Goal: Task Accomplishment & Management: Manage account settings

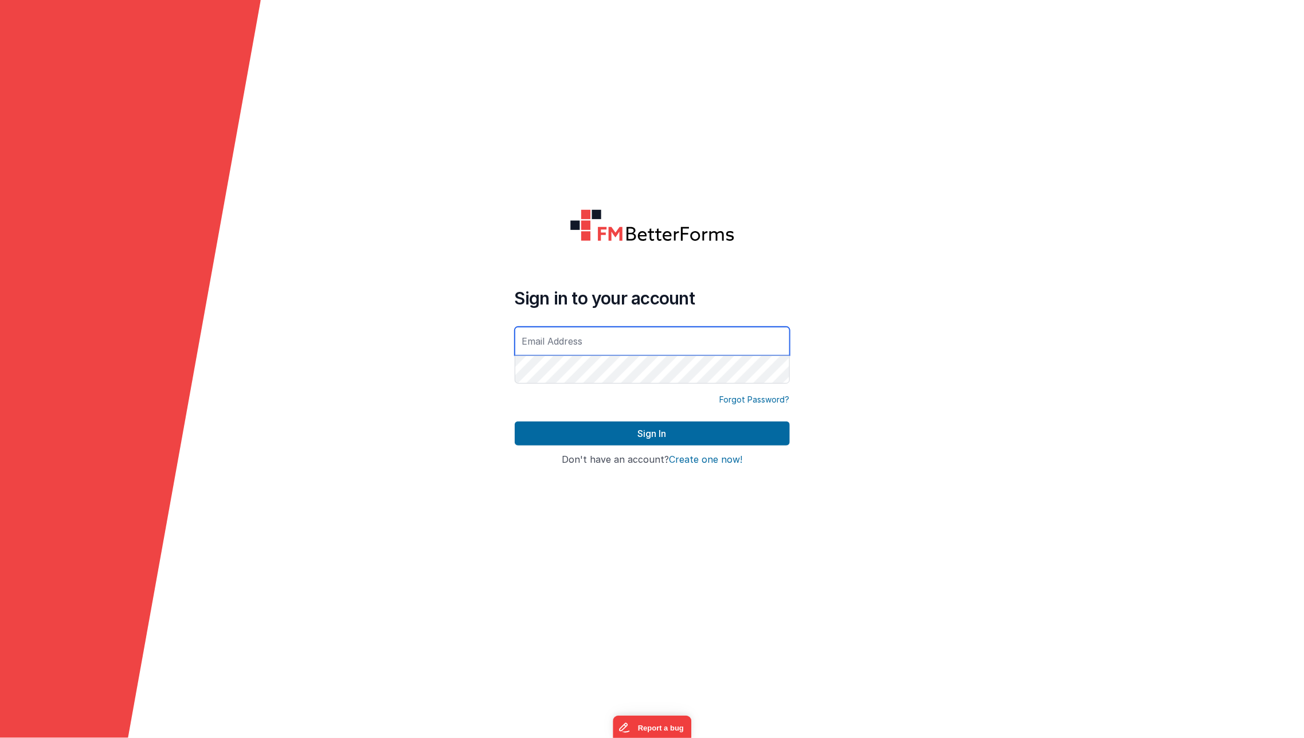
click at [686, 339] on input "text" at bounding box center [652, 341] width 275 height 29
type input "[EMAIL_ADDRESS][DOMAIN_NAME]"
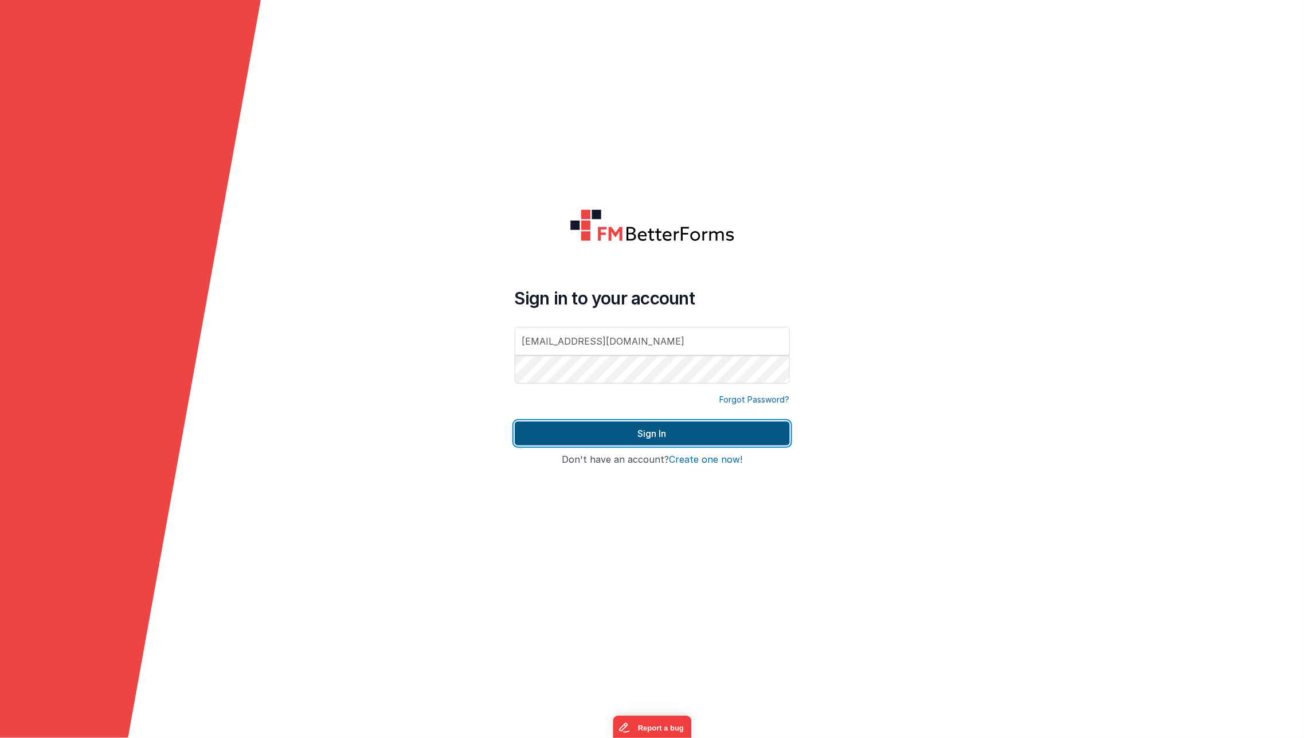
click at [572, 440] on button "Sign In" at bounding box center [652, 433] width 275 height 24
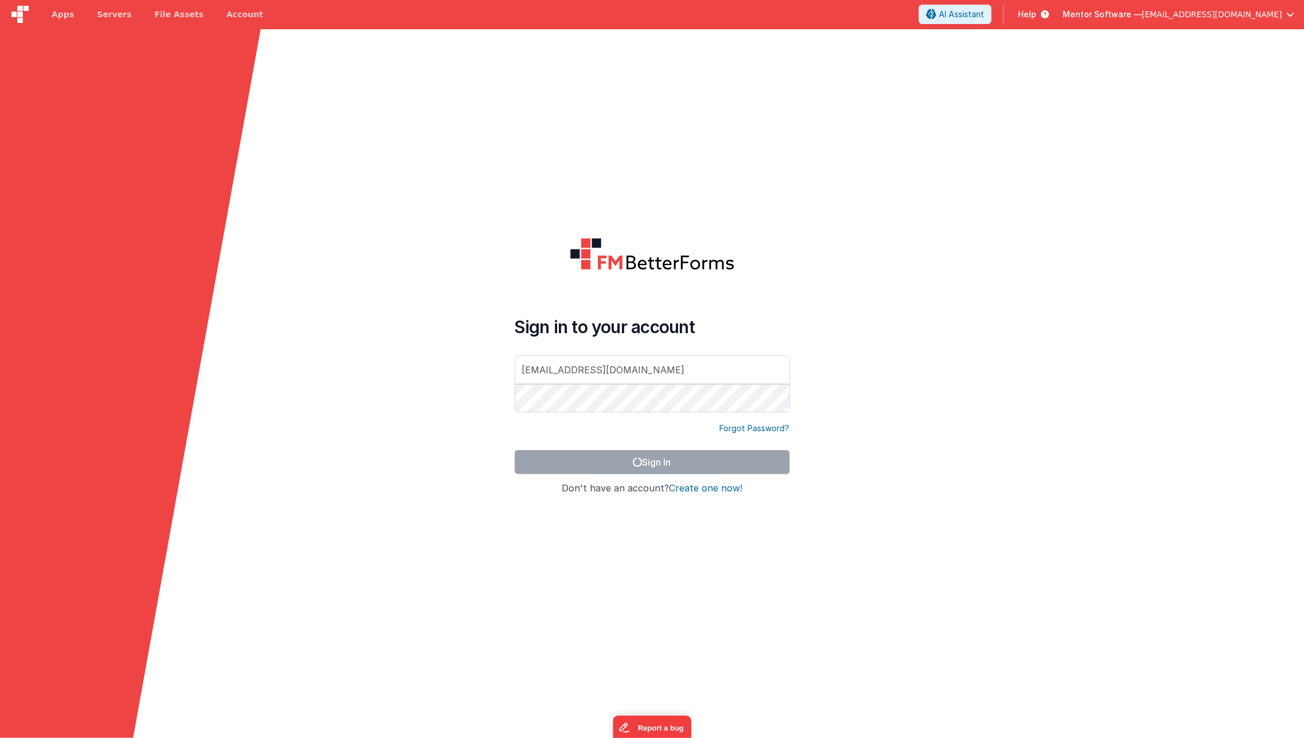
click at [234, 338] on icon at bounding box center [130, 398] width 261 height 738
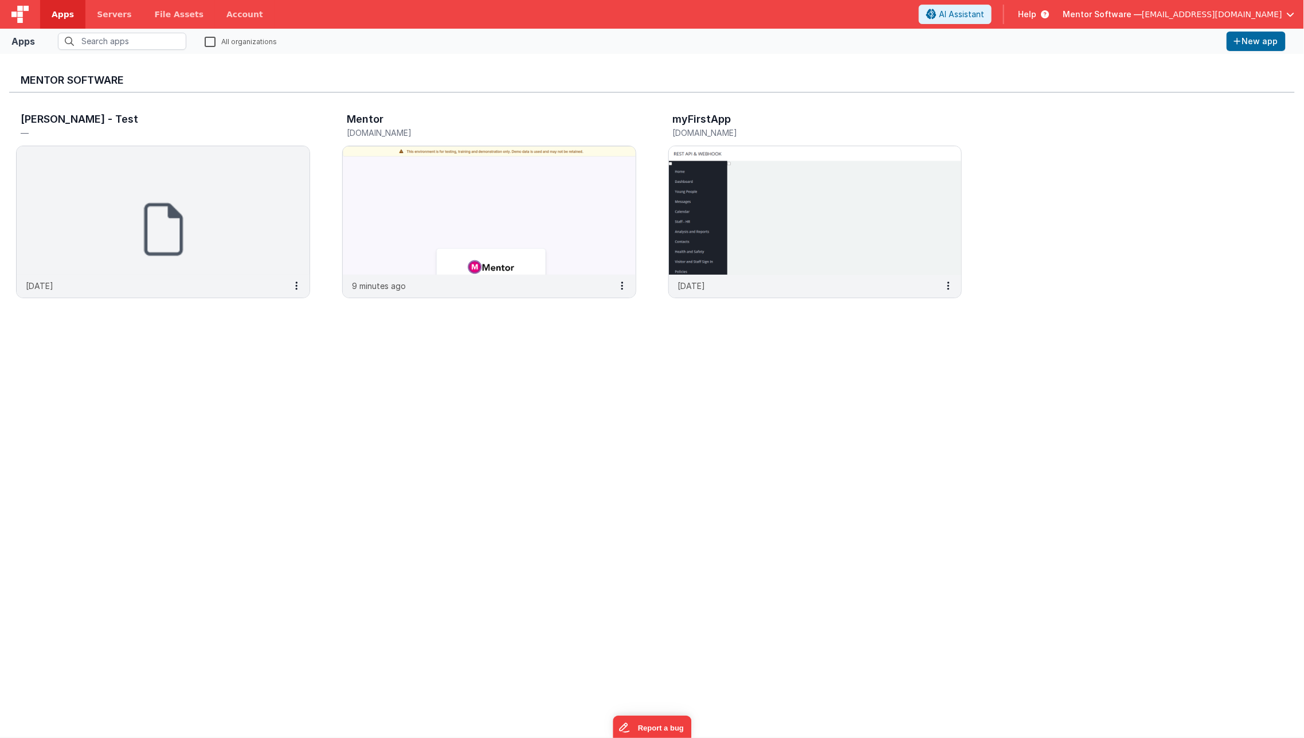
click at [246, 357] on div "Mentor Software Josh - Test — 6 months ago Mentor mentordev.fmbetterforms.com 9…" at bounding box center [652, 395] width 1286 height 665
click at [423, 224] on img at bounding box center [489, 210] width 293 height 128
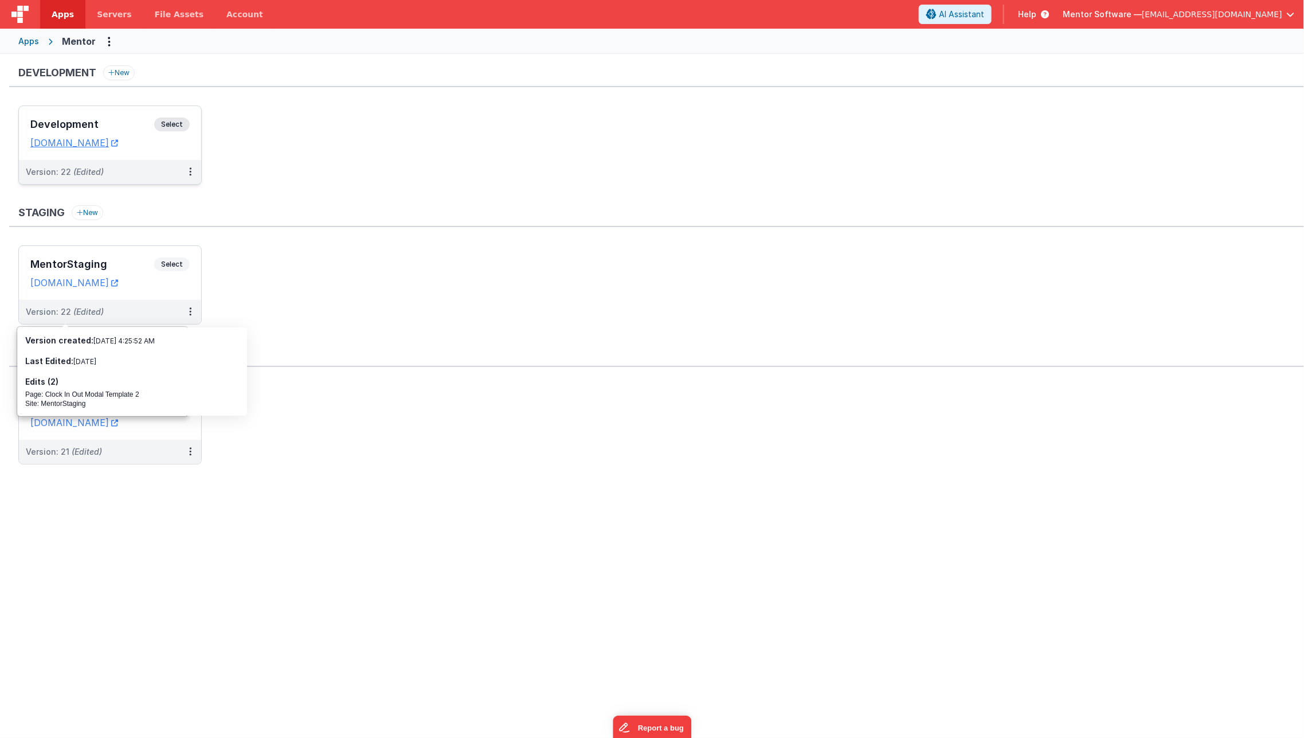
click at [147, 125] on h3 "Development" at bounding box center [92, 124] width 124 height 11
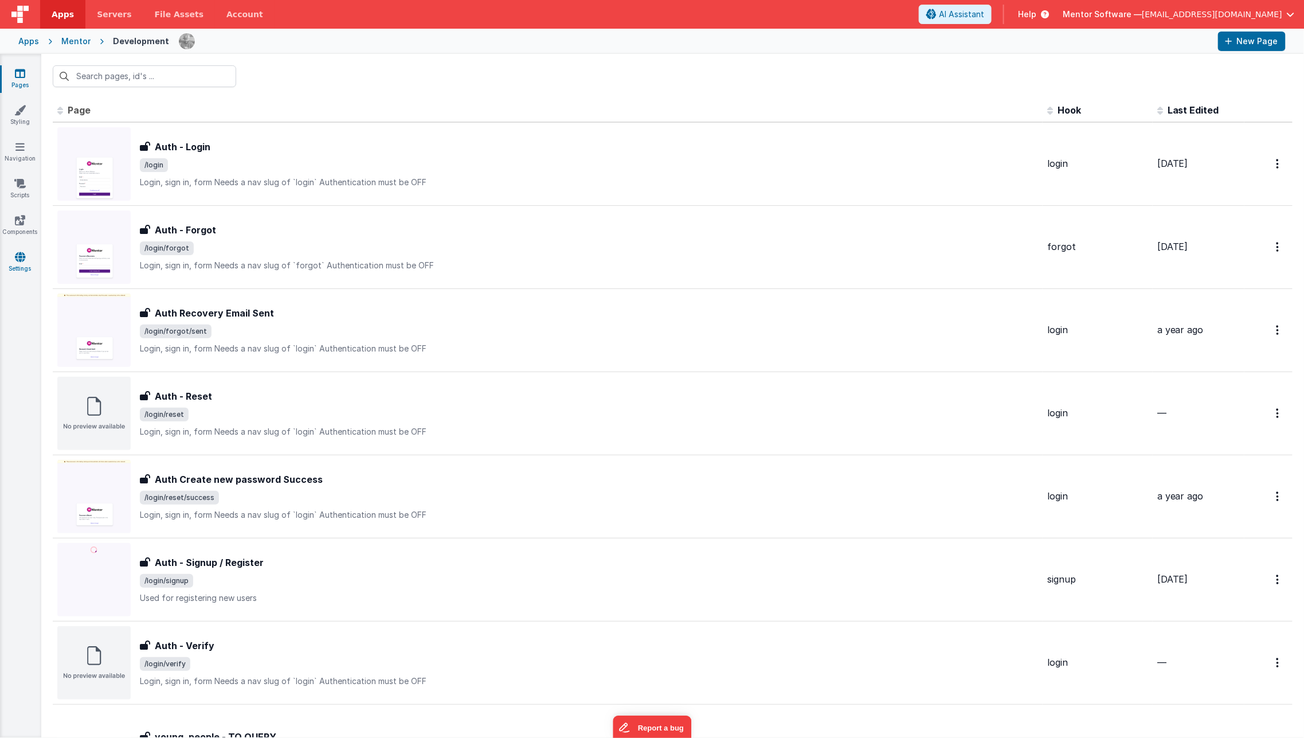
click at [21, 269] on link "Settings" at bounding box center [19, 262] width 41 height 23
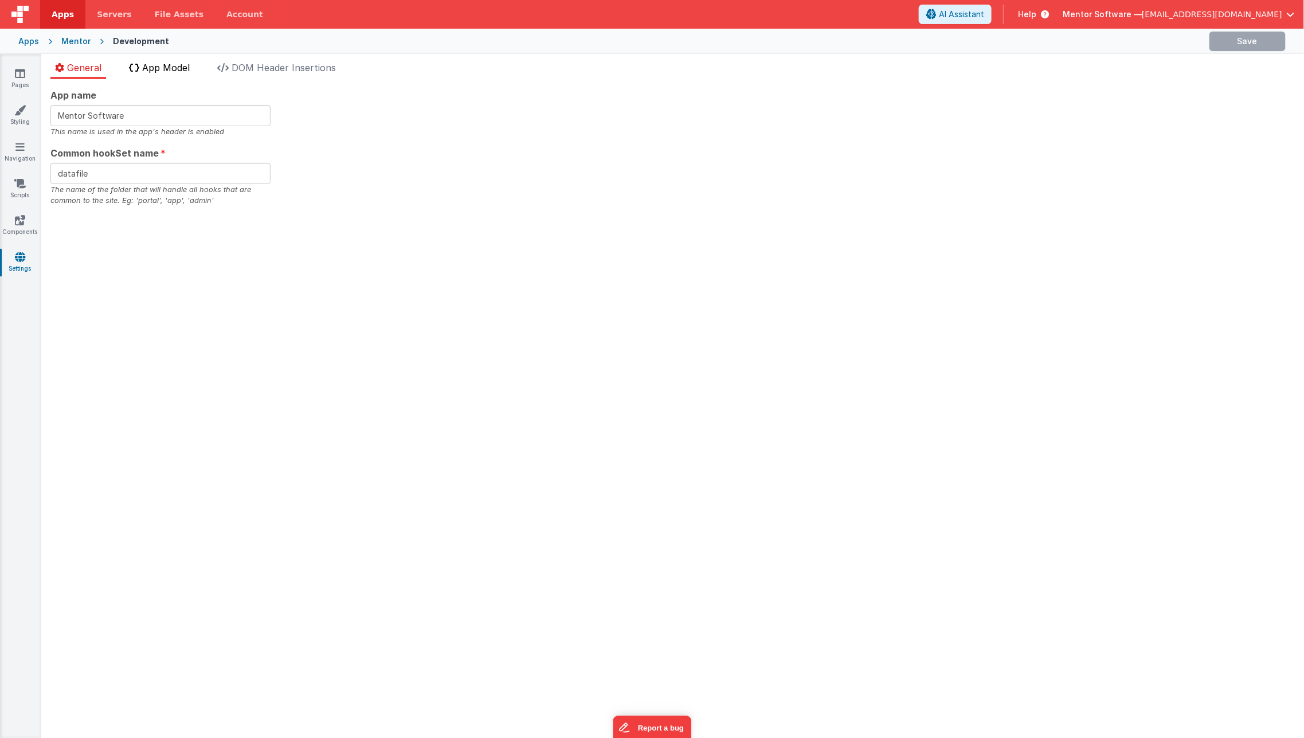
click at [194, 69] on li "App Model" at bounding box center [159, 70] width 70 height 18
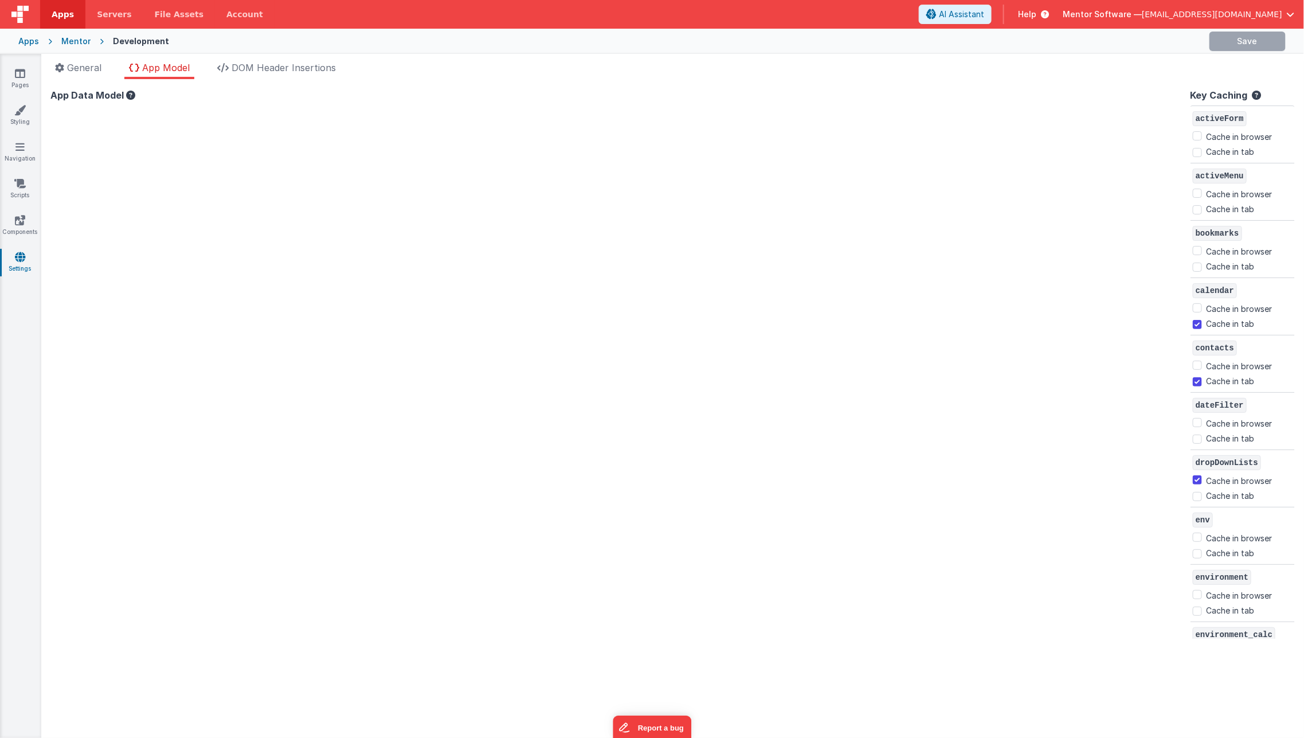
checkbox input "false"
checkbox input "true"
checkbox input "false"
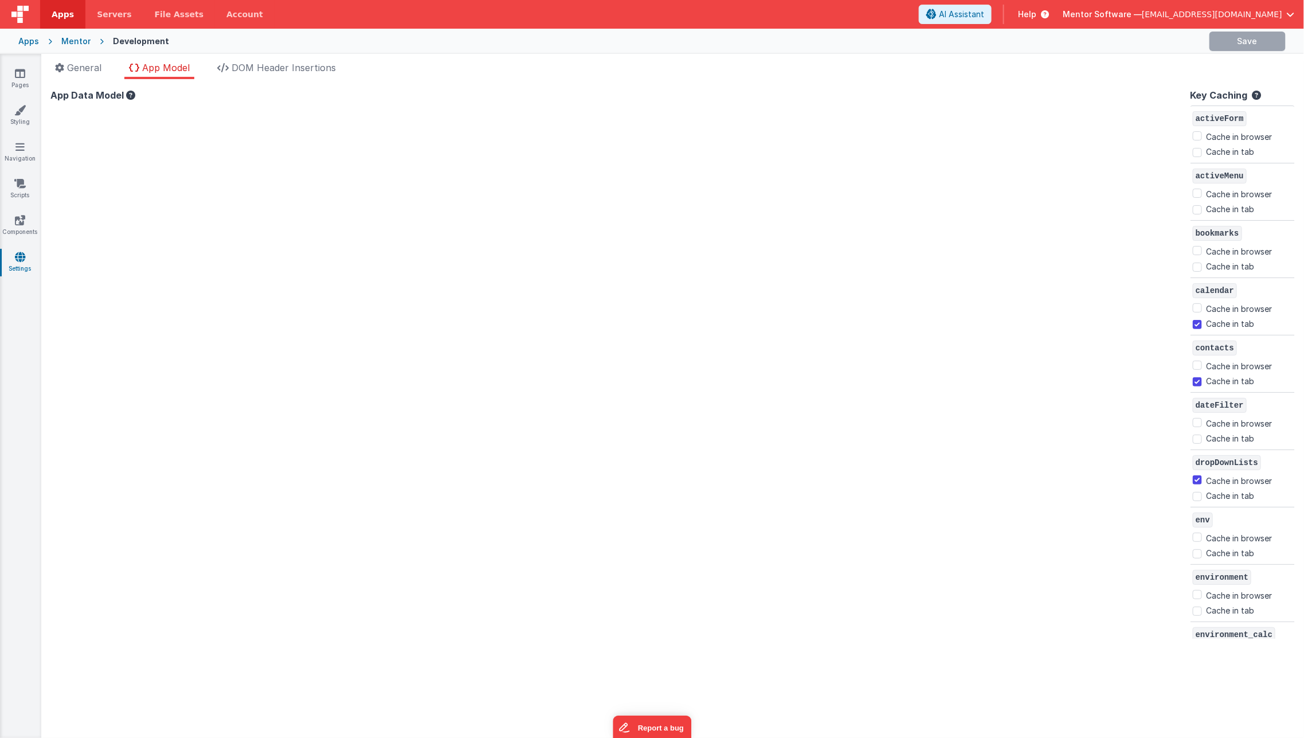
checkbox input "true"
checkbox input "false"
checkbox input "true"
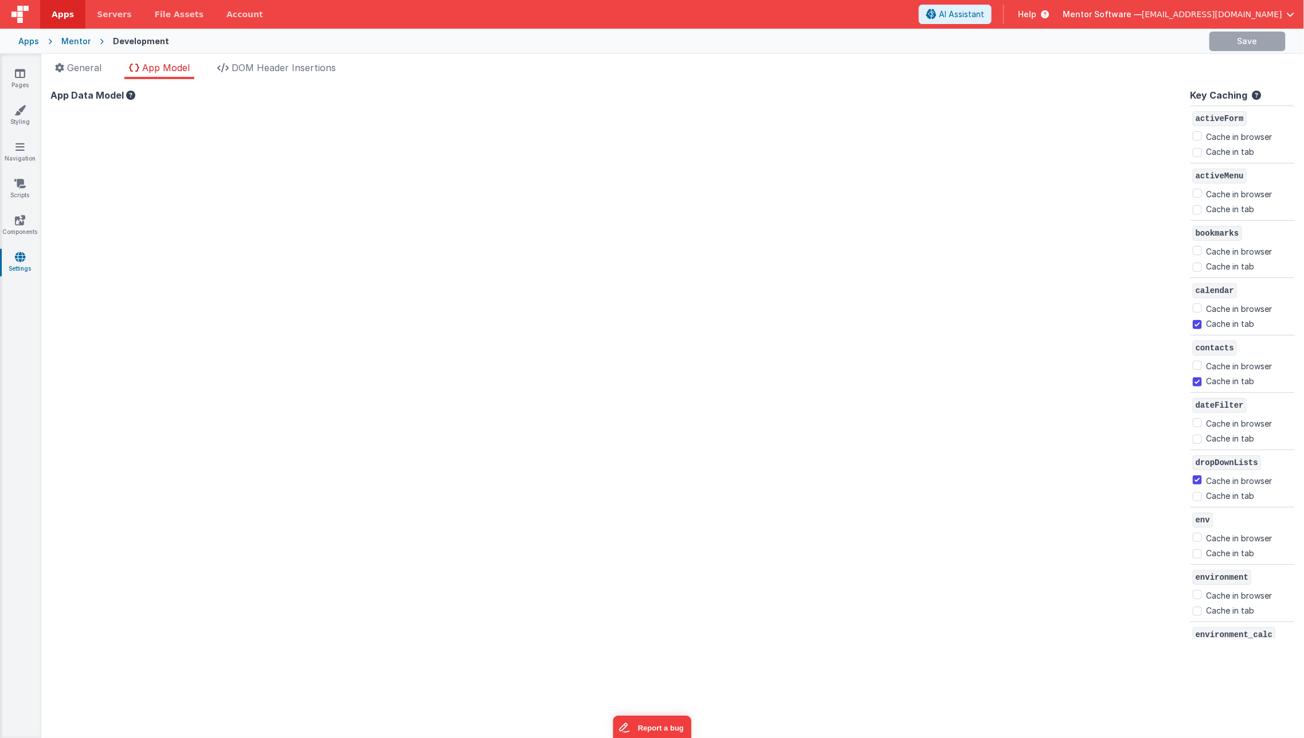
checkbox input "false"
checkbox input "true"
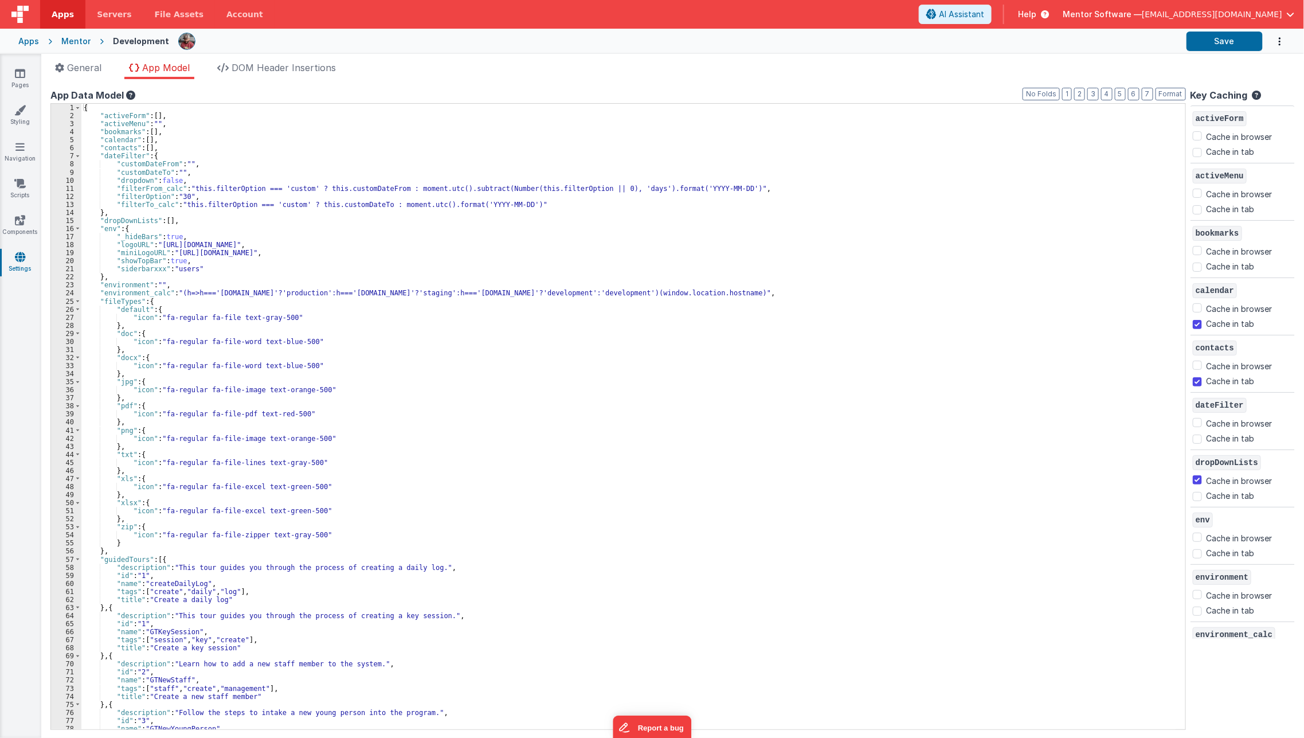
checkbox input "false"
checkbox input "true"
checkbox input "false"
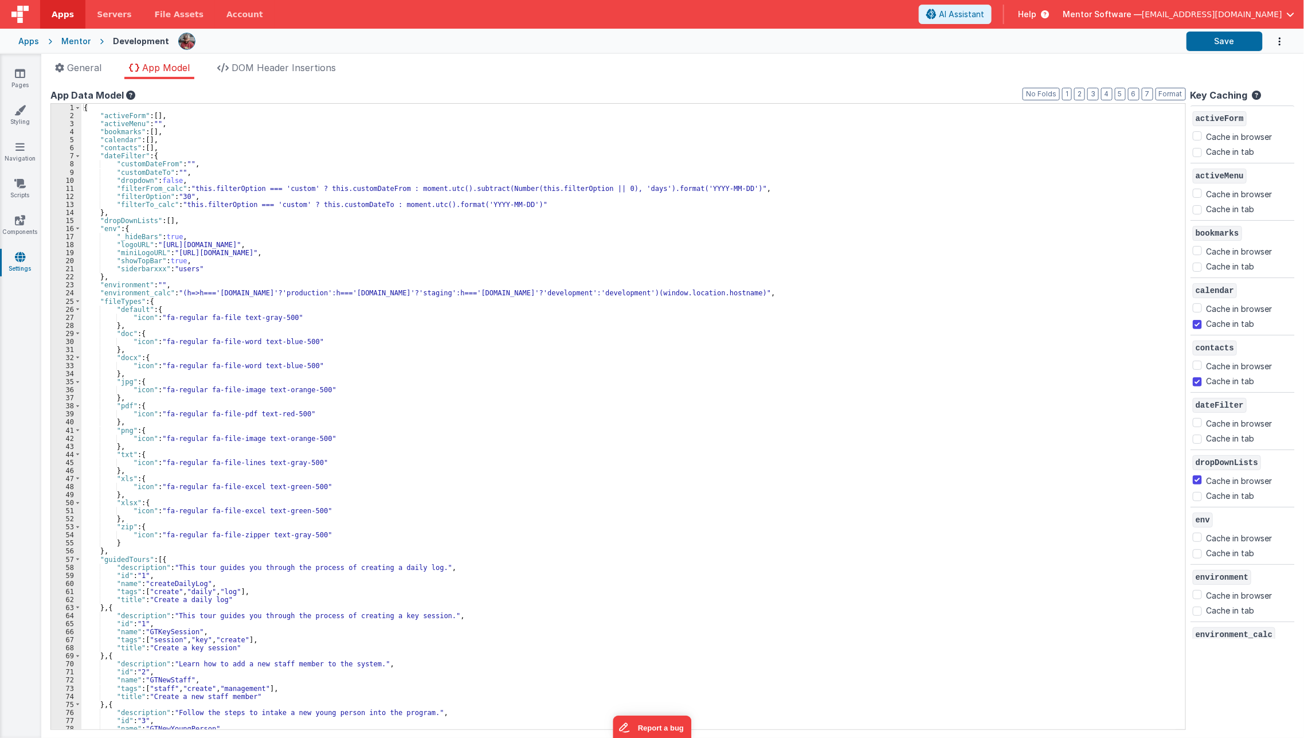
checkbox input "true"
checkbox input "false"
checkbox input "true"
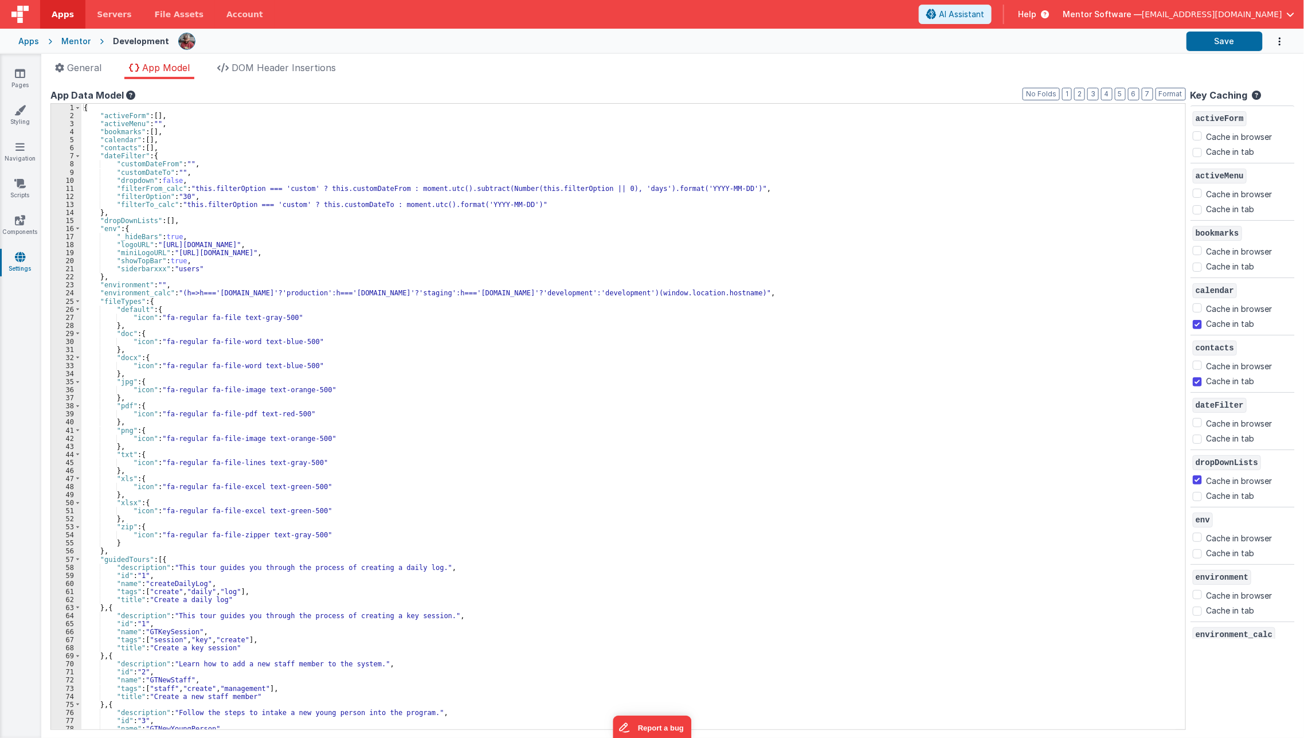
checkbox input "false"
checkbox input "true"
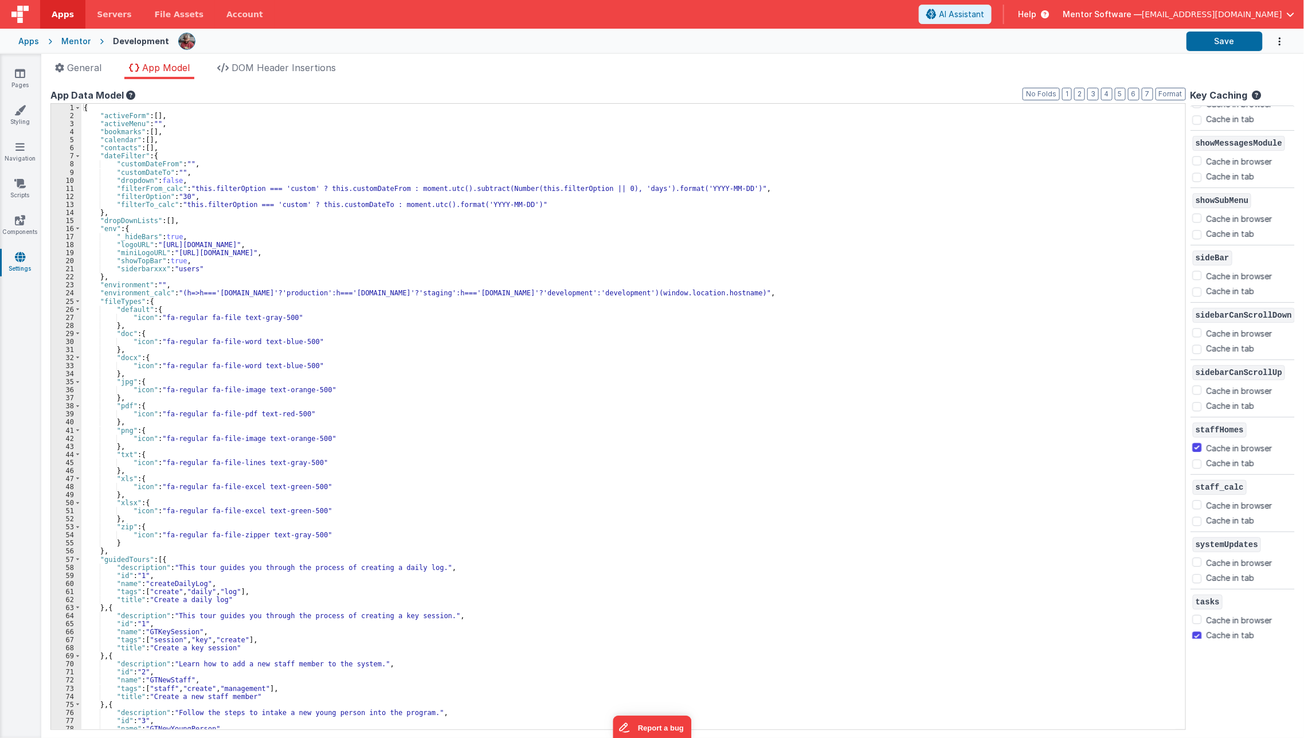
scroll to position [1468, 0]
click at [1197, 553] on div at bounding box center [1197, 558] width 9 height 11
click at [1199, 555] on input "Cache in browser" at bounding box center [1197, 559] width 9 height 9
checkbox input "true"
click at [1198, 571] on input "Cache in tab" at bounding box center [1197, 575] width 9 height 9
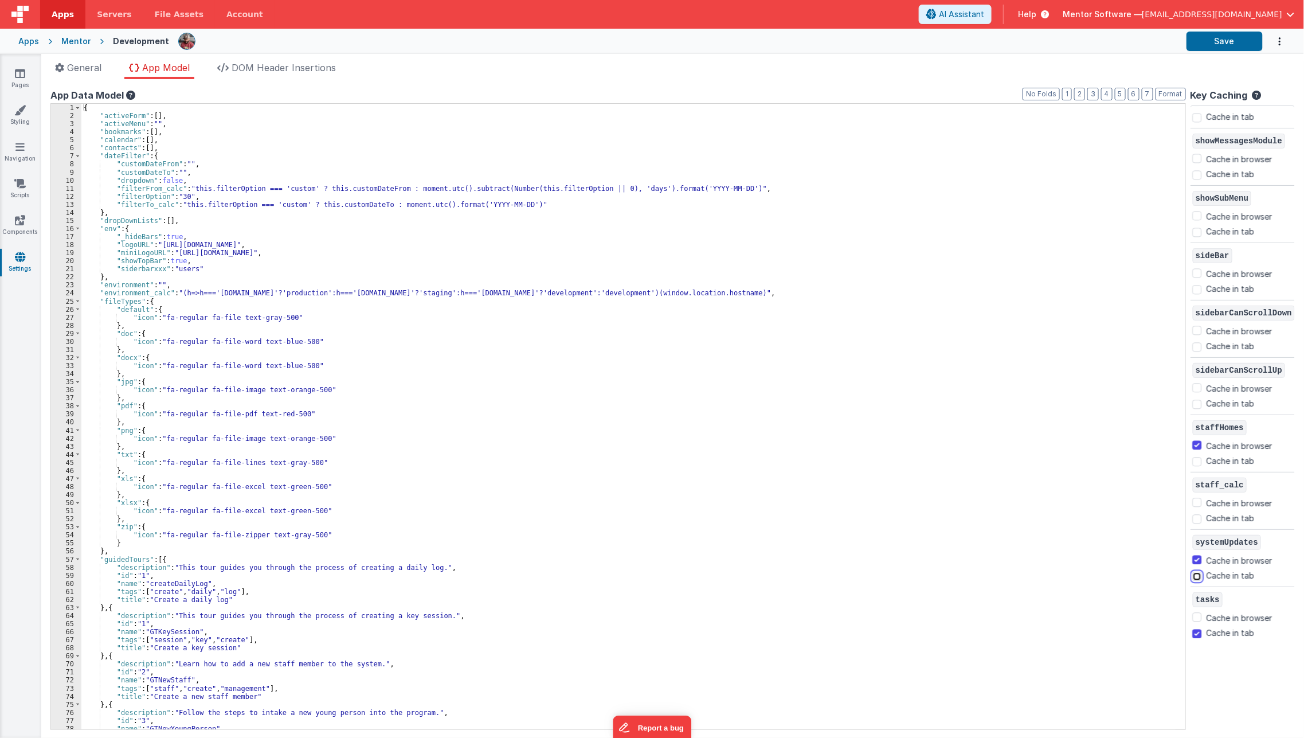
checkbox input "true"
click at [1235, 36] on button "Save" at bounding box center [1225, 41] width 76 height 19
click at [1084, 92] on button "2" at bounding box center [1079, 94] width 11 height 13
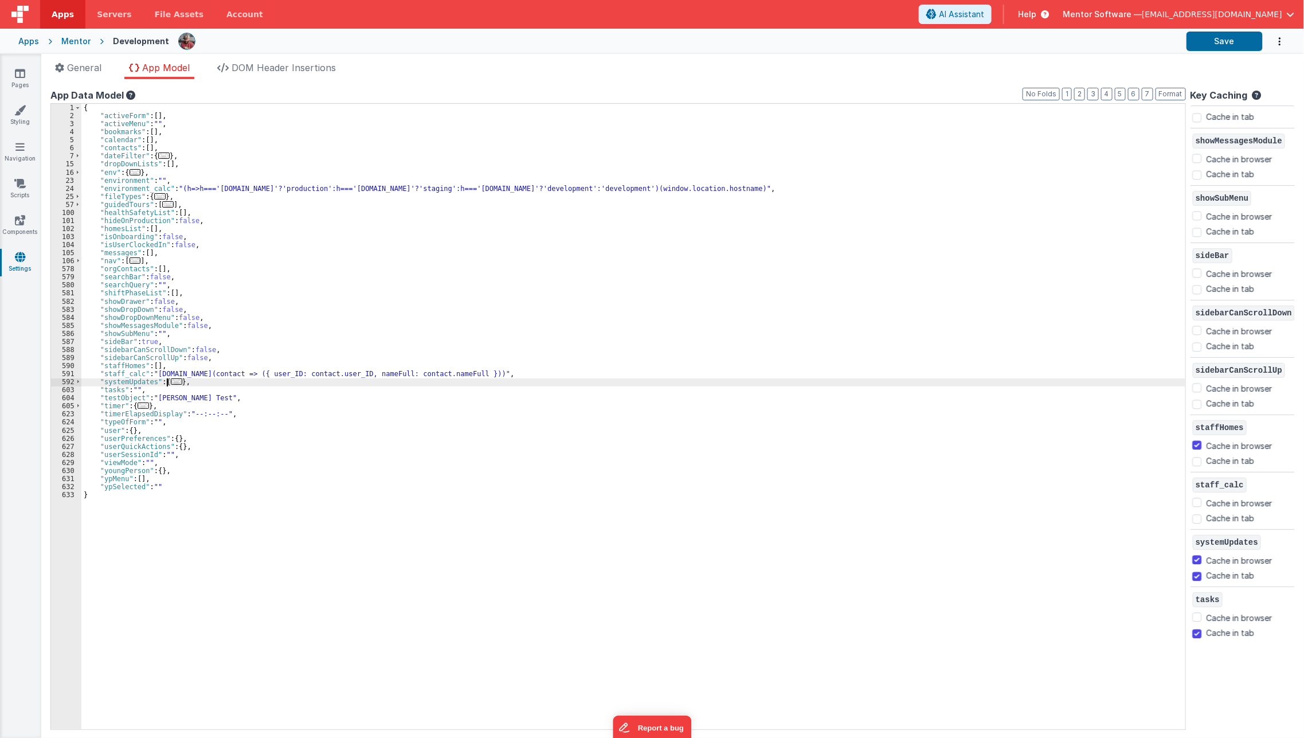
click at [175, 384] on span "..." at bounding box center [176, 381] width 11 height 6
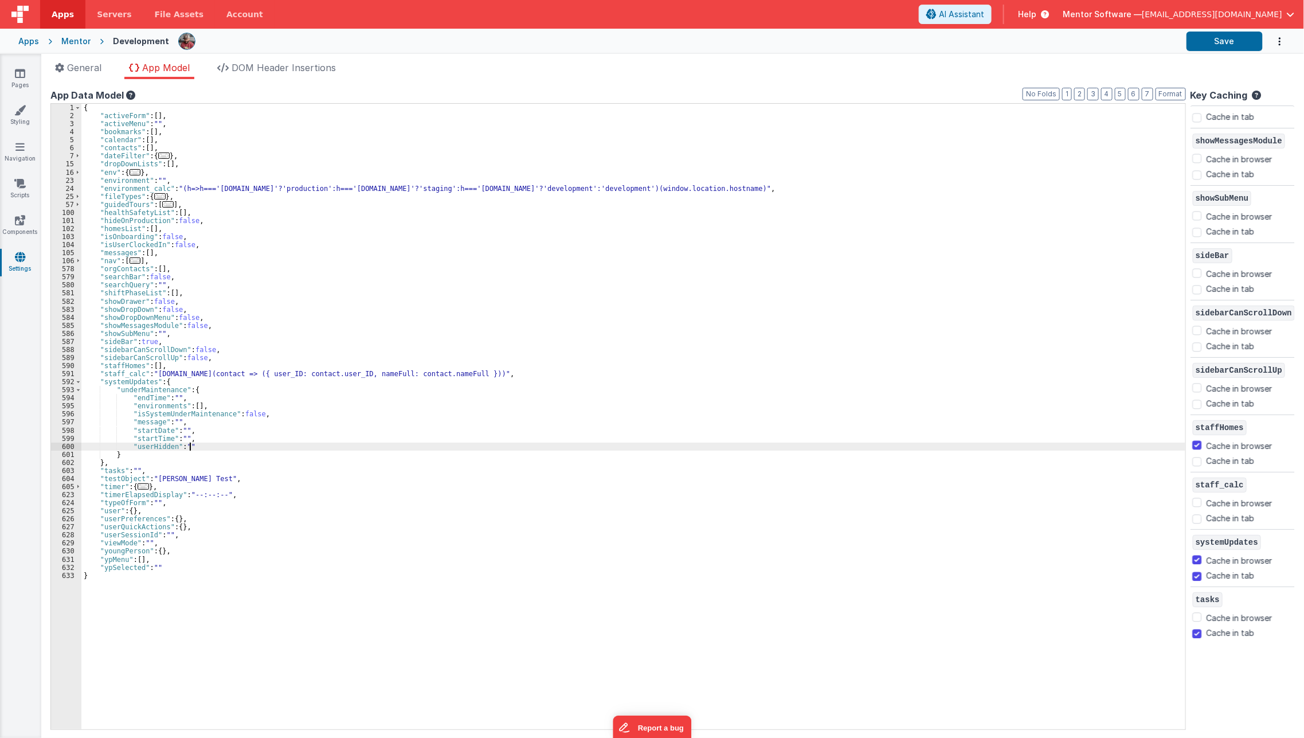
click at [201, 443] on div "{ "activeForm" : [ ] , "activeMenu" : "" , "bookmarks" : [ ] , "calendar" : [ ]…" at bounding box center [633, 424] width 1104 height 641
click at [206, 496] on div "{ "activeForm" : [ ] , "activeMenu" : "" , "bookmarks" : [ ] , "calendar" : [ ]…" at bounding box center [633, 424] width 1104 height 641
click at [191, 416] on div "{ "activeForm" : [ ] , "activeMenu" : "" , "bookmarks" : [ ] , "calendar" : [ ]…" at bounding box center [633, 424] width 1104 height 641
click at [1216, 40] on button "Save" at bounding box center [1225, 41] width 76 height 19
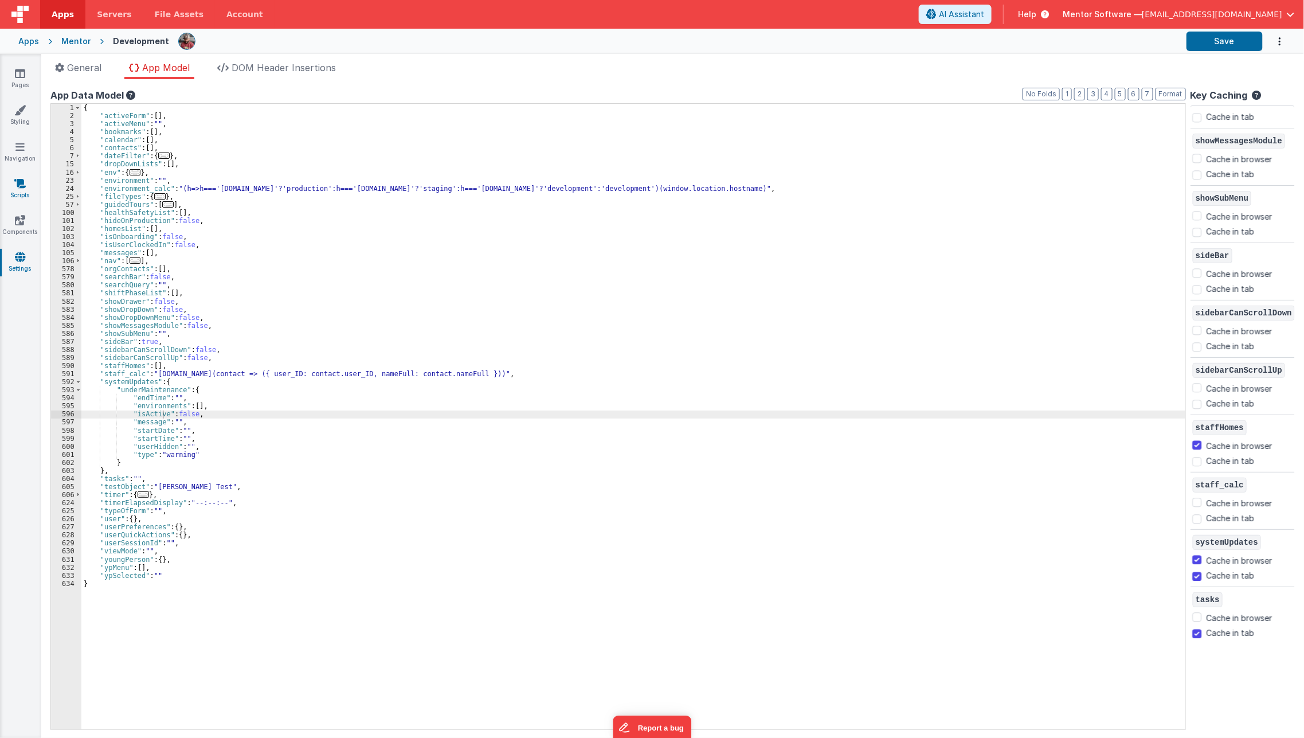
click at [25, 191] on link "Scripts" at bounding box center [19, 189] width 41 height 23
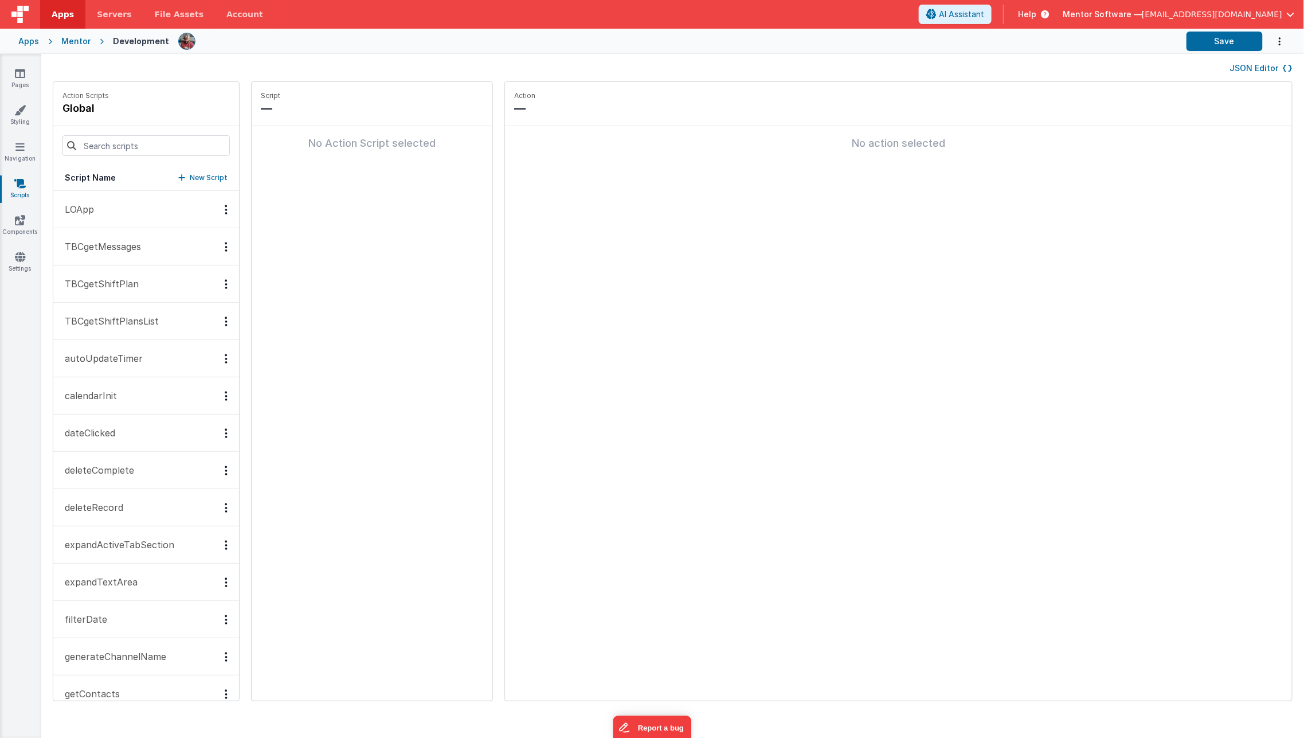
click at [1256, 65] on button "JSON Editor" at bounding box center [1261, 67] width 62 height 11
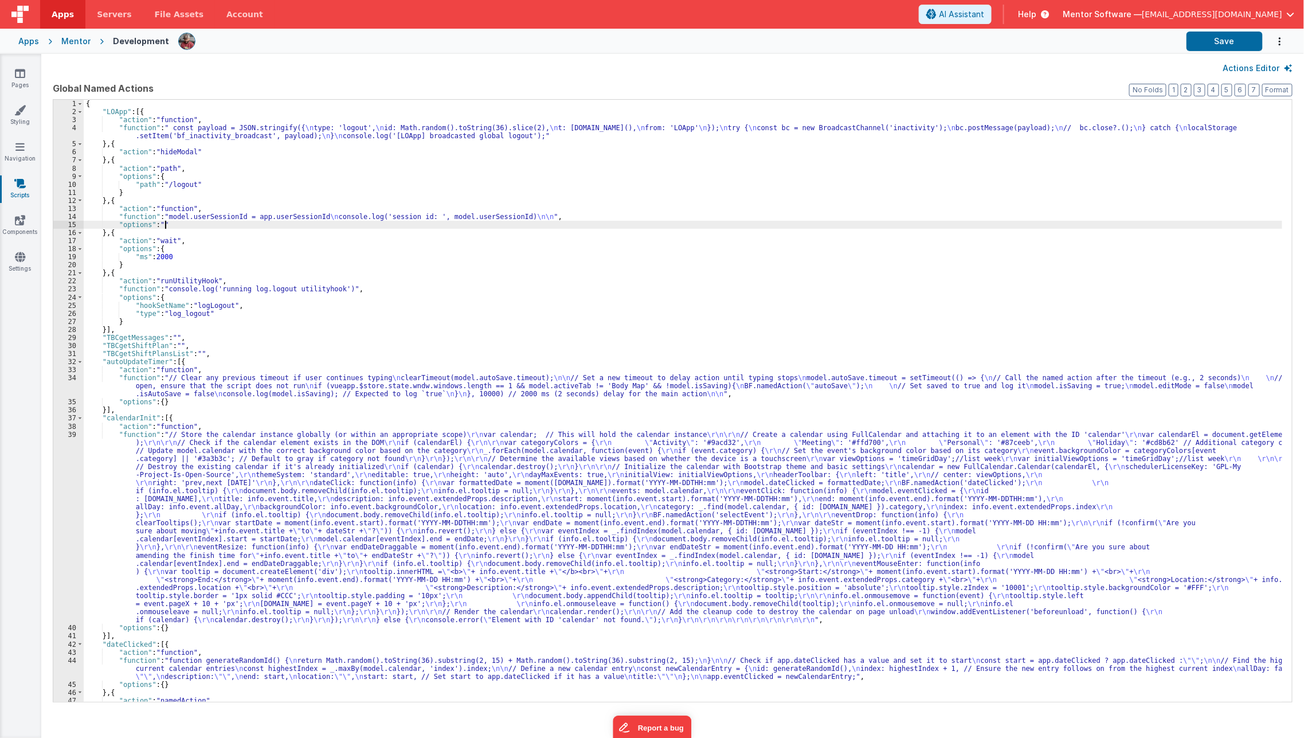
click at [628, 224] on div "{ "LOApp" : [{ "action" : "function" , "function" : " const payload = JSON.stri…" at bounding box center [683, 409] width 1199 height 618
click at [1210, 109] on input at bounding box center [1161, 109] width 117 height 14
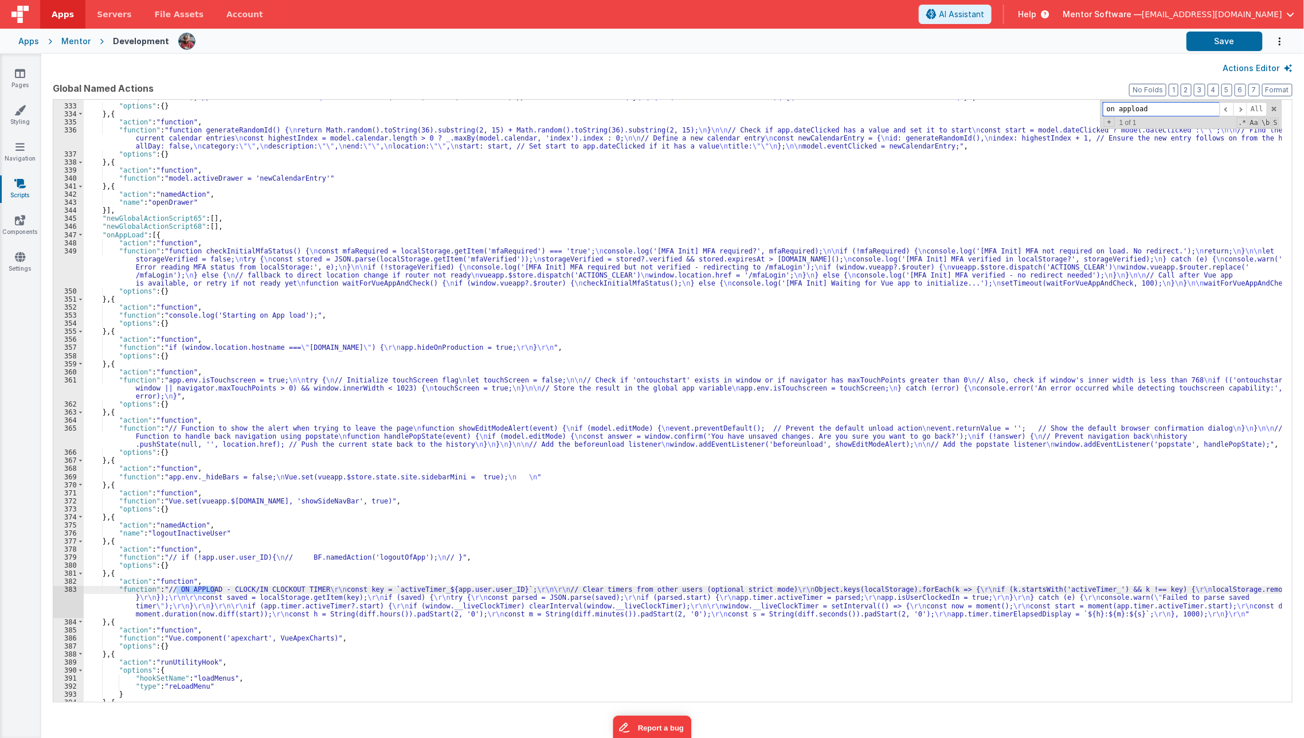
scroll to position [3872, 0]
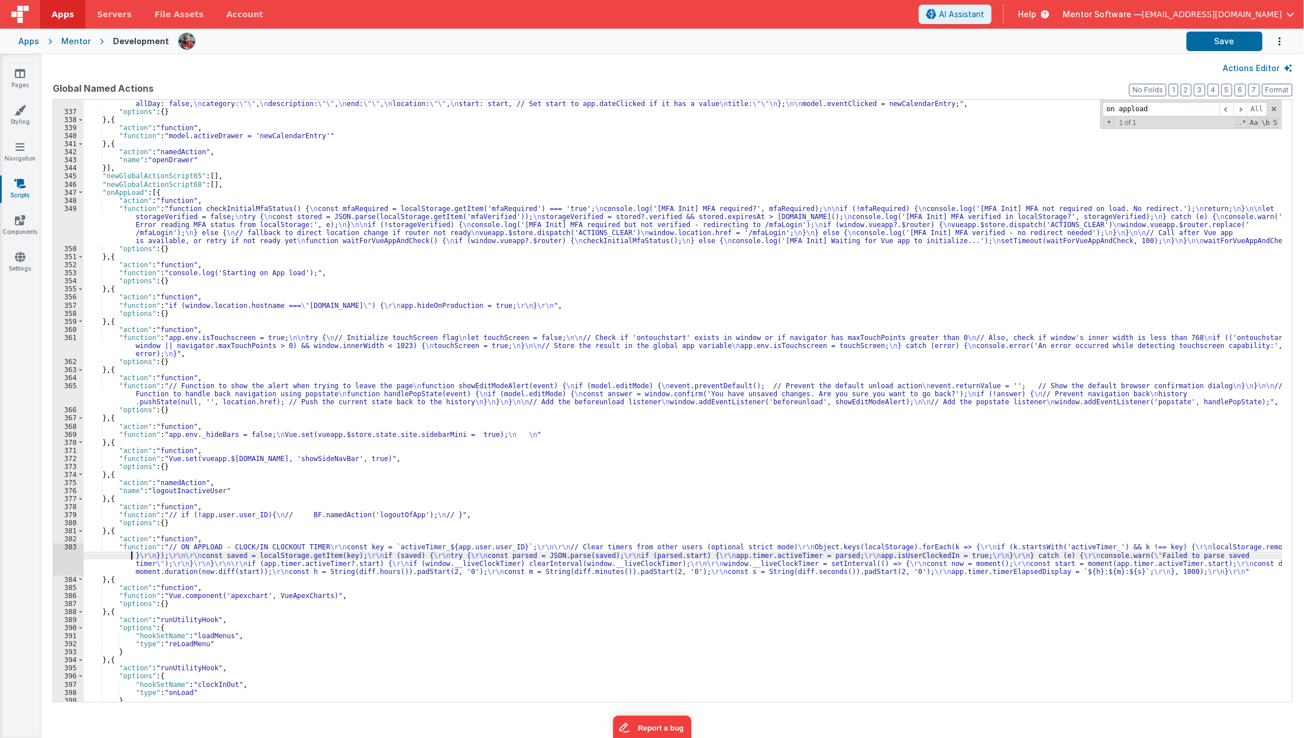
click at [126, 554] on div ""function" : "function generateRandomId() { \n return Math.random().toString(36…" at bounding box center [683, 401] width 1199 height 634
click at [60, 557] on div "383" at bounding box center [68, 559] width 30 height 32
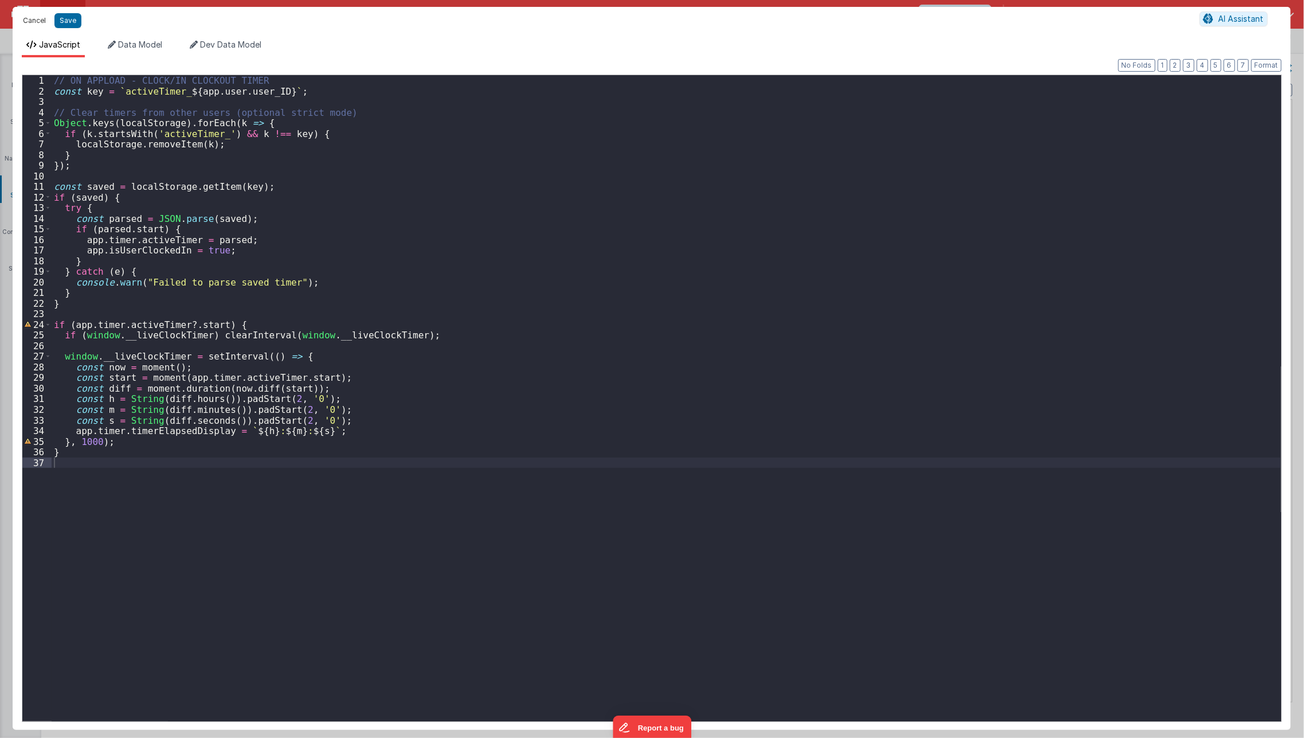
click at [33, 25] on button "Cancel" at bounding box center [34, 21] width 34 height 16
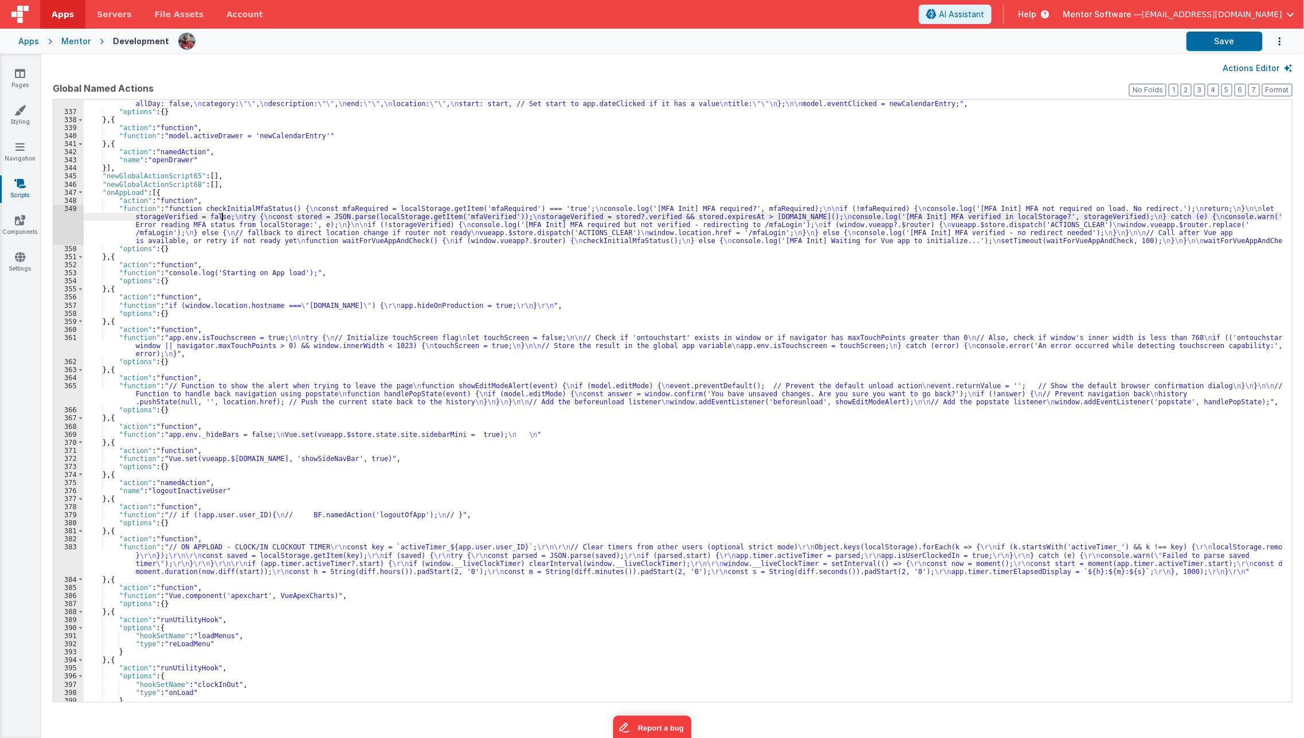
click at [222, 217] on div ""function" : "function generateRandomId() { \n return Math.random().toString(36…" at bounding box center [683, 401] width 1199 height 634
click at [249, 194] on div ""function" : "function generateRandomId() { \n return Math.random().toString(36…" at bounding box center [683, 401] width 1199 height 634
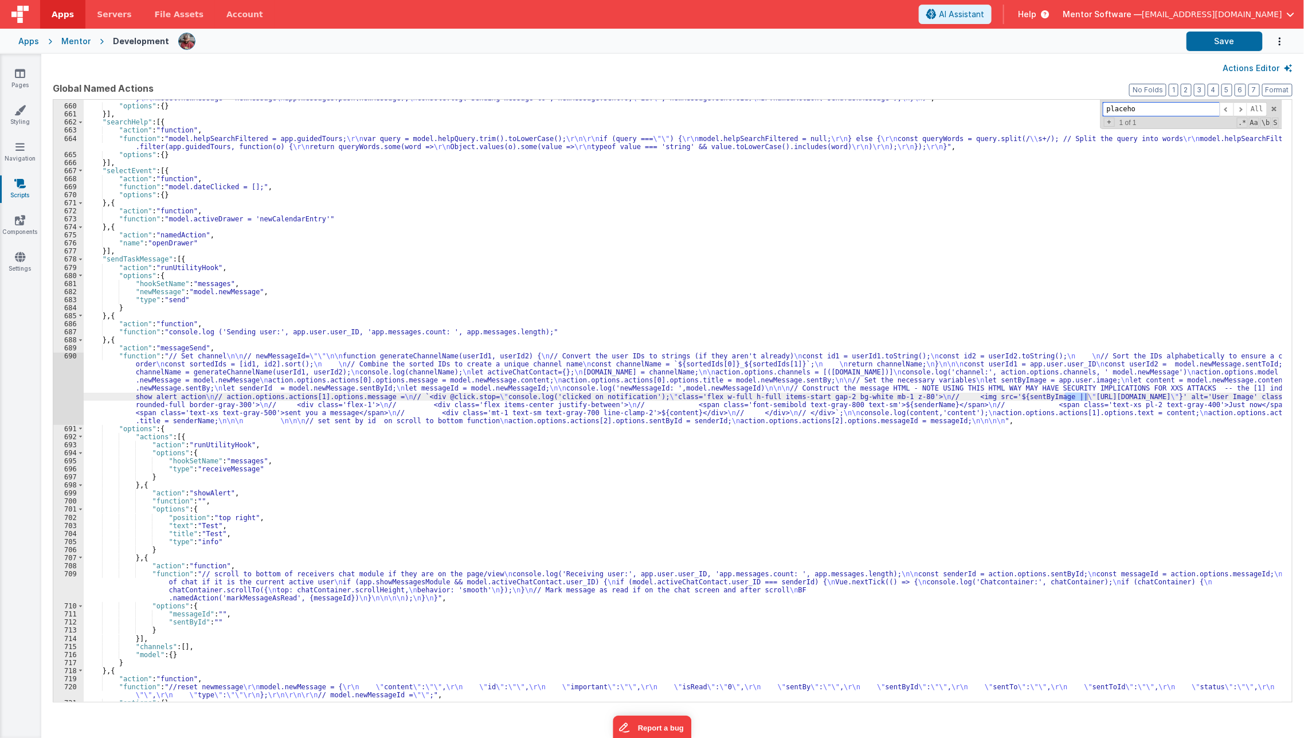
scroll to position [6870, 0]
type input "placeholder\"
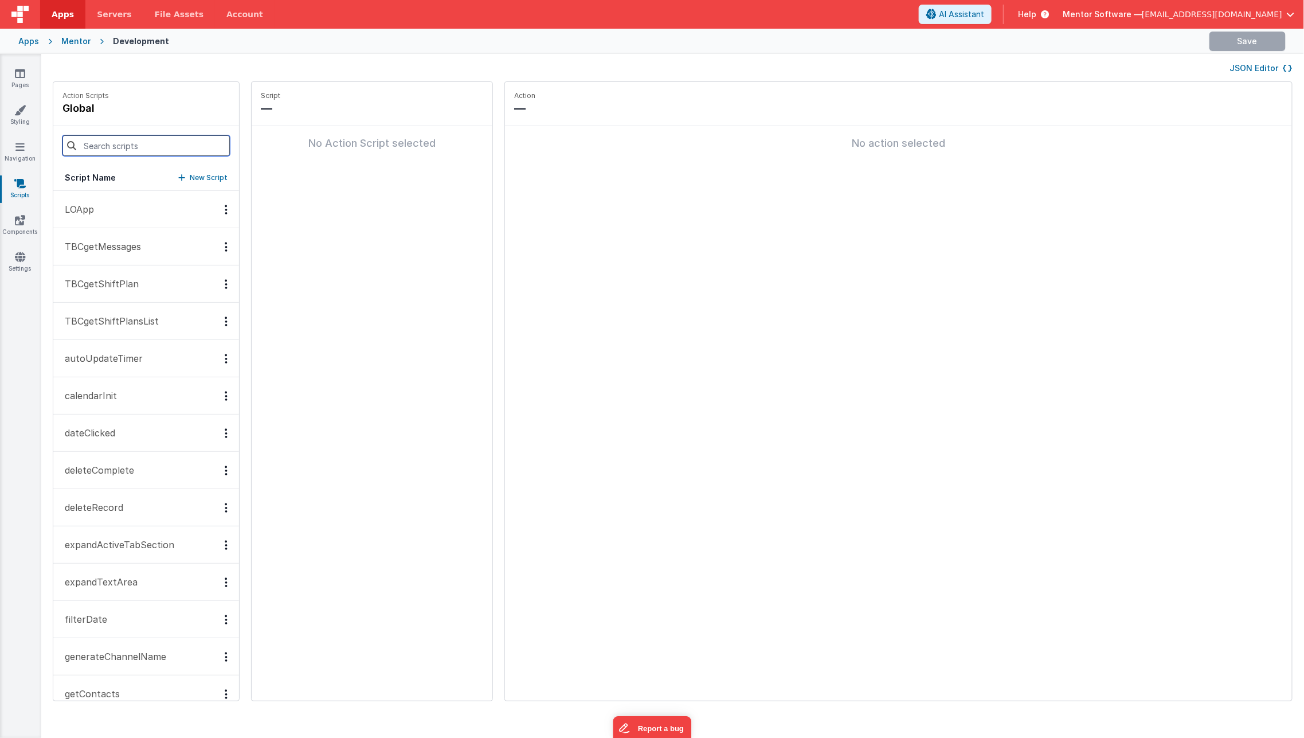
click at [142, 144] on input at bounding box center [145, 145] width 167 height 21
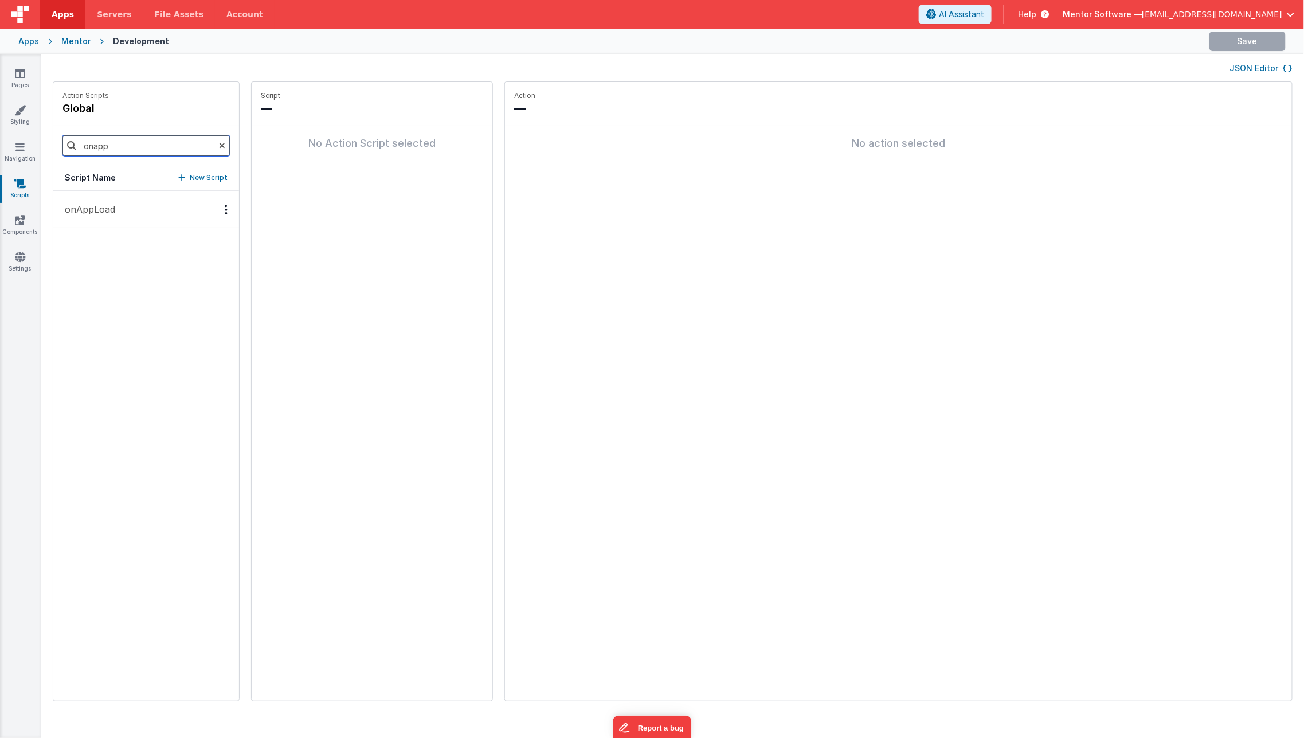
type input "onapp"
click at [110, 213] on p "onAppLoad" at bounding box center [86, 209] width 57 height 14
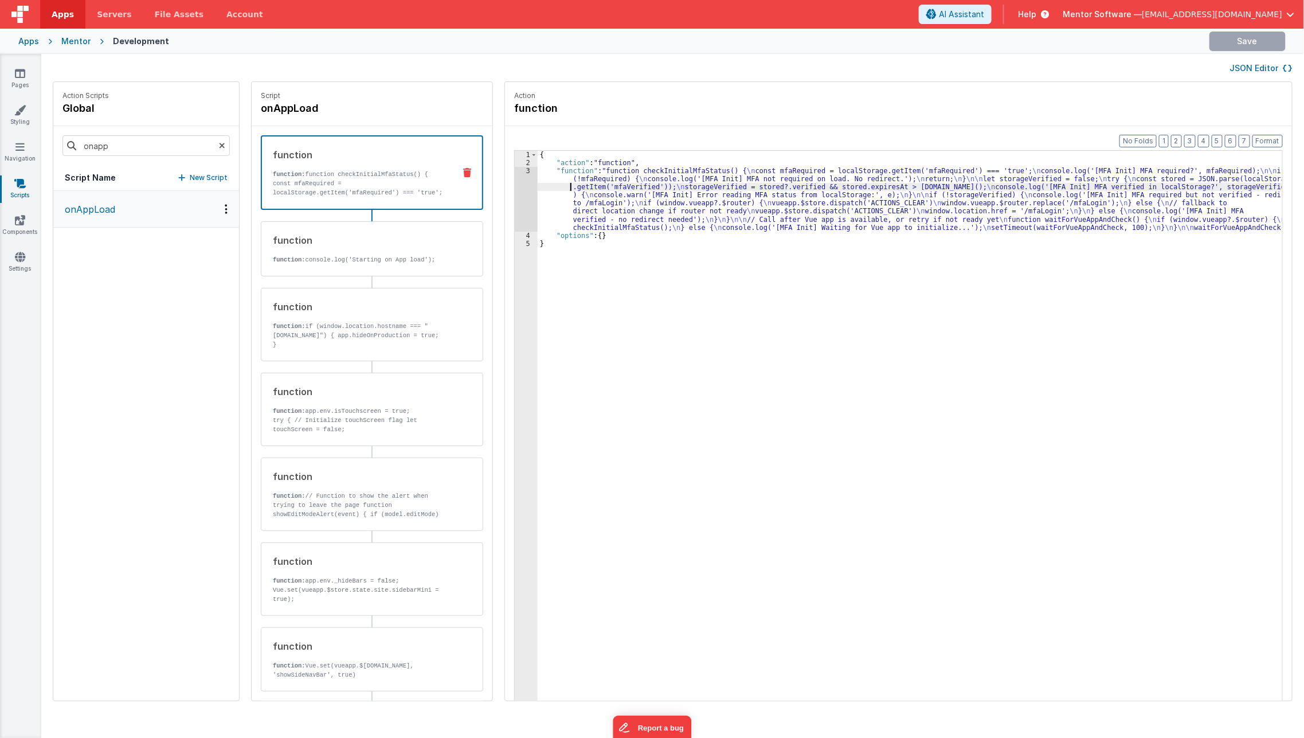
click at [540, 186] on div "{ "action" : "function" , "function" : "function checkInitialMfaStatus() { \n c…" at bounding box center [918, 452] width 761 height 602
click at [1245, 72] on button "JSON Editor" at bounding box center [1261, 67] width 62 height 11
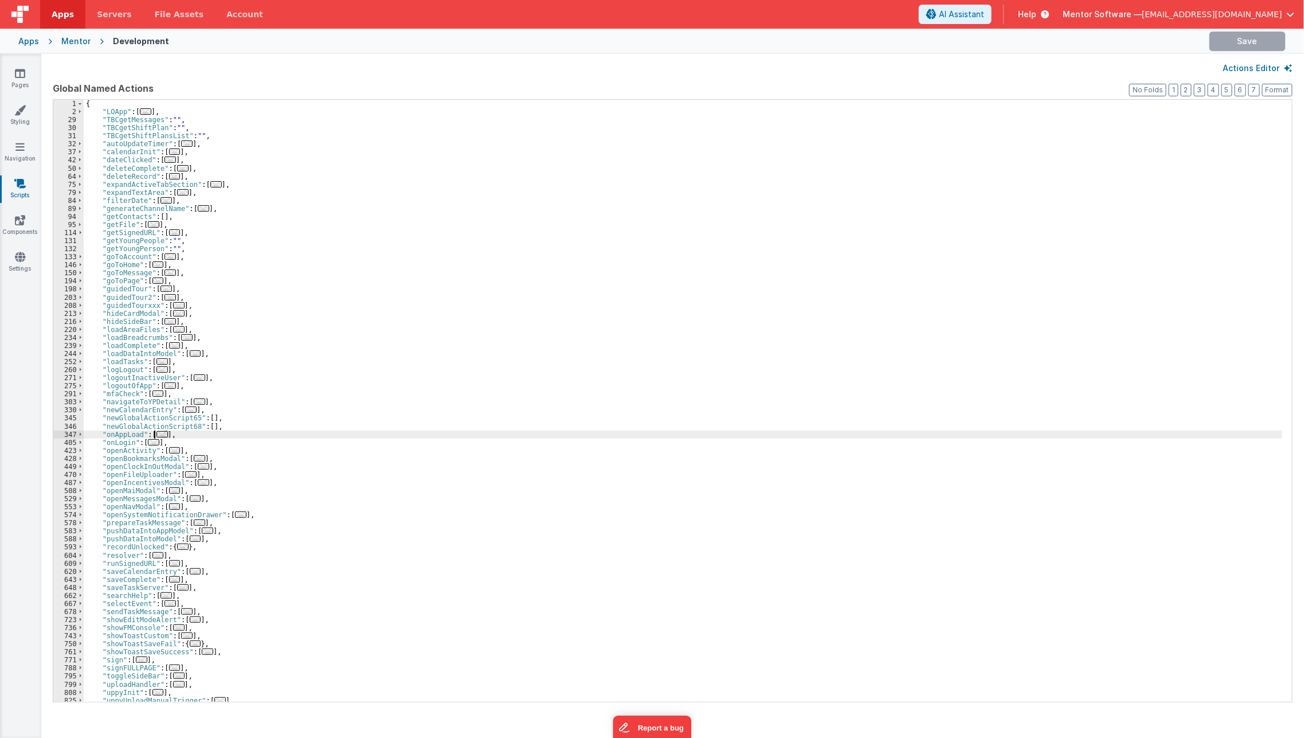
click at [158, 433] on span "..." at bounding box center [161, 434] width 11 height 6
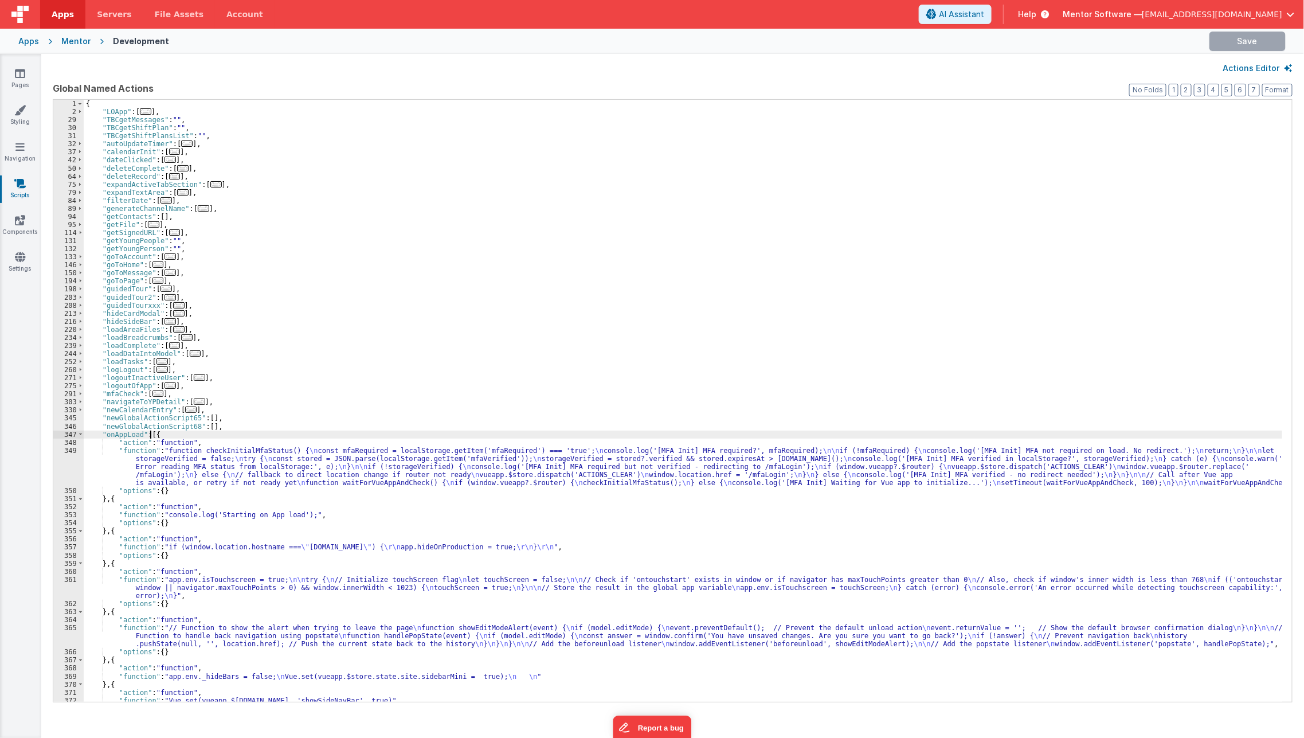
click at [152, 435] on div "{ "LOApp" : [ ... ] , "TBCgetMessages" : "" , "TBCgetShiftPlan" : "" , "TBCgetS…" at bounding box center [683, 409] width 1199 height 618
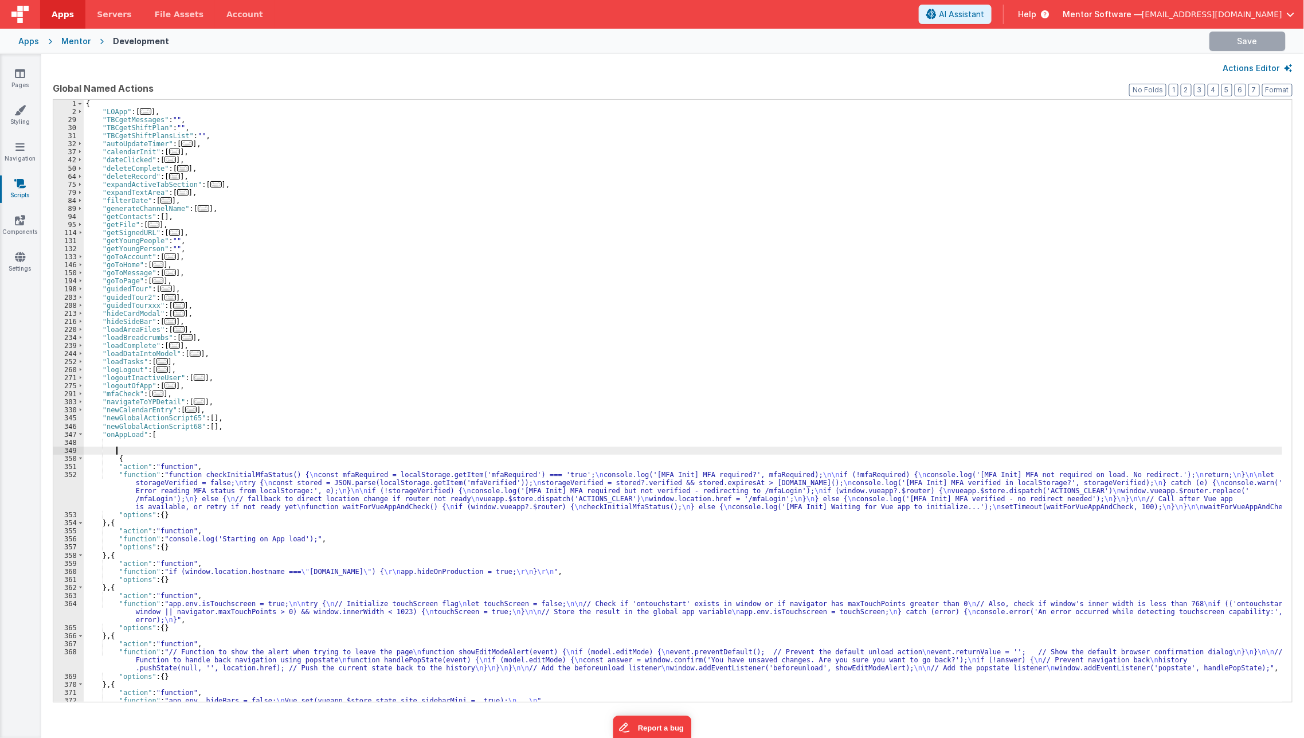
paste textarea
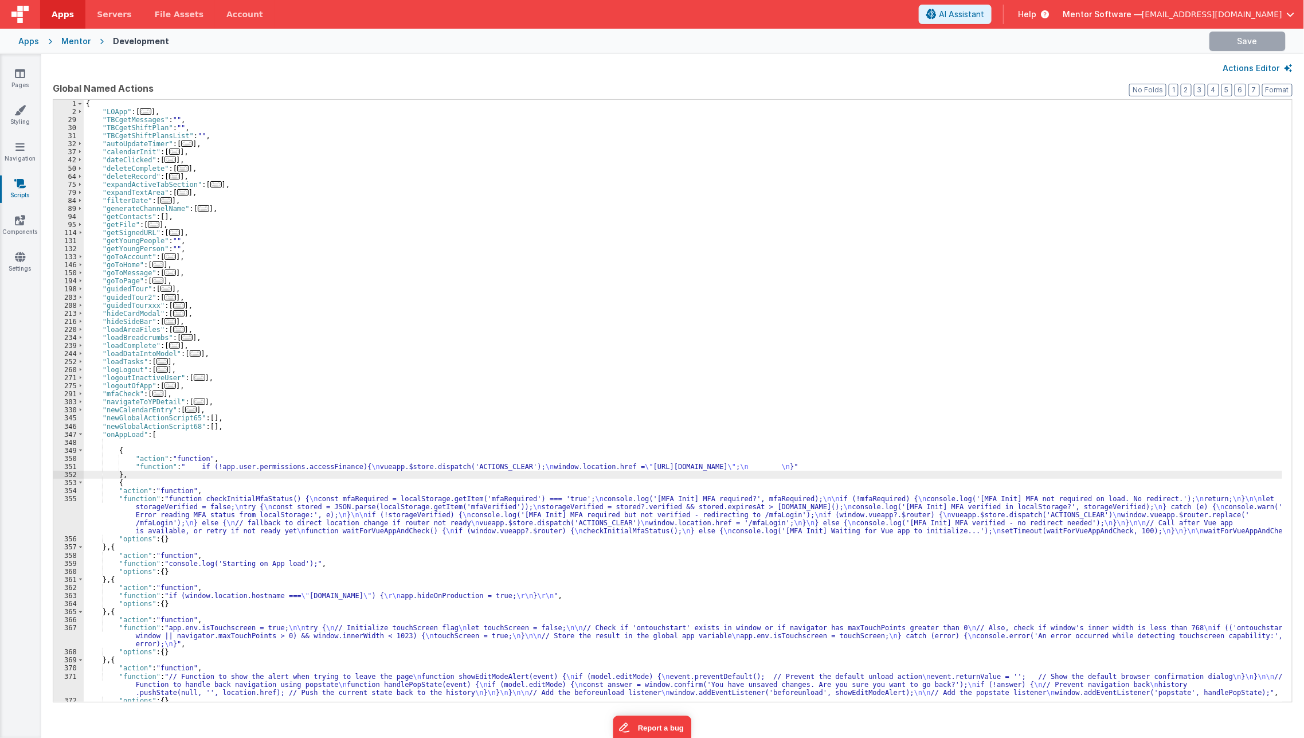
click at [72, 463] on div "351" at bounding box center [68, 467] width 30 height 8
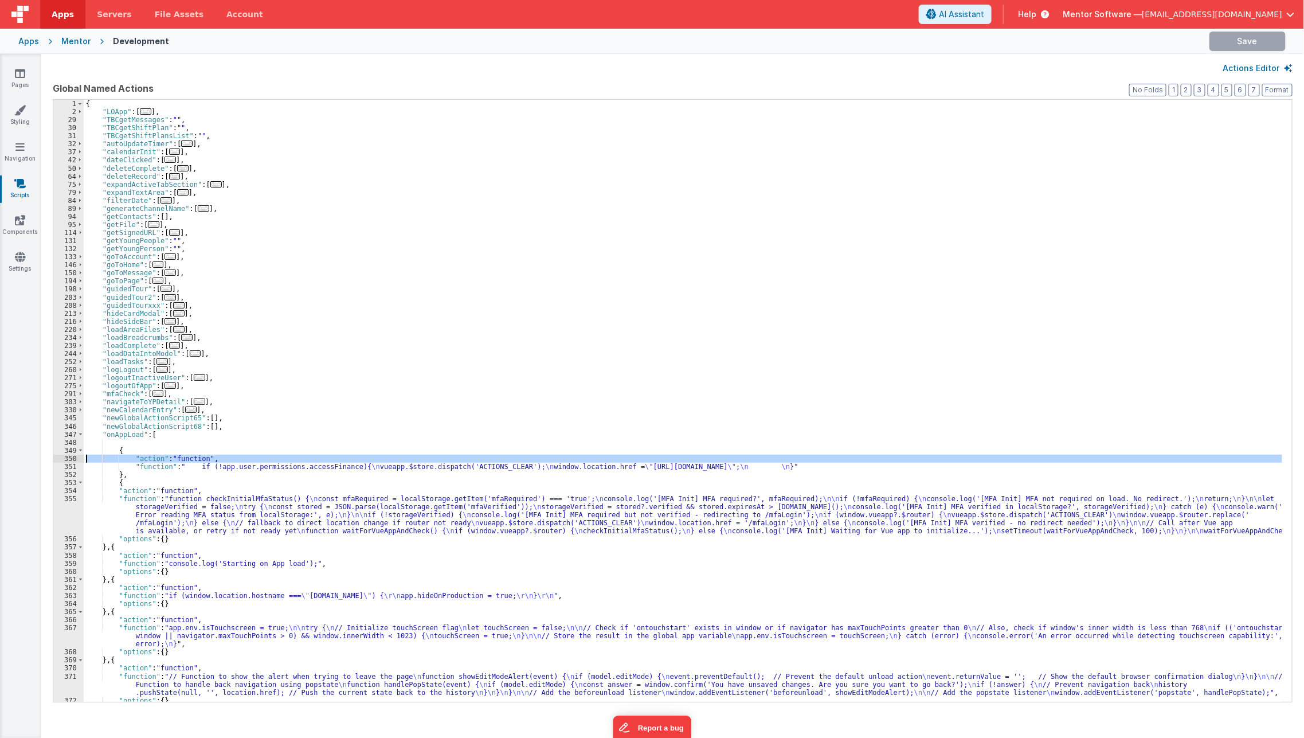
click at [72, 463] on div "351" at bounding box center [68, 467] width 30 height 8
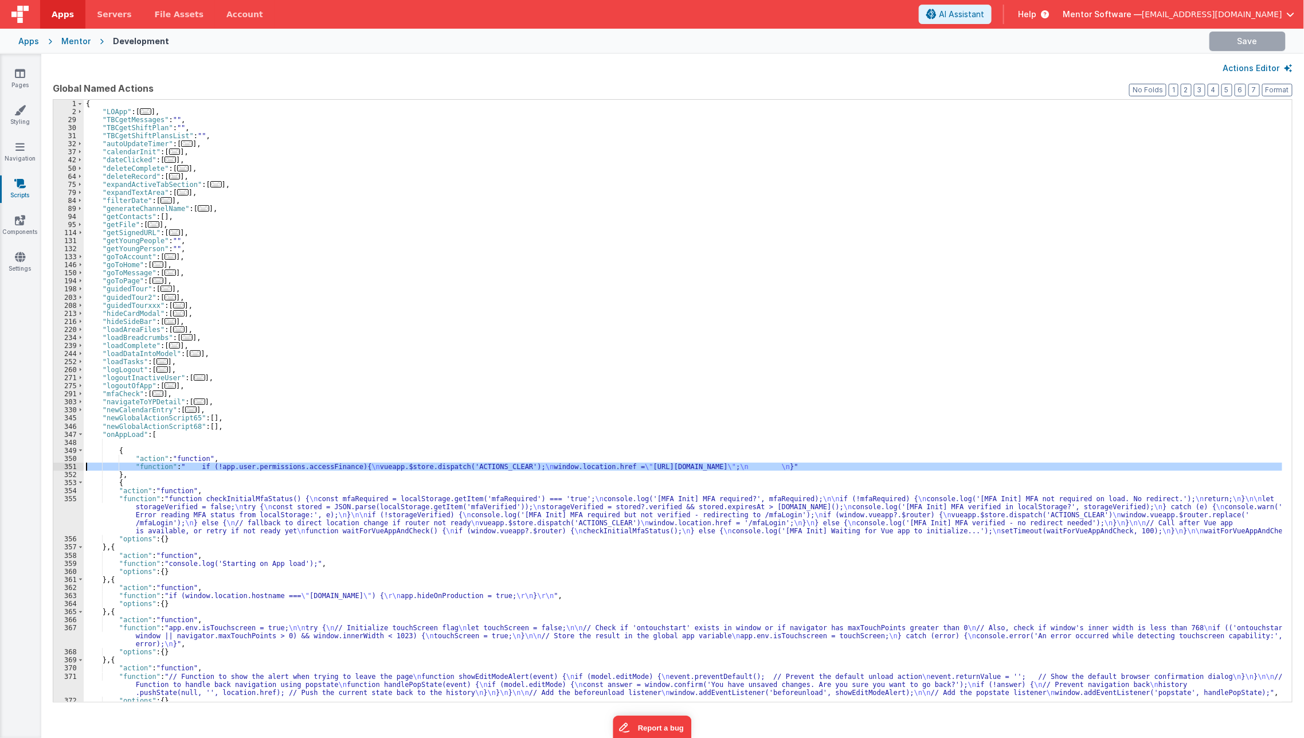
click at [73, 465] on div "351" at bounding box center [68, 467] width 30 height 8
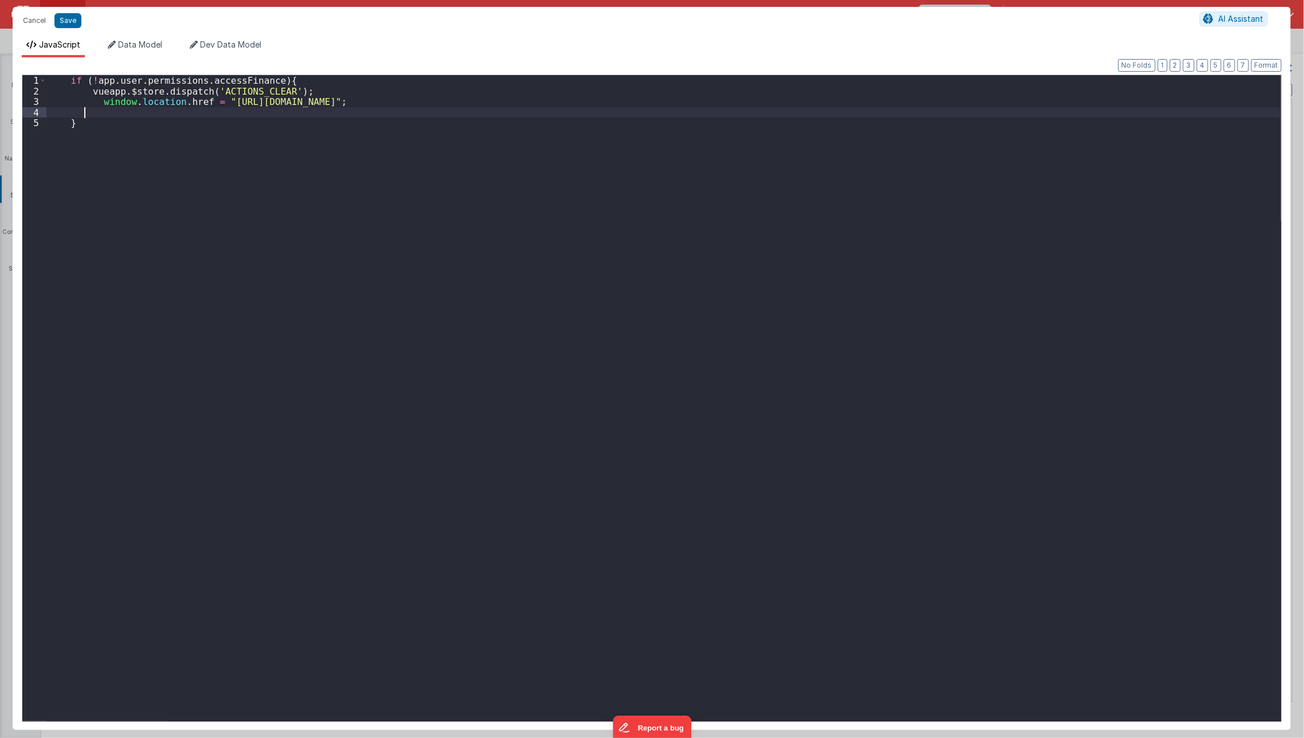
click at [83, 115] on div "if ( ! app . user . permissions . accessFinance ) { vueapp . $store . dispatch …" at bounding box center [663, 412] width 1235 height 675
click at [91, 85] on div "if ( ! app . user . permissions . accessFinance ) { vueapp . $store . dispatch …" at bounding box center [663, 412] width 1235 height 675
click at [394, 344] on div "if ( app . systemUpdates ) { vueapp . $store . dispatch ( 'ACTIONS_CLEAR' ) ; w…" at bounding box center [663, 412] width 1235 height 675
click at [173, 77] on div "if ( app . systemUpdates ) { vueapp . $store . dispatch ( 'ACTIONS_CLEAR' ) ; w…" at bounding box center [663, 412] width 1235 height 675
paste textarea
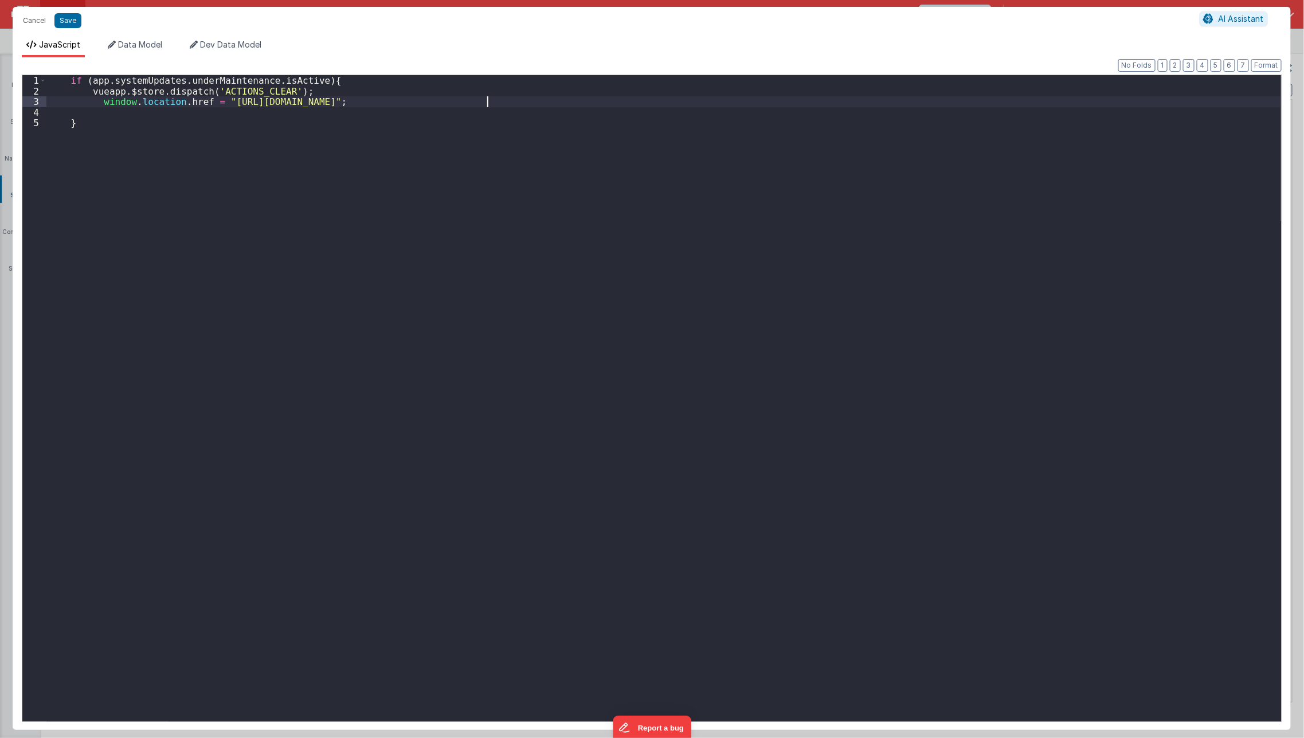
click at [488, 104] on div "if ( app . systemUpdates . underMaintenance . isActive ) { vueapp . $store . di…" at bounding box center [663, 412] width 1235 height 675
click at [433, 96] on div "if ( app . systemUpdates . underMaintenance . isActive ) { vueapp . $store . di…" at bounding box center [663, 412] width 1235 height 675
click at [438, 91] on div "if ( app . systemUpdates . underMaintenance . isActive ) { vueapp . $store . di…" at bounding box center [663, 412] width 1235 height 675
click at [267, 155] on div "if ( app . systemUpdates . underMaintenance . isActive ) { vueapp . $store . di…" at bounding box center [663, 412] width 1235 height 675
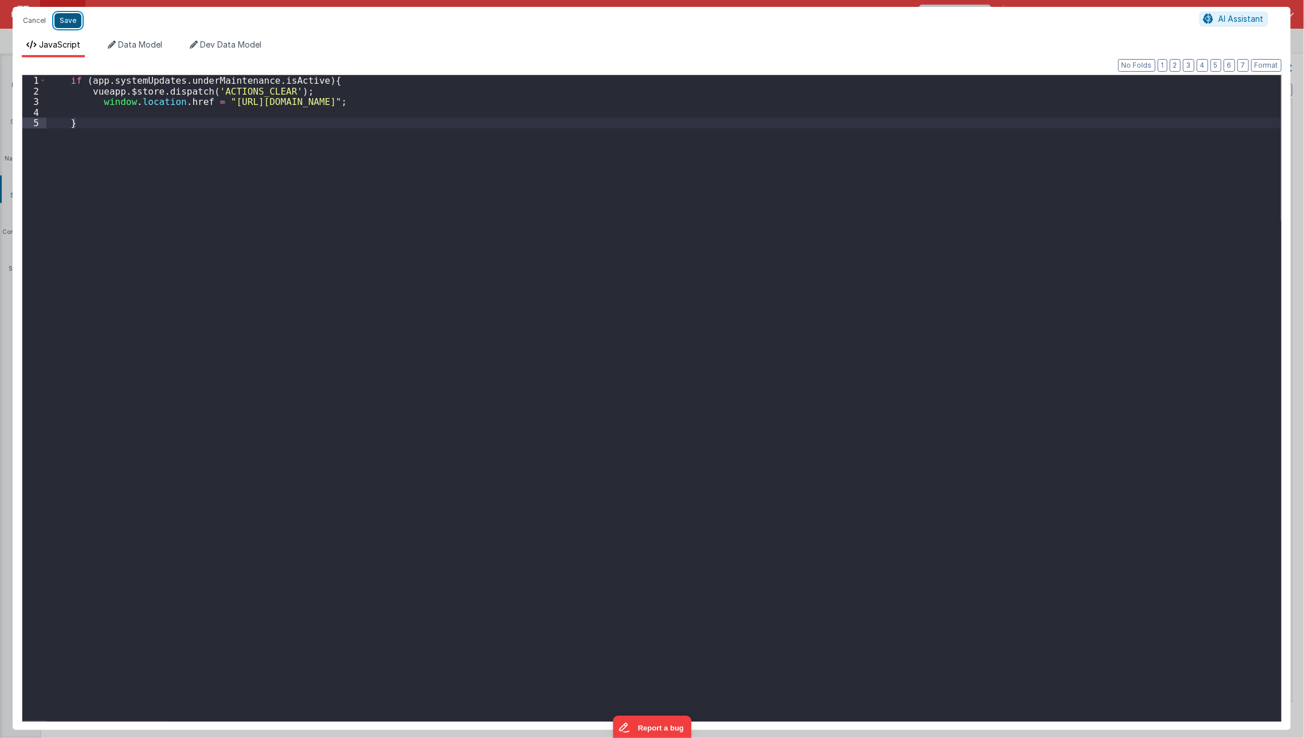
click at [69, 15] on button "Save" at bounding box center [67, 20] width 27 height 15
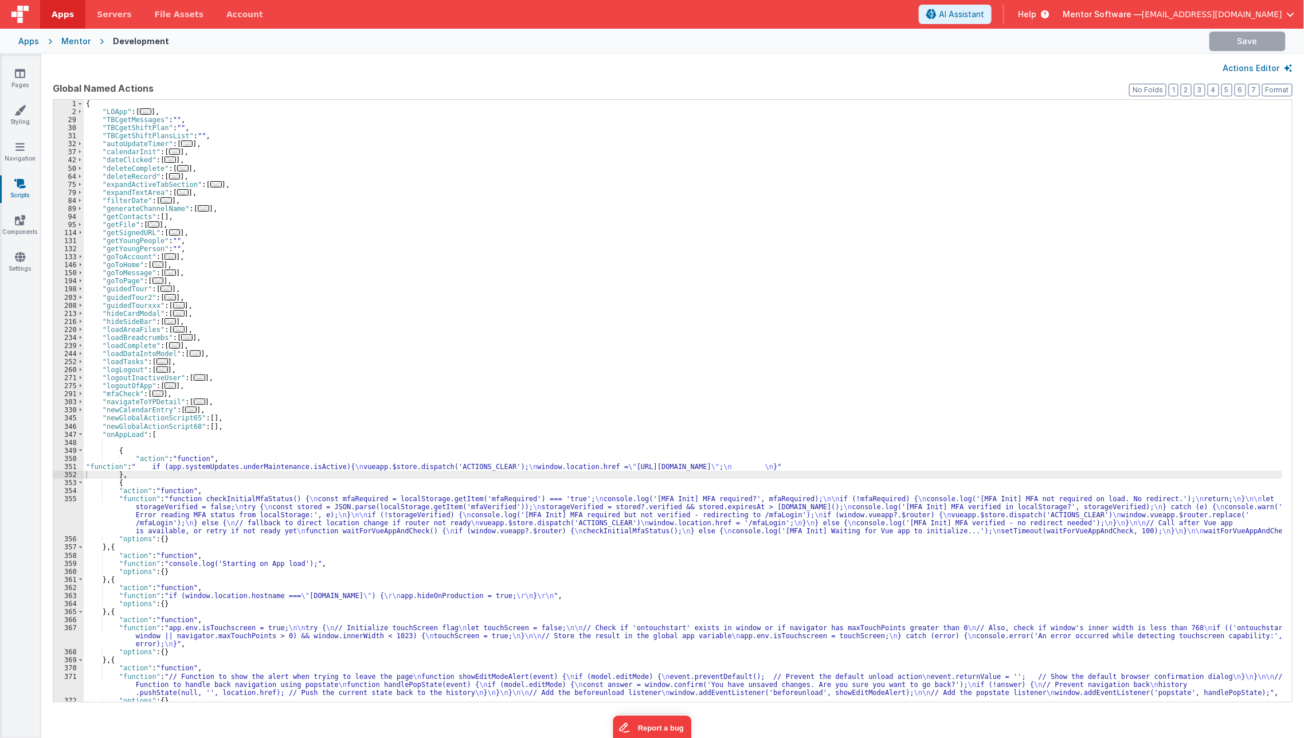
click at [116, 449] on div "{ "LOApp" : [ ... ] , "TBCgetMessages" : "" , "TBCgetShiftPlan" : "" , "TBCgetS…" at bounding box center [683, 409] width 1199 height 618
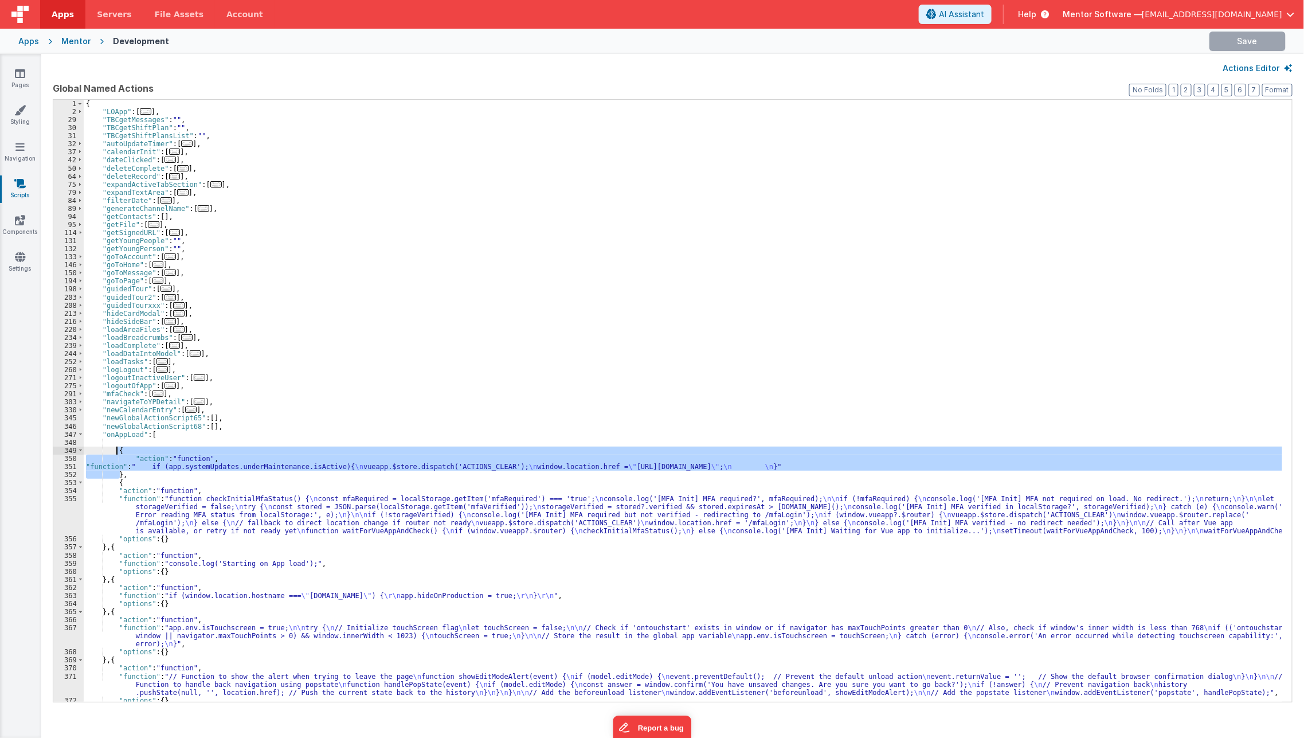
click at [116, 449] on div "{ "LOApp" : [ ... ] , "TBCgetMessages" : "" , "TBCgetShiftPlan" : "" , "TBCgetS…" at bounding box center [683, 409] width 1199 height 618
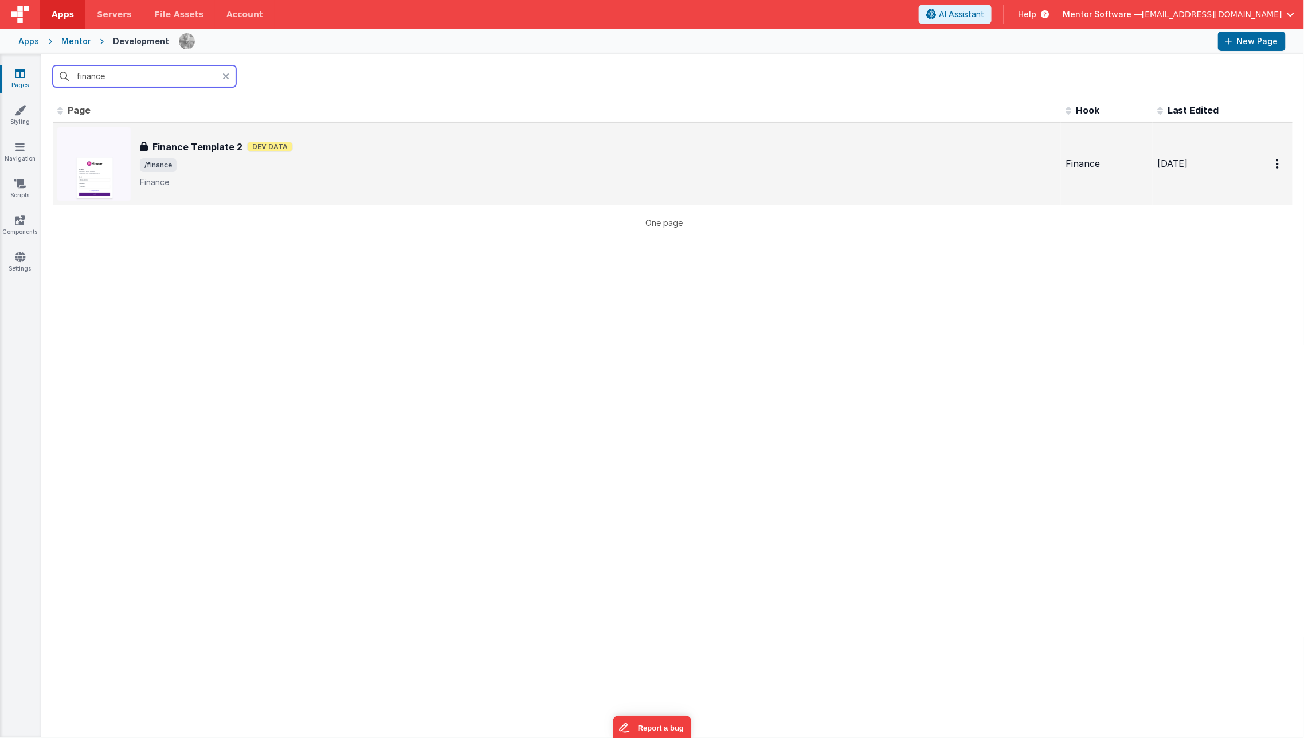
type input "finance"
click at [177, 156] on div "Finance Template 2 Finance Template 2 Dev Data /finance Finance" at bounding box center [598, 164] width 917 height 48
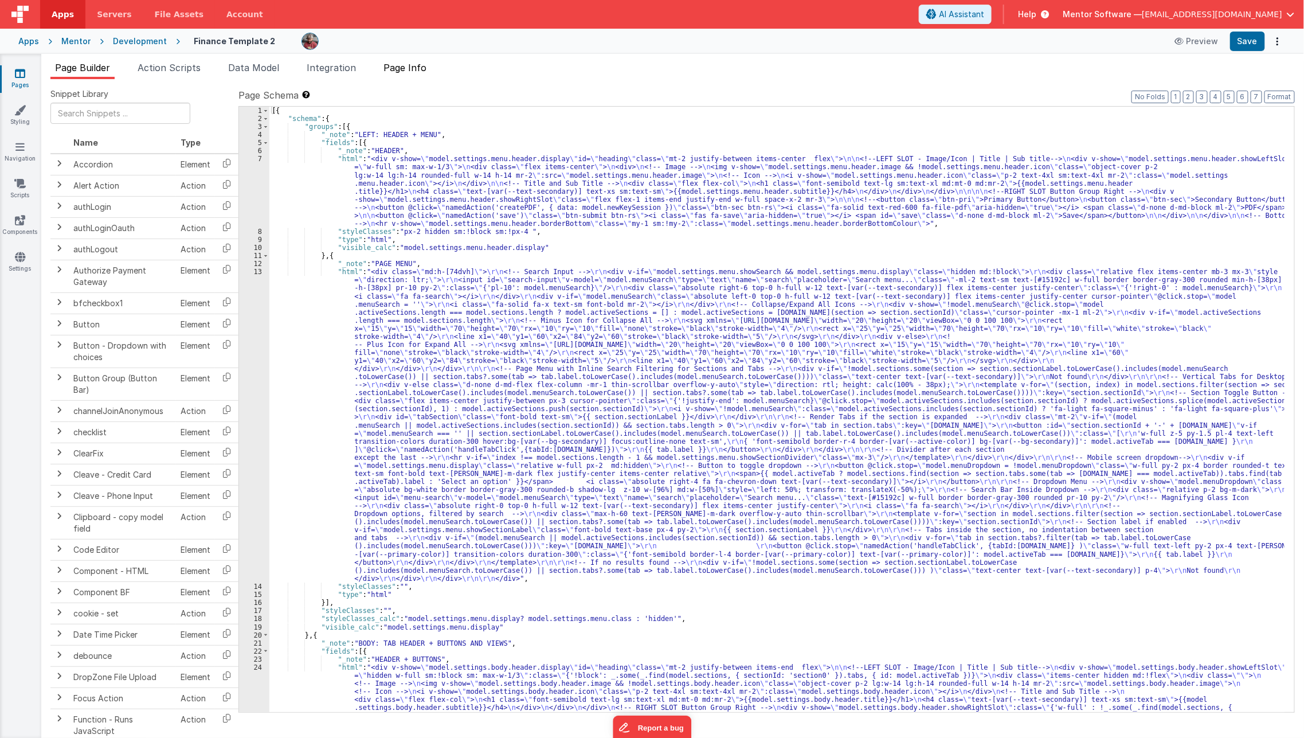
click at [421, 69] on span "Page Info" at bounding box center [404, 67] width 43 height 11
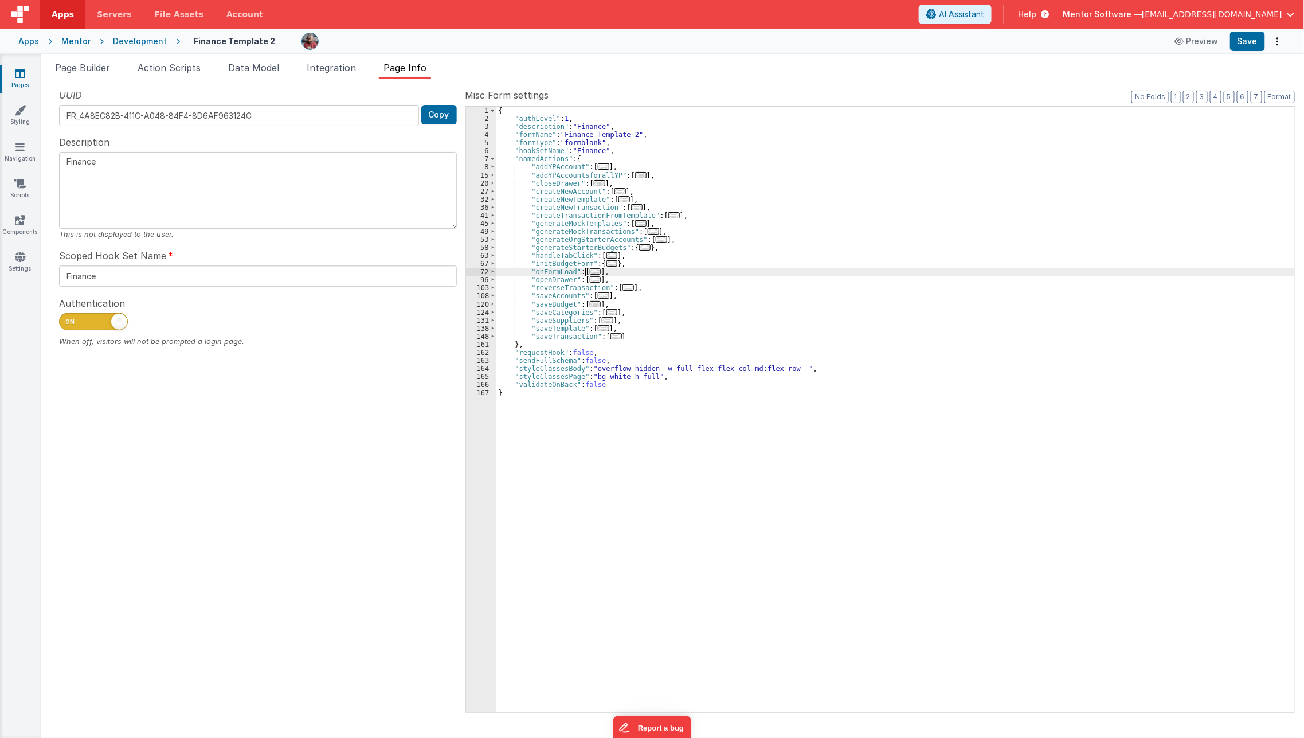
click at [592, 273] on span "..." at bounding box center [595, 271] width 11 height 6
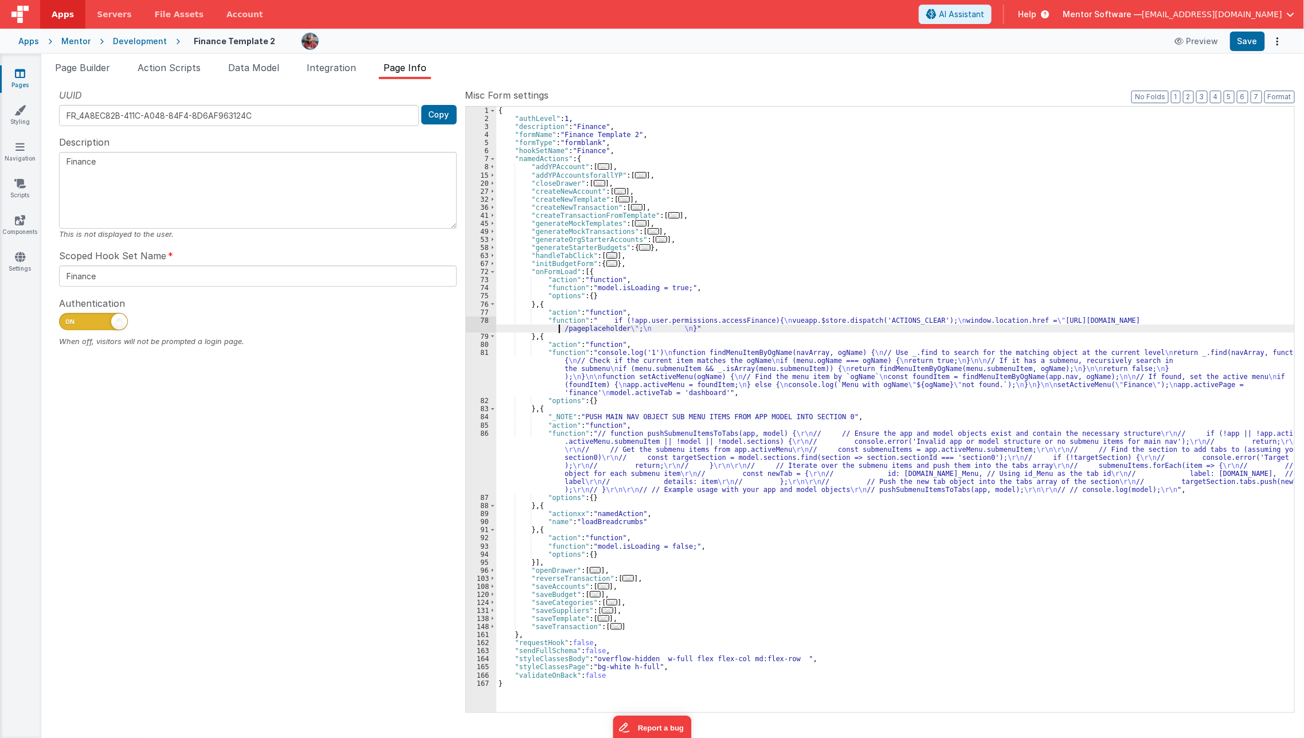
click at [551, 331] on div "{ "authLevel" : 1 , "description" : "Finance" , "formName" : "Finance Template …" at bounding box center [895, 417] width 798 height 621
click at [470, 323] on div "78" at bounding box center [481, 324] width 30 height 16
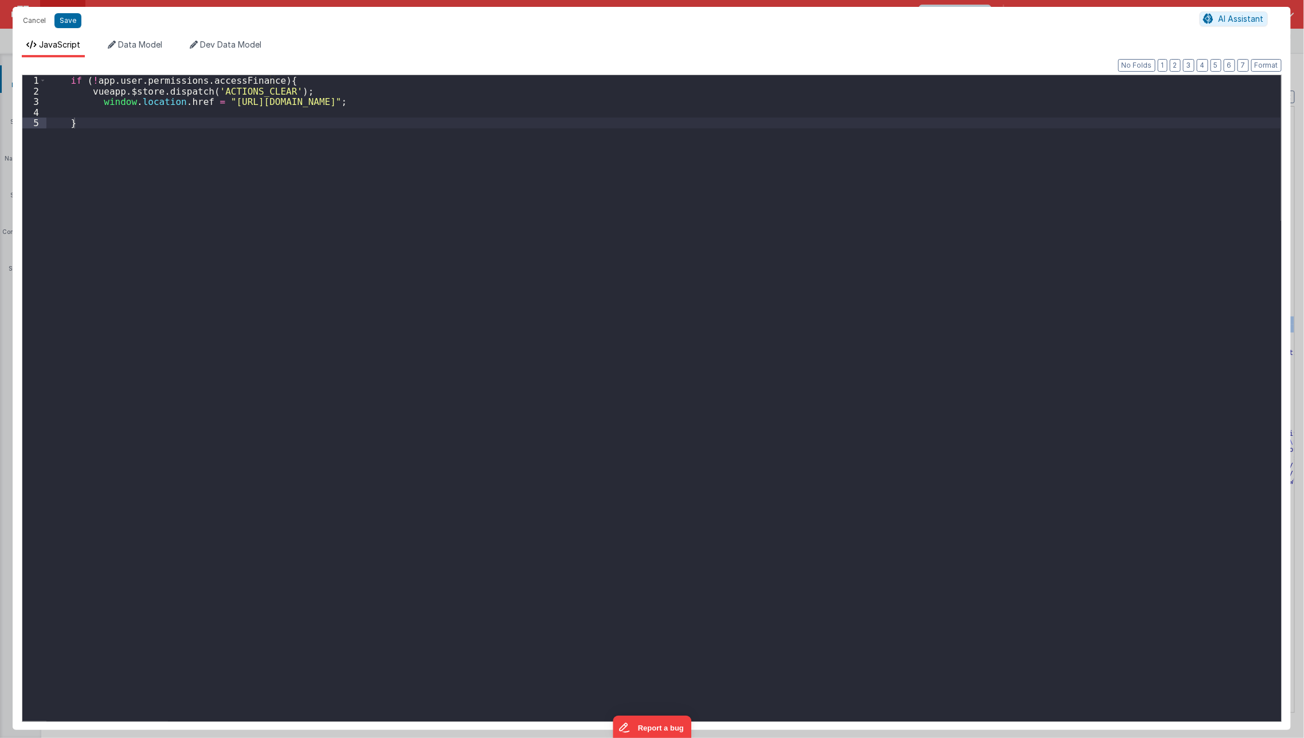
click at [470, 323] on div "if ( ! app . user . permissions . accessFinance ) { vueapp . $store . dispatch …" at bounding box center [663, 409] width 1235 height 668
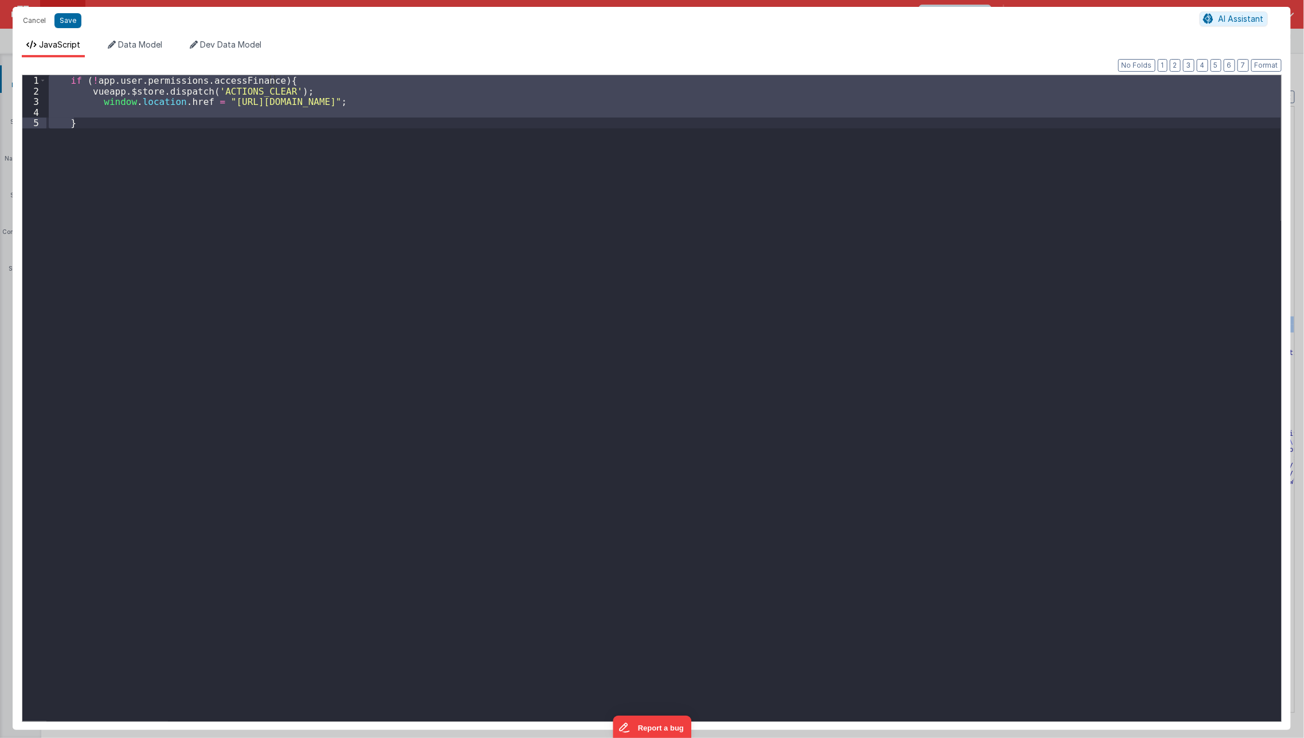
click at [470, 323] on div "if ( ! app . user . permissions . accessFinance ) { vueapp . $store . dispatch …" at bounding box center [663, 398] width 1235 height 646
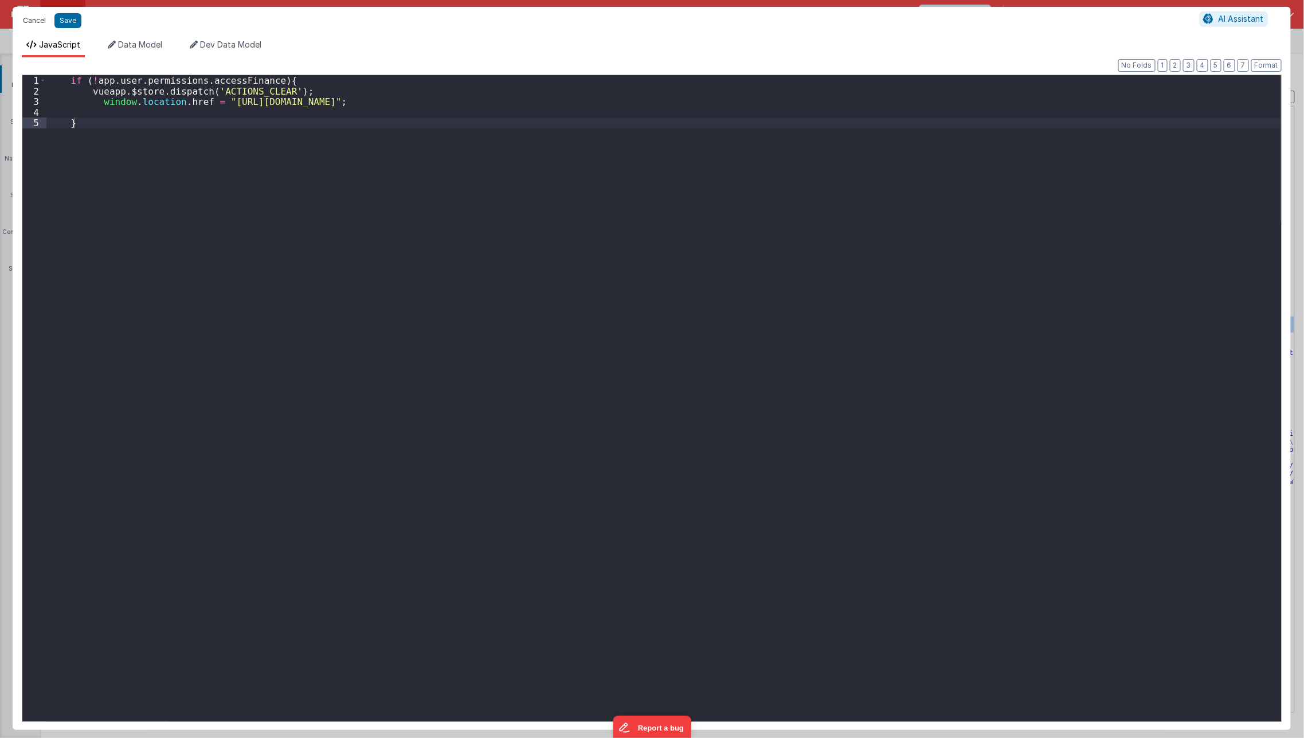
click at [40, 17] on button "Cancel" at bounding box center [34, 21] width 34 height 16
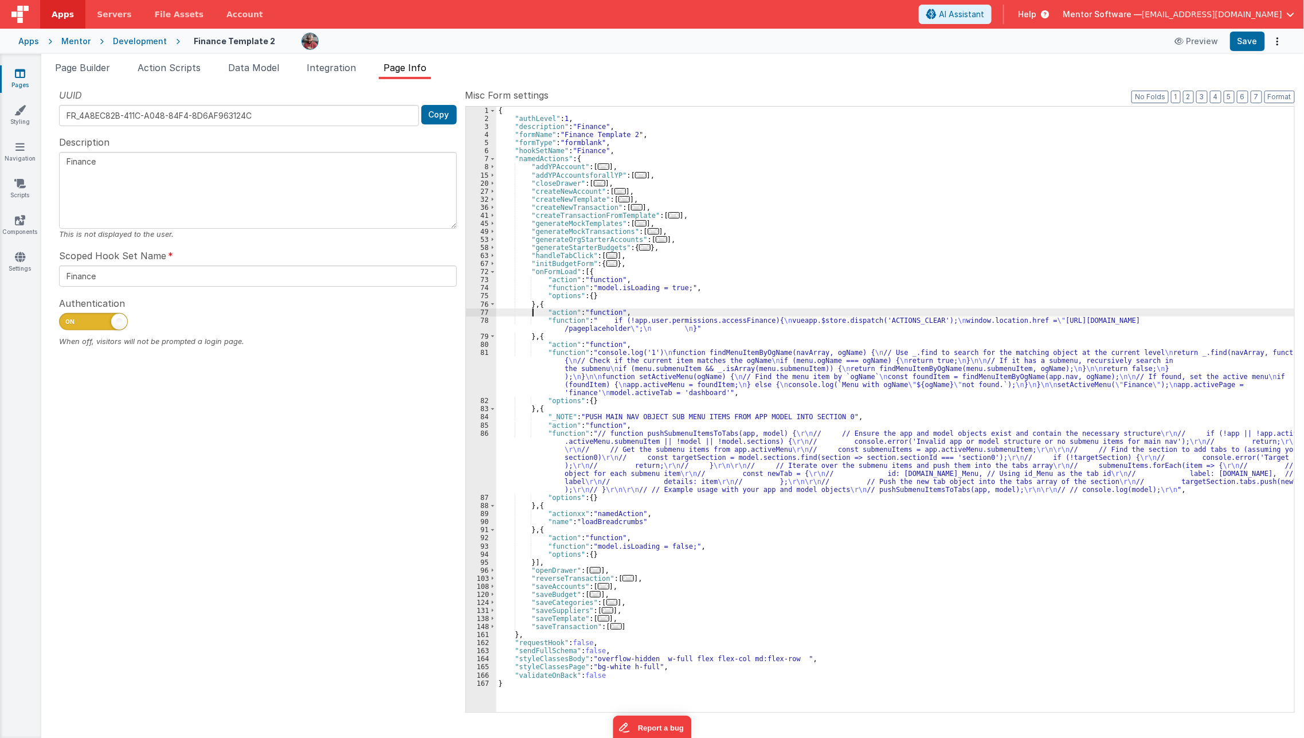
click at [533, 312] on div "{ "authLevel" : 1 , "description" : "Finance" , "formName" : "Finance Template …" at bounding box center [895, 417] width 798 height 621
click at [533, 315] on div "{ "authLevel" : 1 , "description" : "Finance" , "formName" : "Finance Template …" at bounding box center [895, 417] width 798 height 621
click at [531, 319] on div "{ "authLevel" : 1 , "description" : "Finance" , "formName" : "Finance Template …" at bounding box center [895, 417] width 798 height 621
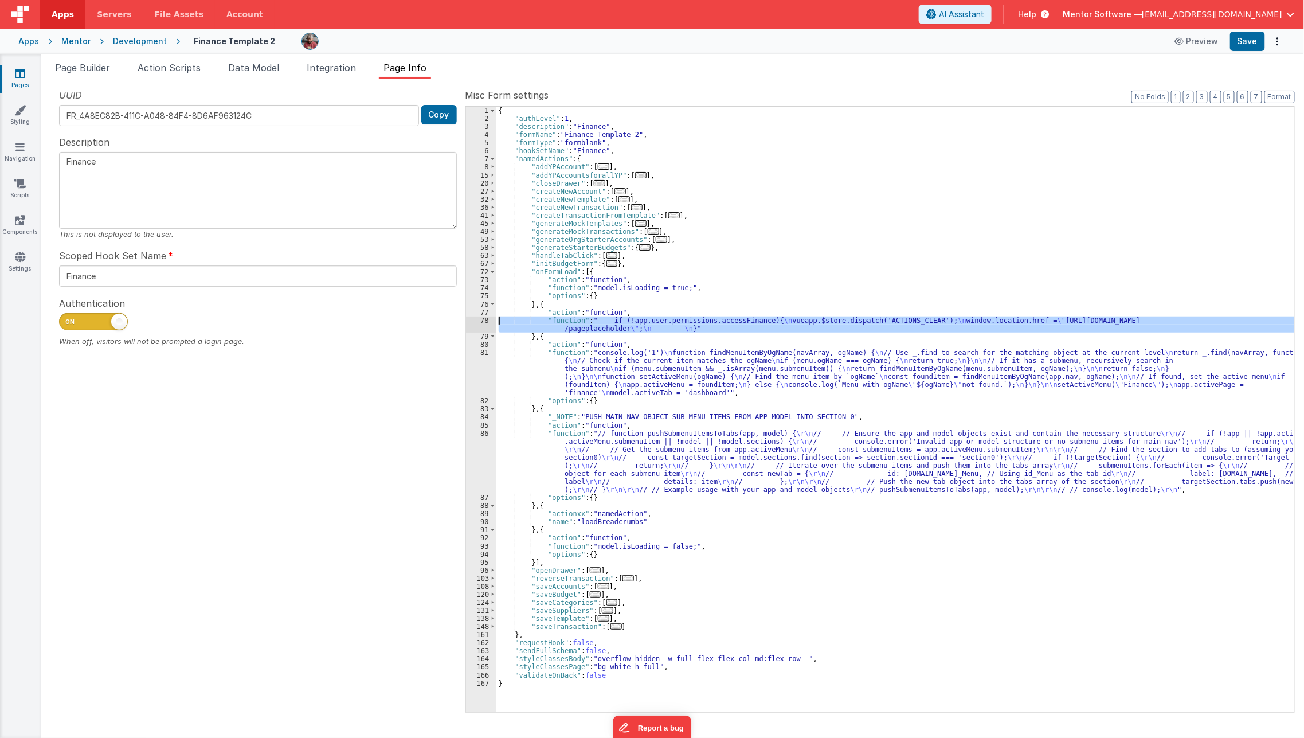
click at [475, 320] on div "78" at bounding box center [481, 324] width 30 height 16
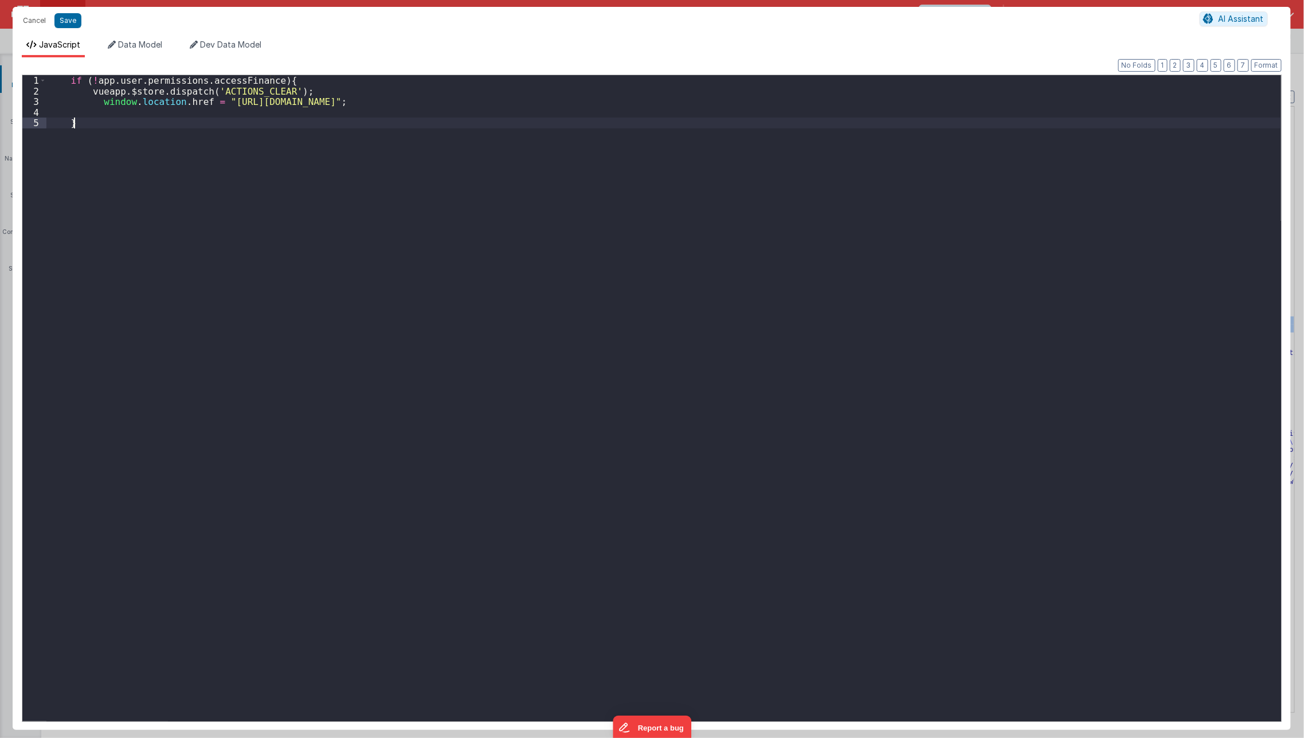
click at [295, 257] on div "if ( ! app . user . permissions . accessFinance ) { vueapp . $store . dispatch …" at bounding box center [663, 409] width 1235 height 668
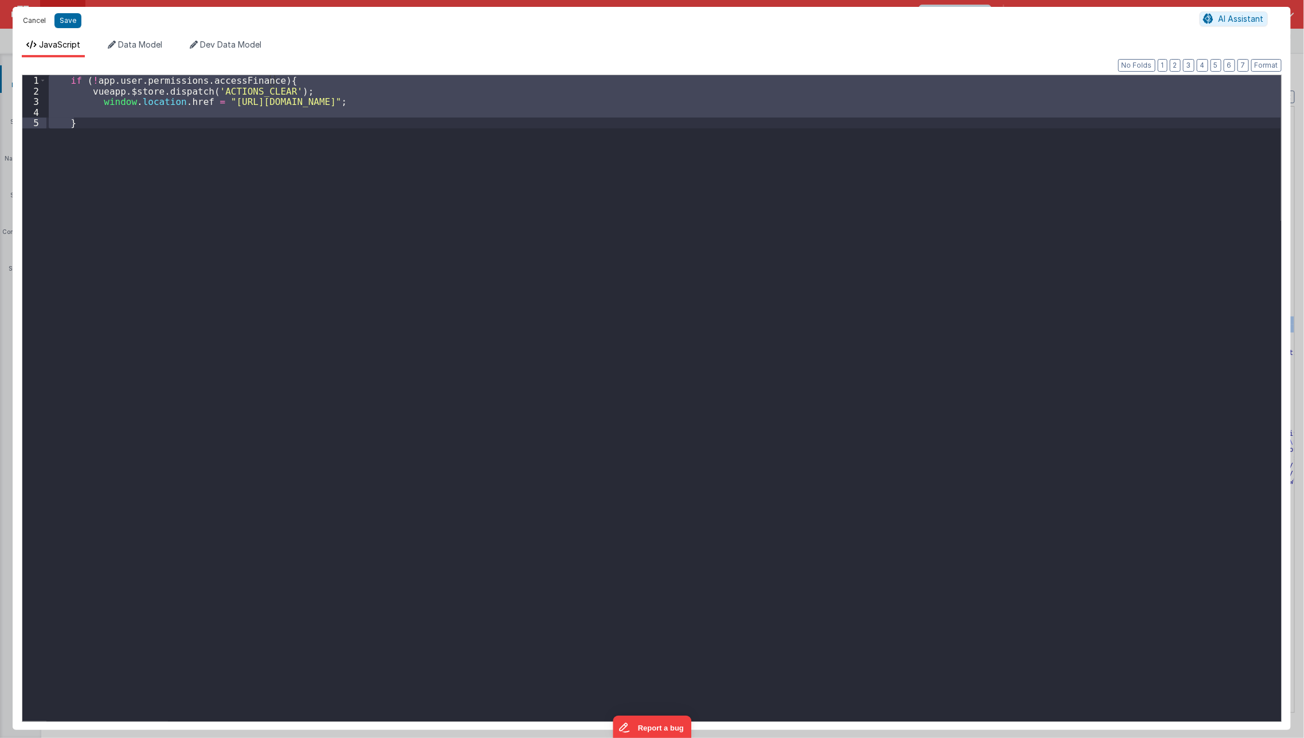
click at [33, 22] on button "Cancel" at bounding box center [34, 21] width 34 height 16
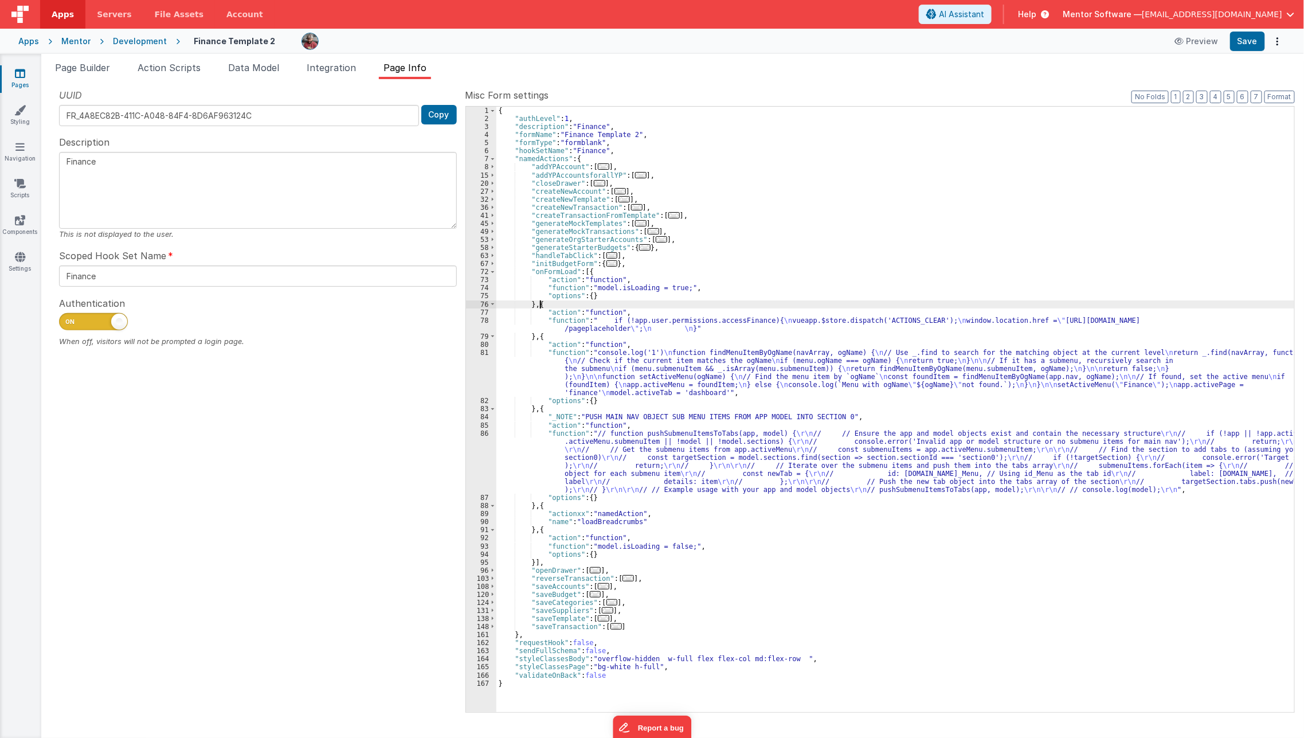
click at [541, 305] on div "{ "authLevel" : 1 , "description" : "Finance" , "formName" : "Finance Template …" at bounding box center [895, 417] width 798 height 621
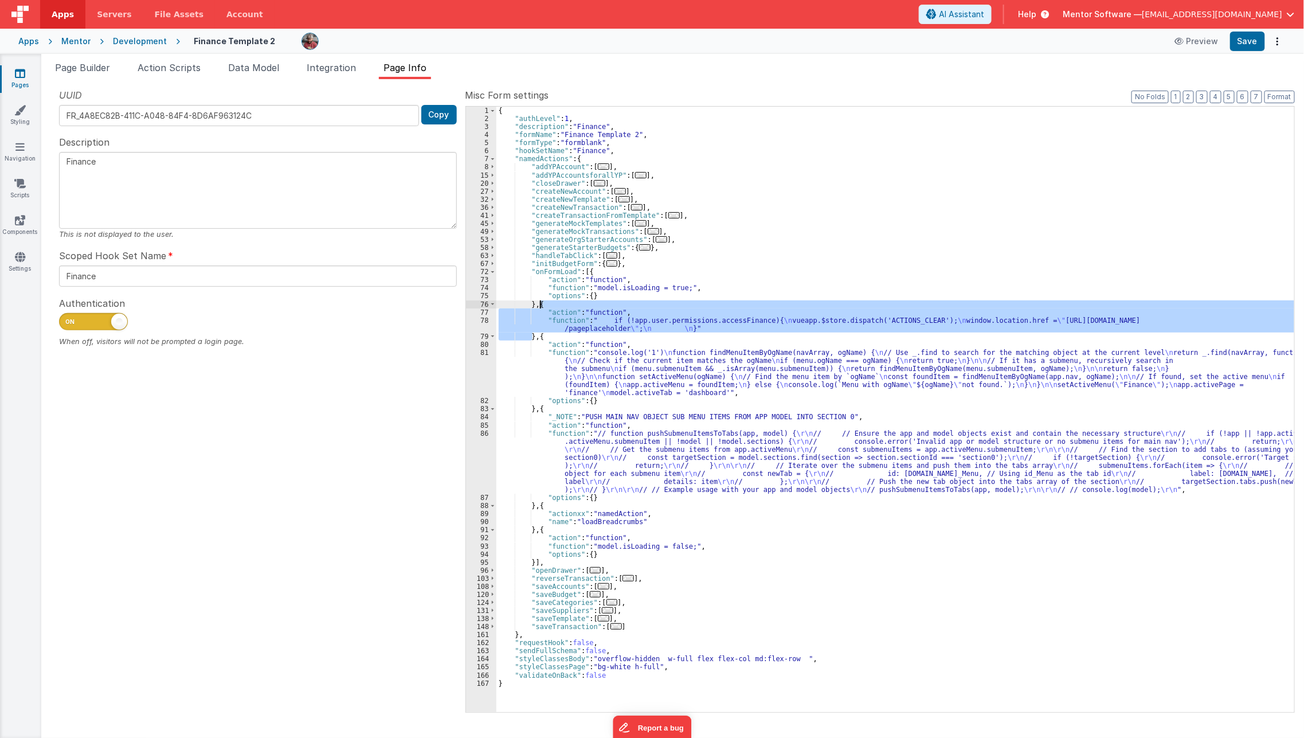
click at [541, 305] on div "{ "authLevel" : 1 , "description" : "Finance" , "formName" : "Finance Template …" at bounding box center [895, 417] width 798 height 621
click at [528, 332] on div "{ "authLevel" : 1 , "description" : "Finance" , "formName" : "Finance Template …" at bounding box center [895, 409] width 798 height 605
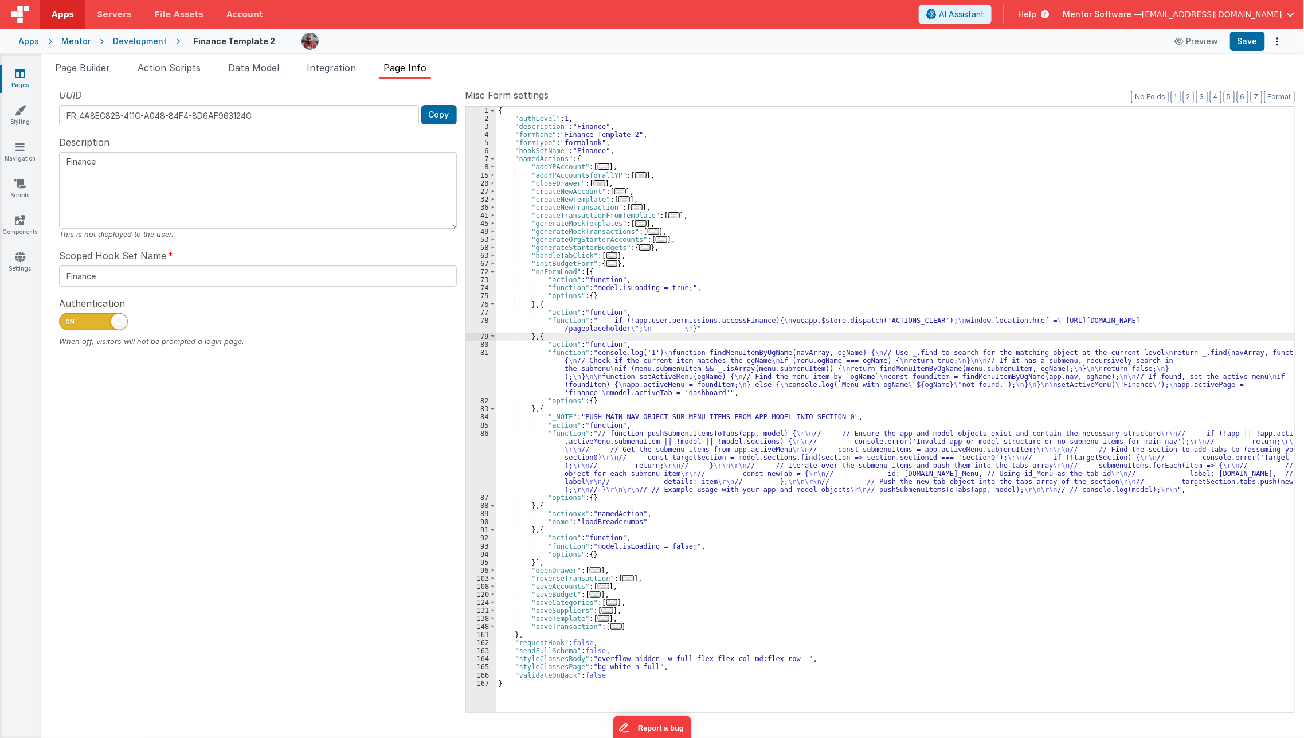
click at [534, 328] on div "{ "authLevel" : 1 , "description" : "Finance" , "formName" : "Finance Template …" at bounding box center [895, 417] width 798 height 621
click at [483, 325] on div "78" at bounding box center [481, 324] width 30 height 16
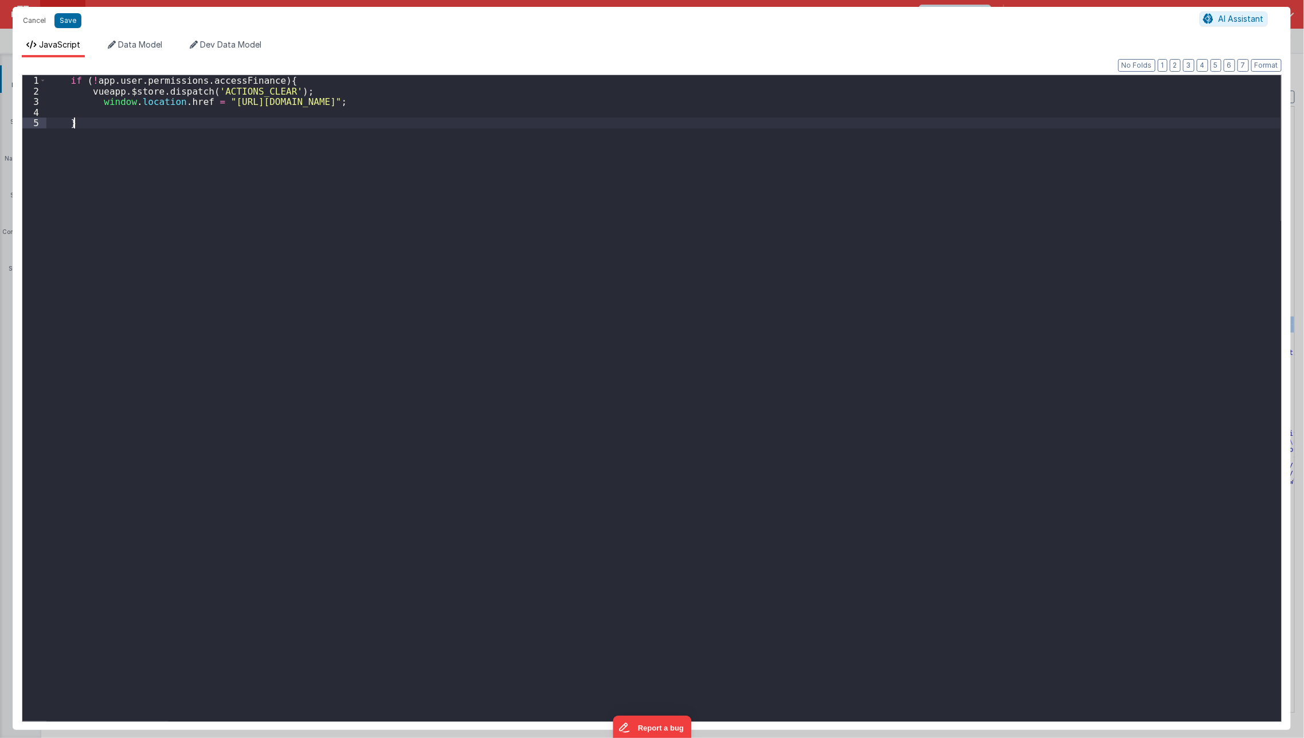
click at [432, 294] on div "if ( ! app . user . permissions . accessFinance ) { vueapp . $store . dispatch …" at bounding box center [663, 409] width 1235 height 668
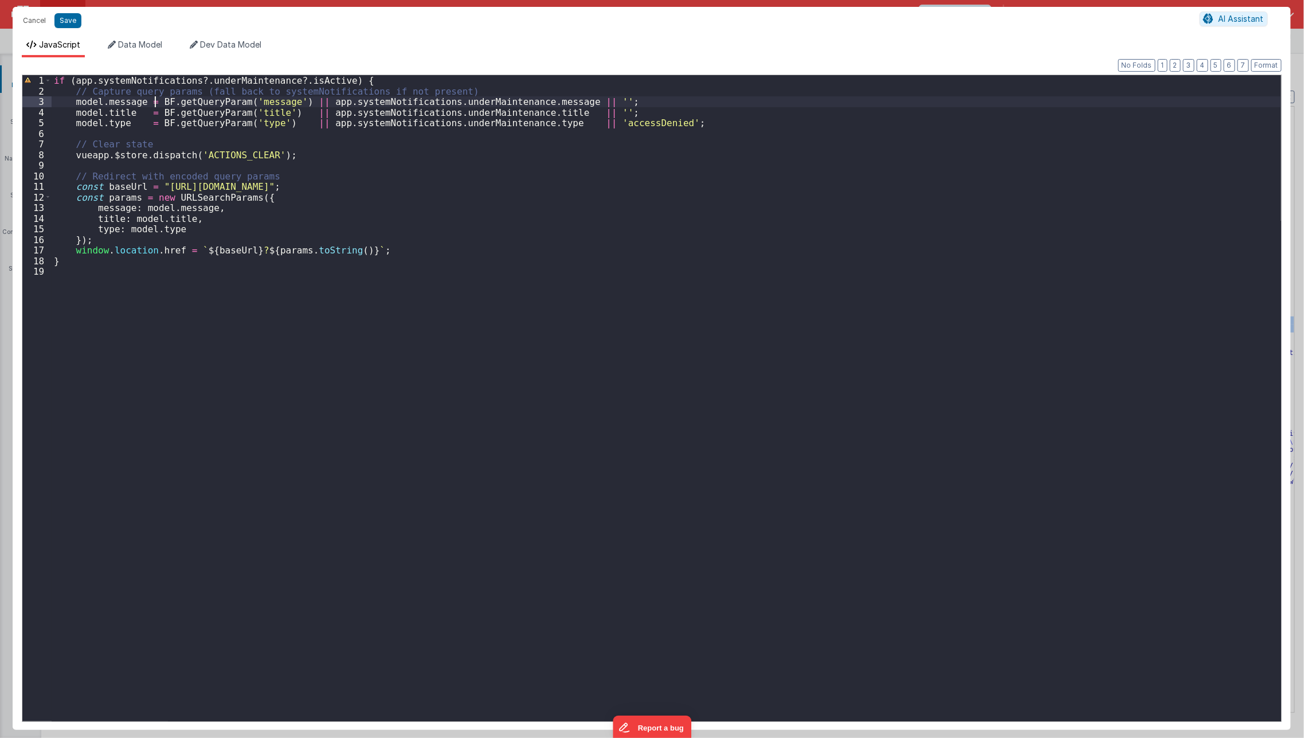
click at [153, 106] on div "if ( app . systemNotifications ?. underMaintenance ?. isActive ) { // Capture q…" at bounding box center [667, 409] width 1230 height 668
click at [397, 275] on div "if ( app . systemNotifications ?. underMaintenance ?. isActive ) { // Capture q…" at bounding box center [667, 409] width 1230 height 668
click at [155, 124] on div "if ( app . systemNotifications ?. underMaintenance ?. isActive ) { // Capture q…" at bounding box center [667, 409] width 1230 height 668
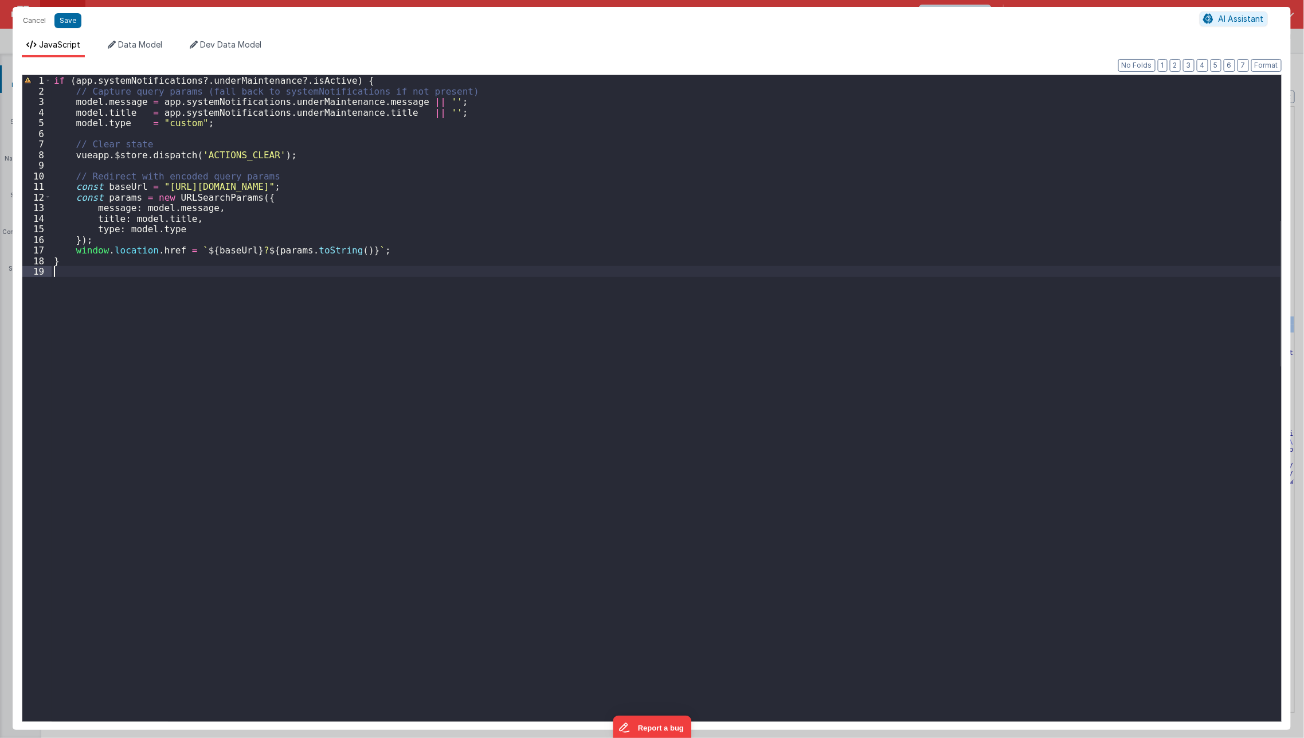
click at [178, 287] on div "if ( app . systemNotifications ?. underMaintenance ?. isActive ) { // Capture q…" at bounding box center [667, 409] width 1230 height 668
click at [67, 28] on div "Cancel Save" at bounding box center [608, 21] width 1183 height 16
click at [68, 26] on button "Save" at bounding box center [67, 20] width 27 height 15
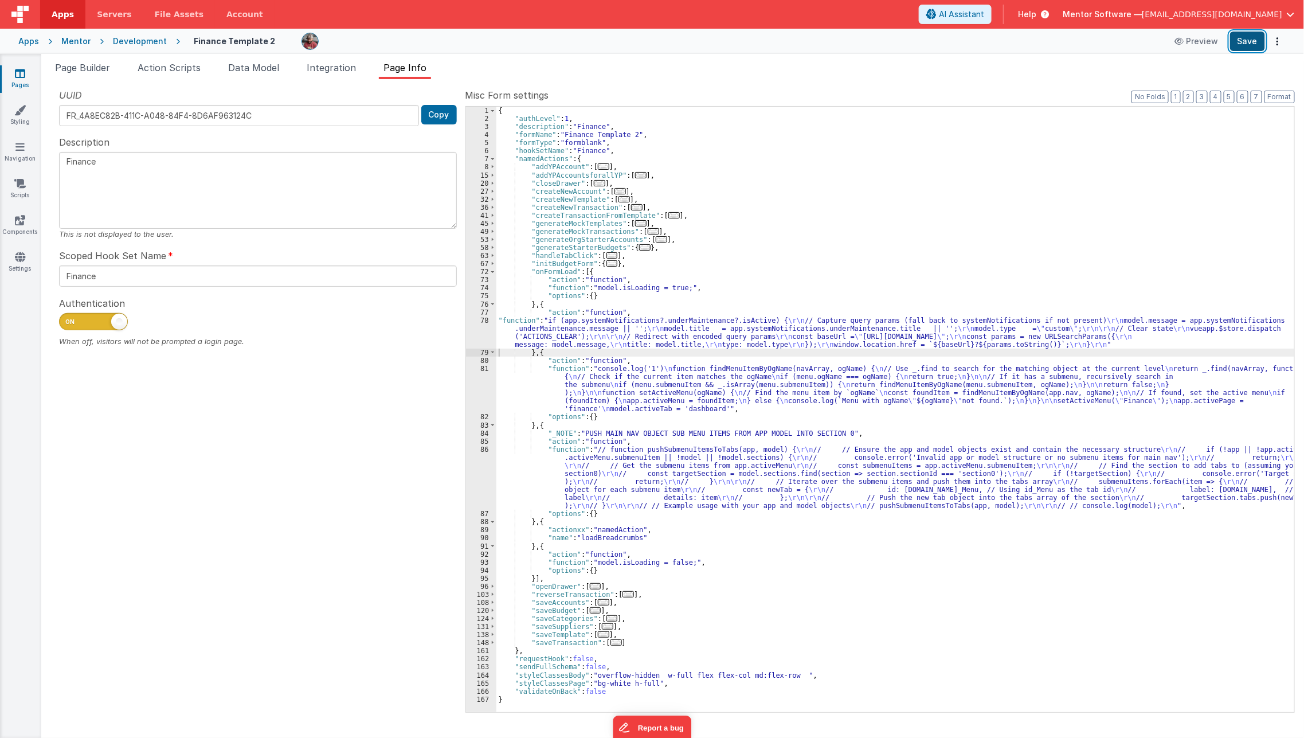
click at [1239, 45] on button "Save" at bounding box center [1247, 41] width 35 height 19
click at [547, 336] on div "{ "authLevel" : 1 , "description" : "Finance" , "formName" : "Finance Template …" at bounding box center [895, 417] width 798 height 621
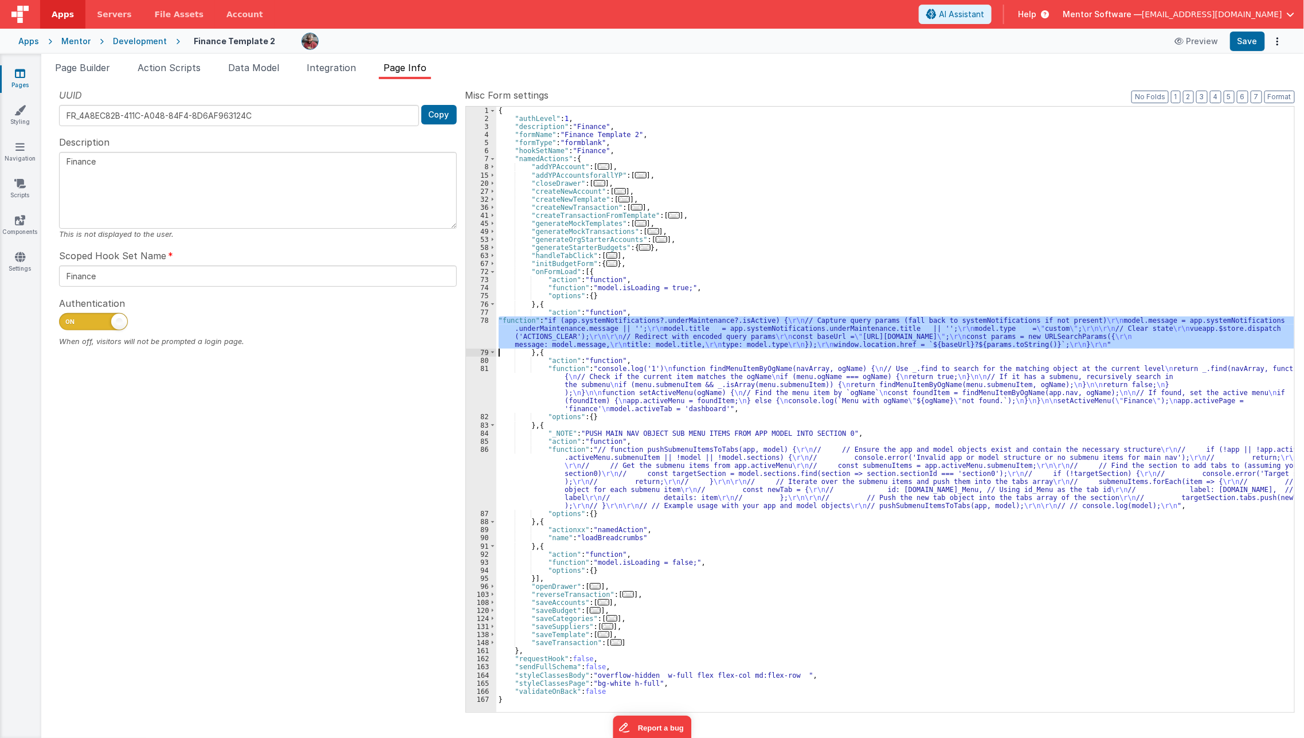
click at [475, 336] on div "78" at bounding box center [481, 332] width 30 height 32
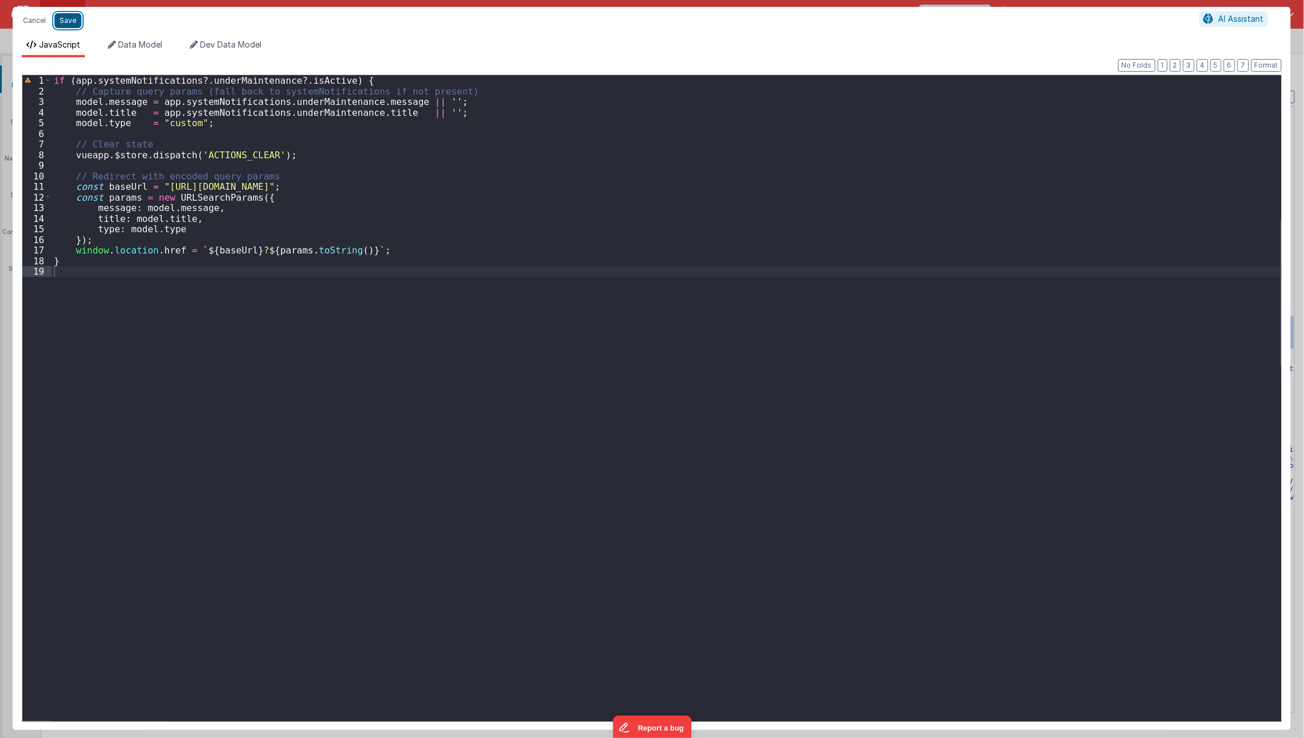
click at [69, 21] on button "Save" at bounding box center [67, 20] width 27 height 15
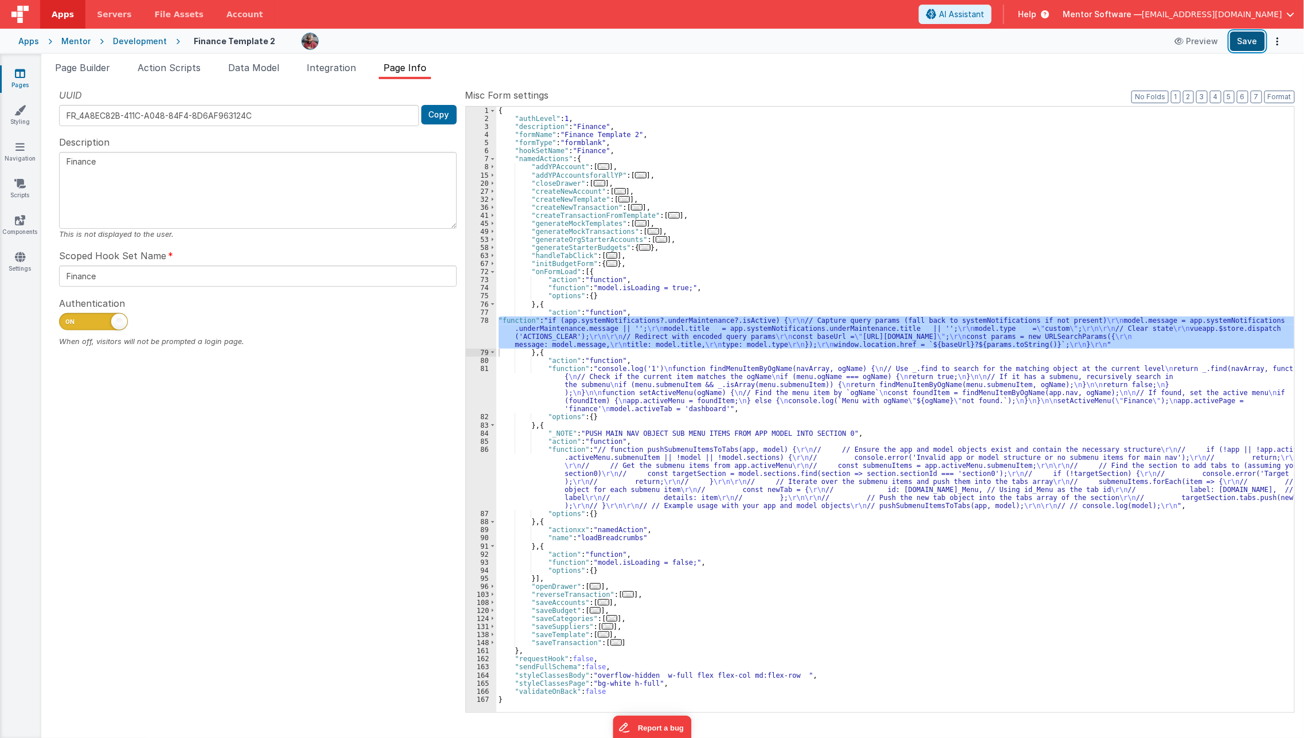
click at [1241, 44] on button "Save" at bounding box center [1247, 41] width 35 height 19
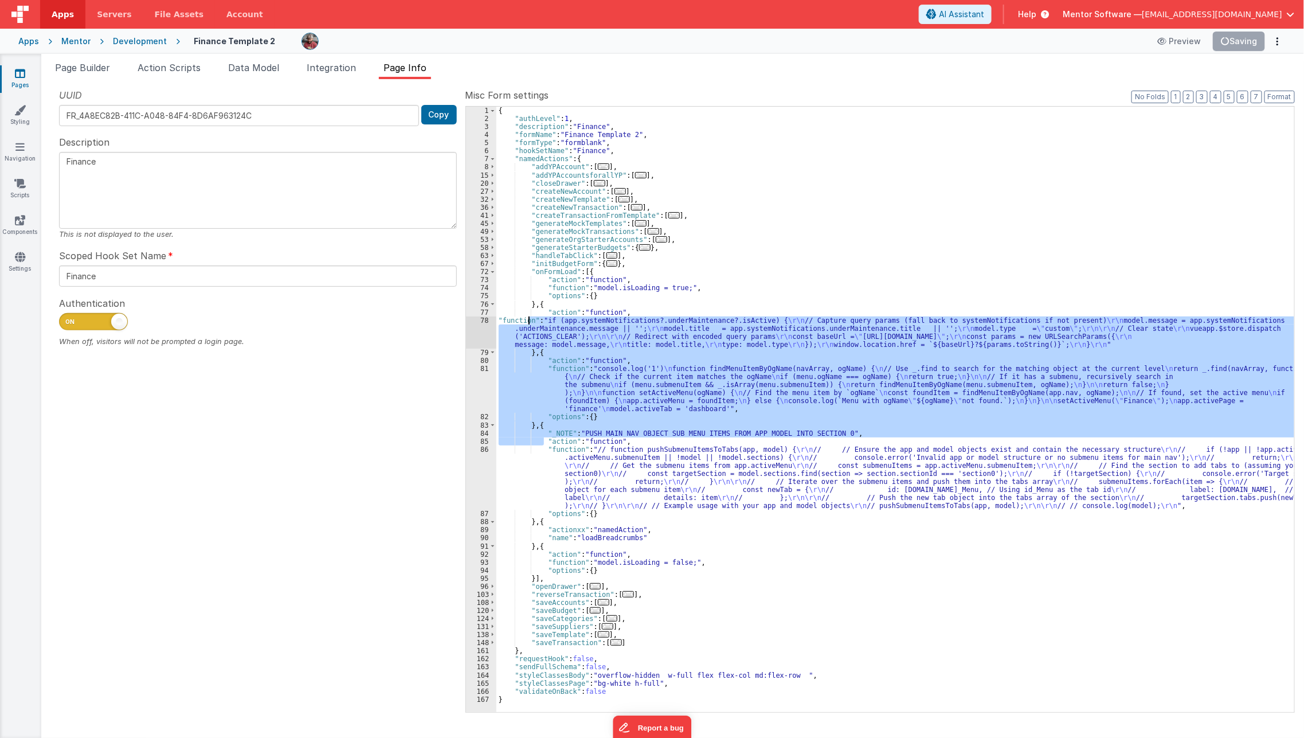
drag, startPoint x: 545, startPoint y: 442, endPoint x: 528, endPoint y: 318, distance: 124.9
click at [528, 318] on div "{ "authLevel" : 1 , "description" : "Finance" , "formName" : "Finance Template …" at bounding box center [895, 417] width 798 height 621
click at [528, 318] on div "{ "authLevel" : 1 , "description" : "Finance" , "formName" : "Finance Template …" at bounding box center [895, 409] width 798 height 605
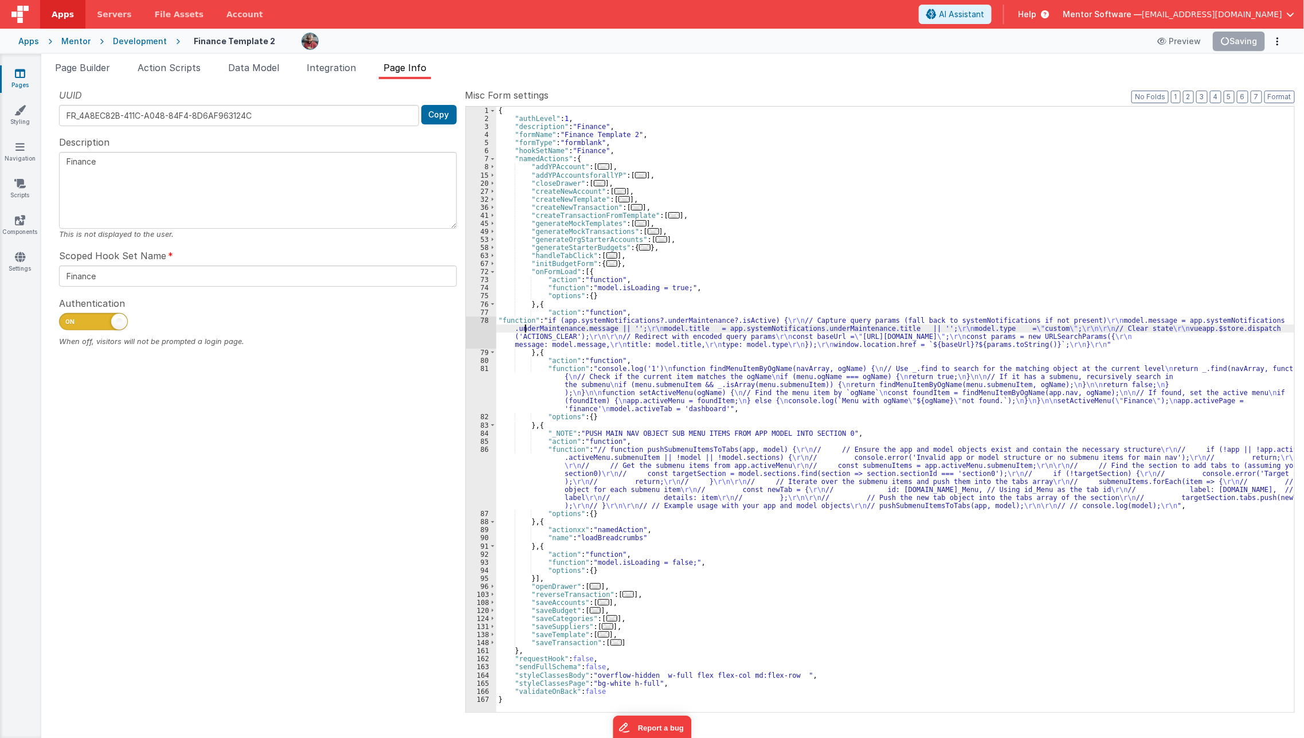
click at [524, 331] on div "{ "authLevel" : 1 , "description" : "Finance" , "formName" : "Finance Template …" at bounding box center [895, 417] width 798 height 621
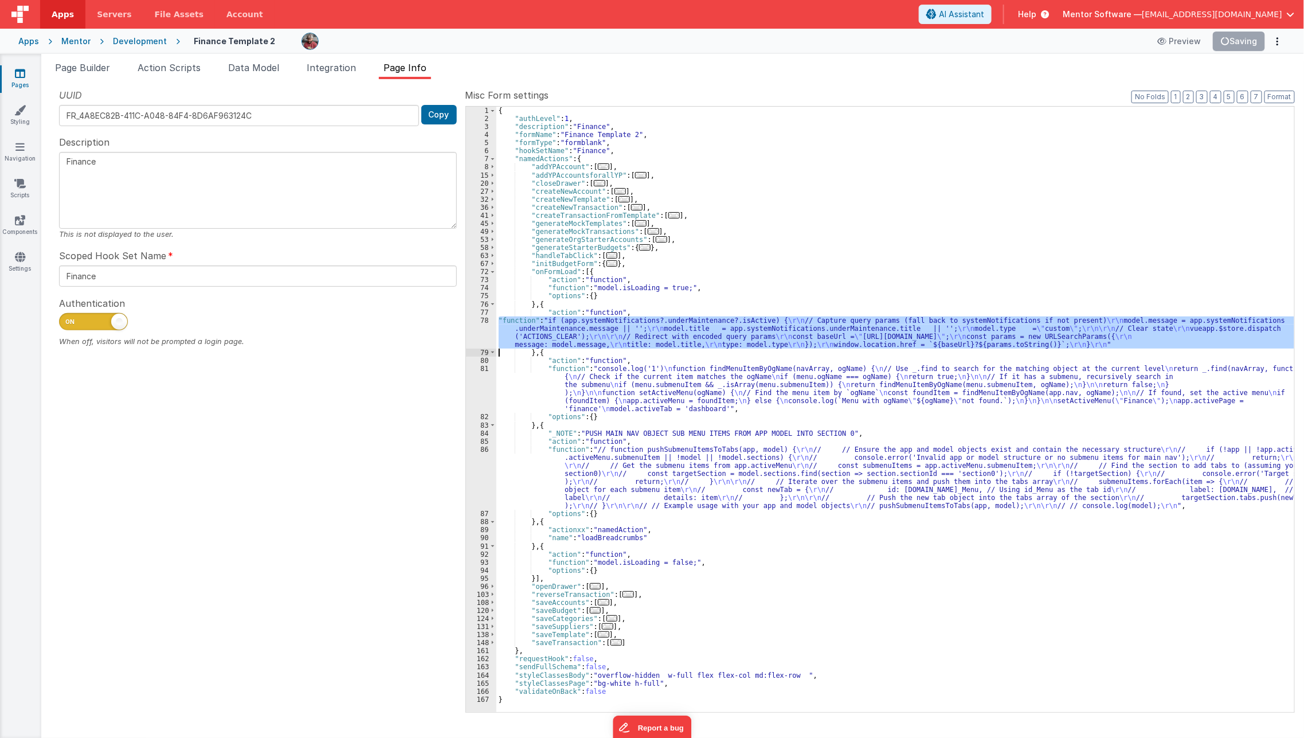
click at [477, 333] on div "78" at bounding box center [481, 332] width 30 height 32
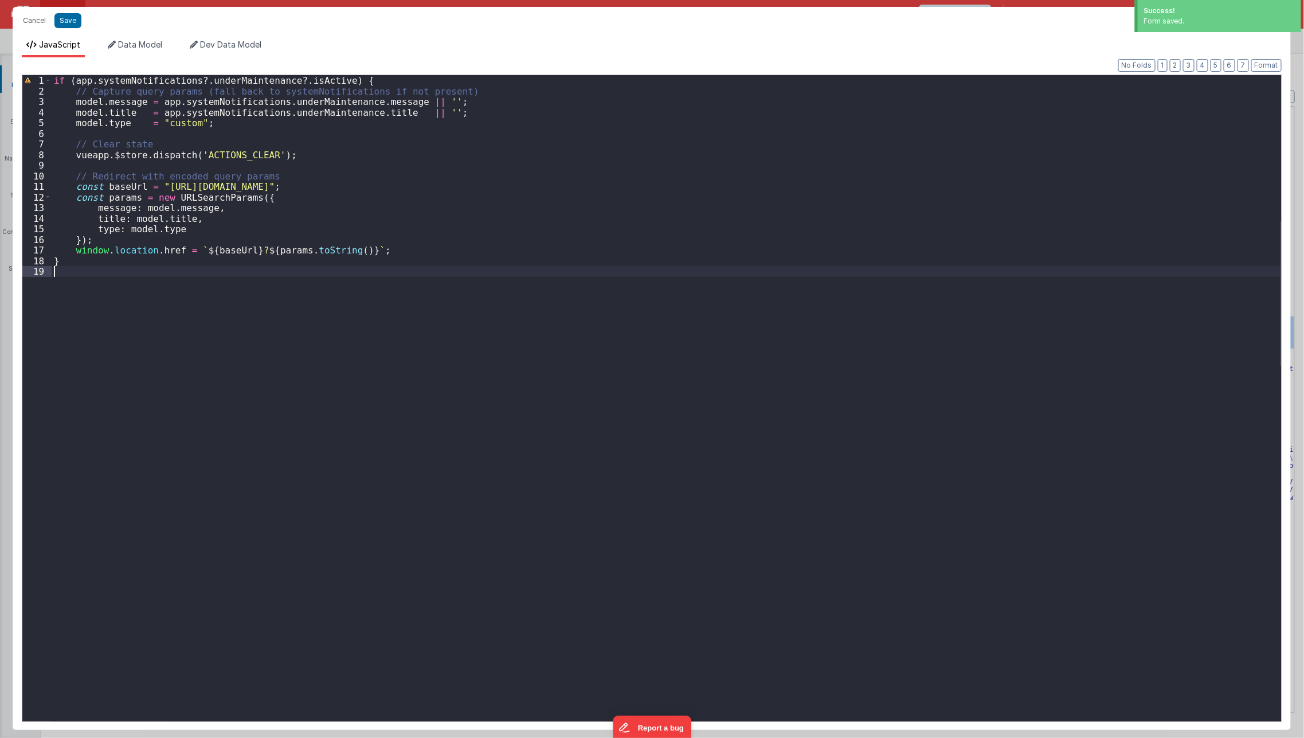
click at [477, 333] on div "if ( app . systemNotifications ?. underMaintenance ?. isActive ) { // Capture q…" at bounding box center [667, 409] width 1230 height 668
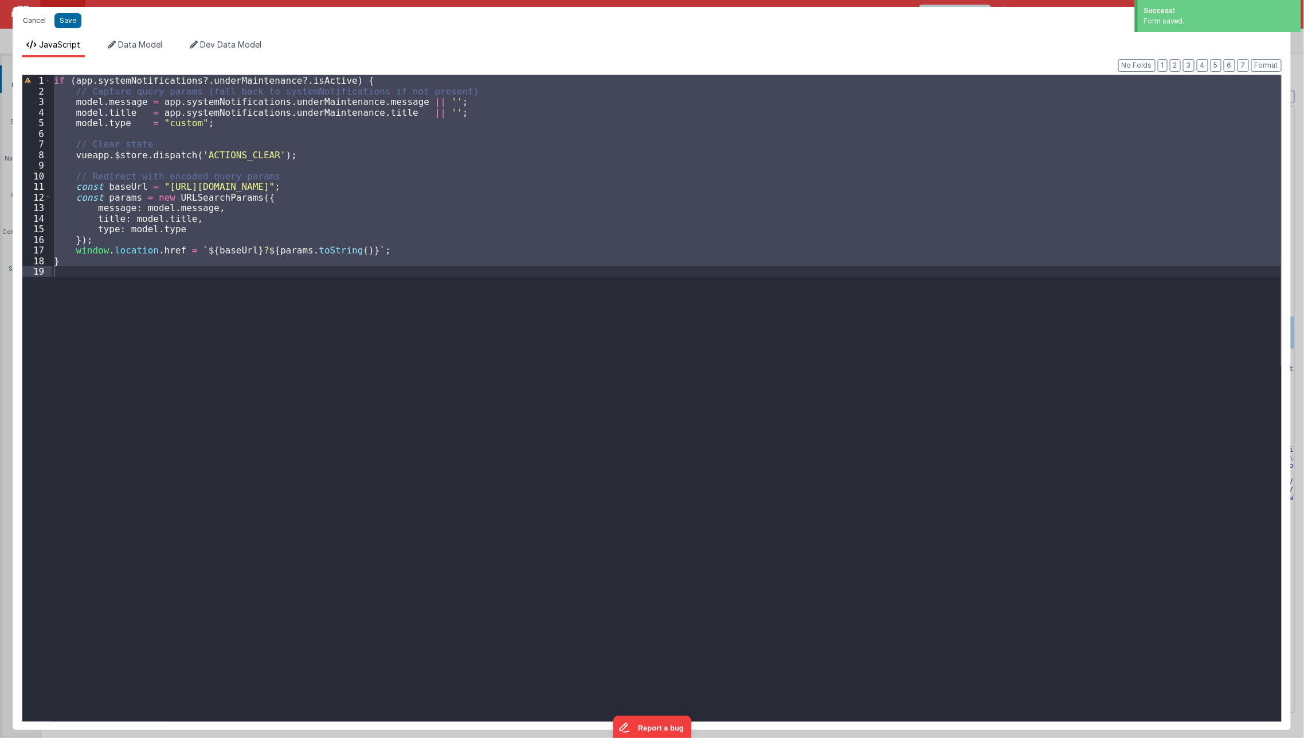
click at [44, 16] on button "Cancel" at bounding box center [34, 21] width 34 height 16
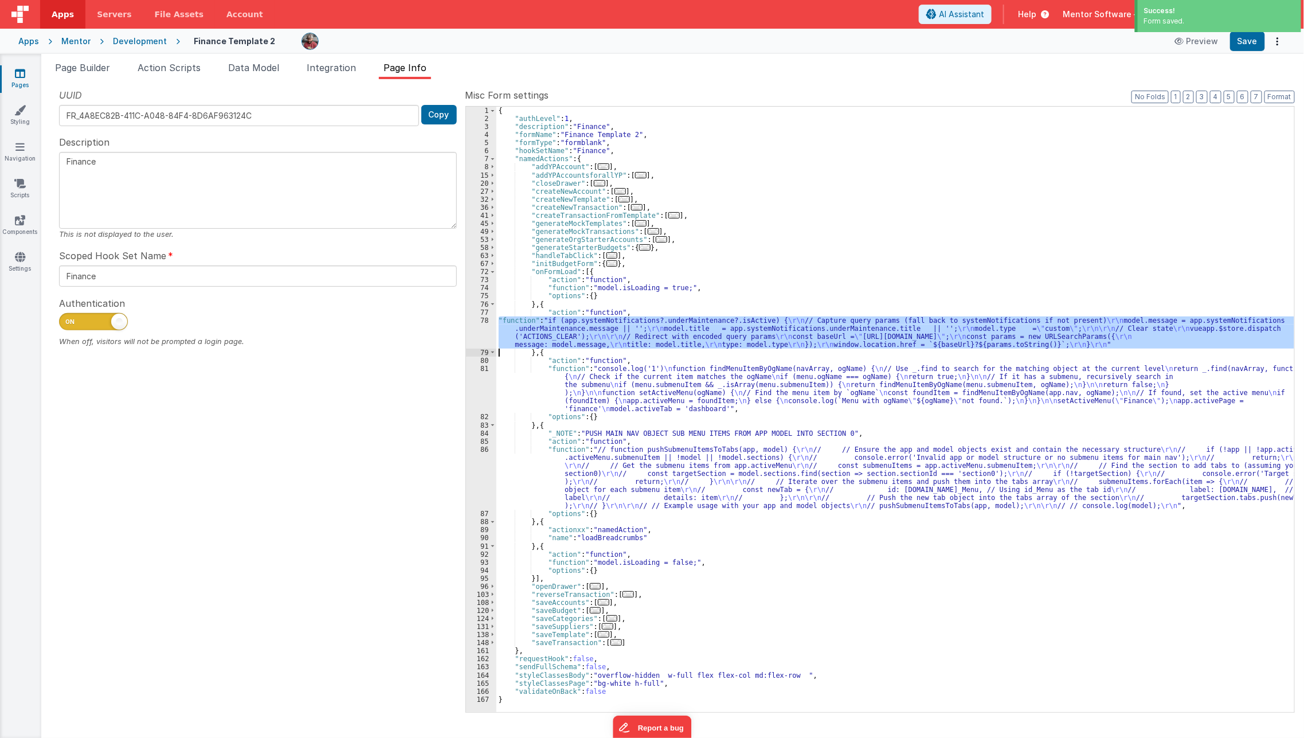
click at [675, 339] on div "{ "authLevel" : 1 , "description" : "Finance" , "formName" : "Finance Template …" at bounding box center [895, 409] width 798 height 605
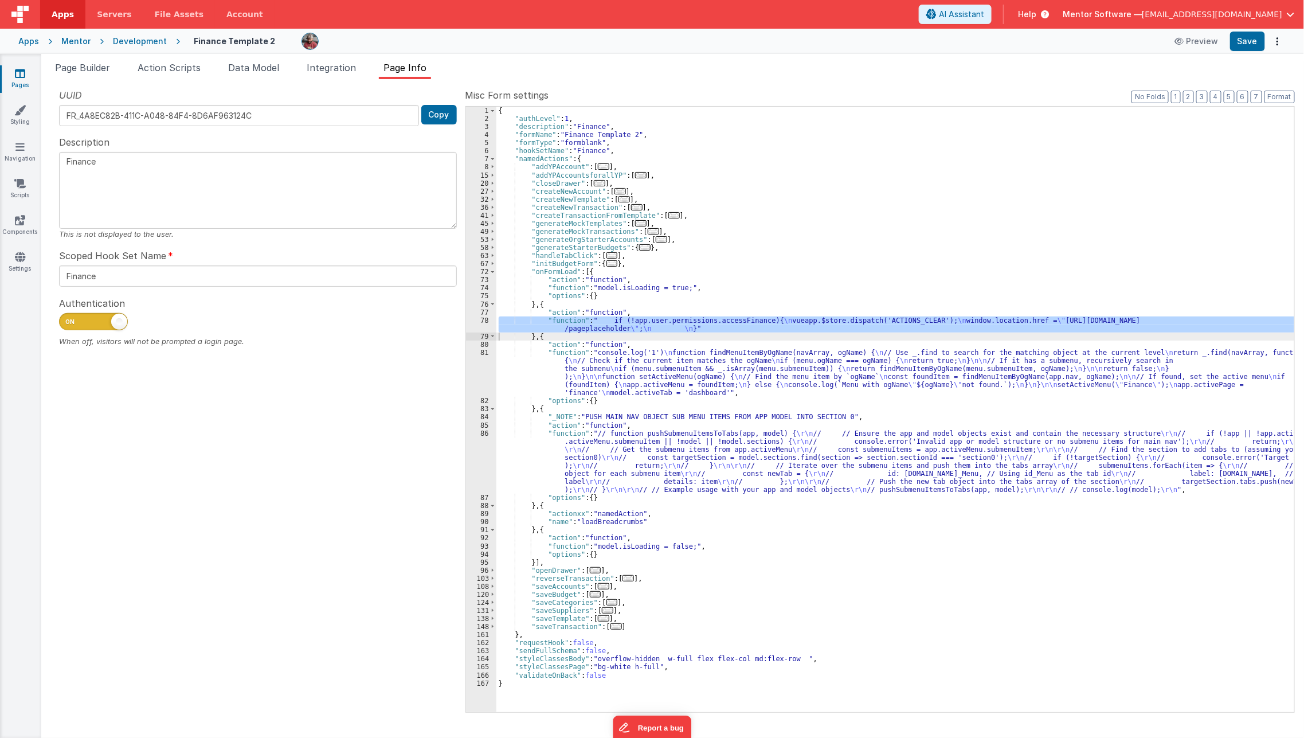
click at [1247, 51] on div "Apps Mentor Development Finance Template 2 Preview Save" at bounding box center [652, 41] width 1304 height 25
click at [1247, 50] on button "Save" at bounding box center [1247, 41] width 35 height 19
click at [18, 75] on icon at bounding box center [20, 73] width 10 height 11
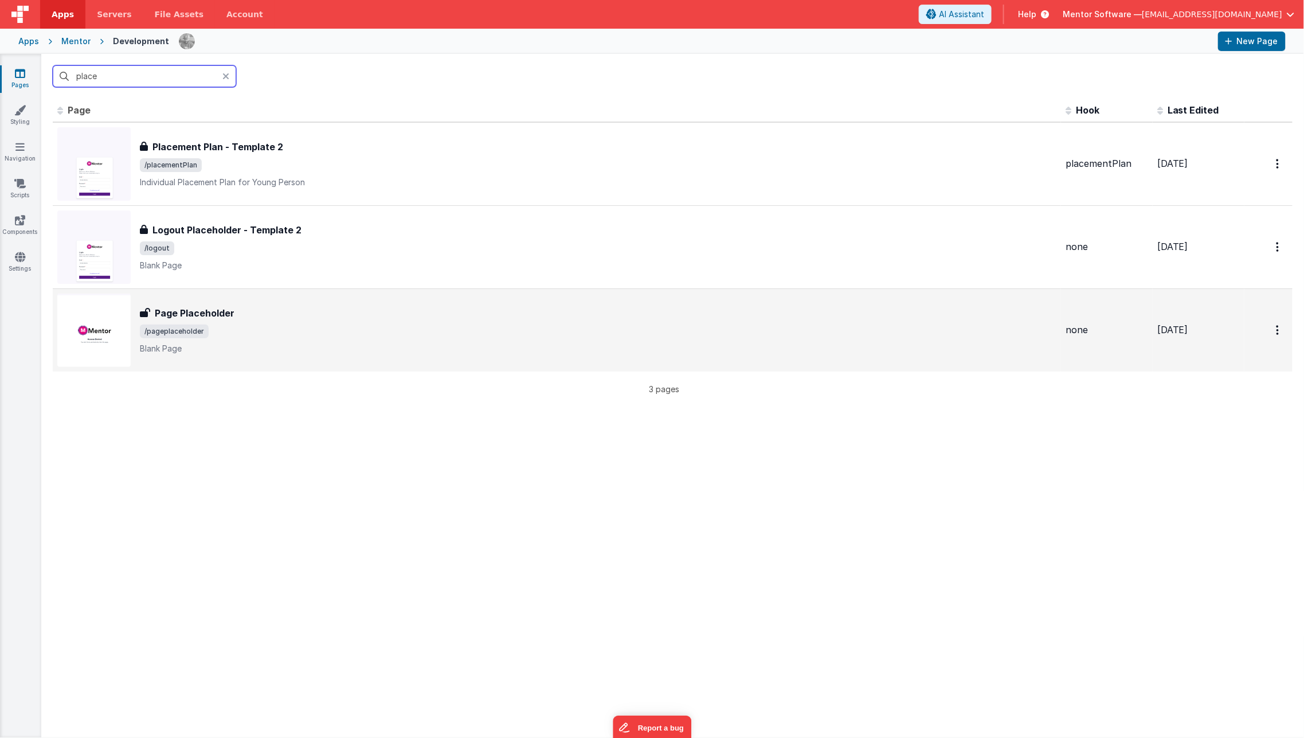
type input "place"
click at [208, 343] on p "Blank Page" at bounding box center [598, 348] width 917 height 11
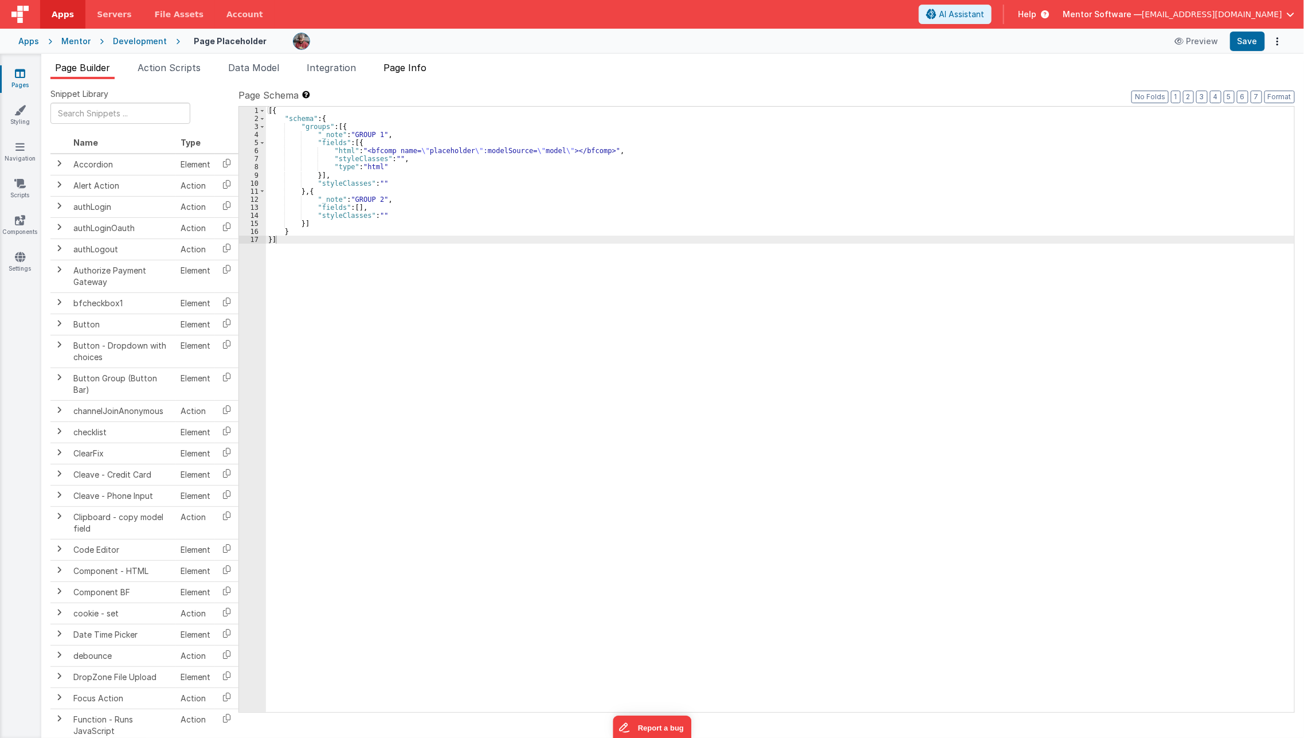
click at [417, 65] on span "Page Info" at bounding box center [404, 67] width 43 height 11
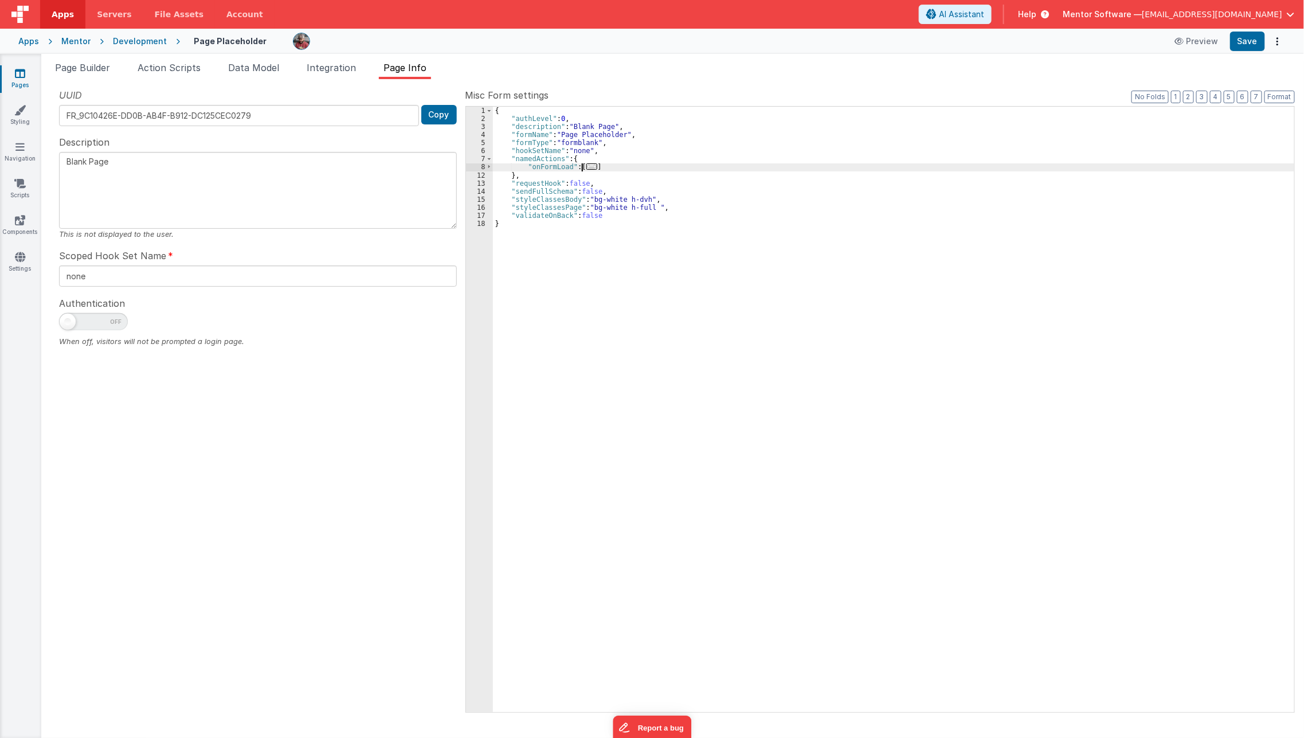
click at [589, 166] on span "..." at bounding box center [591, 166] width 11 height 6
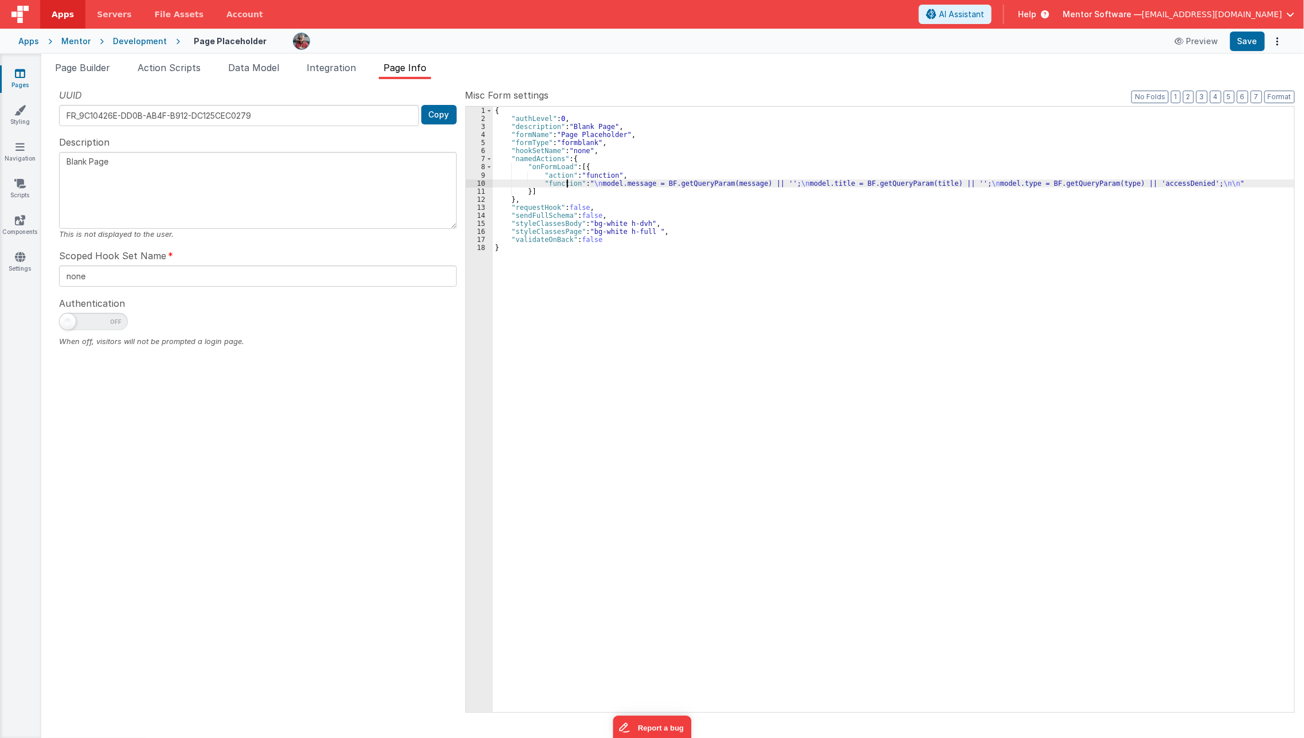
click at [567, 185] on div "{ "authLevel" : 0 , "description" : "Blank Page" , "formName" : "Page Placehold…" at bounding box center [894, 417] width 802 height 621
click at [478, 179] on div "10" at bounding box center [479, 183] width 27 height 8
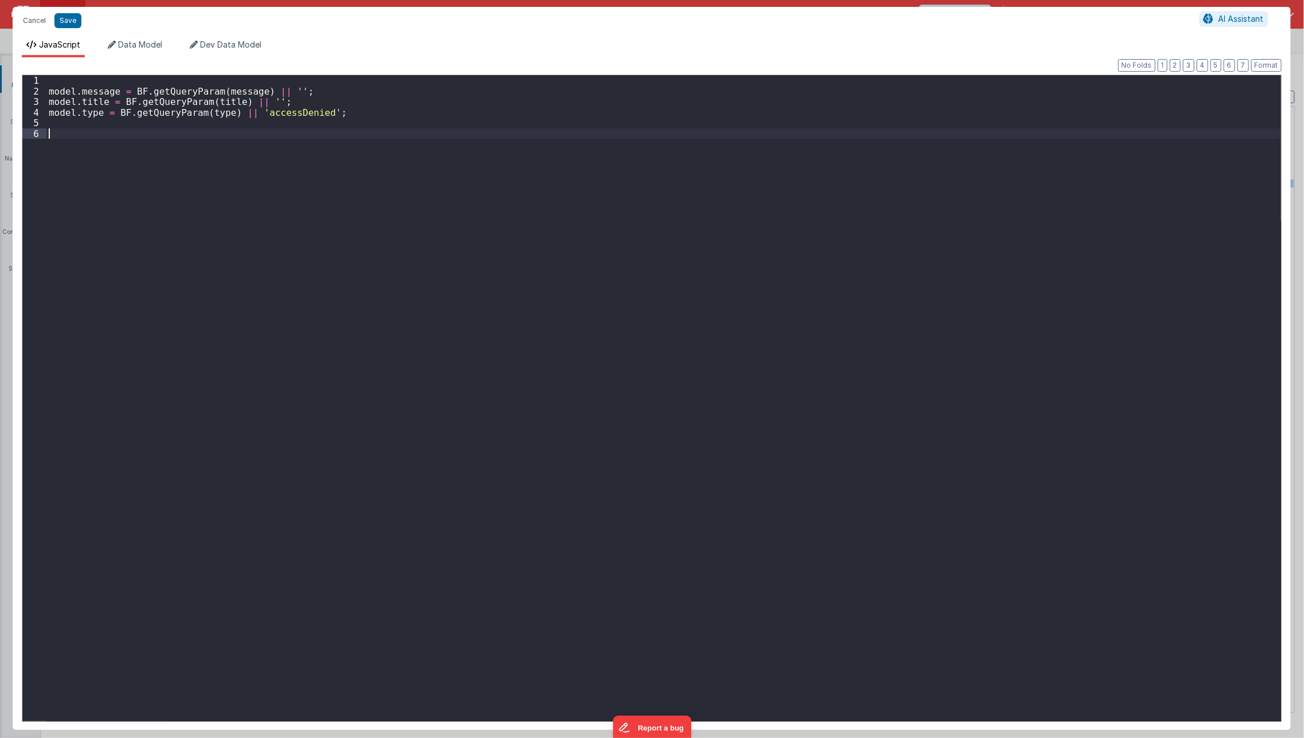
click at [388, 184] on div "model . message = BF . getQueryParam ( message ) || '' ; model . title = BF . g…" at bounding box center [663, 409] width 1235 height 668
click at [287, 109] on div "model . message = BF . getQueryParam ( message ) || '' ; model . title = BF . g…" at bounding box center [663, 409] width 1235 height 668
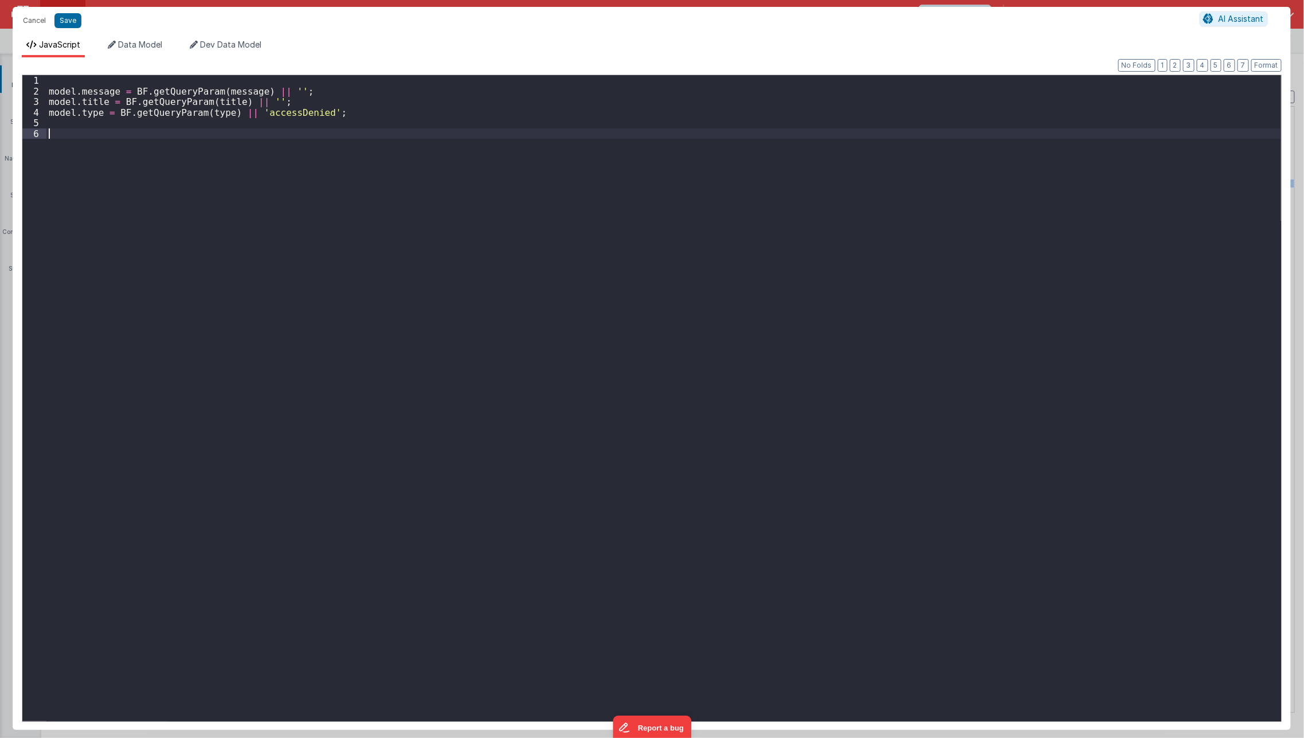
click at [249, 130] on div "model . message = BF . getQueryParam ( message ) || '' ; model . title = BF . g…" at bounding box center [663, 409] width 1235 height 668
click at [161, 133] on div "model . message = BF . getQueryParam ( message ) || '' ; model . title = BF . g…" at bounding box center [663, 409] width 1235 height 668
click at [160, 148] on div "model . message = BF . getQueryParam ( message ) || '' ; model . title = BF . g…" at bounding box center [663, 409] width 1235 height 668
click at [65, 19] on button "Save" at bounding box center [67, 20] width 27 height 15
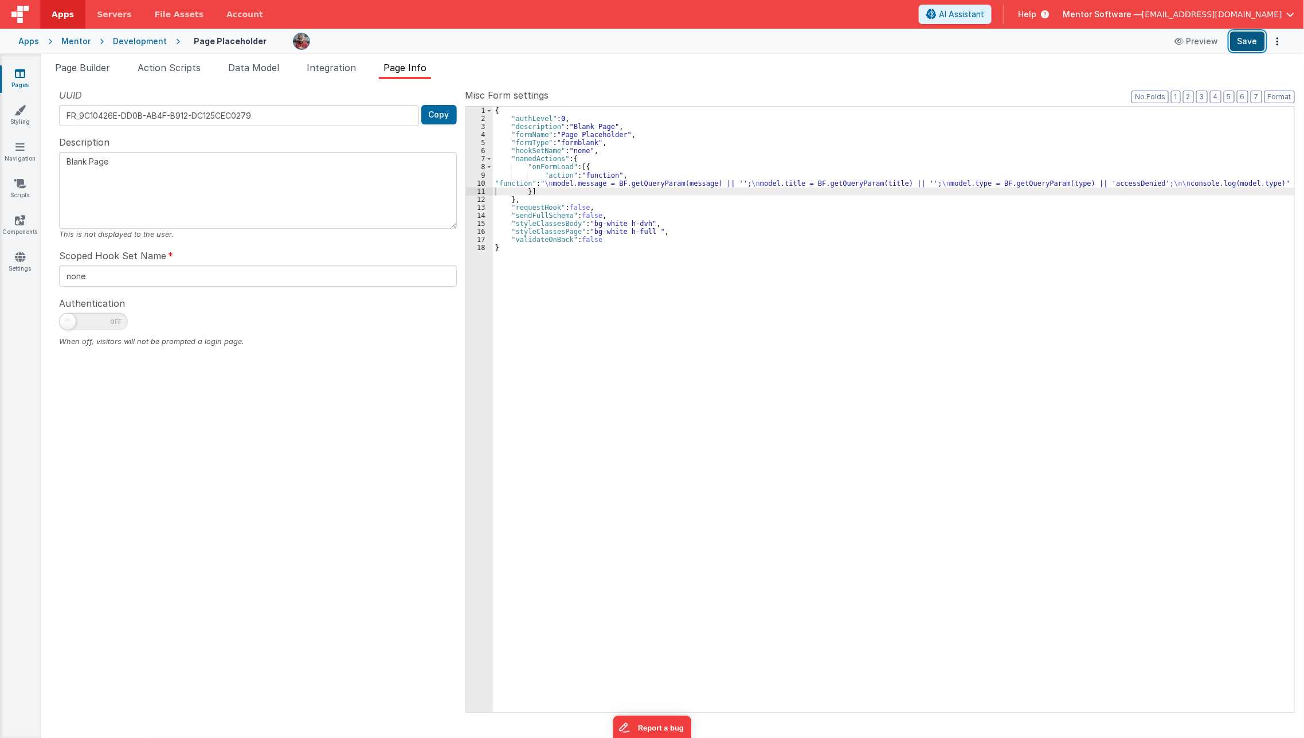
click at [1251, 46] on button "Save" at bounding box center [1247, 41] width 35 height 19
click at [563, 335] on div "{ "authLevel" : 0 , "description" : "Blank Page" , "formName" : "Page Placehold…" at bounding box center [894, 417] width 802 height 621
click at [310, 68] on span "Integration" at bounding box center [331, 67] width 49 height 11
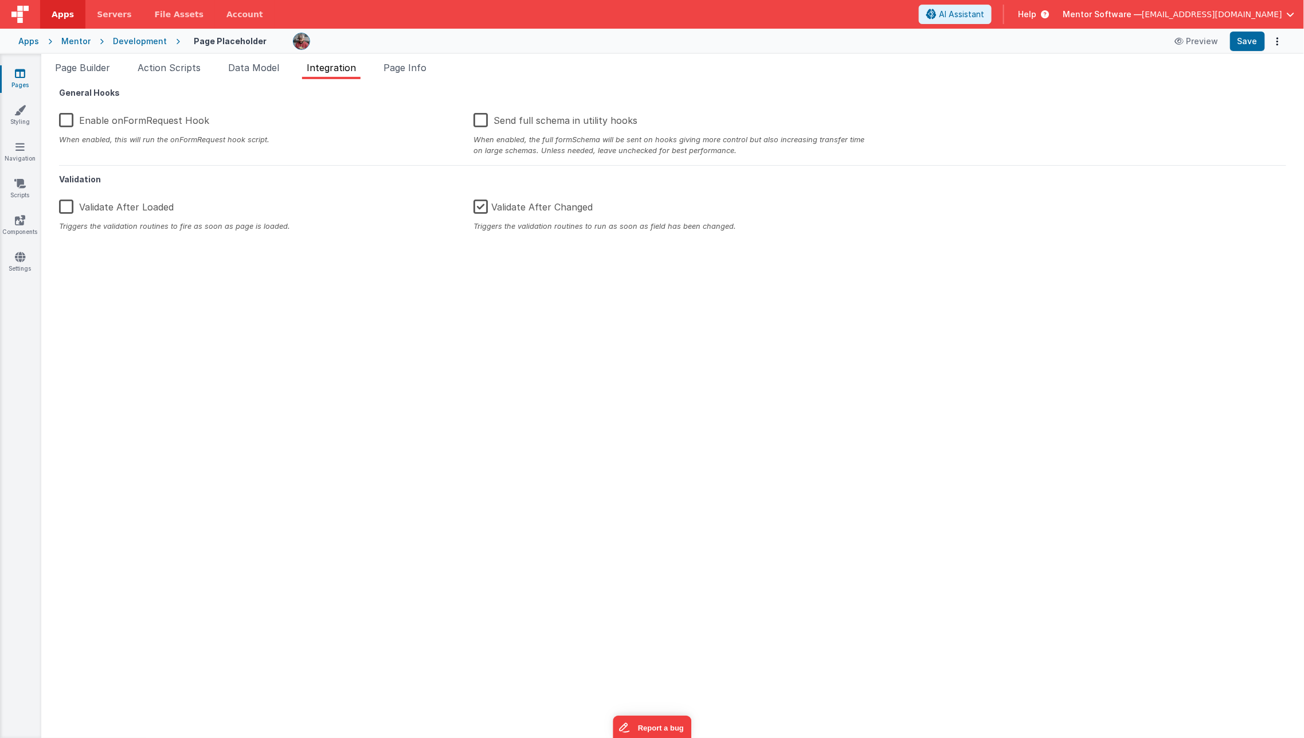
click at [487, 210] on label "Validate After Changed" at bounding box center [533, 205] width 119 height 25
click at [0, 0] on input "Validate After Changed" at bounding box center [0, 0] width 0 height 0
click at [1256, 40] on button "Save" at bounding box center [1247, 41] width 35 height 19
click at [405, 75] on li "Page Info" at bounding box center [405, 70] width 52 height 18
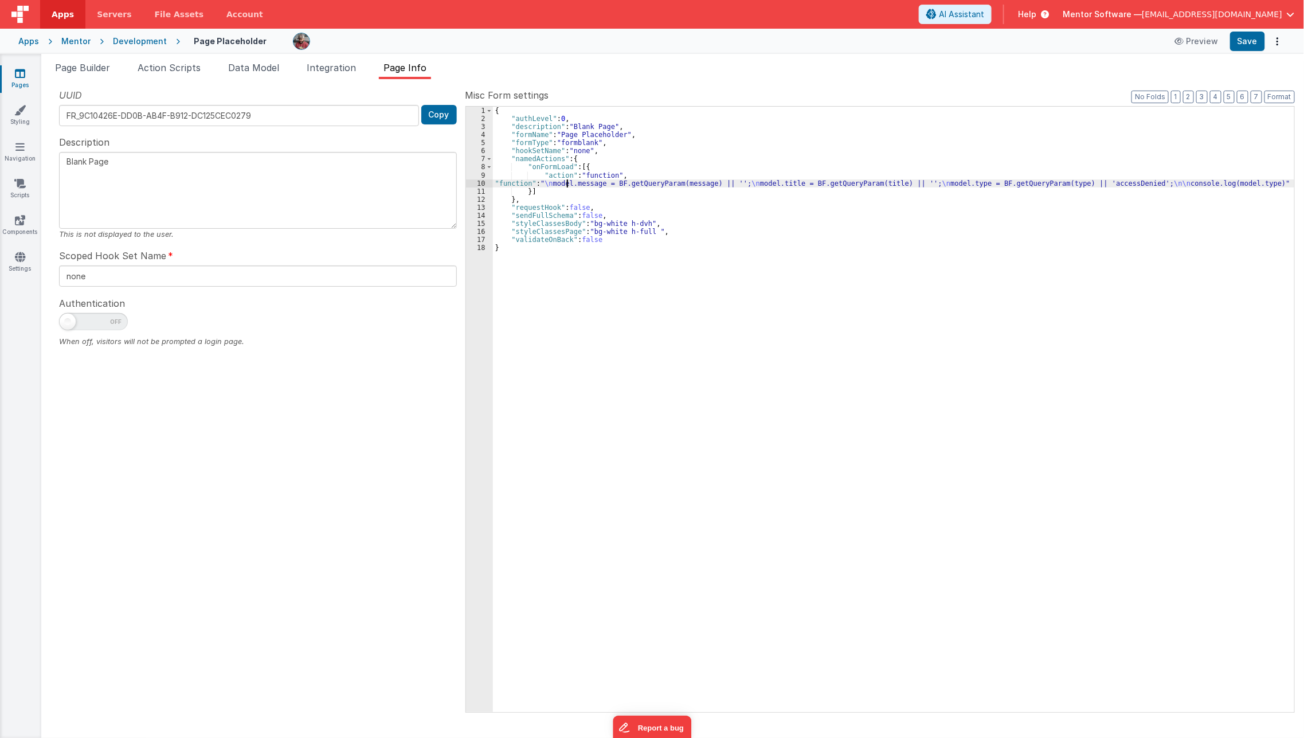
click at [566, 185] on div "{ "authLevel" : 0 , "description" : "Blank Page" , "formName" : "Page Placehold…" at bounding box center [894, 417] width 802 height 621
click at [481, 182] on div "10" at bounding box center [479, 183] width 27 height 8
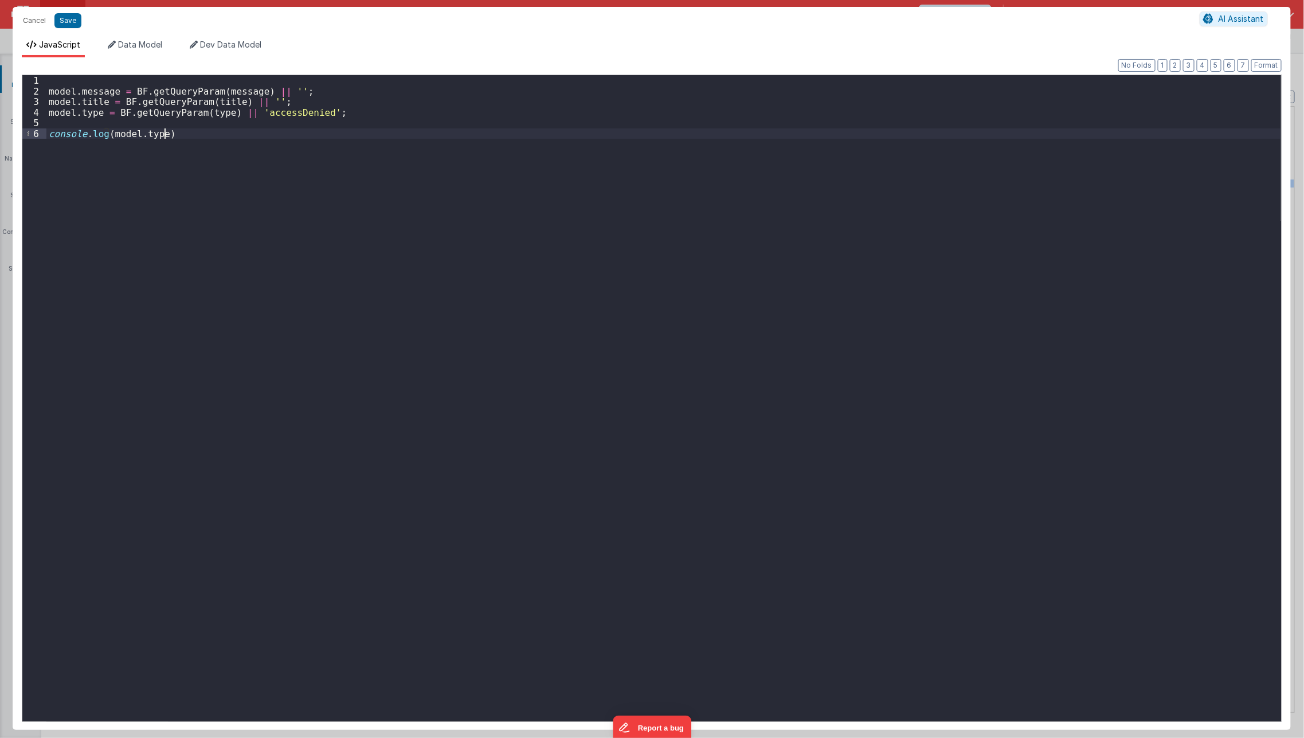
click at [147, 250] on div "model . message = BF . getQueryParam ( message ) || '' ; model . title = BF . g…" at bounding box center [663, 409] width 1235 height 668
click at [69, 27] on button "Save" at bounding box center [67, 20] width 27 height 15
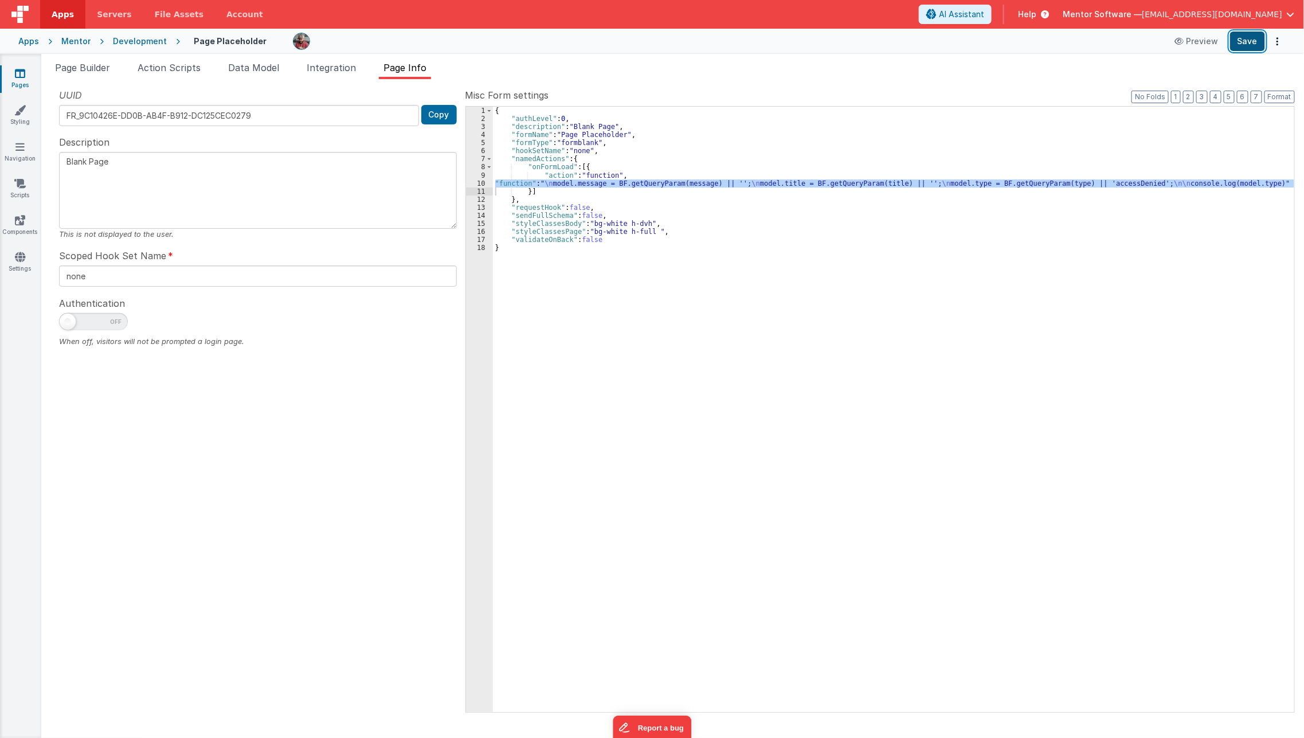
click at [1250, 41] on button "Save" at bounding box center [1247, 41] width 35 height 19
click at [260, 68] on span "Data Model" at bounding box center [253, 67] width 51 height 11
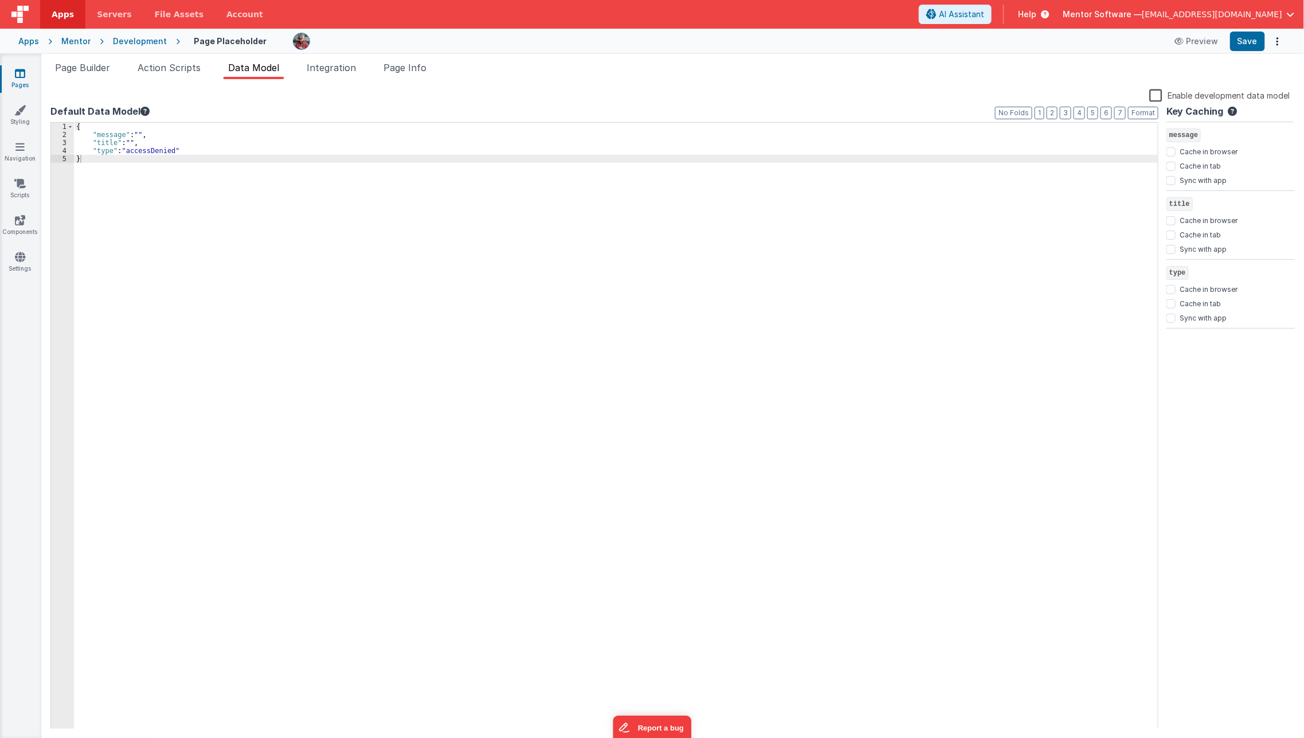
click at [161, 151] on div "{ "message" : "" , "title" : "" , "type" : "accessDenied" }" at bounding box center [616, 434] width 1085 height 623
click at [1244, 44] on button "Save" at bounding box center [1247, 41] width 35 height 19
click at [408, 62] on span "Page Info" at bounding box center [404, 67] width 43 height 11
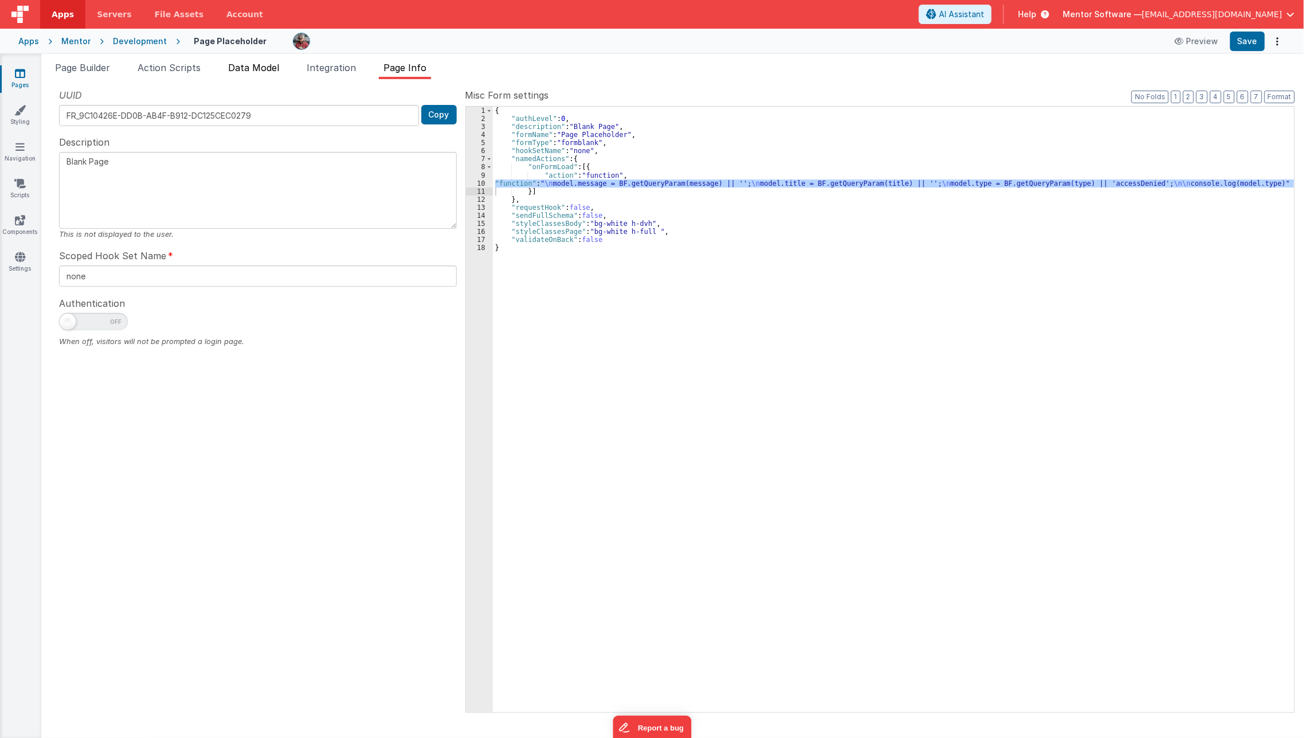
click at [263, 69] on span "Data Model" at bounding box center [253, 67] width 51 height 11
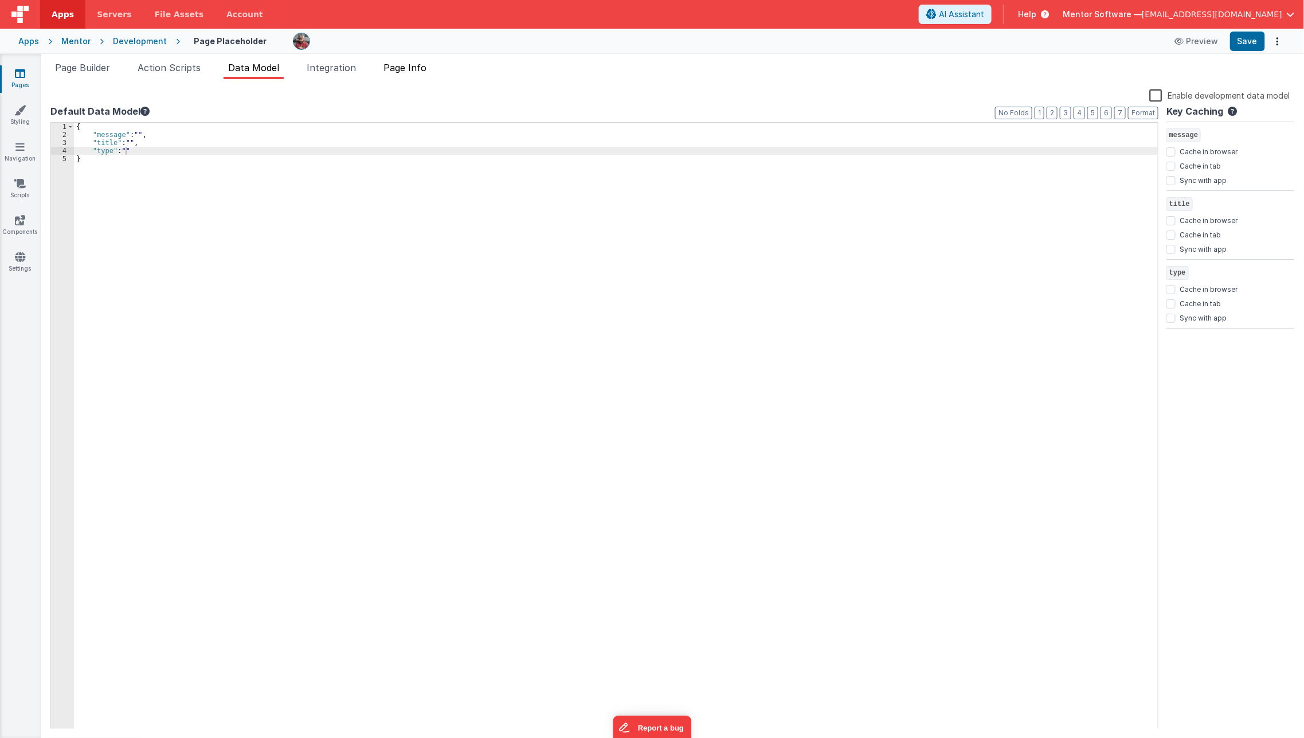
click at [417, 65] on span "Page Info" at bounding box center [404, 67] width 43 height 11
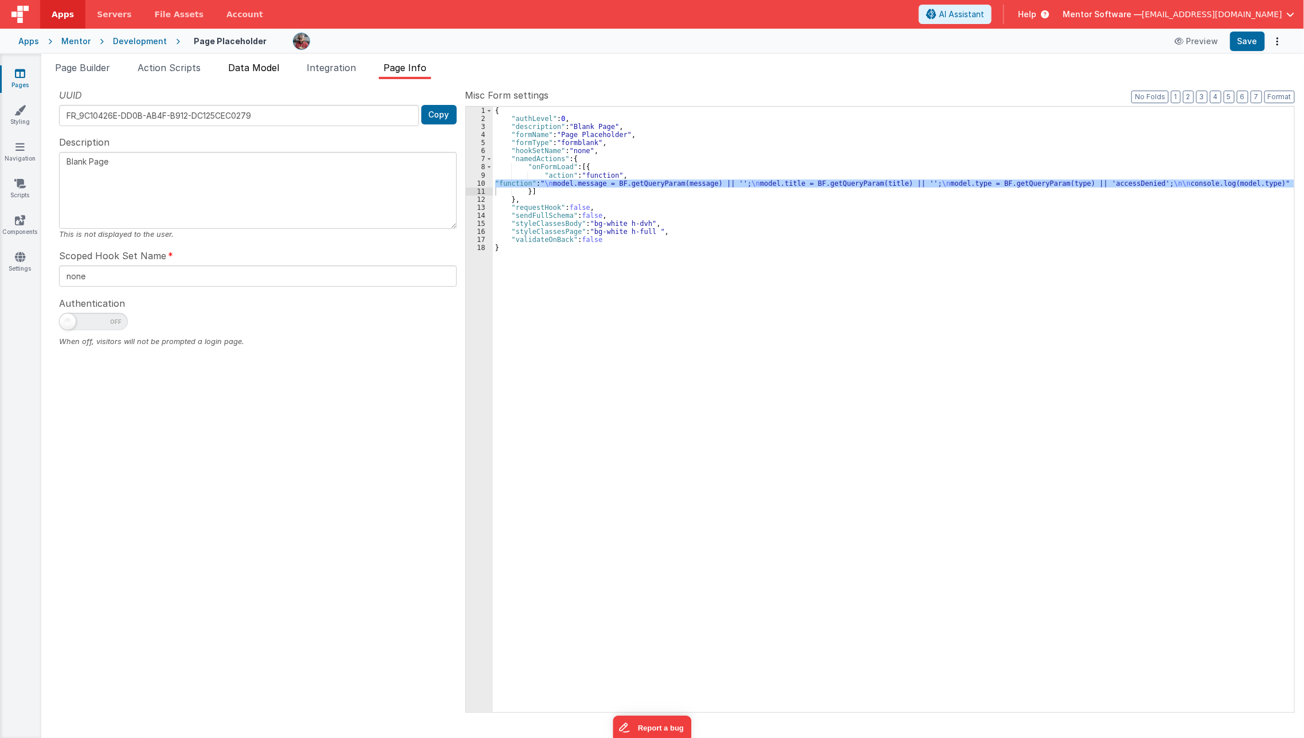
click at [265, 71] on span "Data Model" at bounding box center [253, 67] width 51 height 11
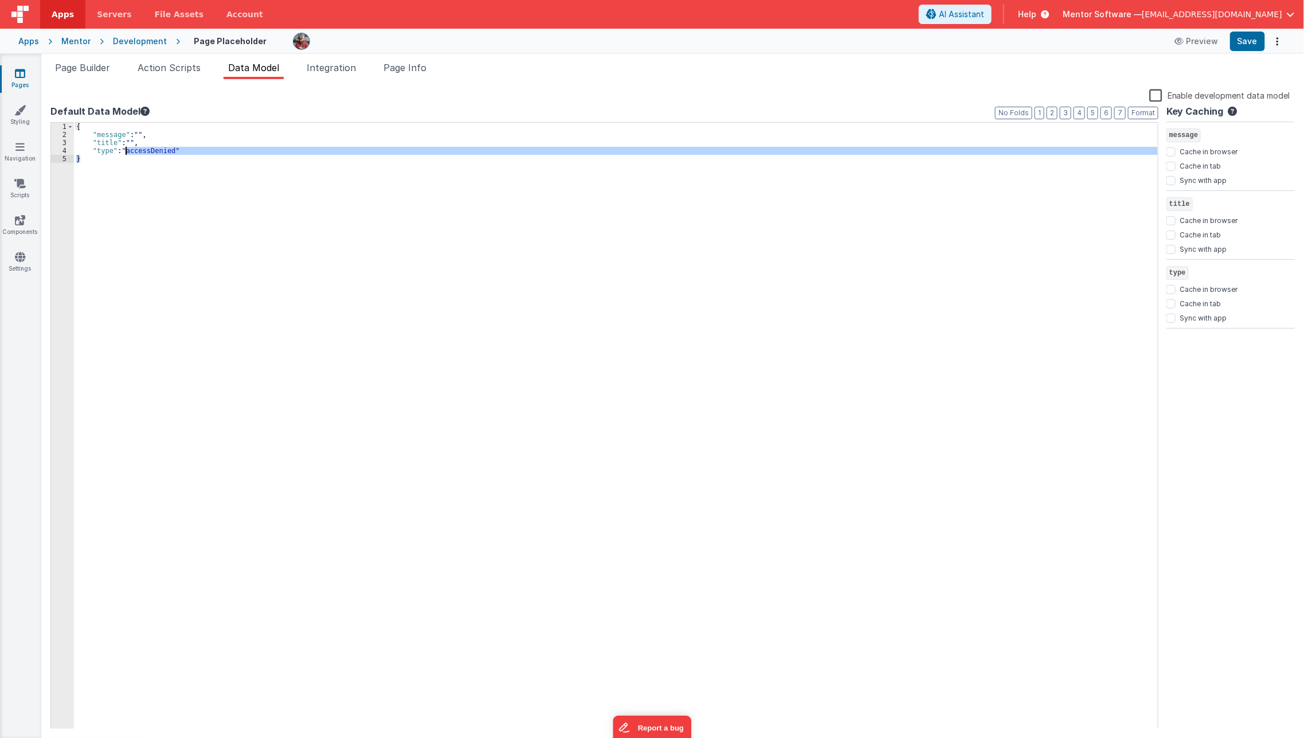
click at [228, 238] on div "{ "message" : "" , "title" : "" , "type" : "accessDenied" }" at bounding box center [616, 434] width 1085 height 623
click at [331, 217] on div "{ "message" : "" , "title" : "" , "type" : "accessDenied" }" at bounding box center [616, 426] width 1084 height 606
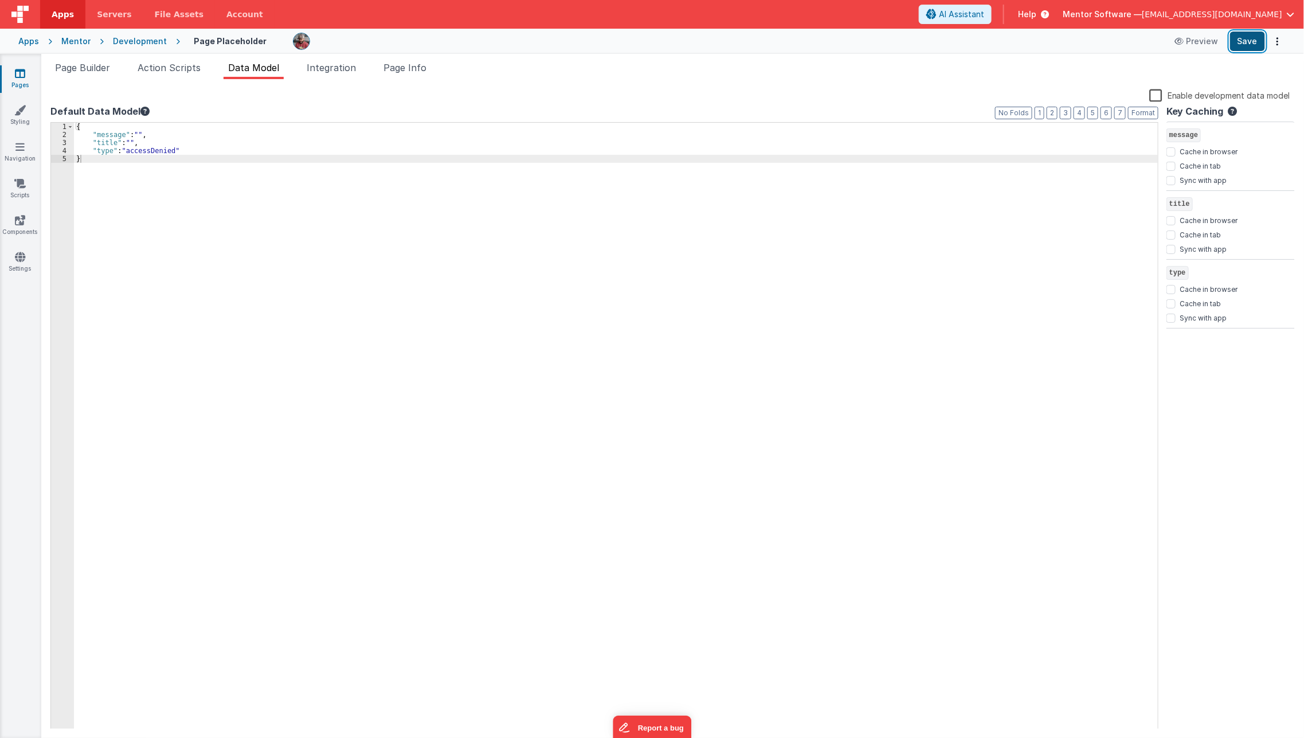
click at [1250, 48] on button "Save" at bounding box center [1247, 41] width 35 height 19
click at [87, 66] on span "Page Builder" at bounding box center [82, 67] width 55 height 11
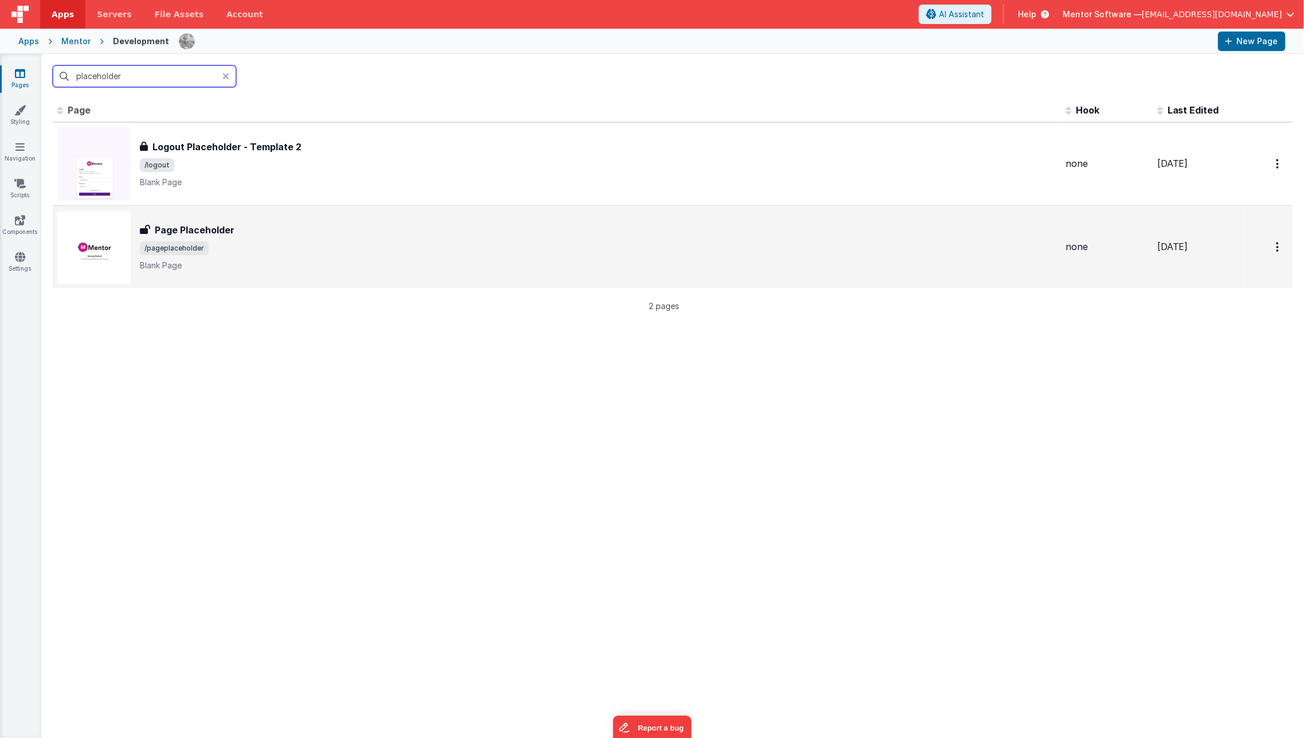
type input "placeholder"
click at [315, 226] on div "Page Placeholder" at bounding box center [598, 230] width 917 height 14
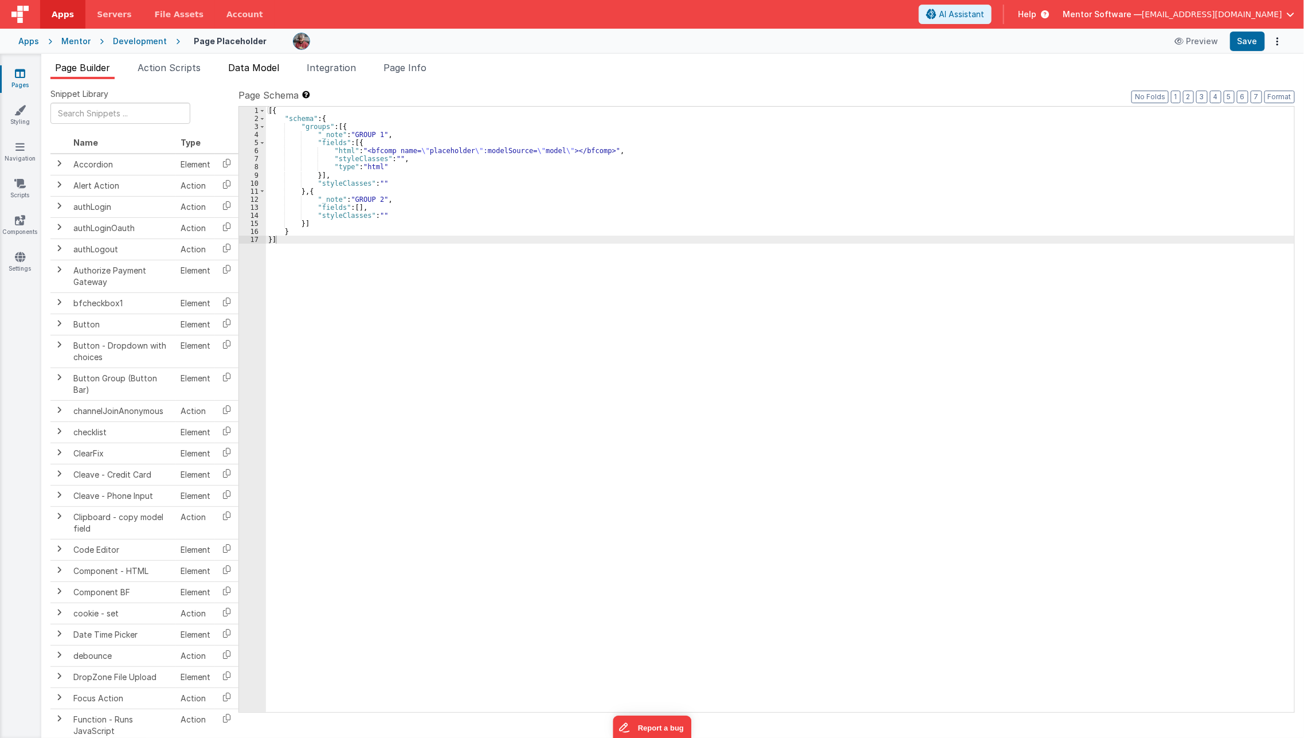
click at [271, 68] on span "Data Model" at bounding box center [253, 67] width 51 height 11
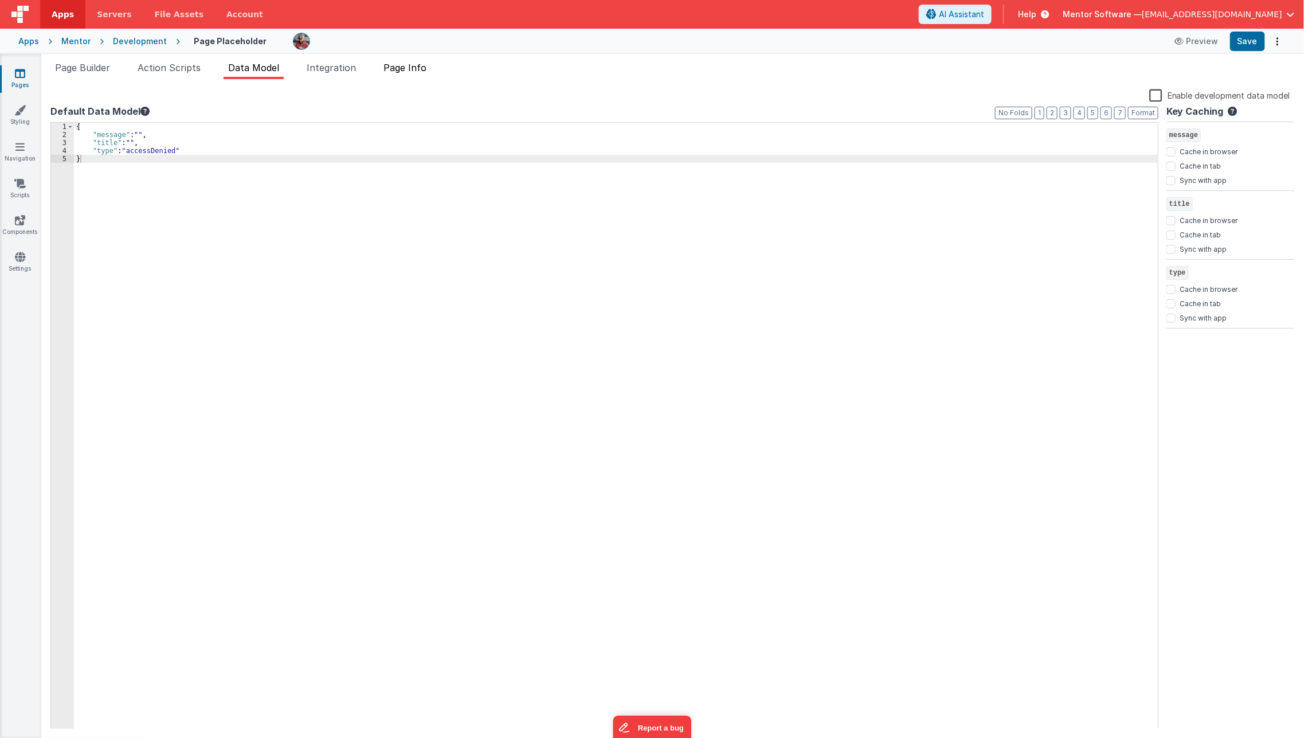
click at [417, 65] on span "Page Info" at bounding box center [404, 67] width 43 height 11
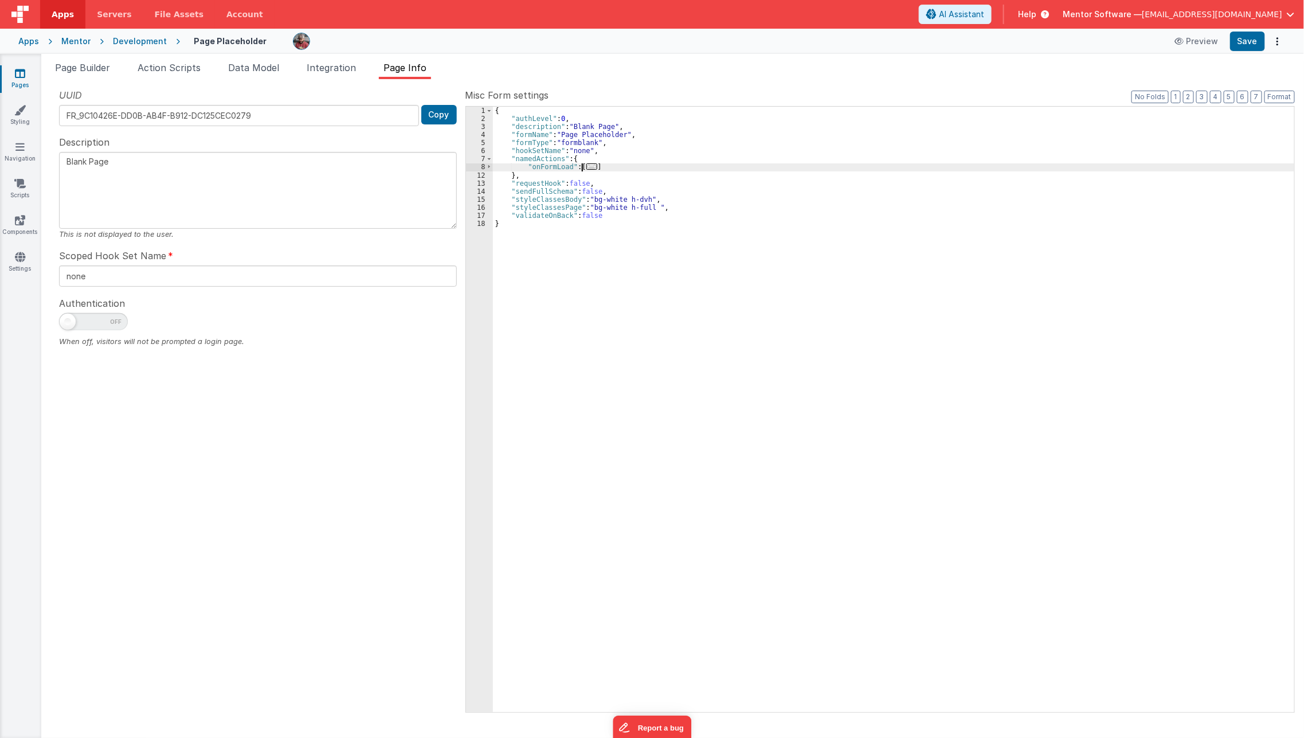
click at [591, 166] on span "..." at bounding box center [591, 166] width 11 height 6
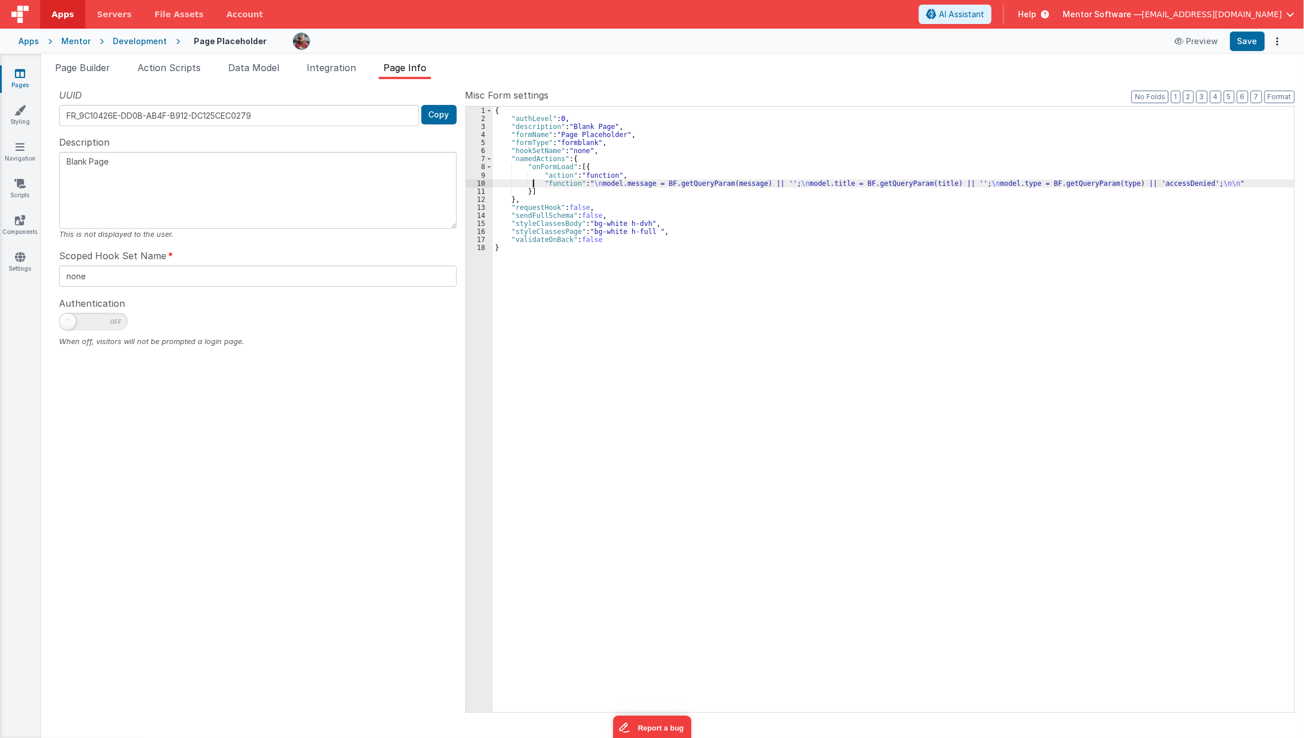
click at [533, 183] on div "{ "authLevel" : 0 , "description" : "Blank Page" , "formName" : "Page Placehold…" at bounding box center [894, 417] width 802 height 621
click at [473, 181] on div "10" at bounding box center [479, 183] width 27 height 8
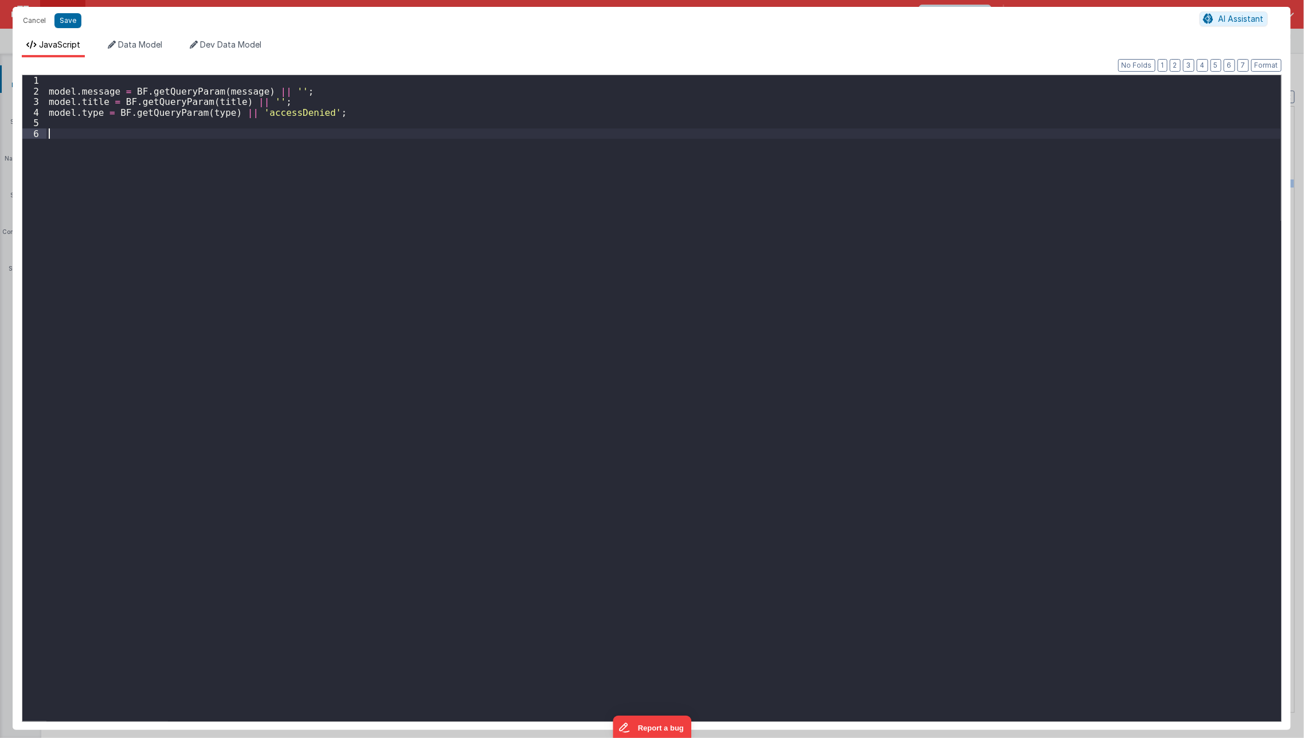
click at [473, 181] on div "model . message = BF . getQueryParam ( message ) || '' ; model . title = BF . g…" at bounding box center [663, 409] width 1235 height 668
click at [158, 46] on span "Data Model" at bounding box center [140, 45] width 44 height 10
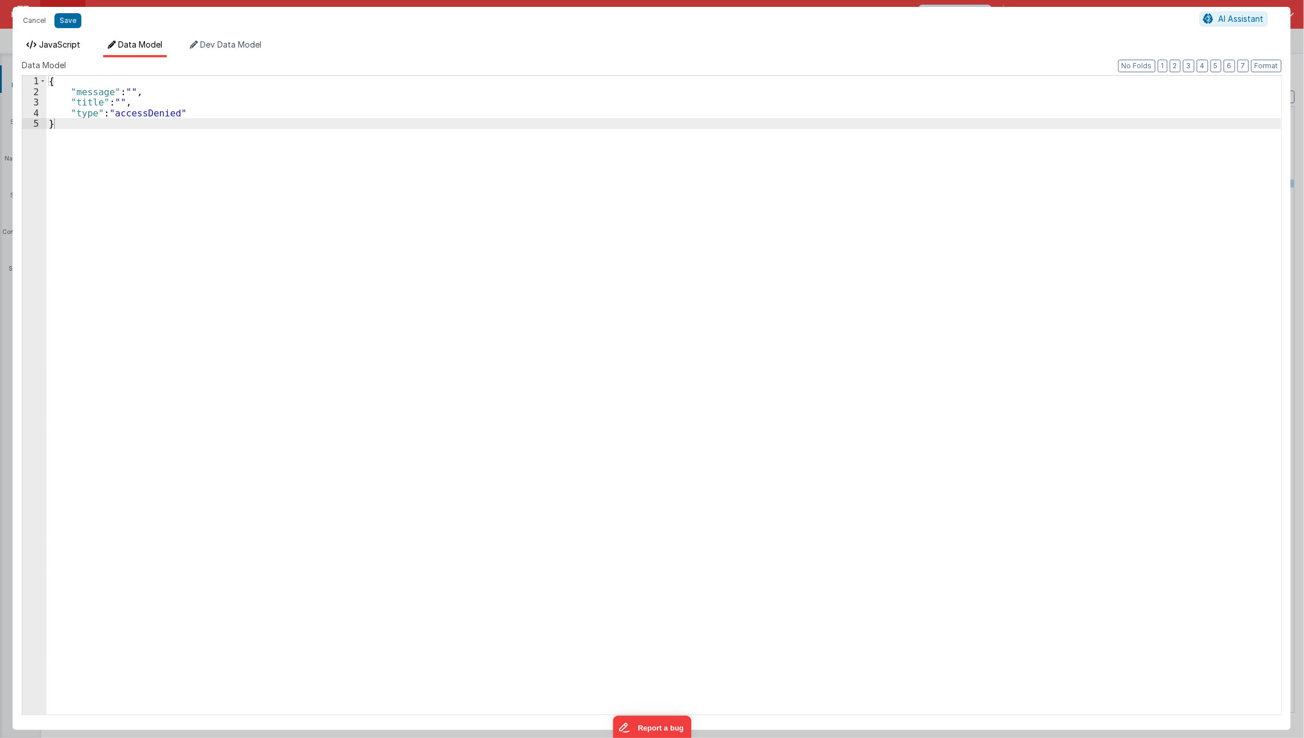
click at [67, 39] on li "JavaScript" at bounding box center [53, 48] width 63 height 18
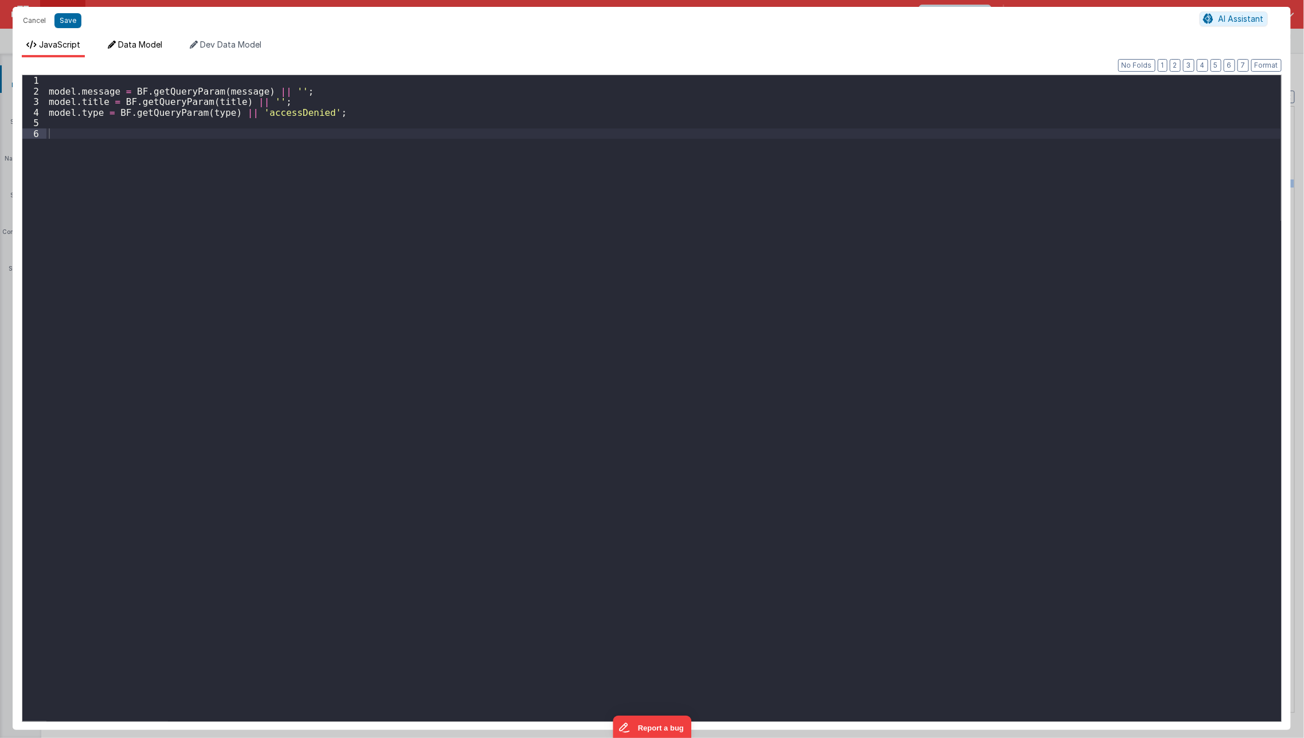
click at [127, 46] on span "Data Model" at bounding box center [140, 45] width 44 height 10
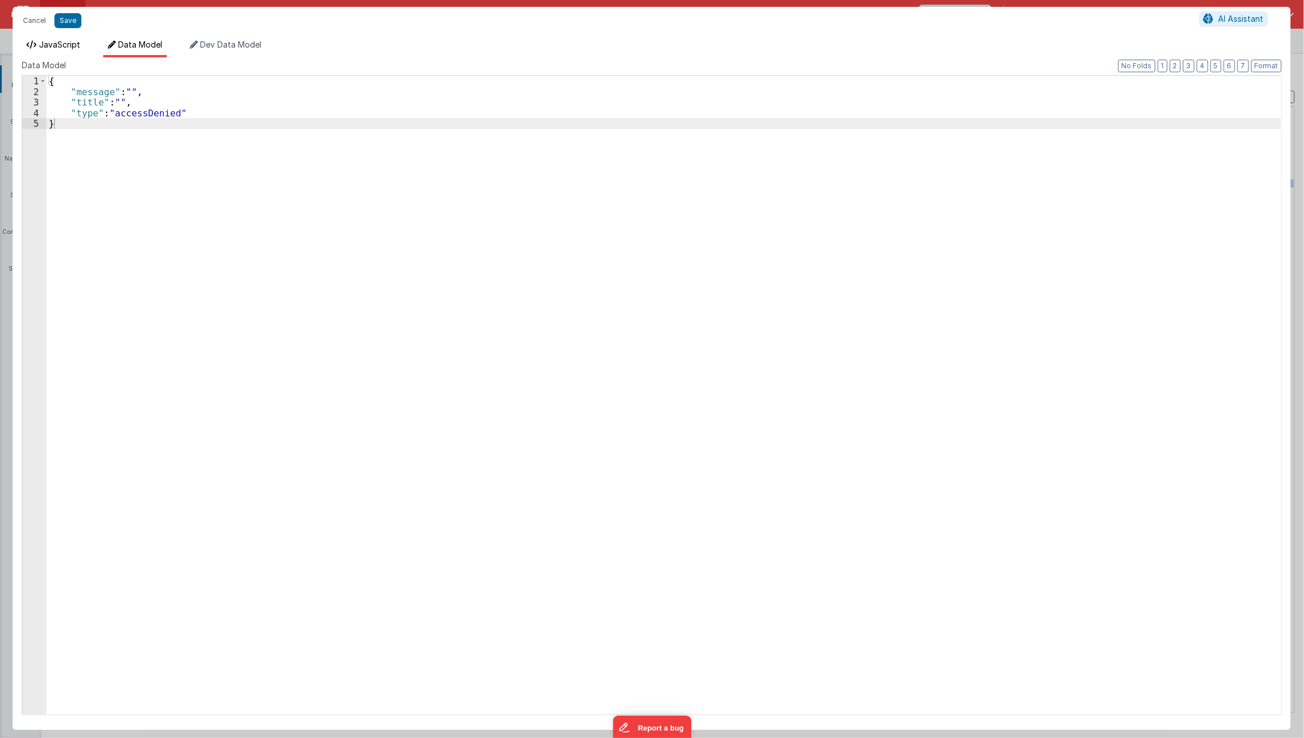
click at [62, 42] on span "JavaScript" at bounding box center [59, 45] width 41 height 10
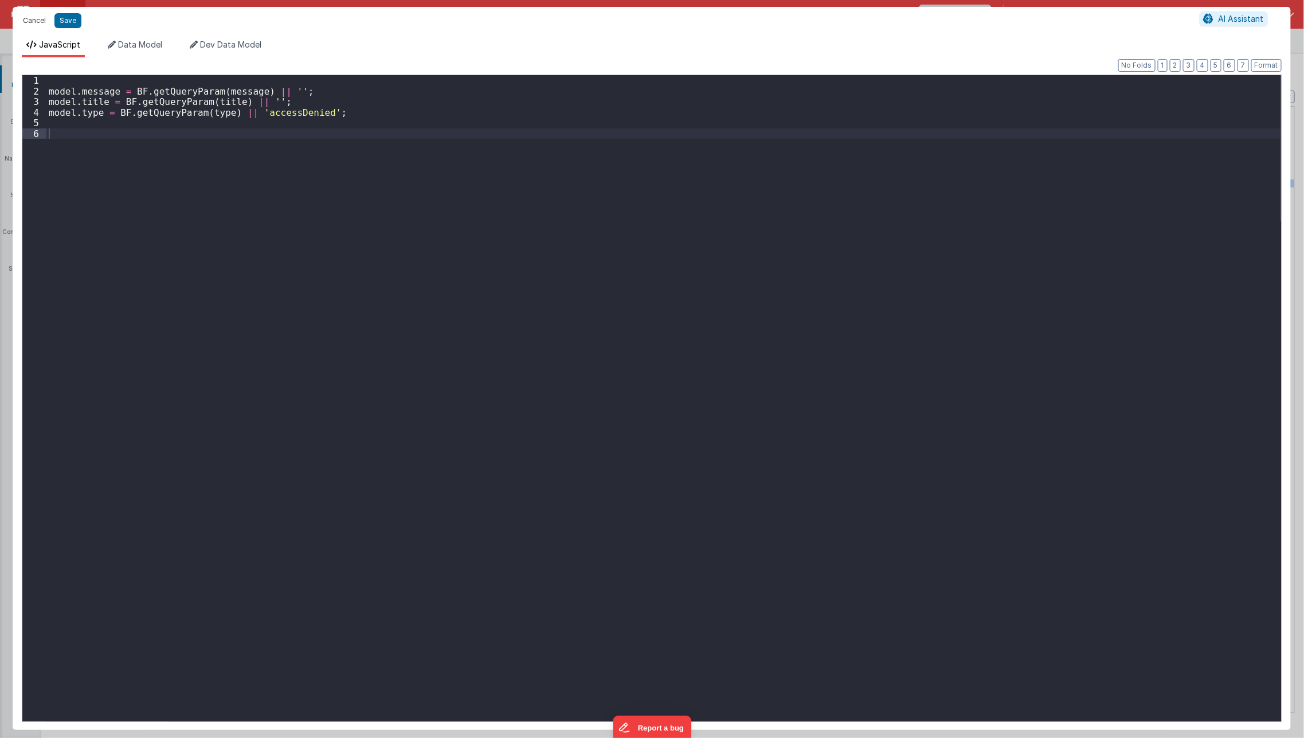
click at [31, 15] on button "Cancel" at bounding box center [34, 21] width 34 height 16
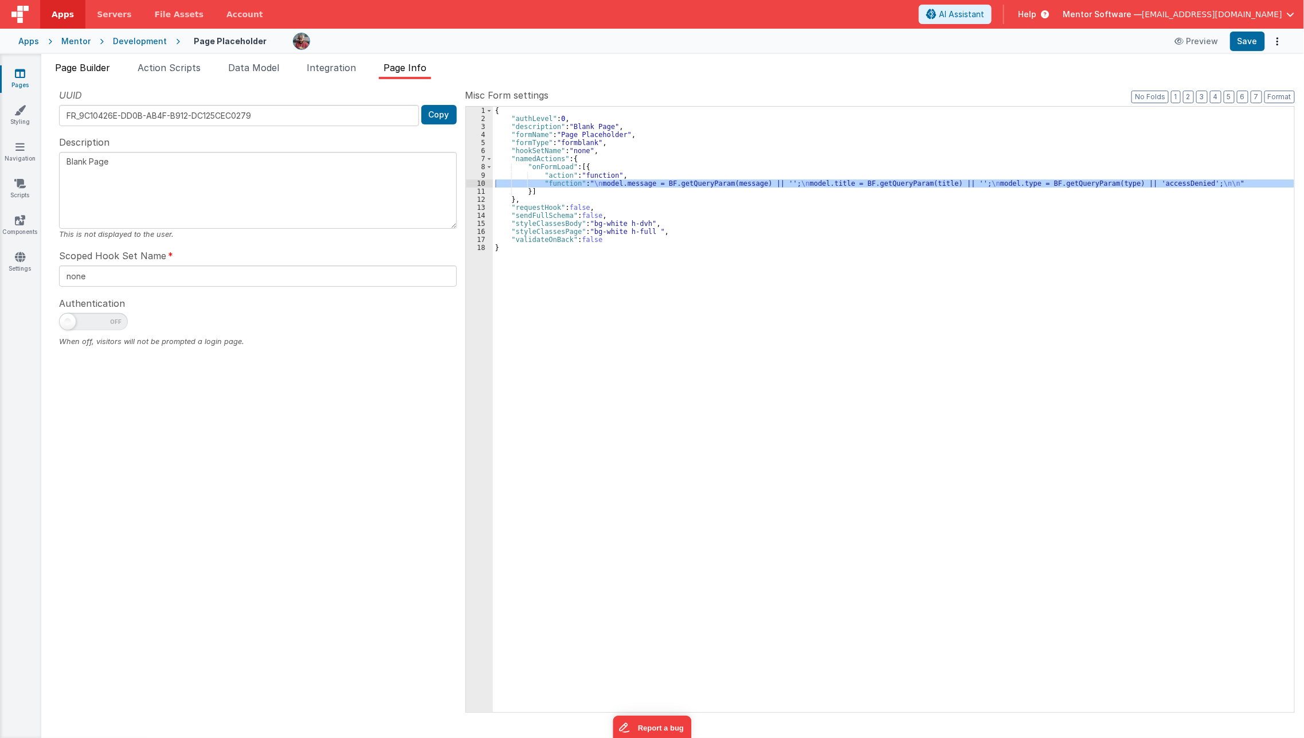
click at [83, 76] on li "Page Builder" at bounding box center [82, 70] width 64 height 18
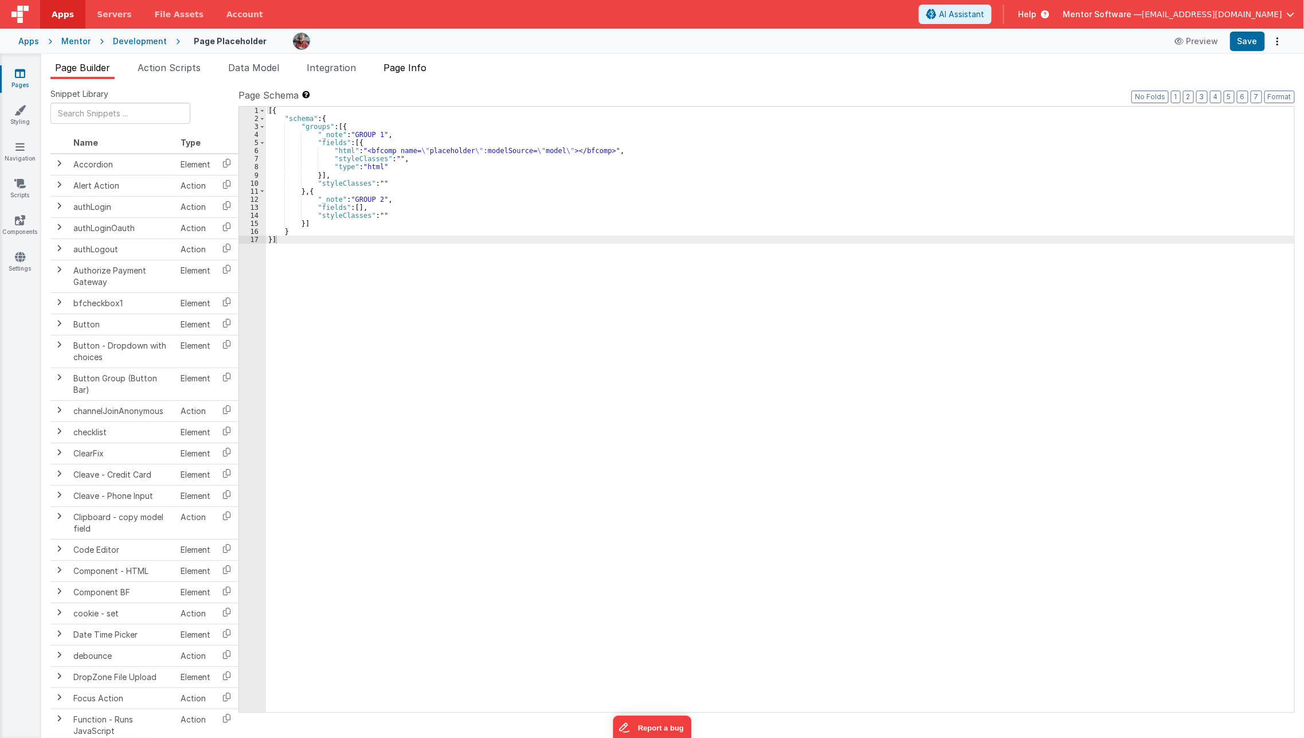
click at [409, 66] on span "Page Info" at bounding box center [404, 67] width 43 height 11
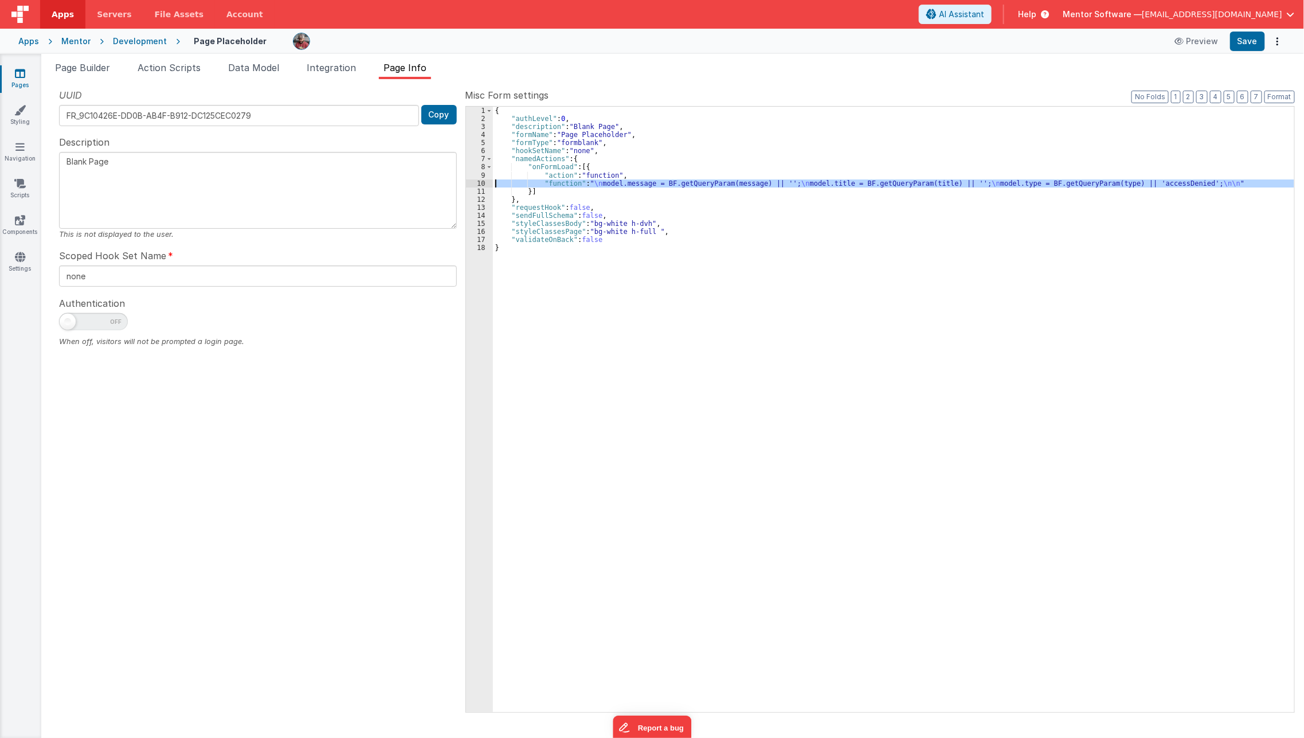
click at [606, 179] on div "{ "authLevel" : 0 , "description" : "Blank Page" , "formName" : "Page Placehold…" at bounding box center [893, 409] width 801 height 605
click at [606, 179] on div "{ "authLevel" : 0 , "description" : "Blank Page" , "formName" : "Page Placehold…" at bounding box center [894, 417] width 802 height 621
click at [606, 179] on div "{ "authLevel" : 0 , "description" : "Blank Page" , "formName" : "Page Placehold…" at bounding box center [893, 409] width 801 height 605
click at [606, 179] on div "{ "authLevel" : 0 , "description" : "Blank Page" , "formName" : "Page Placehold…" at bounding box center [894, 417] width 802 height 621
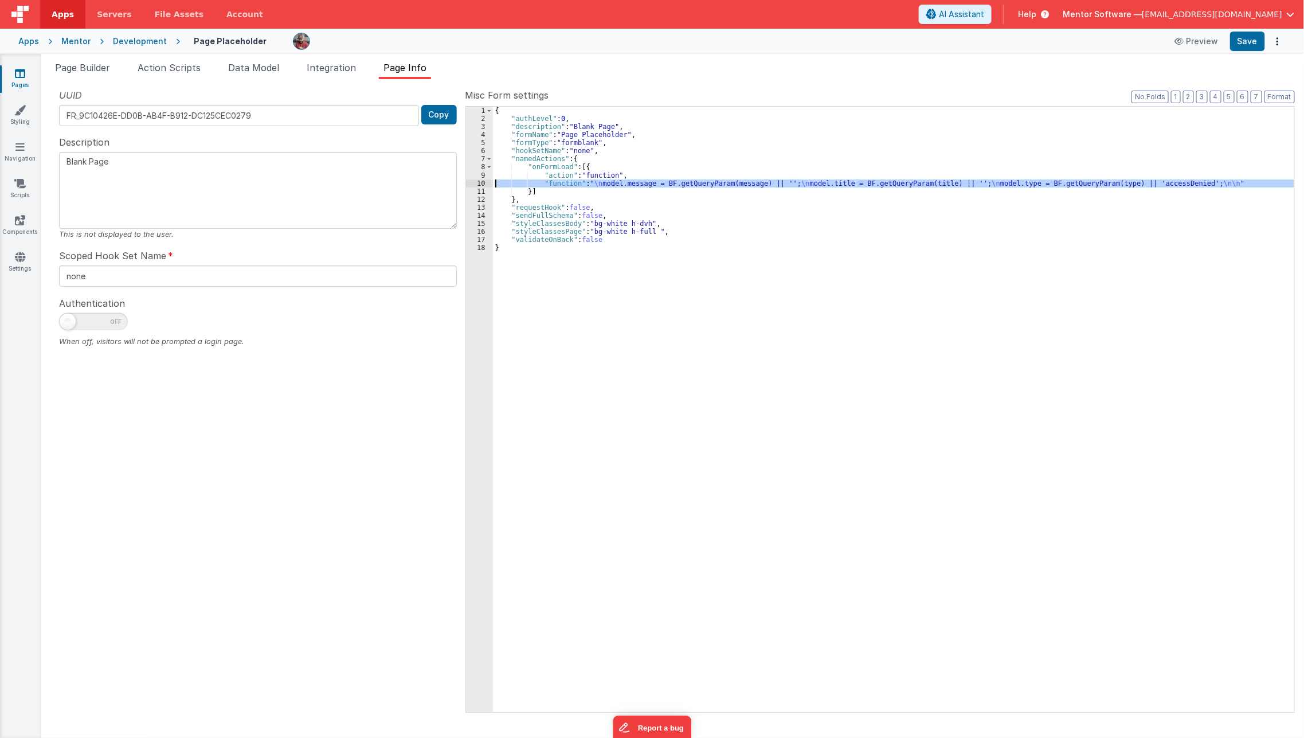
click at [483, 182] on div "10" at bounding box center [479, 183] width 27 height 8
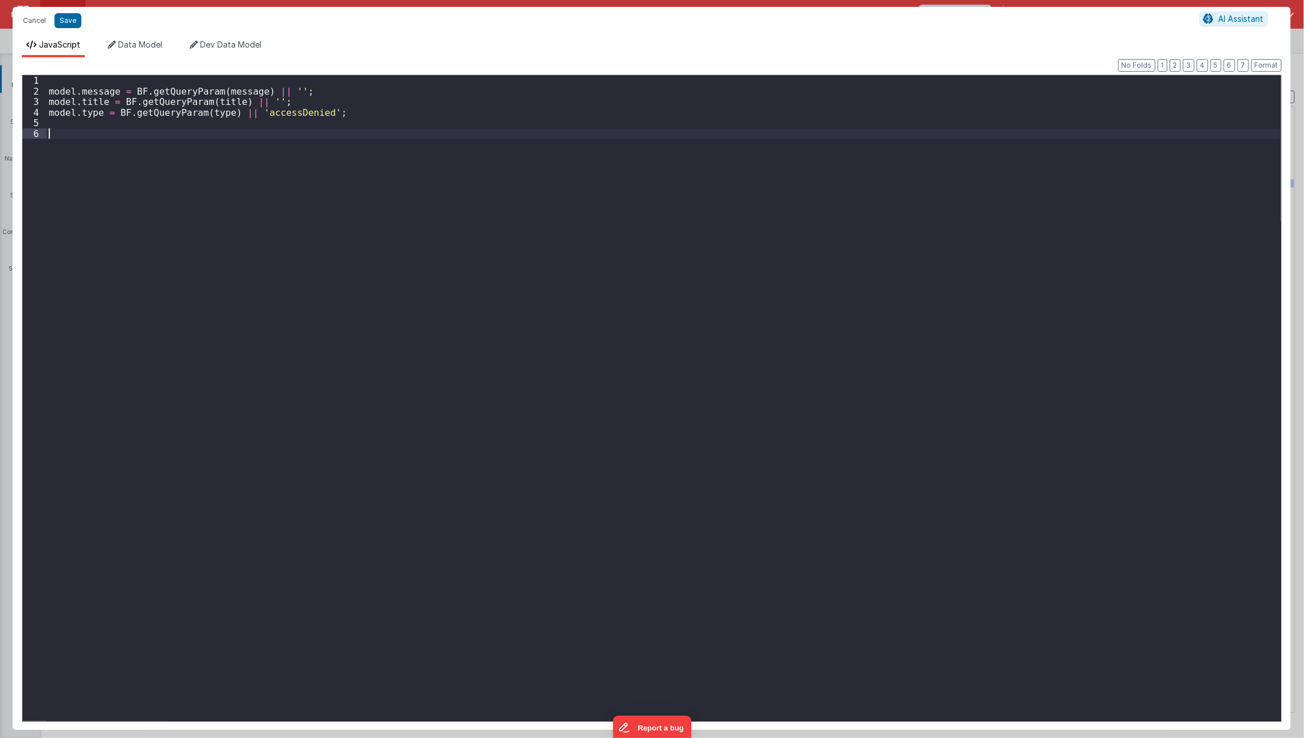
click at [198, 165] on div "model . message = BF . getQueryParam ( message ) || '' ; model . title = BF . g…" at bounding box center [663, 409] width 1235 height 668
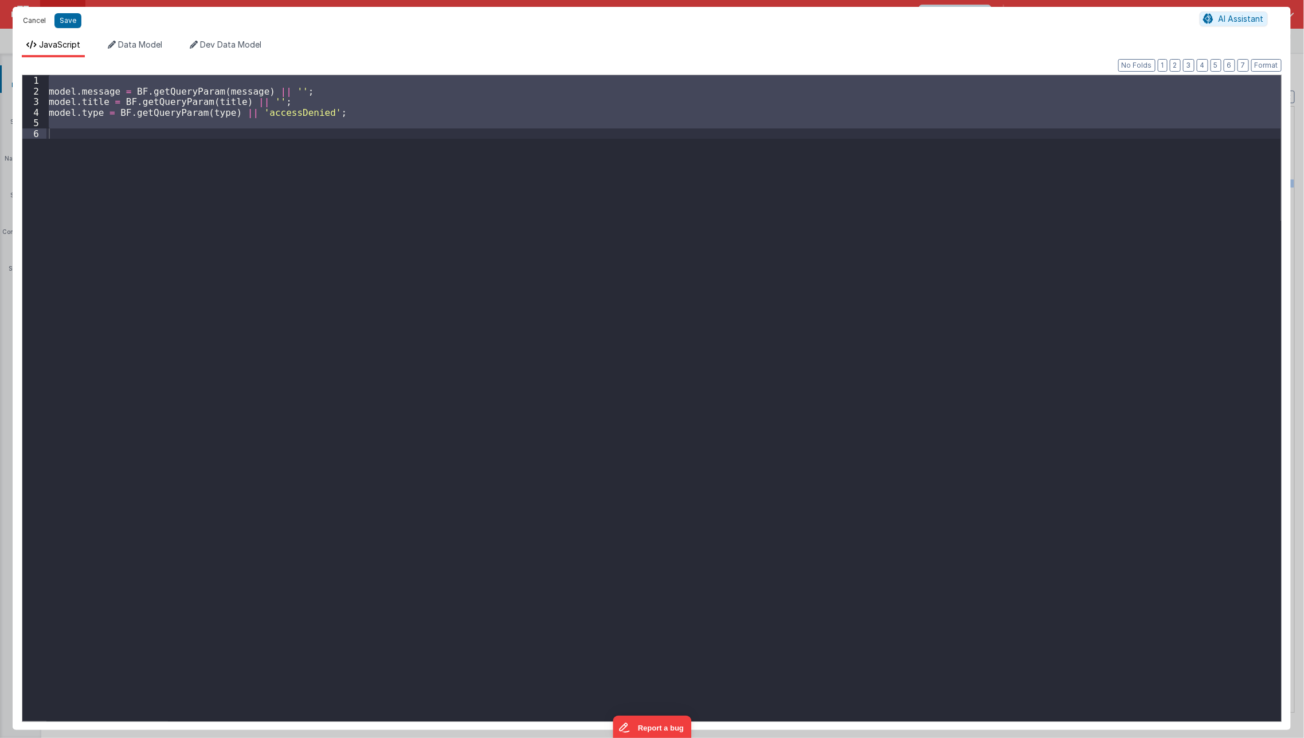
click at [43, 21] on button "Cancel" at bounding box center [34, 21] width 34 height 16
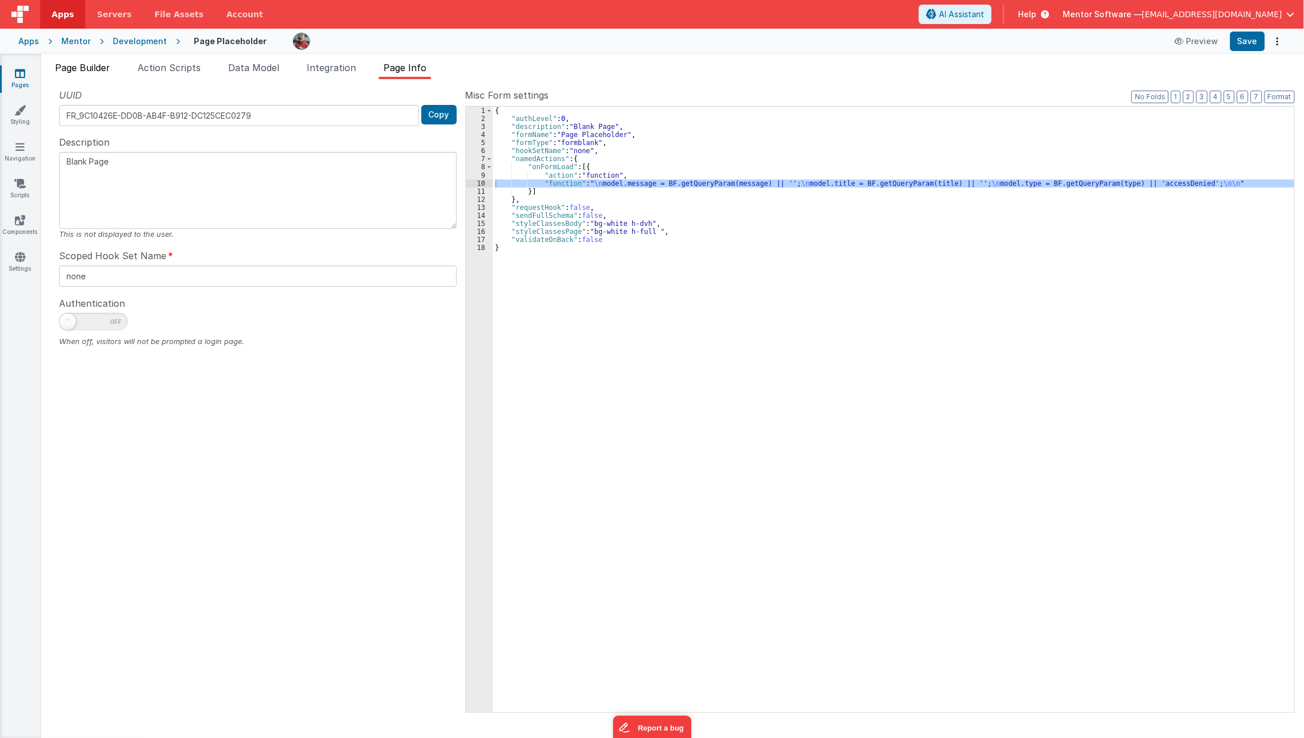
click at [93, 65] on span "Page Builder" at bounding box center [82, 67] width 55 height 11
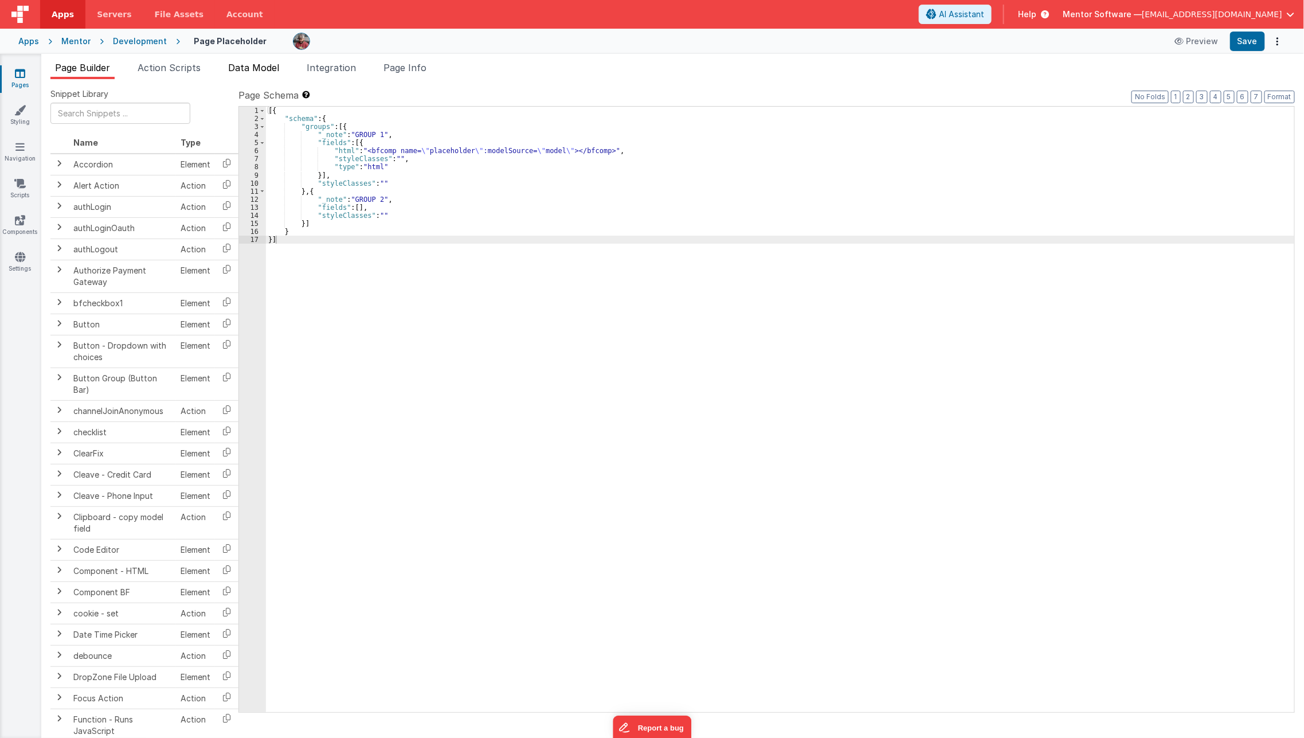
click at [268, 68] on span "Data Model" at bounding box center [253, 67] width 51 height 11
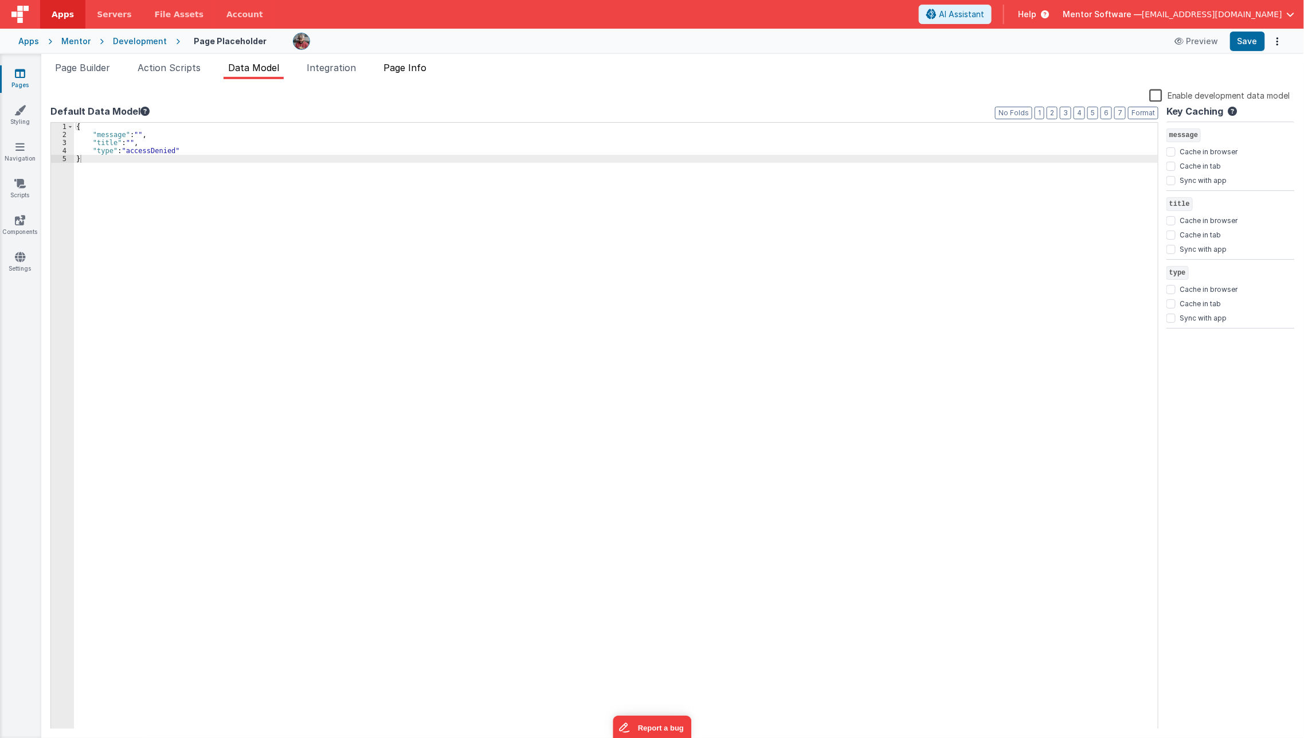
click at [416, 69] on span "Page Info" at bounding box center [404, 67] width 43 height 11
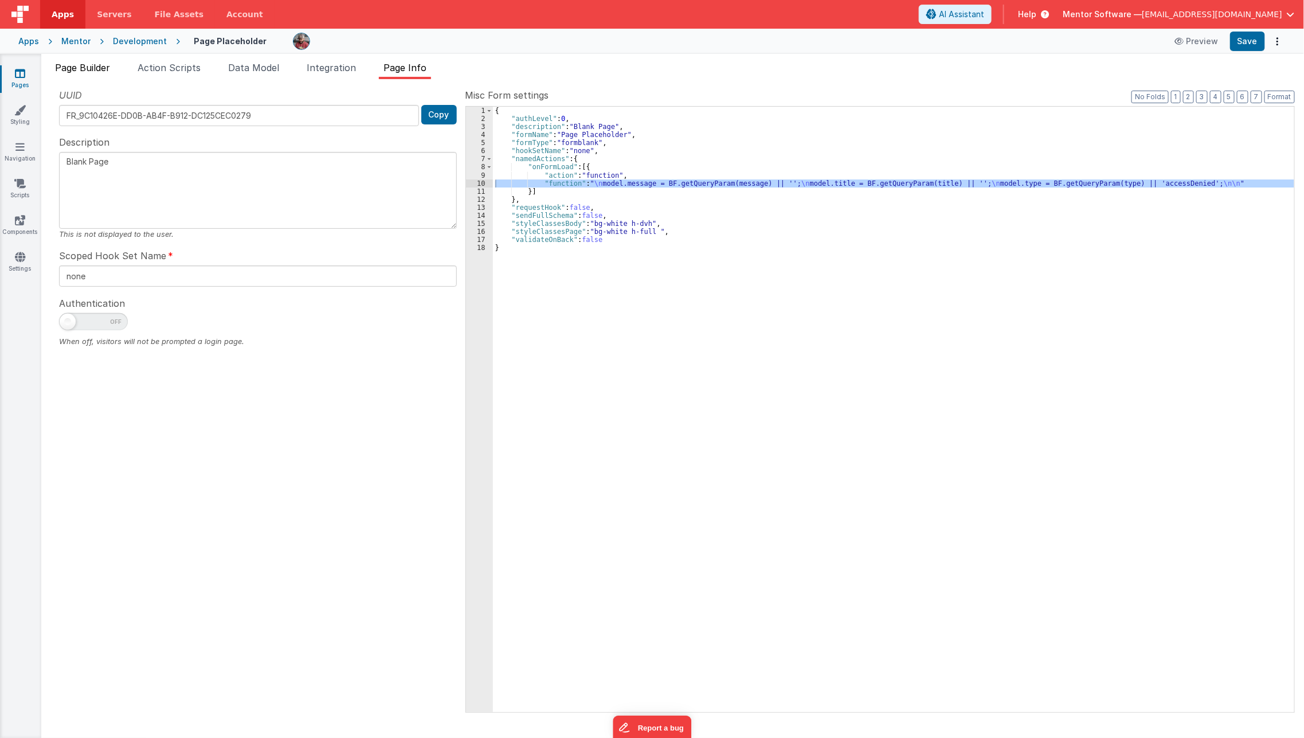
click at [105, 69] on span "Page Builder" at bounding box center [82, 67] width 55 height 11
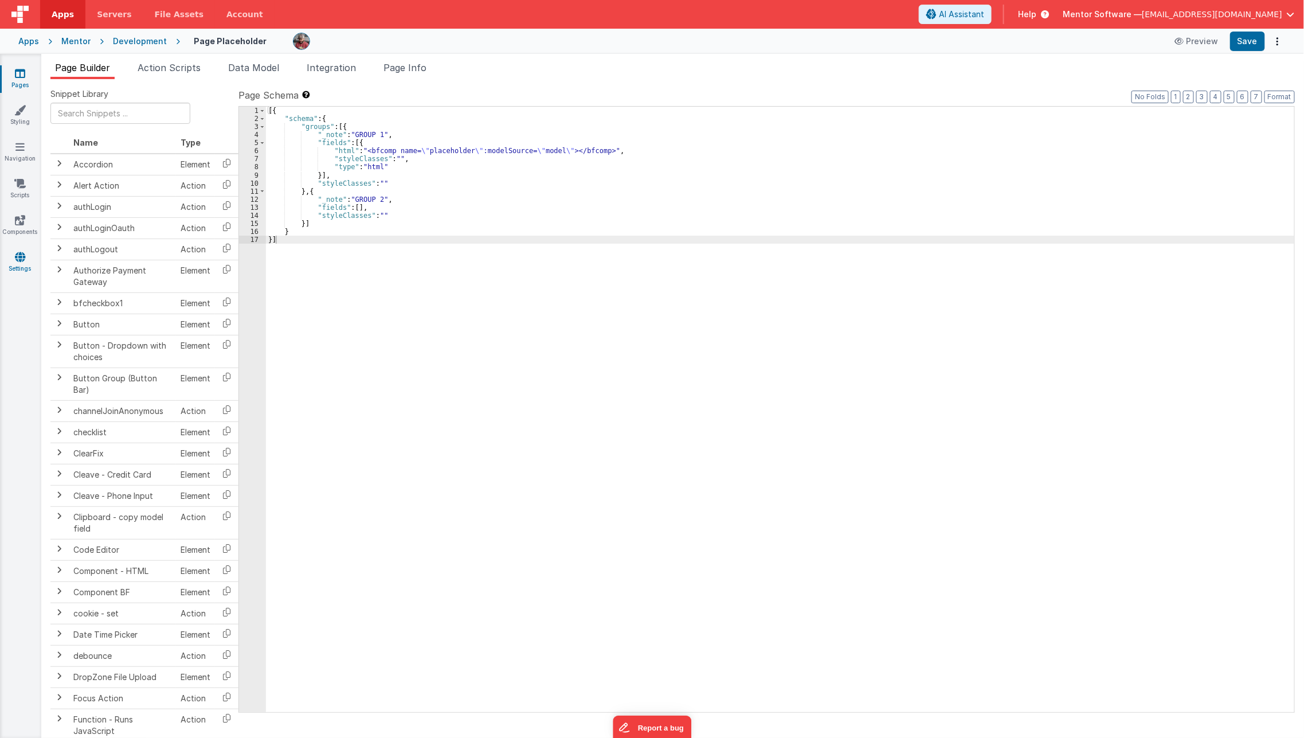
click at [19, 268] on link "Settings" at bounding box center [19, 262] width 41 height 23
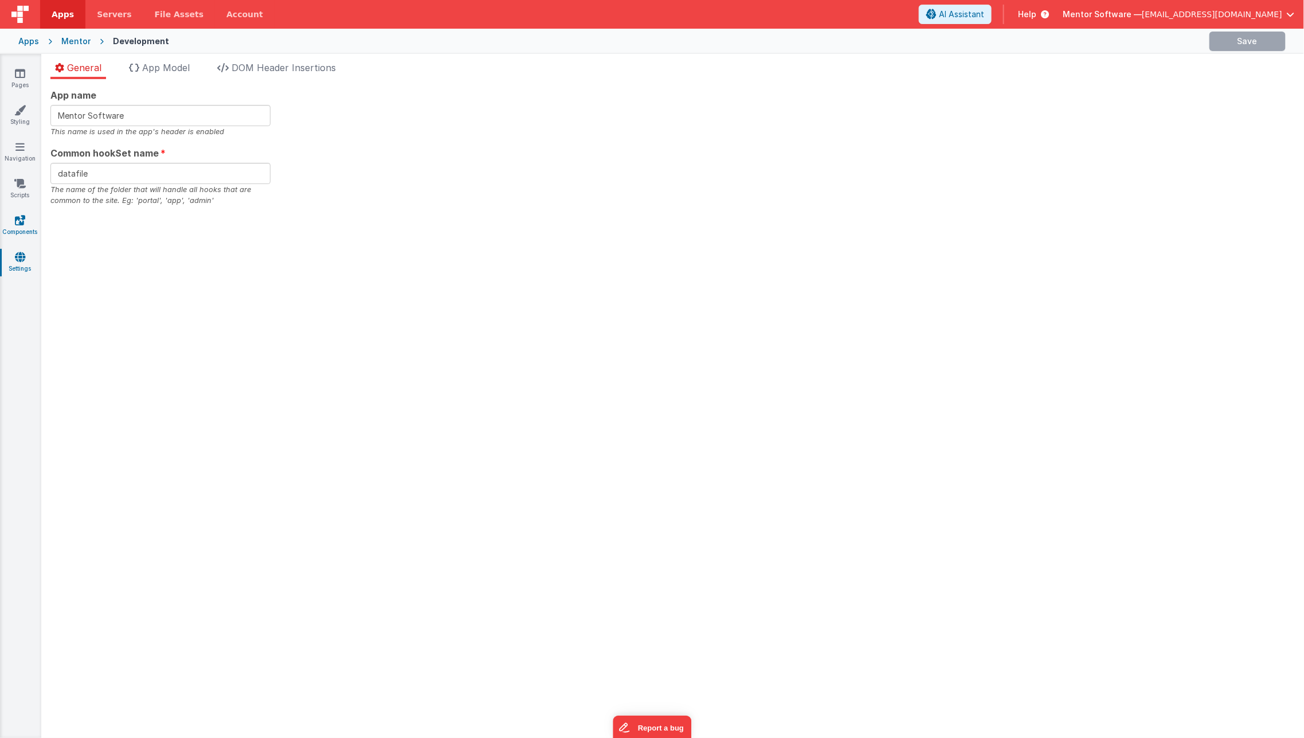
click at [21, 220] on icon at bounding box center [20, 219] width 10 height 11
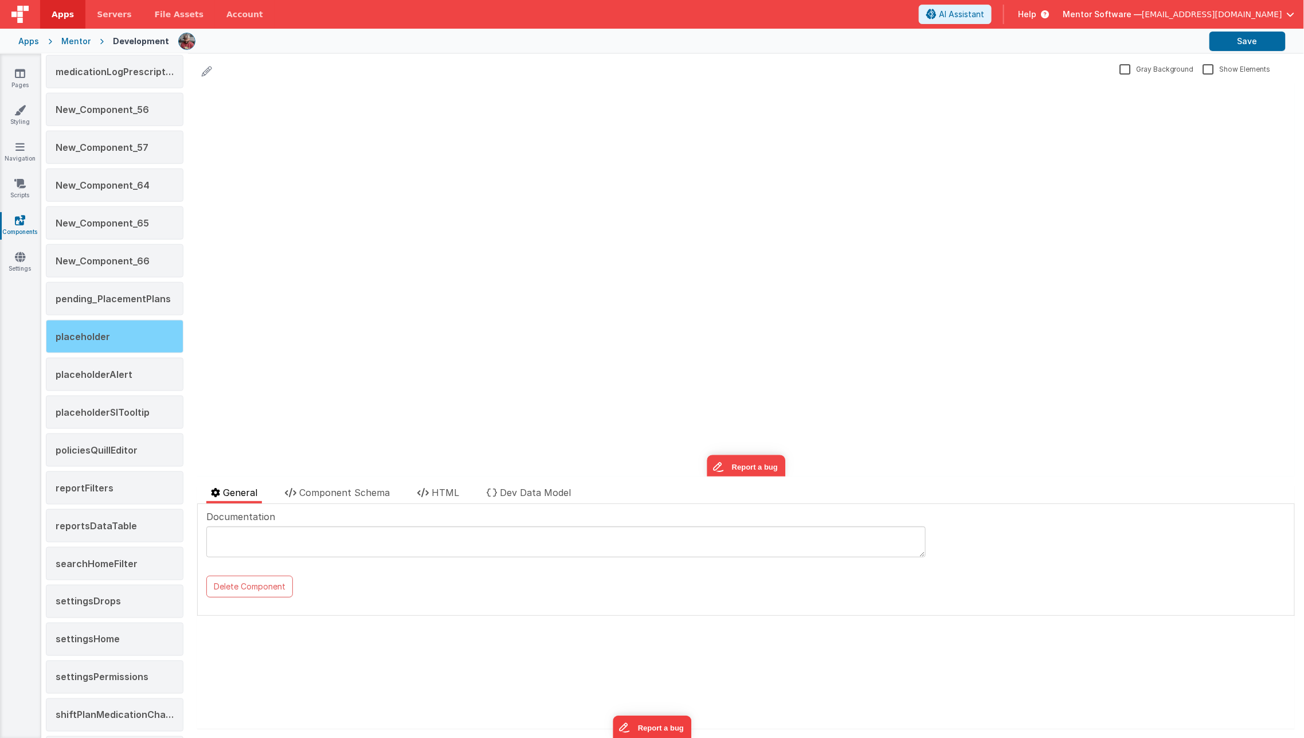
click at [147, 343] on div "placeholder" at bounding box center [115, 336] width 138 height 33
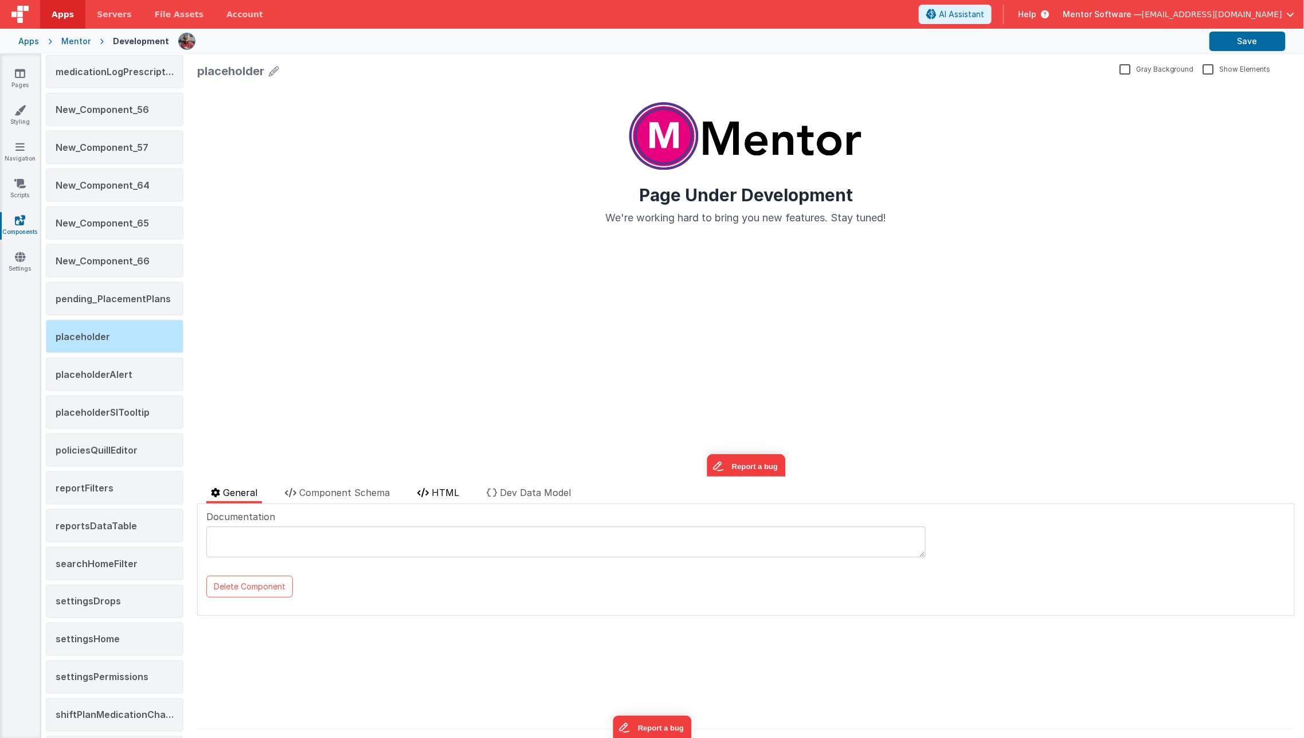
click at [427, 487] on li "HTML" at bounding box center [438, 495] width 51 height 18
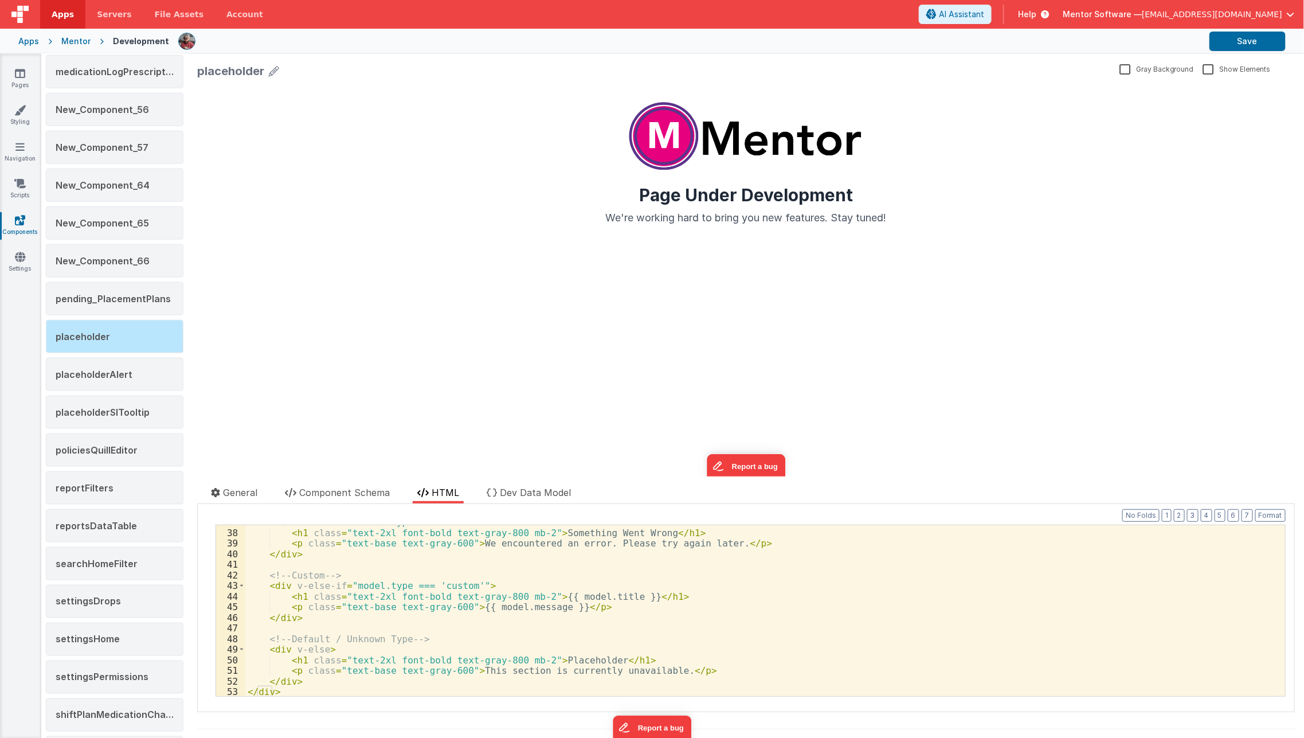
scroll to position [390, 0]
click at [477, 603] on div "< div v-else-if = "model.type === 'error'" > < h1 class = "text-2xl font-bold t…" at bounding box center [760, 612] width 1030 height 193
click at [526, 498] on li "Dev Data Model" at bounding box center [528, 495] width 93 height 18
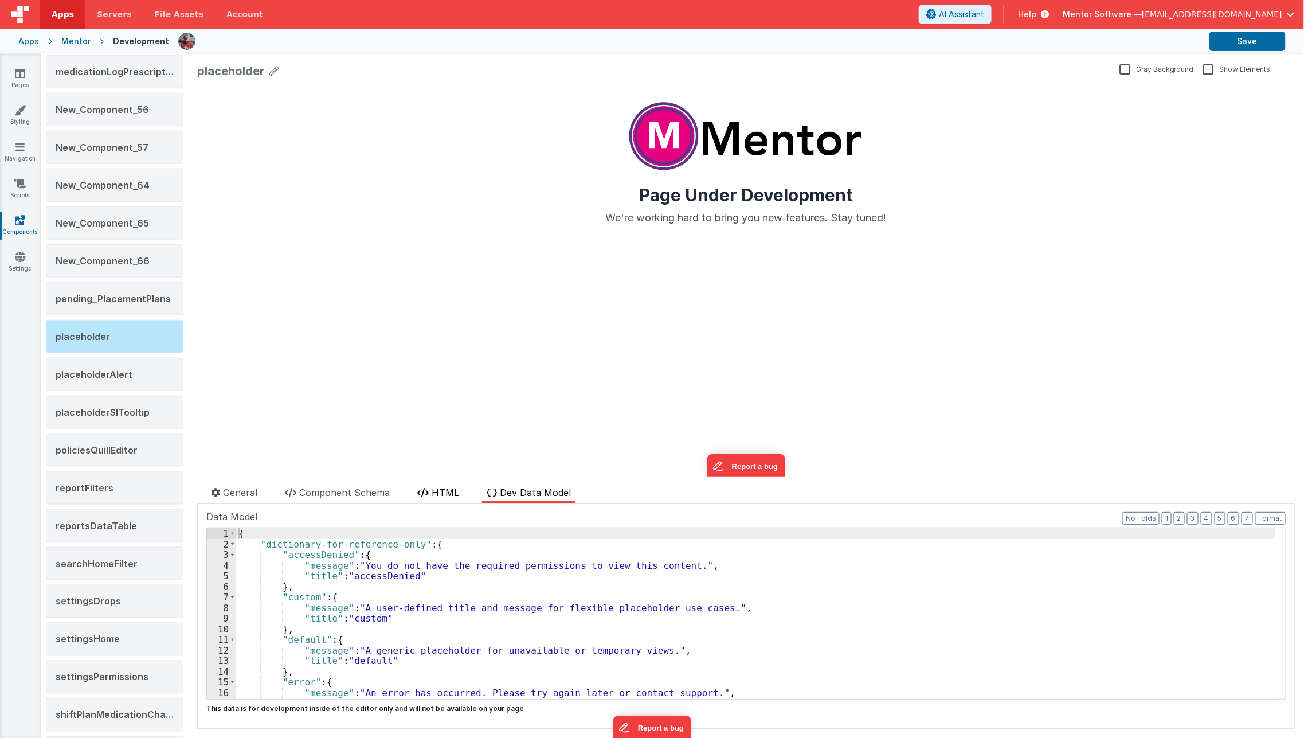
click at [444, 498] on li "HTML" at bounding box center [438, 495] width 51 height 18
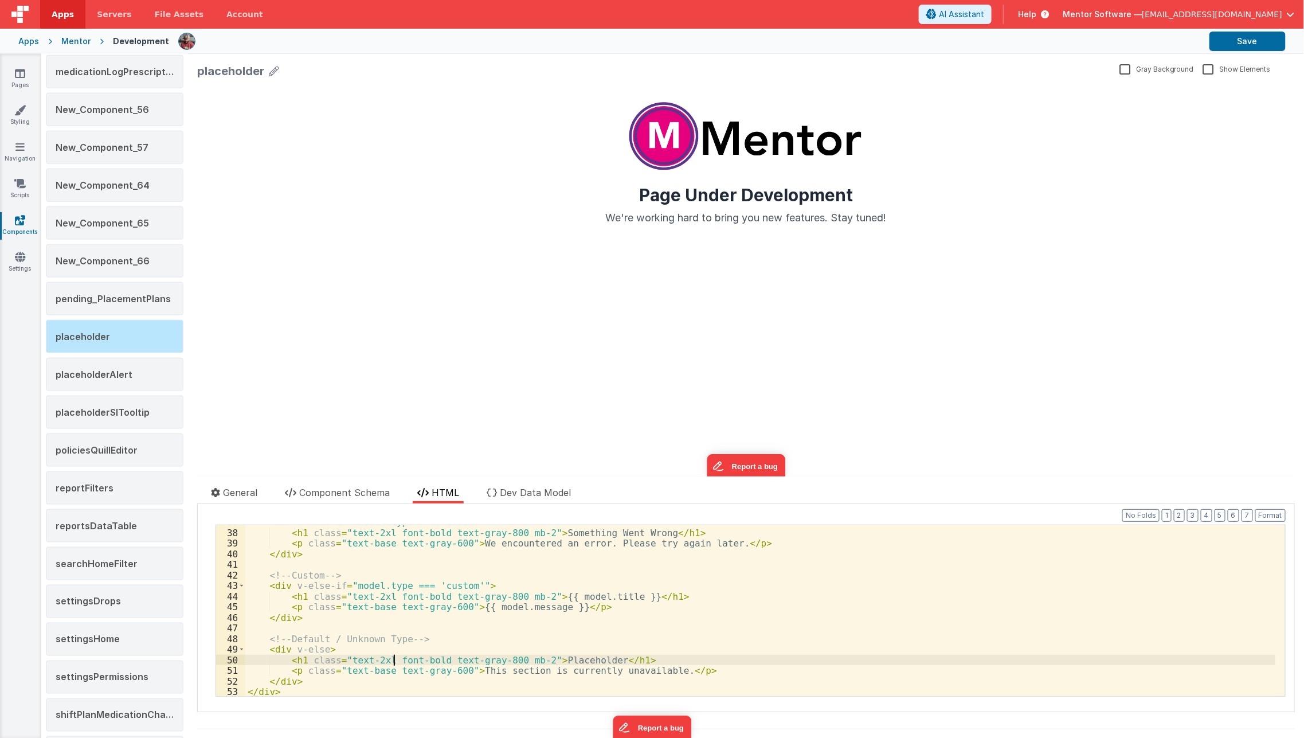
click at [393, 660] on div "< div v-else-if = "model.type === 'error'" > < h1 class = "text-2xl font-bold t…" at bounding box center [760, 612] width 1030 height 193
click at [408, 635] on div "< div v-else-if = "model.type === 'error'" > < h1 class = "text-2xl font-bold t…" at bounding box center [760, 612] width 1030 height 193
click at [278, 644] on div "< div v-else-if = "model.type === 'error'" > < h1 class = "text-2xl font-bold t…" at bounding box center [760, 612] width 1030 height 193
click at [257, 644] on div "< div v-else-if = "model.type === 'error'" > < h1 class = "text-2xl font-bold t…" at bounding box center [760, 612] width 1030 height 193
click at [310, 612] on div "< div v-else-if = "model.type === 'error'" > < h1 class = "text-2xl font-bold t…" at bounding box center [760, 612] width 1030 height 193
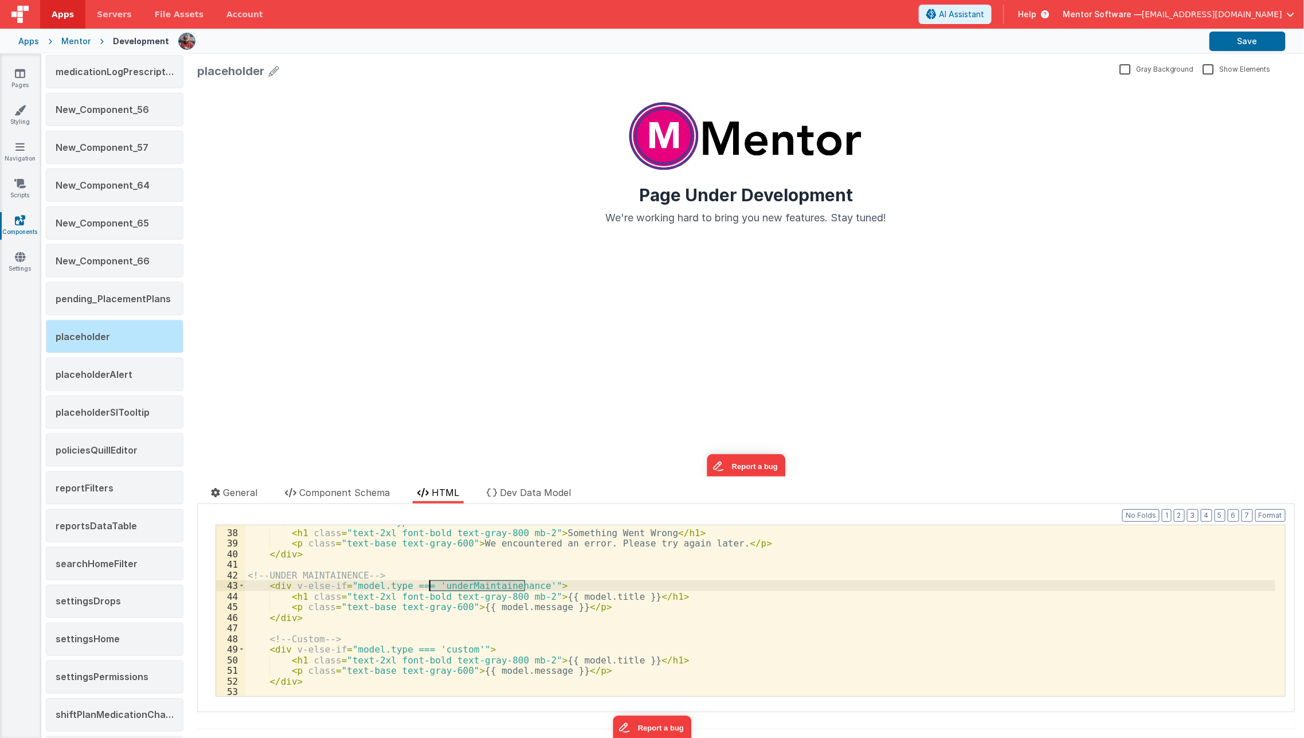
click at [555, 603] on div "< div v-else-if = "model.type === 'error'" > < h1 class = "text-2xl font-bold t…" at bounding box center [760, 612] width 1030 height 193
click at [555, 599] on div "< div v-else-if = "model.type === 'error'" > < h1 class = "text-2xl font-bold t…" at bounding box center [760, 612] width 1030 height 193
click at [491, 586] on div "< div v-else-if = "model.type === 'error'" > < h1 class = "text-2xl font-bold t…" at bounding box center [760, 612] width 1030 height 193
click at [722, 595] on div "< div v-else-if = "model.type === 'error'" > < h1 class = "text-2xl font-bold t…" at bounding box center [760, 612] width 1030 height 193
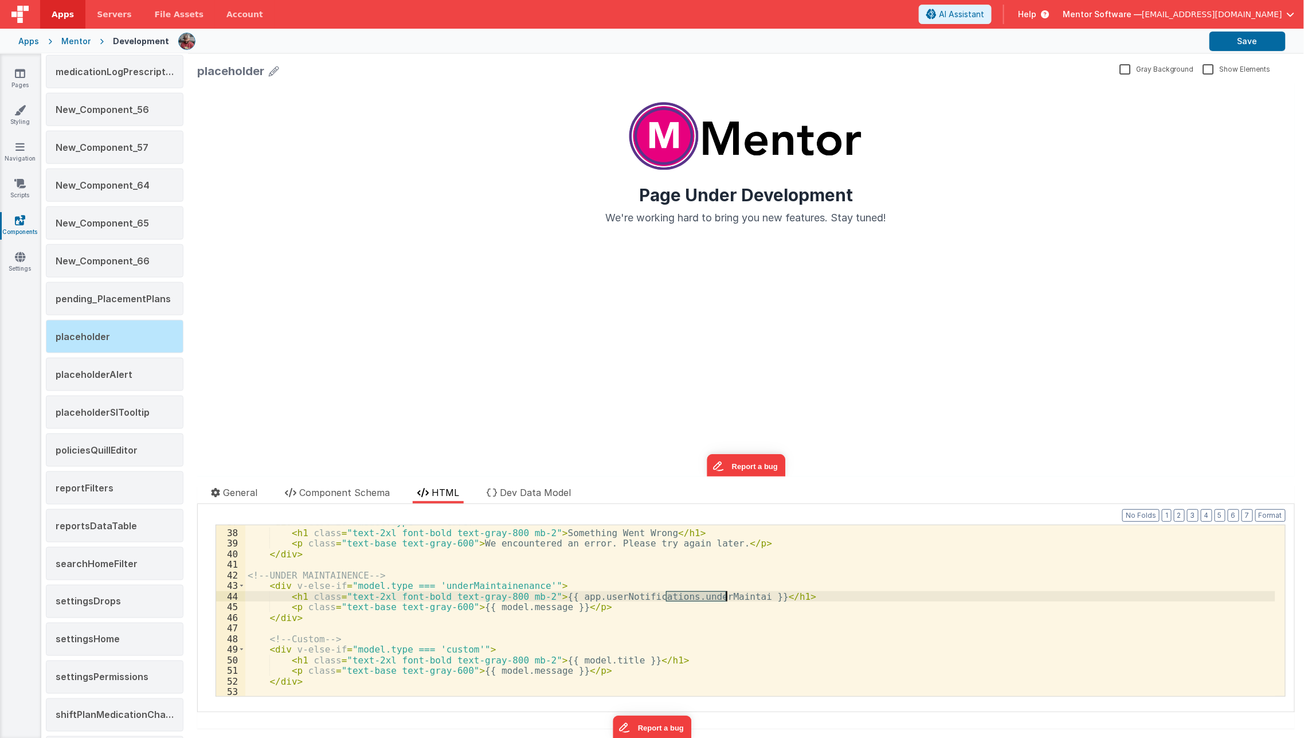
click at [722, 595] on div "< div v-else-if = "model.type === 'error'" > < h1 class = "text-2xl font-bold t…" at bounding box center [760, 612] width 1030 height 193
paste textarea
click at [707, 606] on div "< div v-else-if = "model.type === 'error'" > < h1 class = "text-2xl font-bold t…" at bounding box center [760, 612] width 1030 height 193
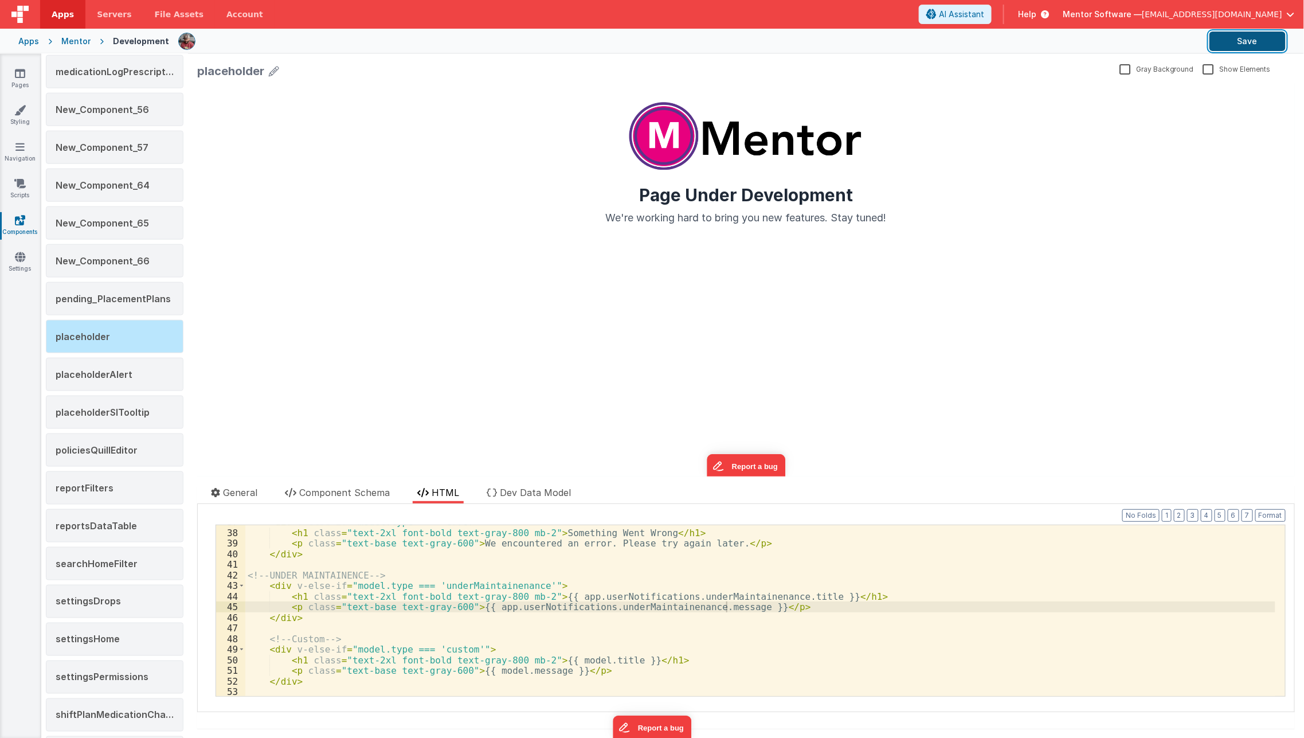
click at [1241, 44] on button "Save" at bounding box center [1247, 41] width 76 height 19
click at [19, 194] on link "Scripts" at bounding box center [19, 189] width 41 height 23
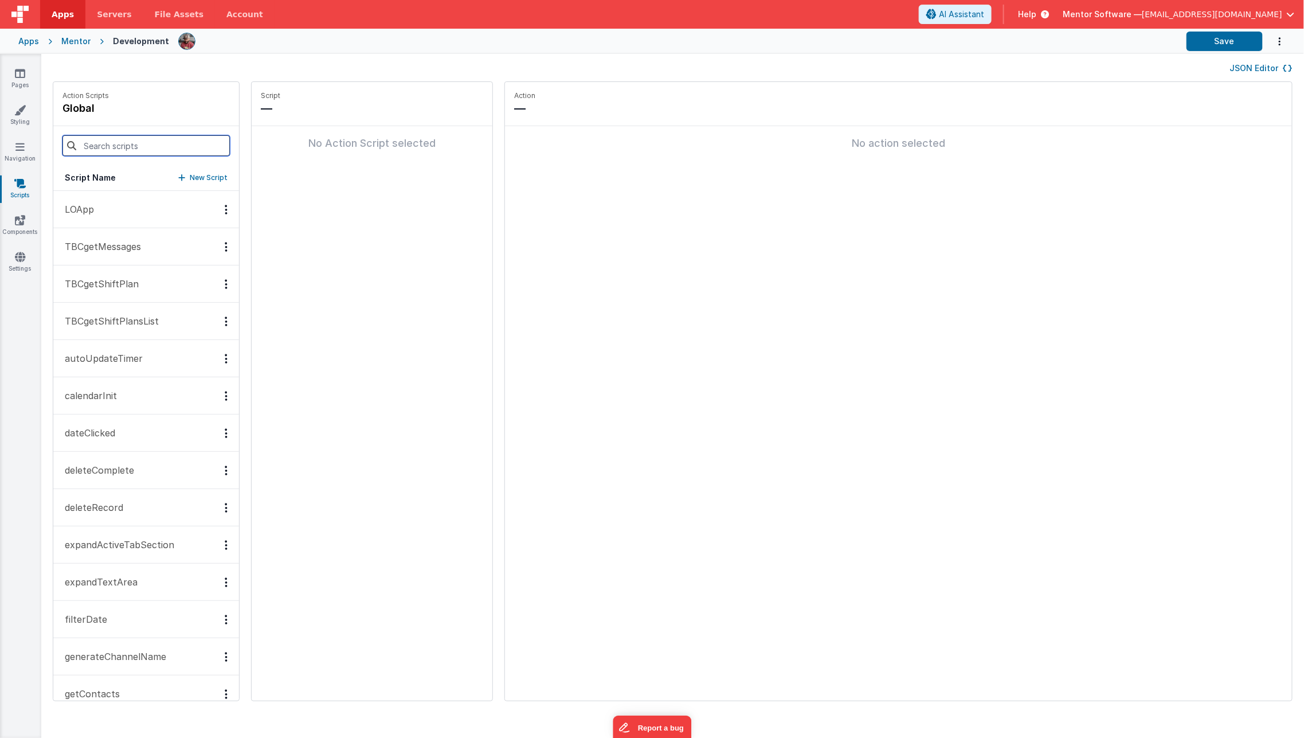
click at [131, 140] on input at bounding box center [145, 145] width 167 height 21
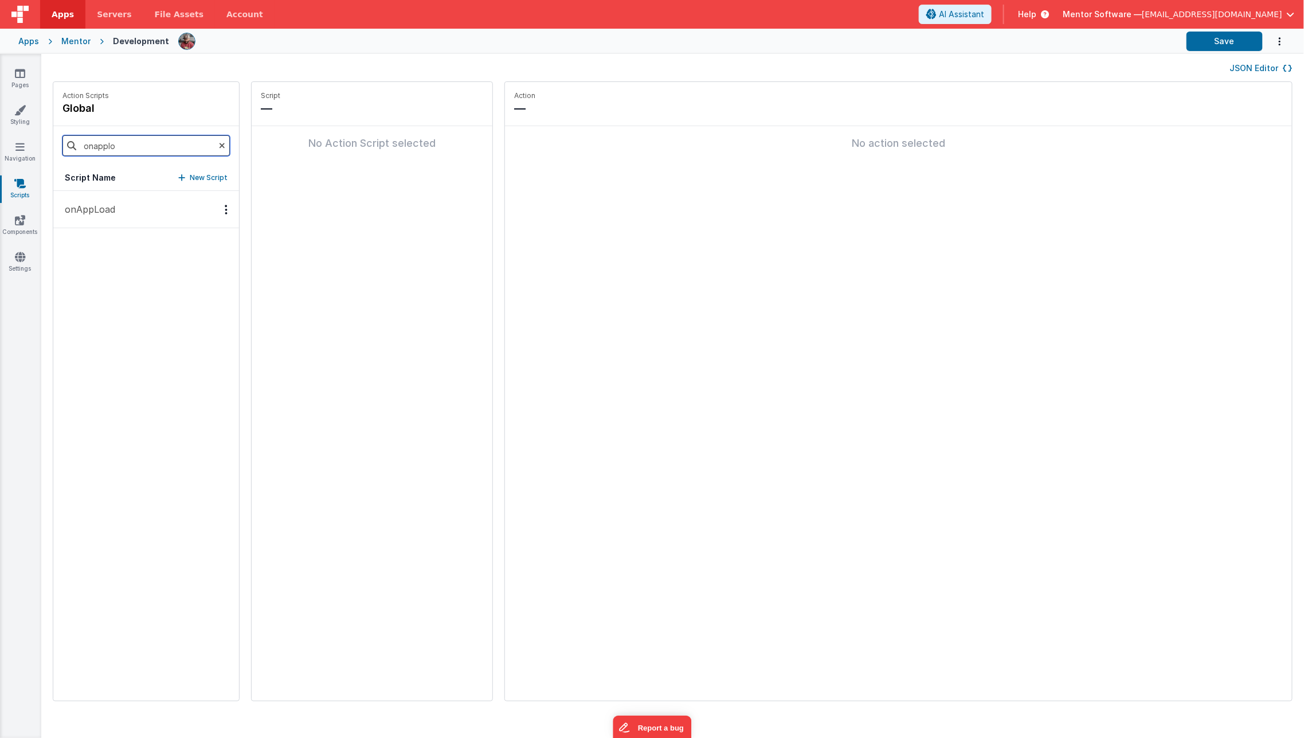
type input "onapplo"
click at [102, 202] on p "onAppLoad" at bounding box center [86, 209] width 57 height 14
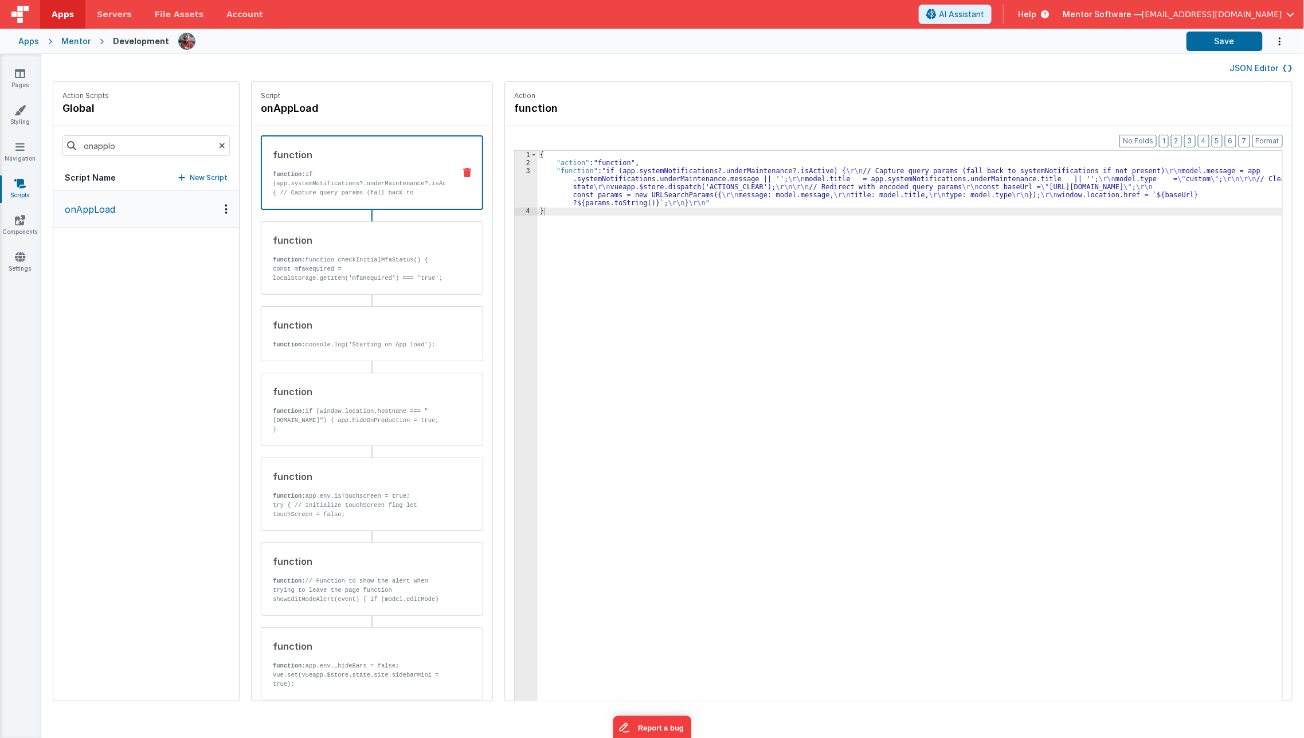
click at [626, 167] on div "{ "action" : "function" , "function" : "if (app.systemNotifications?.underMaint…" at bounding box center [918, 452] width 761 height 602
click at [586, 181] on div "{ "action" : "function" , "function" : "if (app.systemNotifications?.underMaint…" at bounding box center [918, 452] width 761 height 602
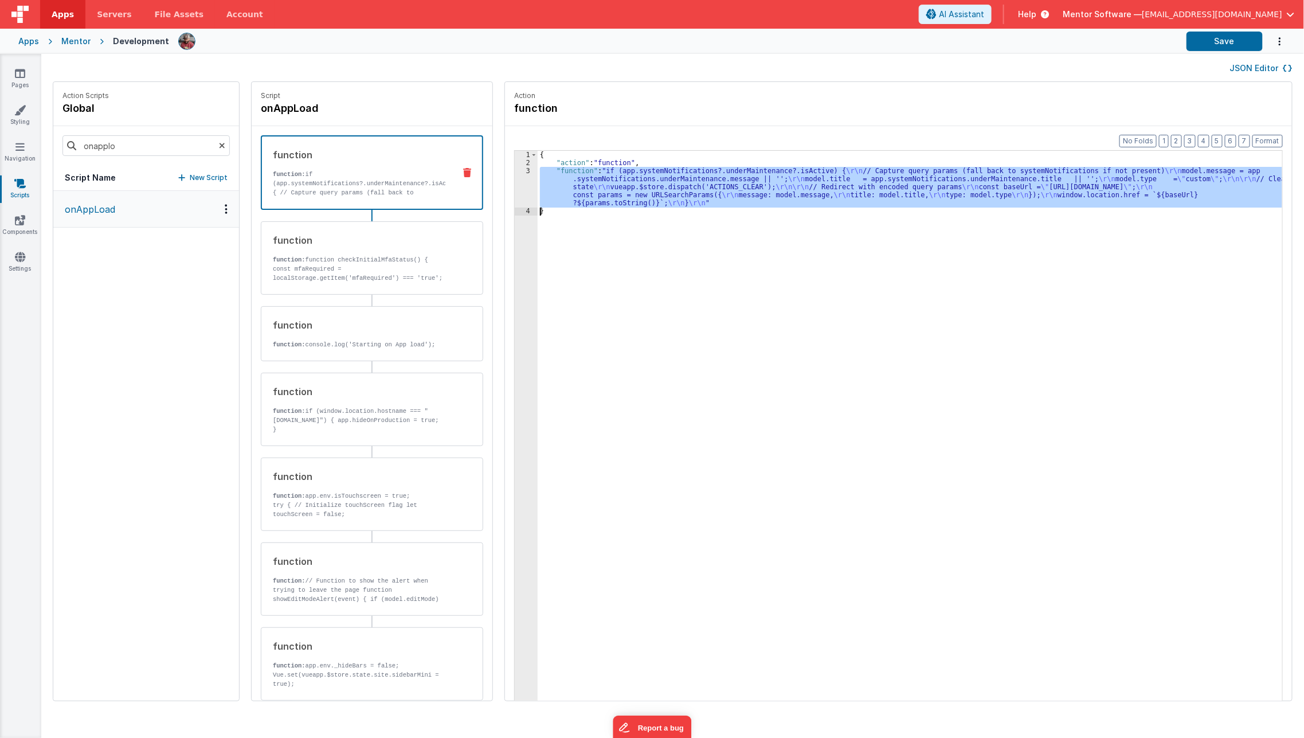
click at [515, 189] on div "3" at bounding box center [526, 187] width 23 height 40
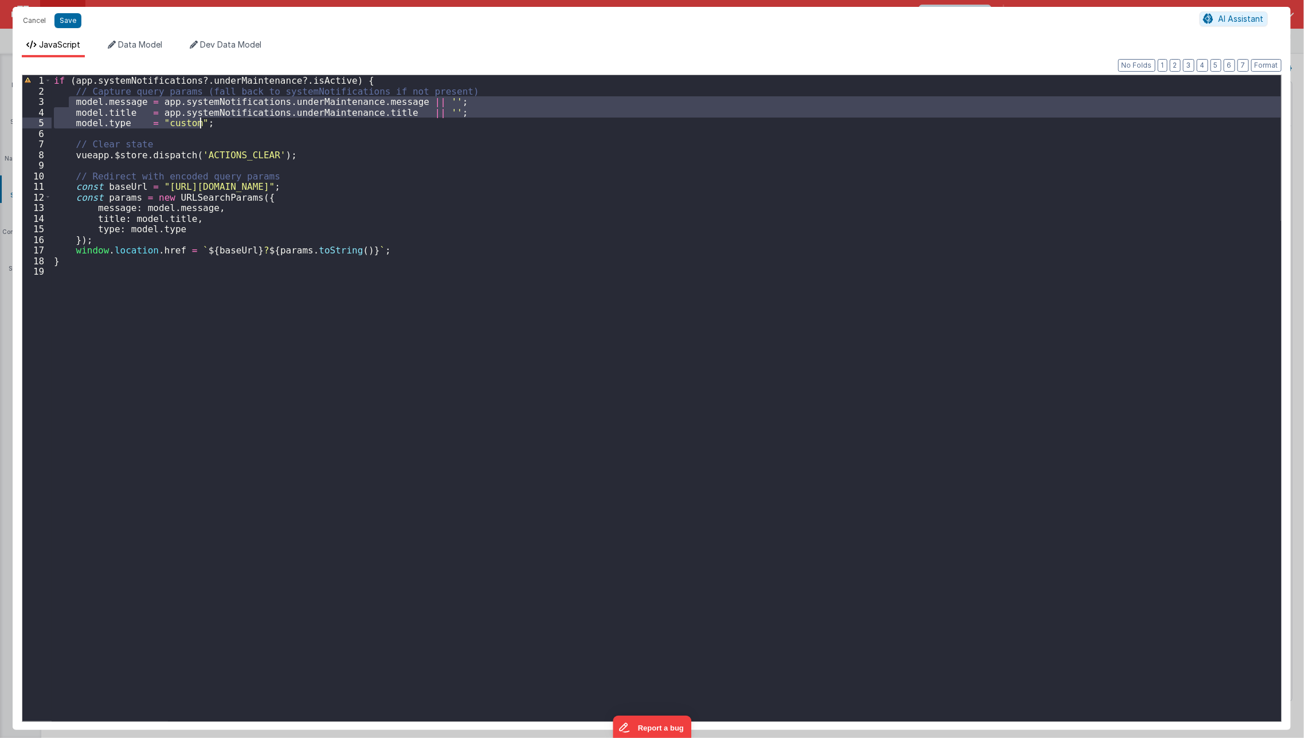
drag, startPoint x: 67, startPoint y: 100, endPoint x: 281, endPoint y: 122, distance: 215.5
click at [281, 122] on div "if ( app . systemNotifications ?. underMaintenance ?. isActive ) { // Capture q…" at bounding box center [667, 409] width 1230 height 668
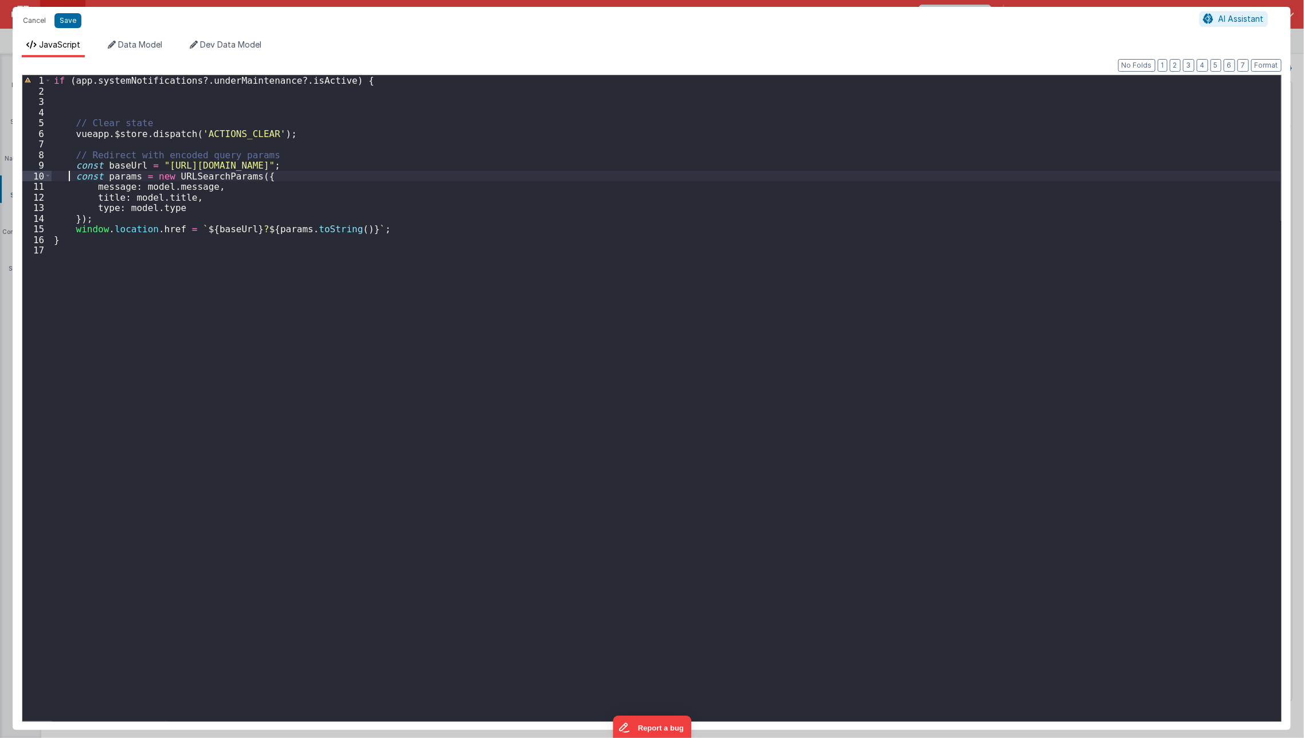
click at [71, 178] on div "if ( app . systemNotifications ?. underMaintenance ?. isActive ) { // Clear sta…" at bounding box center [667, 409] width 1230 height 668
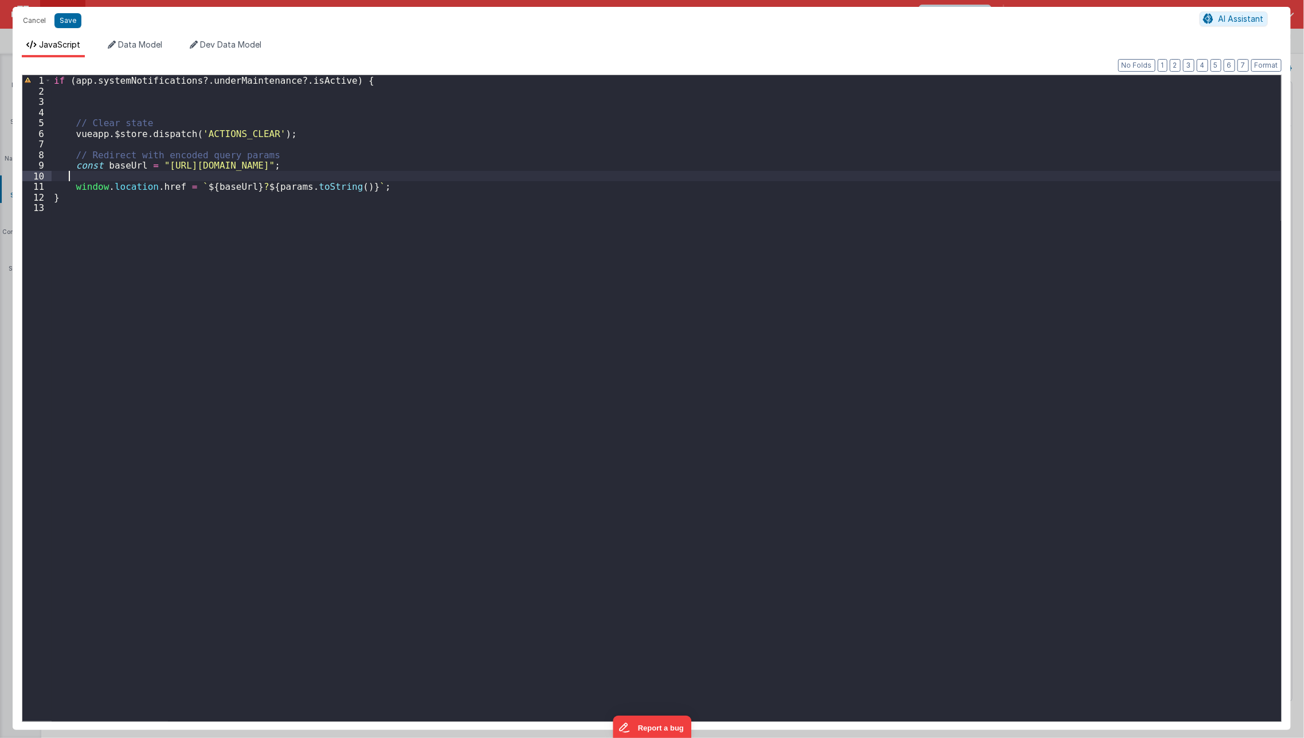
click at [126, 264] on div "if ( app . systemNotifications ?. underMaintenance ?. isActive ) { // Clear sta…" at bounding box center [667, 409] width 1230 height 668
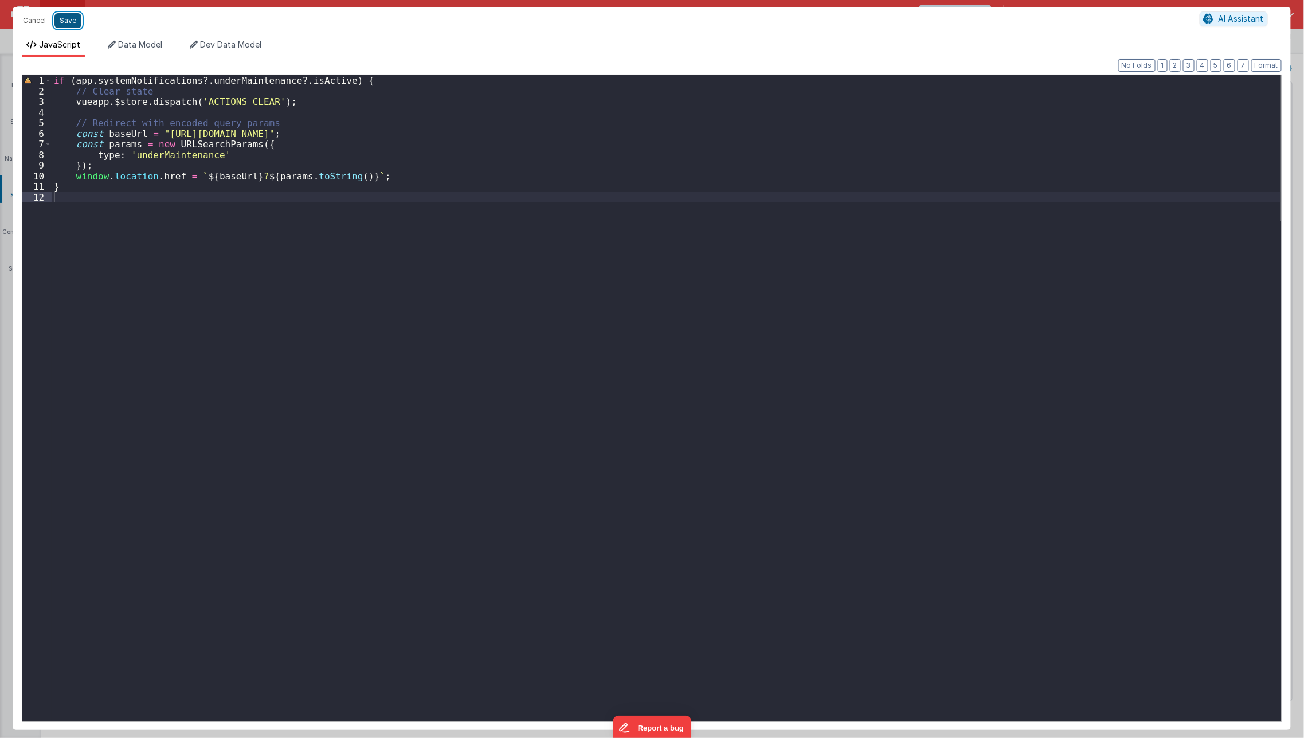
click at [67, 15] on button "Save" at bounding box center [67, 20] width 27 height 15
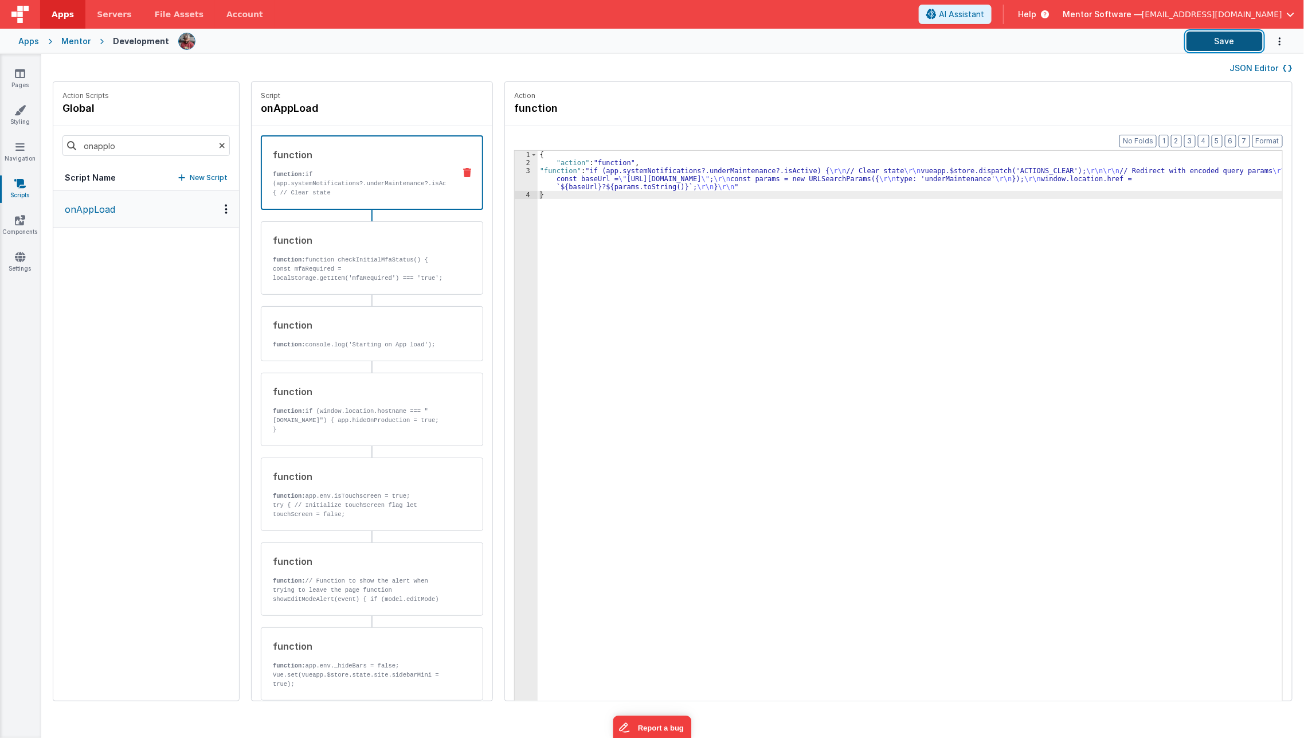
click at [1212, 45] on button "Save" at bounding box center [1225, 41] width 76 height 19
click at [557, 182] on div "{ "action" : "function" , "function" : "if (app.systemNotifications?.underMaint…" at bounding box center [918, 452] width 761 height 602
click at [515, 183] on div "3" at bounding box center [526, 179] width 23 height 24
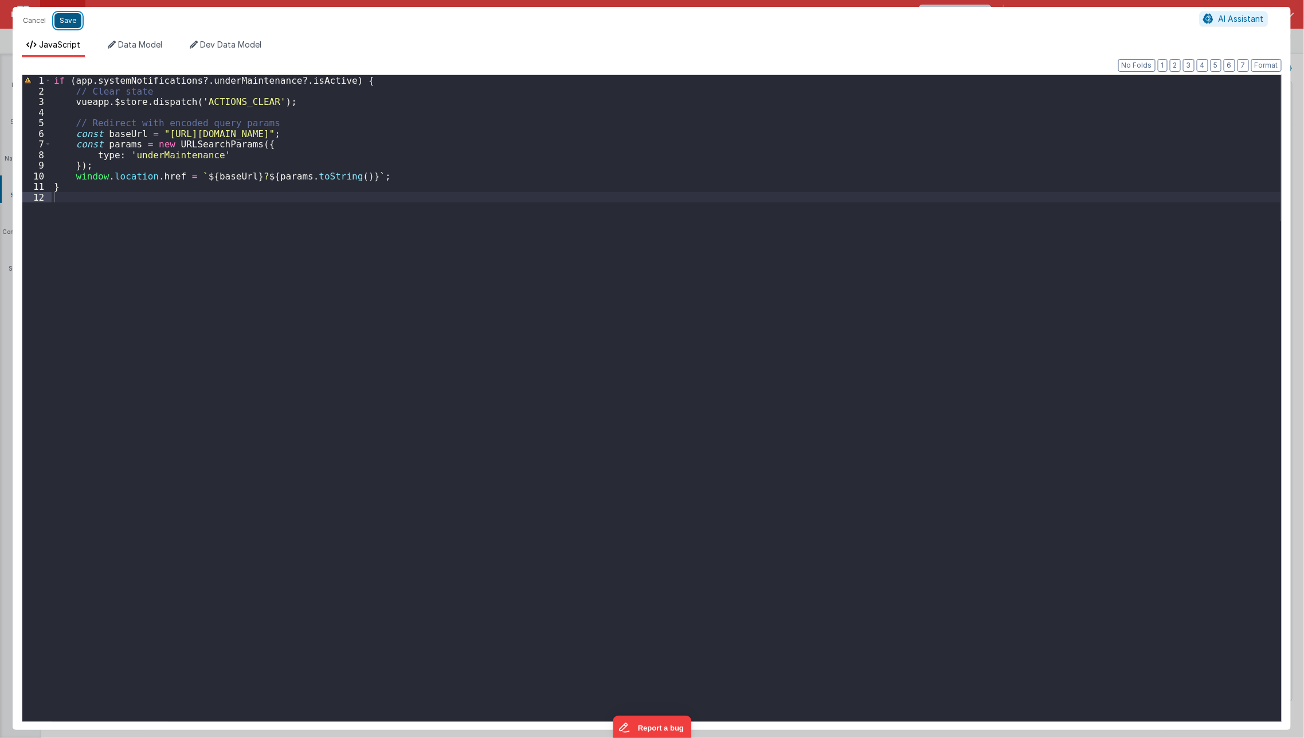
click at [64, 25] on button "Save" at bounding box center [67, 20] width 27 height 15
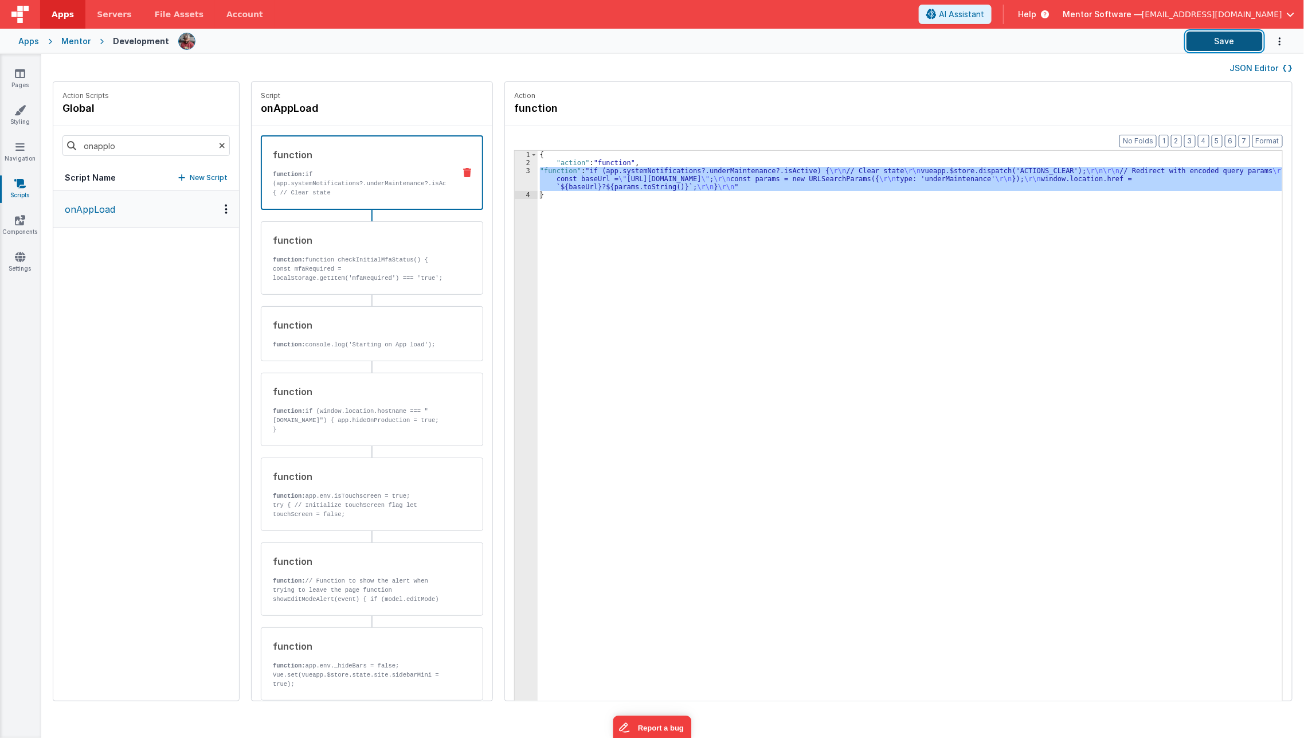
click at [1219, 41] on button "Save" at bounding box center [1225, 41] width 76 height 19
click at [1207, 41] on button "Save" at bounding box center [1225, 41] width 76 height 19
click at [824, 182] on div "{ "action" : "function" , "function" : "if (app.systemNotifications?.underMaint…" at bounding box center [910, 443] width 745 height 585
click at [515, 178] on div "3" at bounding box center [526, 179] width 23 height 24
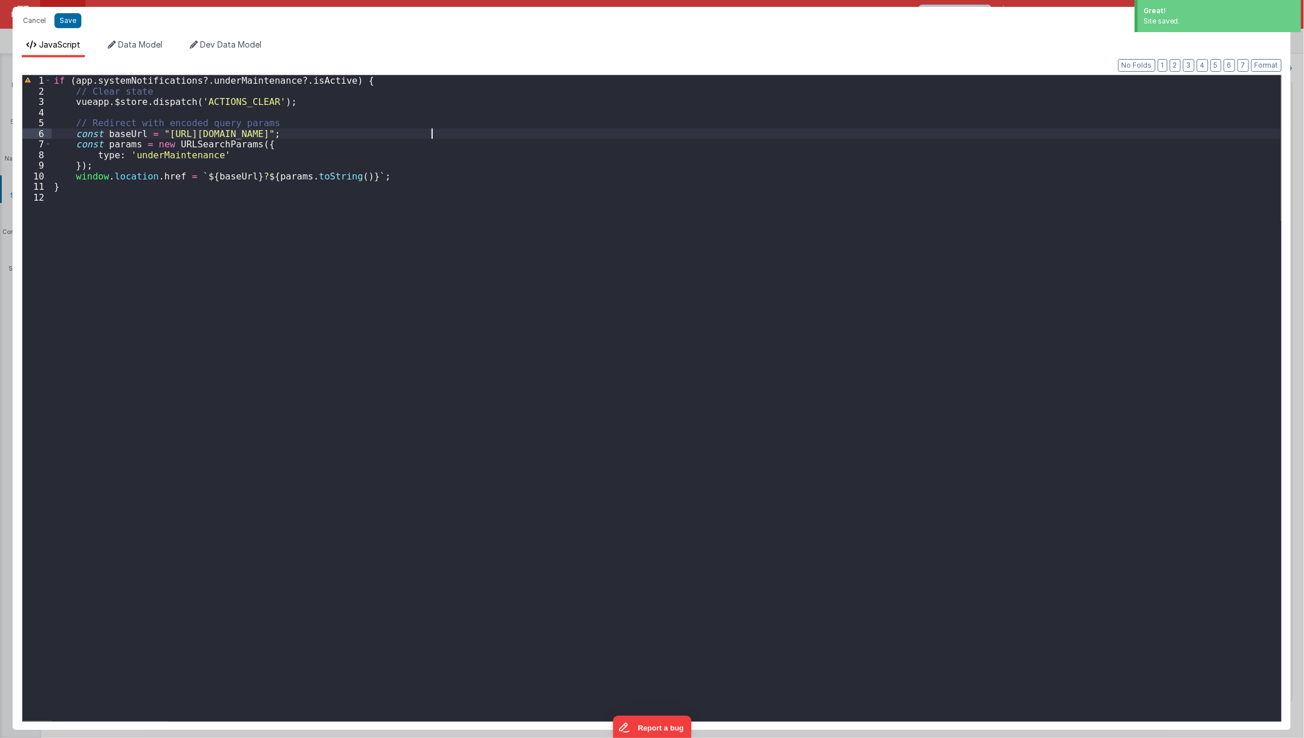
click at [434, 135] on div "if ( app . systemNotifications ?. underMaintenance ?. isActive ) { // Clear sta…" at bounding box center [667, 409] width 1230 height 668
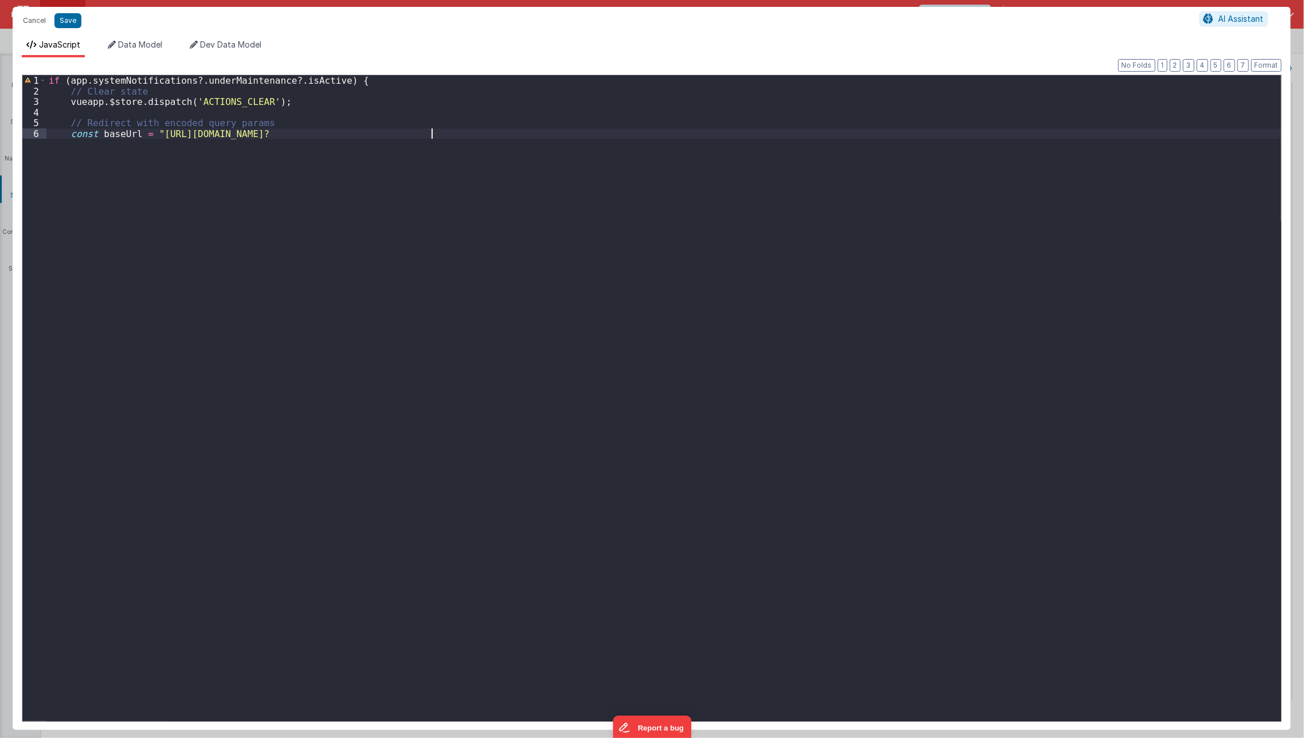
click at [435, 264] on div "if ( app . systemNotifications ?. underMaintenance ?. isActive ) { // Clear sta…" at bounding box center [663, 409] width 1235 height 668
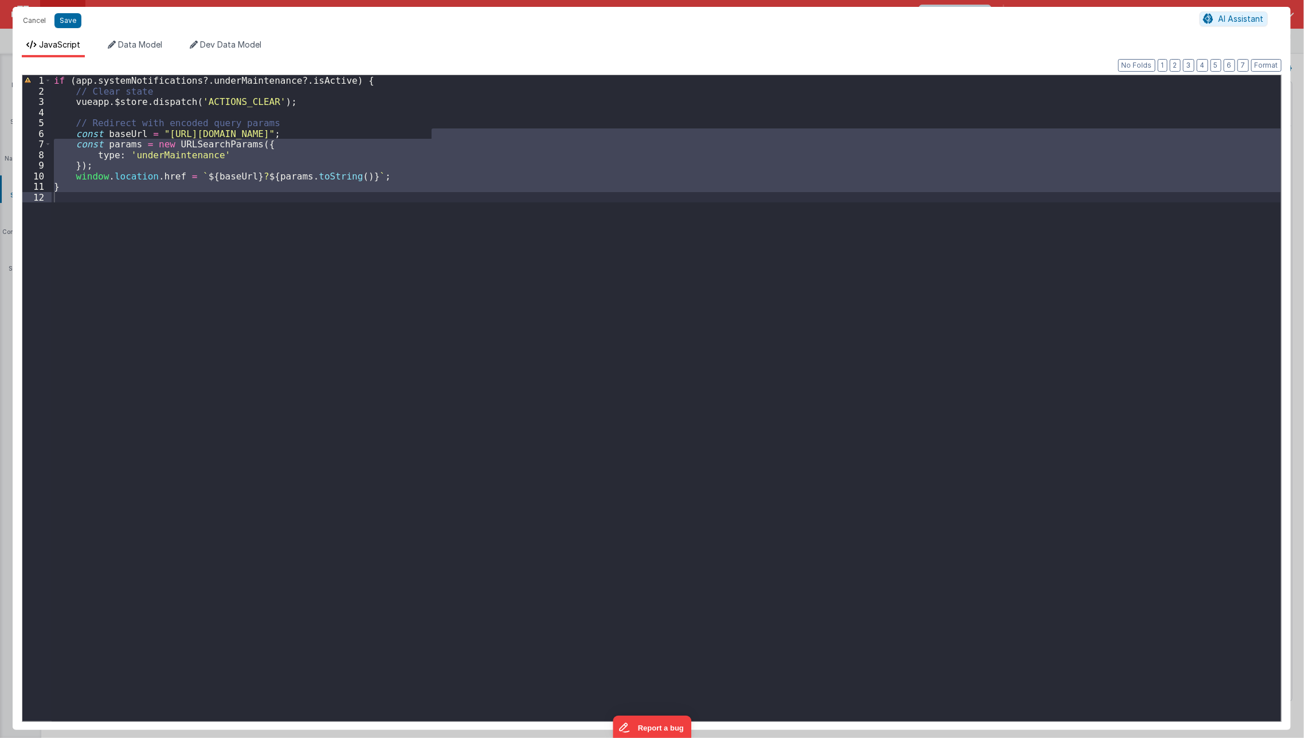
click at [435, 264] on div "if ( app . systemNotifications ?. underMaintenance ?. isActive ) { // Clear sta…" at bounding box center [667, 398] width 1230 height 646
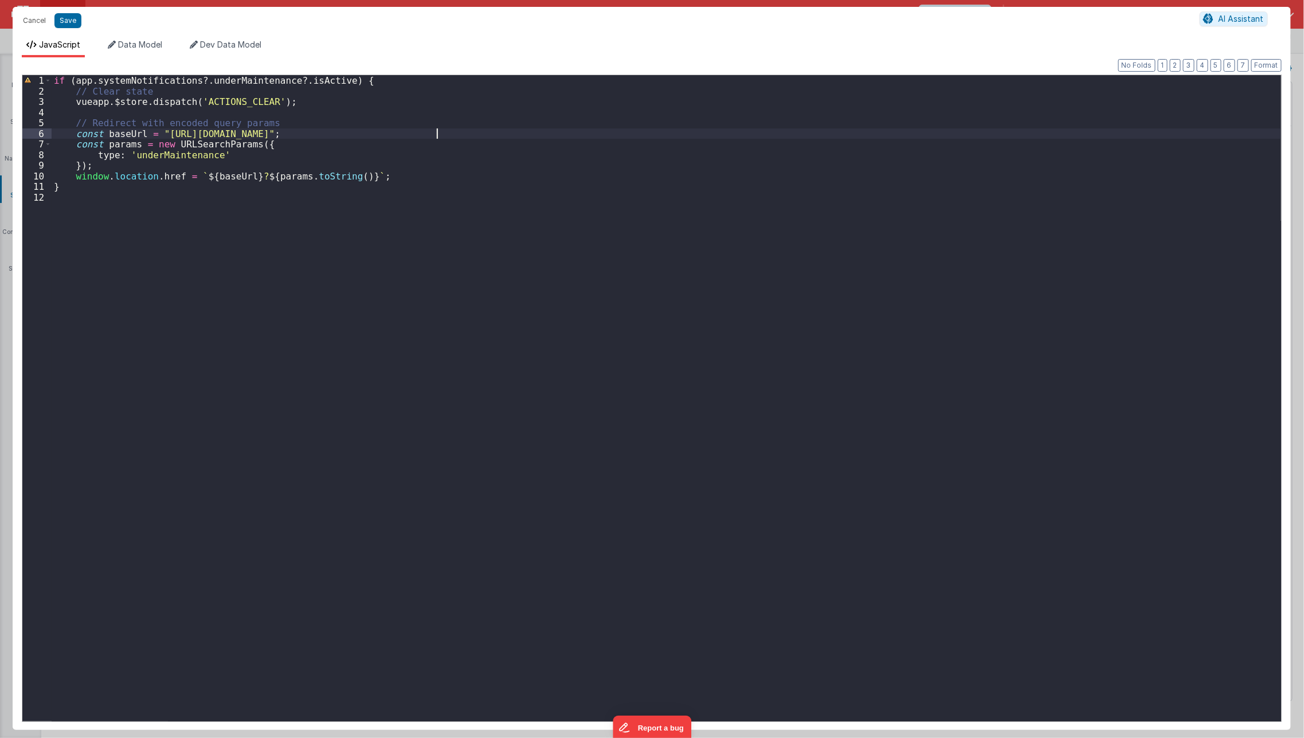
click at [437, 137] on div "if ( app . systemNotifications ?. underMaintenance ?. isActive ) { // Clear sta…" at bounding box center [667, 409] width 1230 height 668
click at [64, 25] on button "Save" at bounding box center [67, 20] width 27 height 15
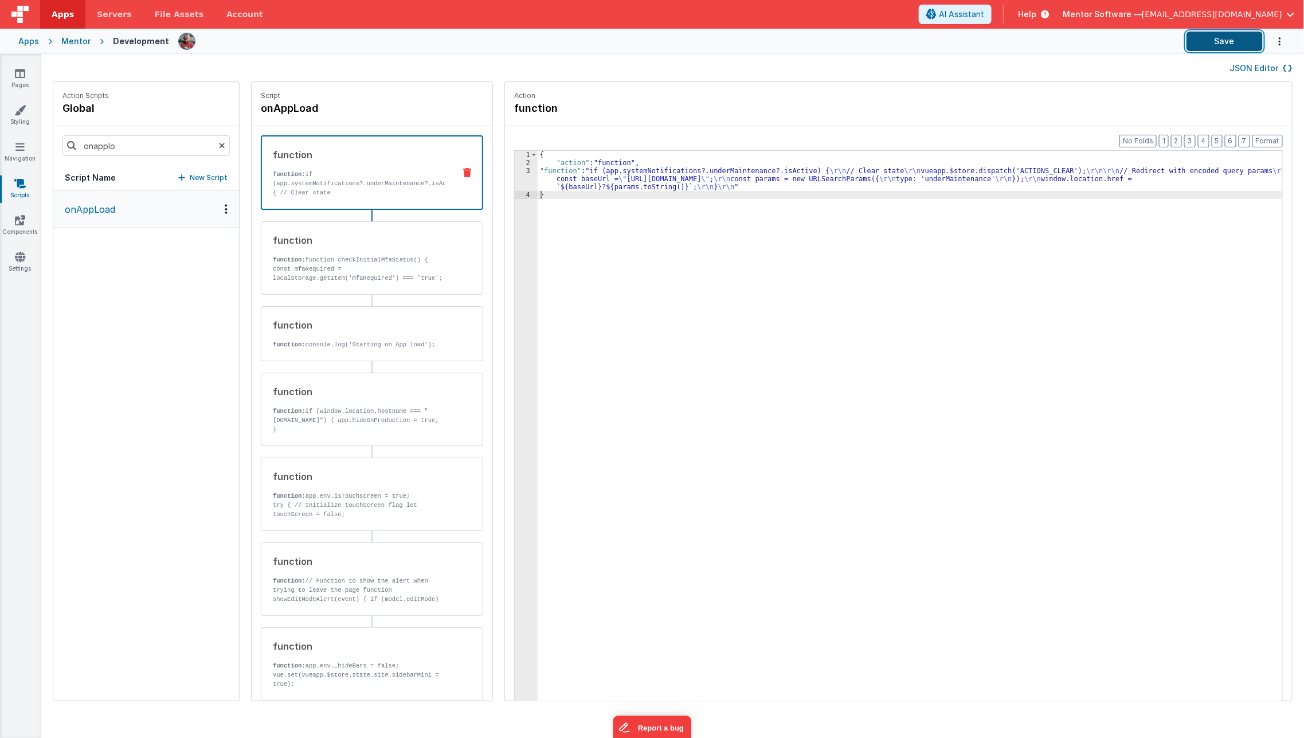
click at [1238, 40] on button "Save" at bounding box center [1225, 41] width 76 height 19
click at [538, 179] on div "{ "action" : "function" , "function" : "if (app.systemNotifications?.underMaint…" at bounding box center [918, 452] width 761 height 602
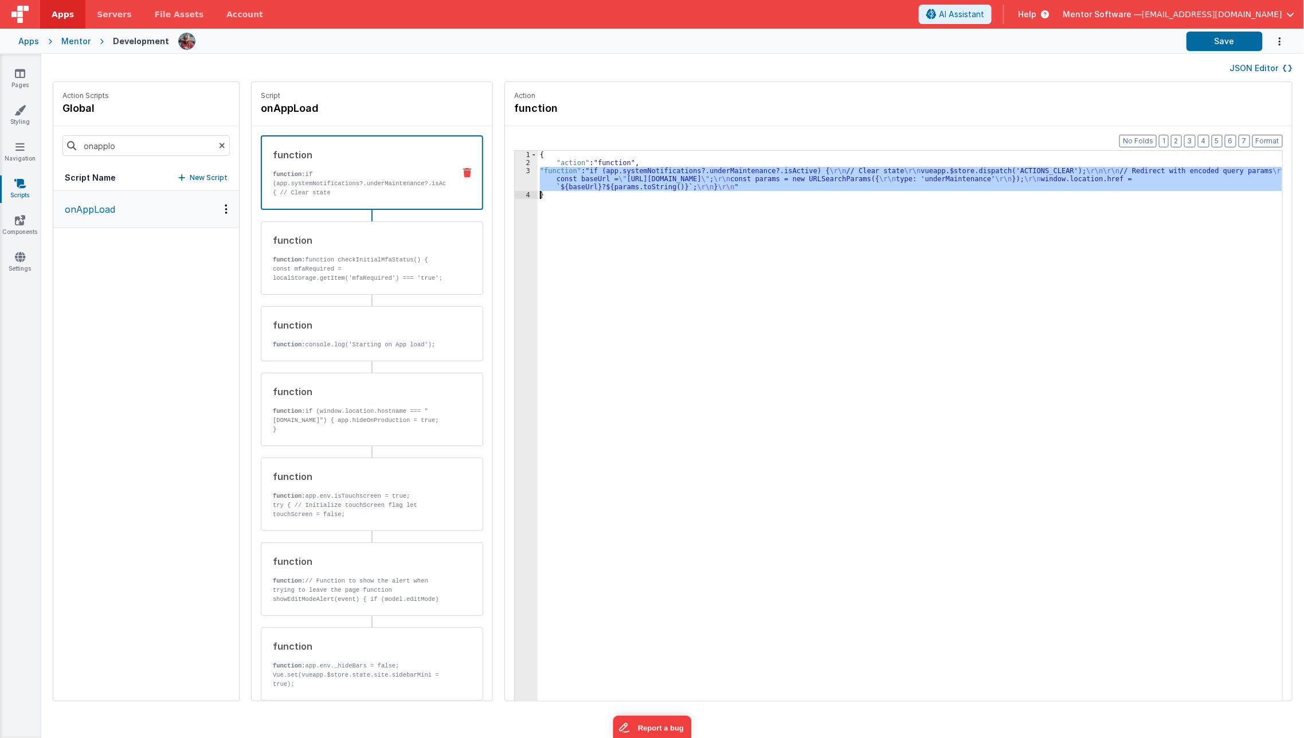
click at [515, 178] on div "3" at bounding box center [526, 179] width 23 height 24
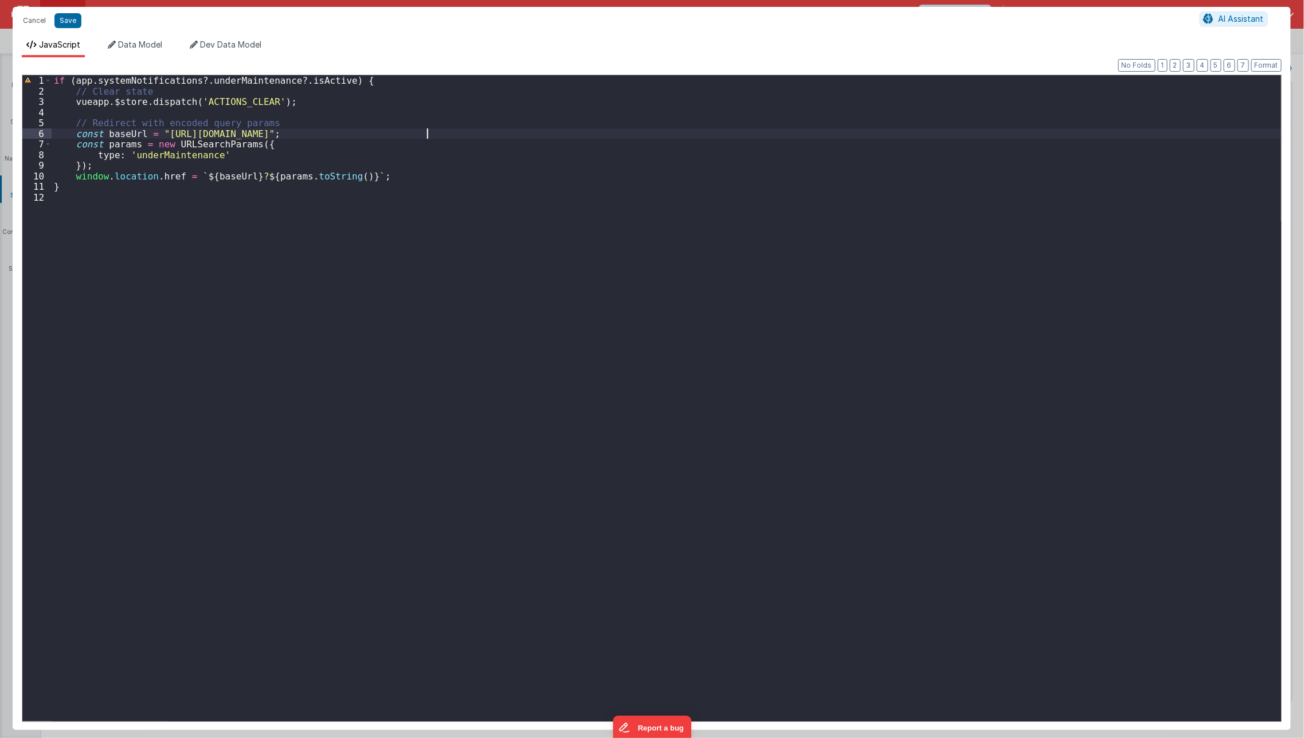
click at [429, 134] on div "if ( app . systemNotifications ?. underMaintenance ?. isActive ) { // Clear sta…" at bounding box center [667, 409] width 1230 height 668
click at [68, 26] on button "Save" at bounding box center [67, 20] width 27 height 15
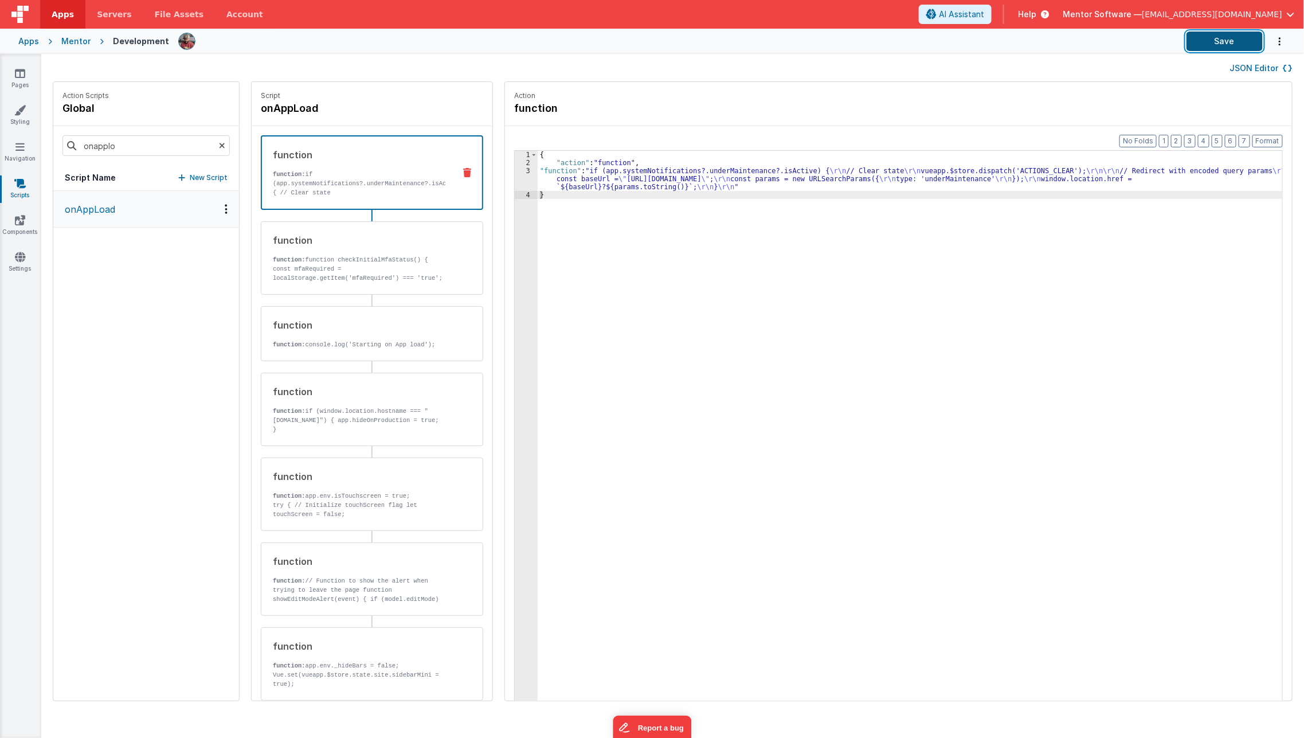
click at [1233, 41] on button "Save" at bounding box center [1225, 41] width 76 height 19
click at [557, 171] on div "{ "action" : "function" , "function" : "if (app.systemNotifications?.underMaint…" at bounding box center [918, 452] width 761 height 602
click at [515, 177] on div "3" at bounding box center [526, 179] width 23 height 24
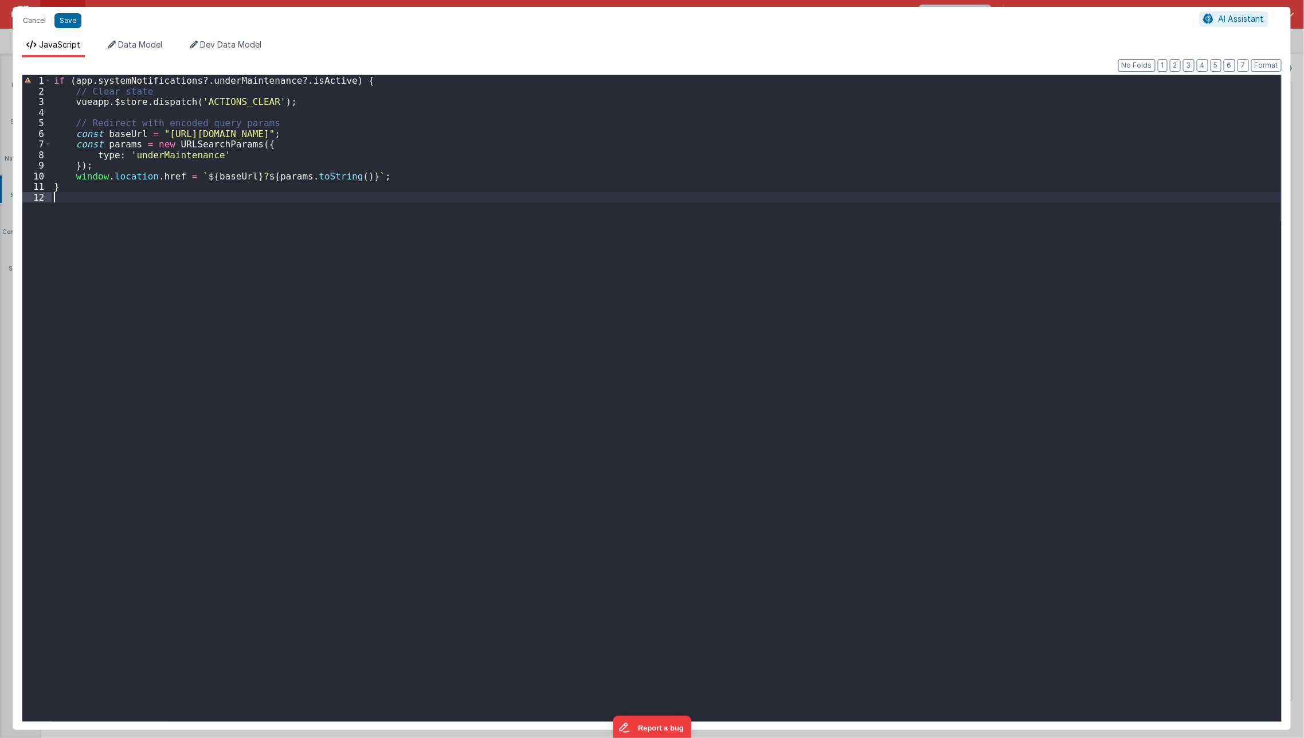
click at [396, 247] on div "if ( app . systemNotifications ?. underMaintenance ?. isActive ) { // Clear sta…" at bounding box center [667, 409] width 1230 height 668
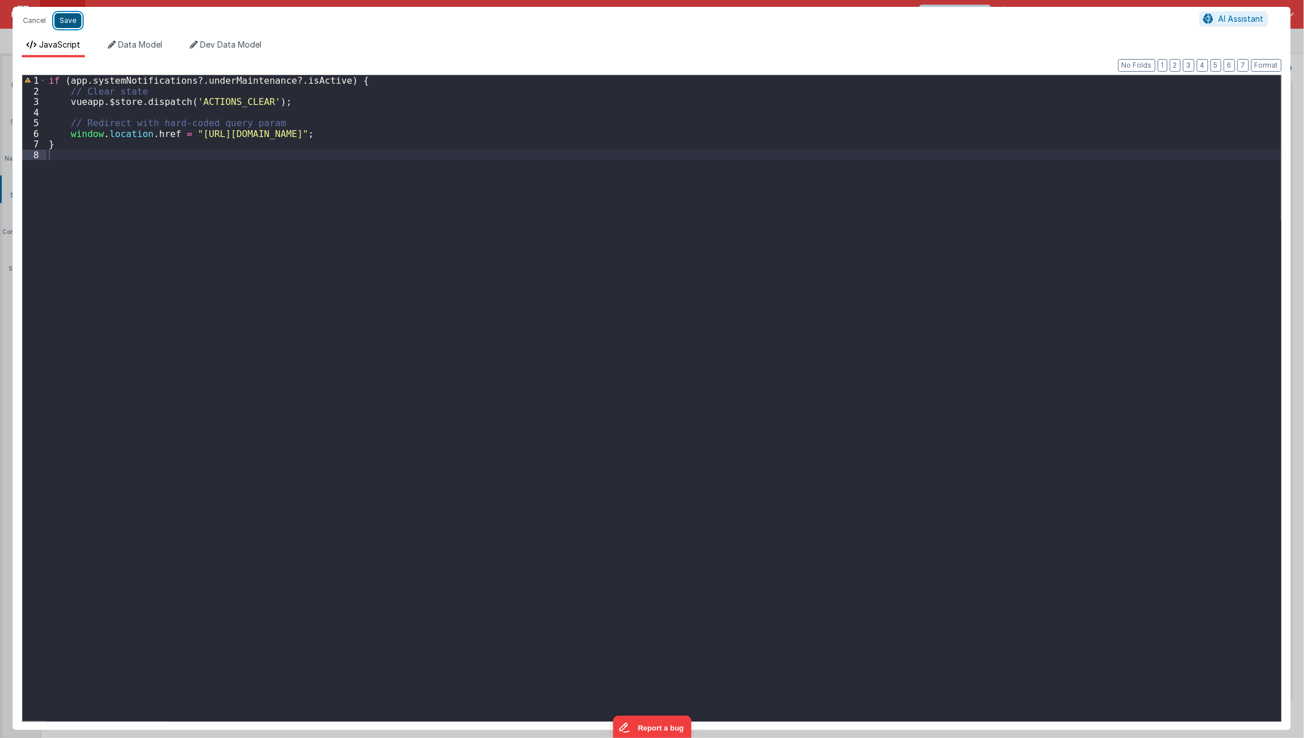
click at [72, 24] on button "Save" at bounding box center [67, 20] width 27 height 15
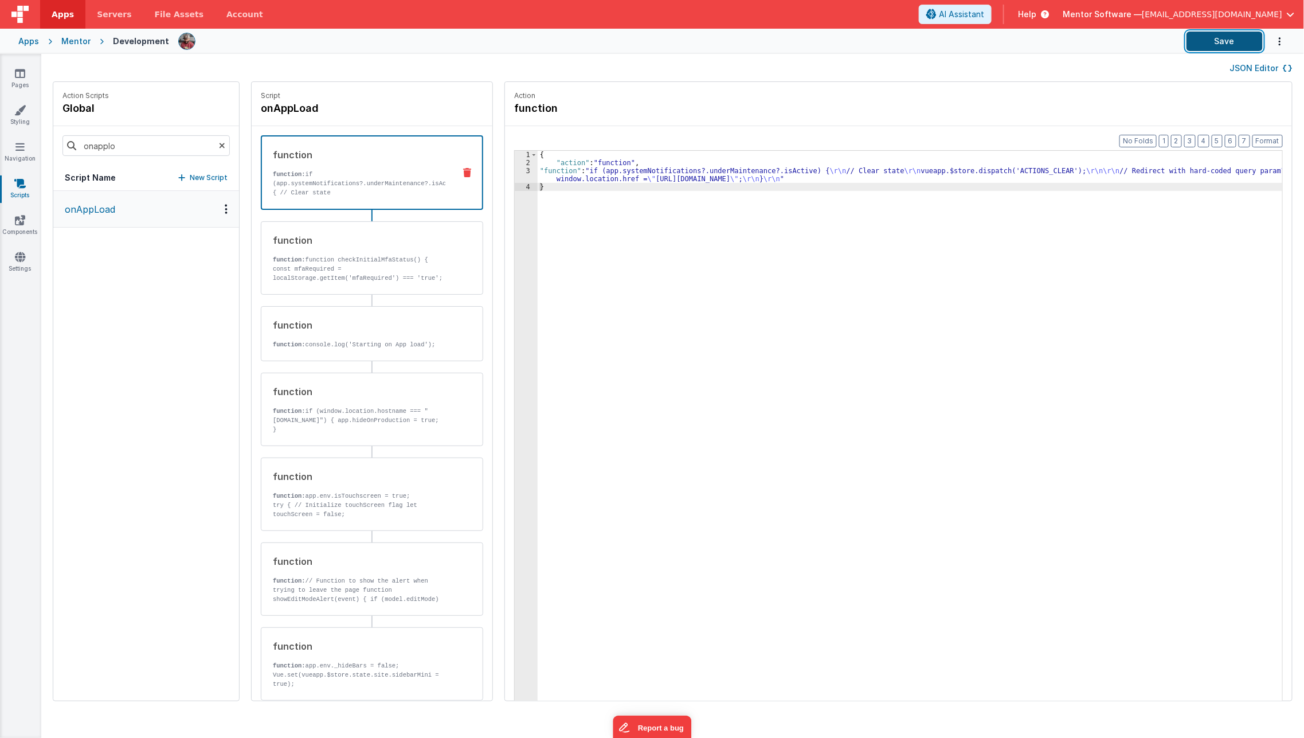
click at [1217, 44] on button "Save" at bounding box center [1225, 41] width 76 height 19
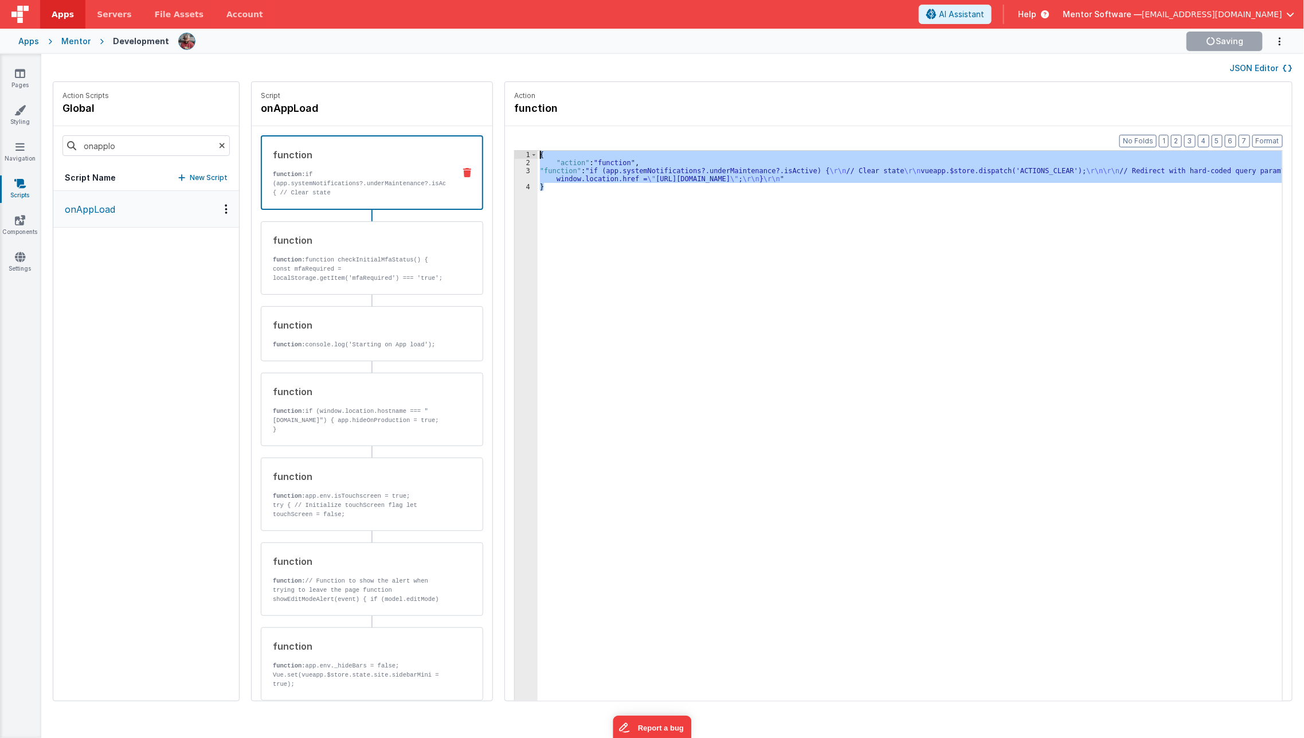
drag, startPoint x: 637, startPoint y: 212, endPoint x: 507, endPoint y: 134, distance: 151.4
click at [507, 134] on div "Format 7 6 5 4 3 2 1 No Folds 1 2 3 4 { "action" : "function" , "function" : "i…" at bounding box center [898, 435] width 787 height 618
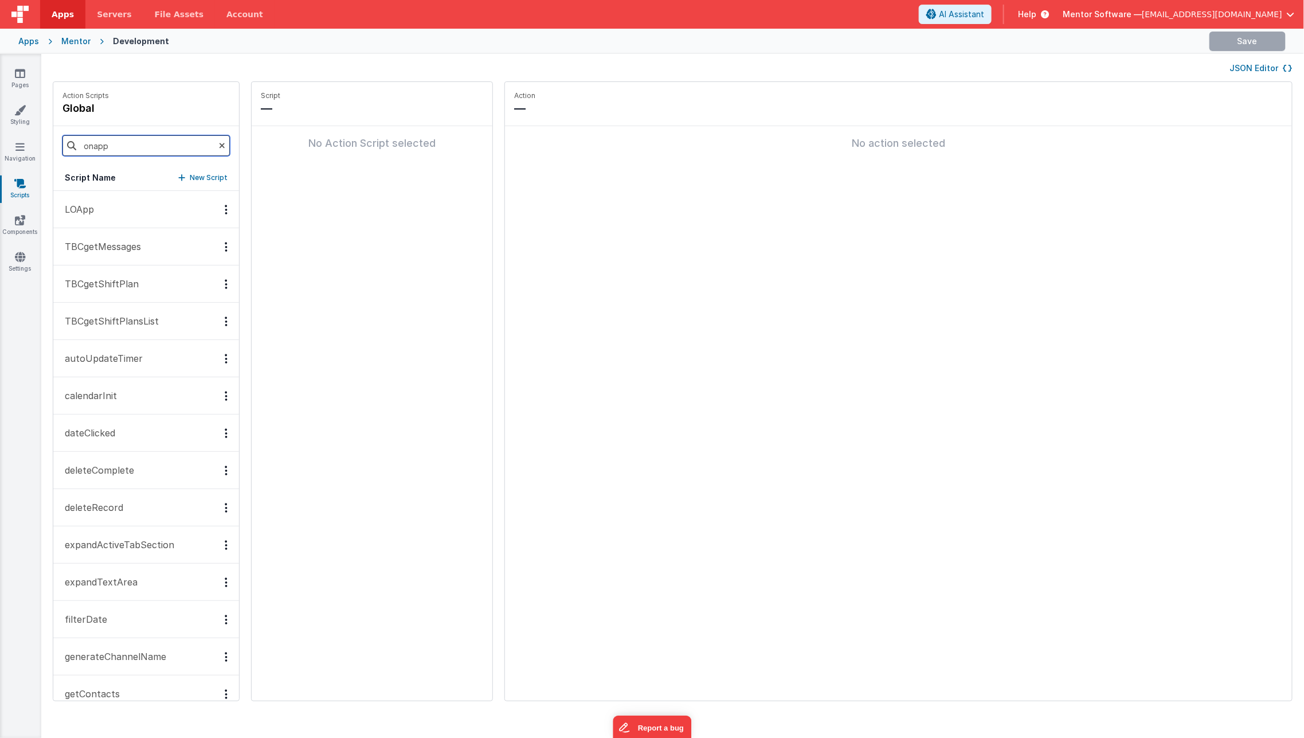
click at [160, 142] on input "onapp" at bounding box center [145, 145] width 167 height 21
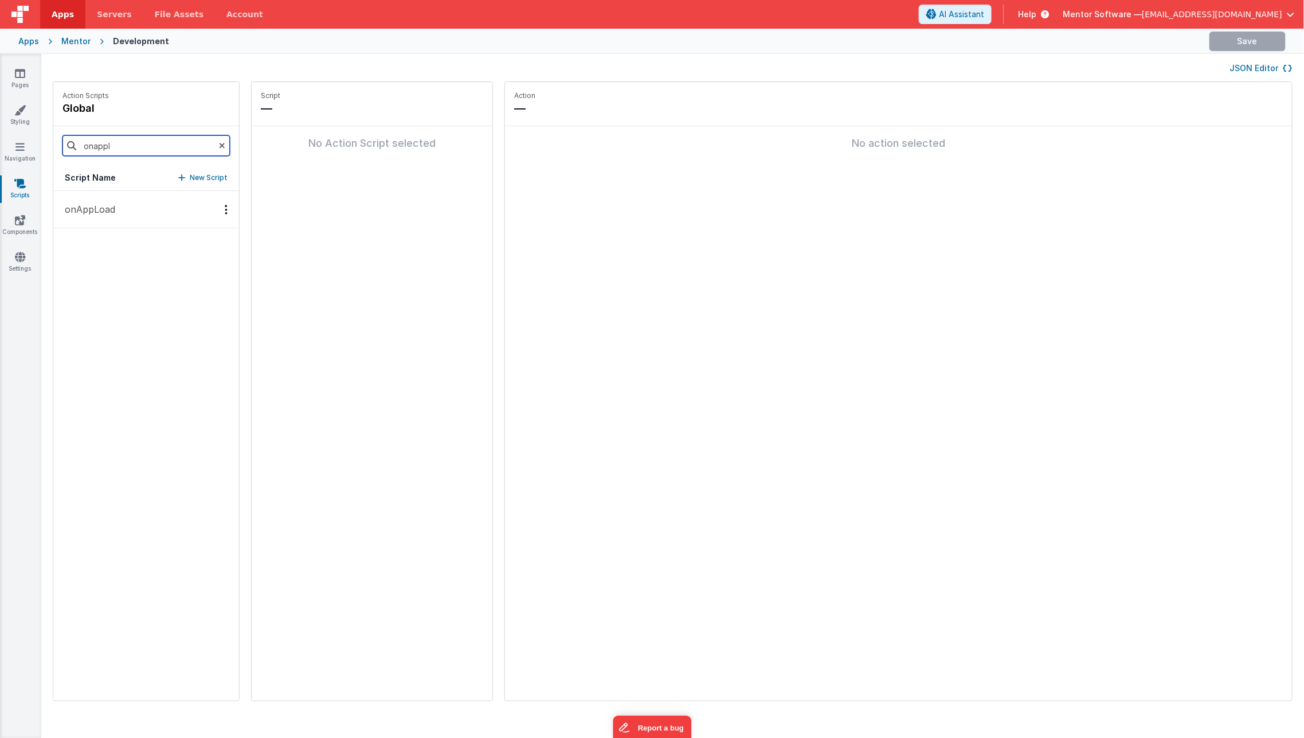
type input "onappl"
click at [151, 226] on button "onAppLoad" at bounding box center [146, 209] width 186 height 37
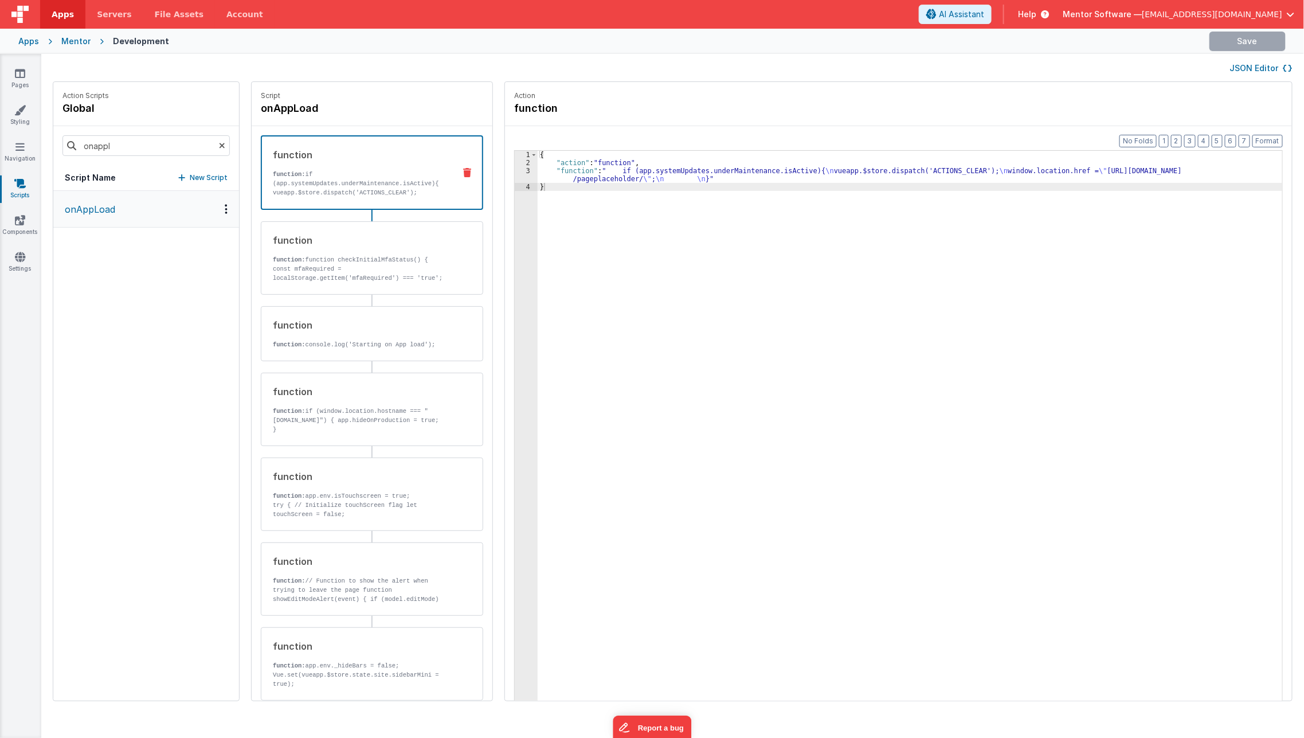
click at [1268, 68] on button "JSON Editor" at bounding box center [1261, 67] width 62 height 11
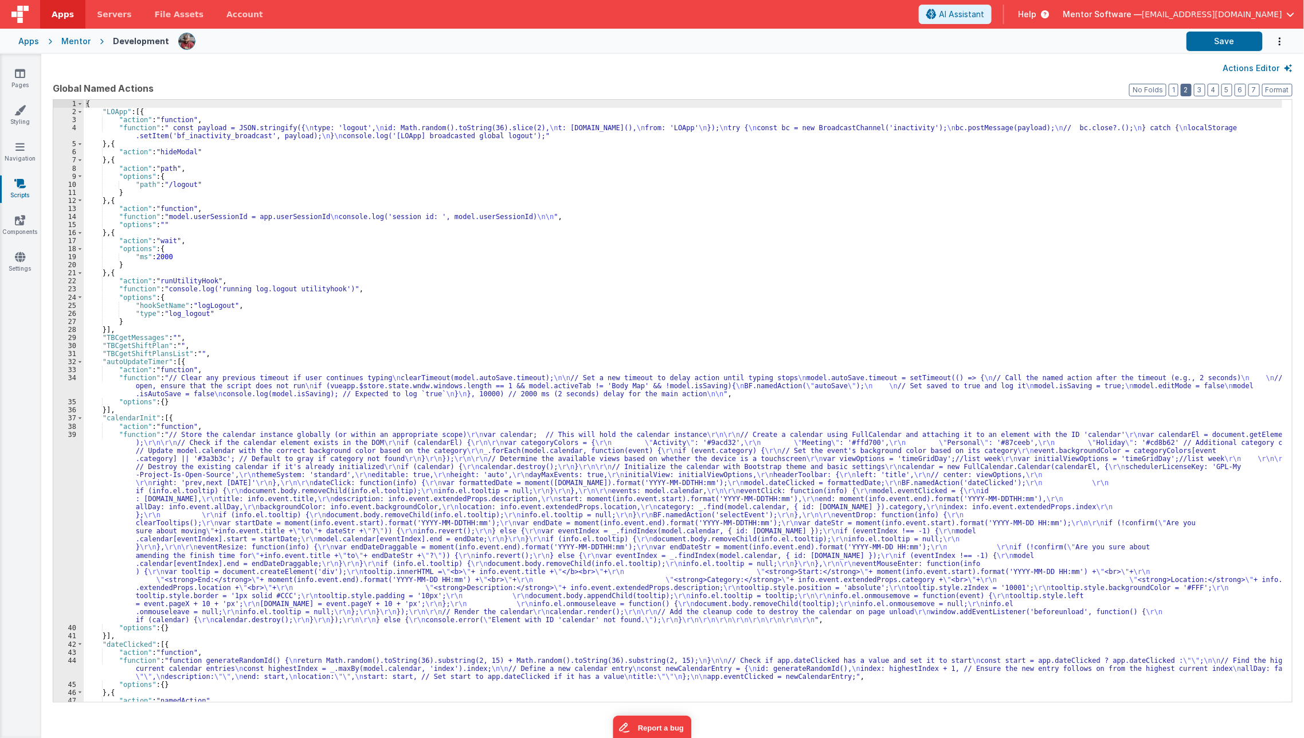
click at [1191, 89] on button "2" at bounding box center [1186, 90] width 11 height 13
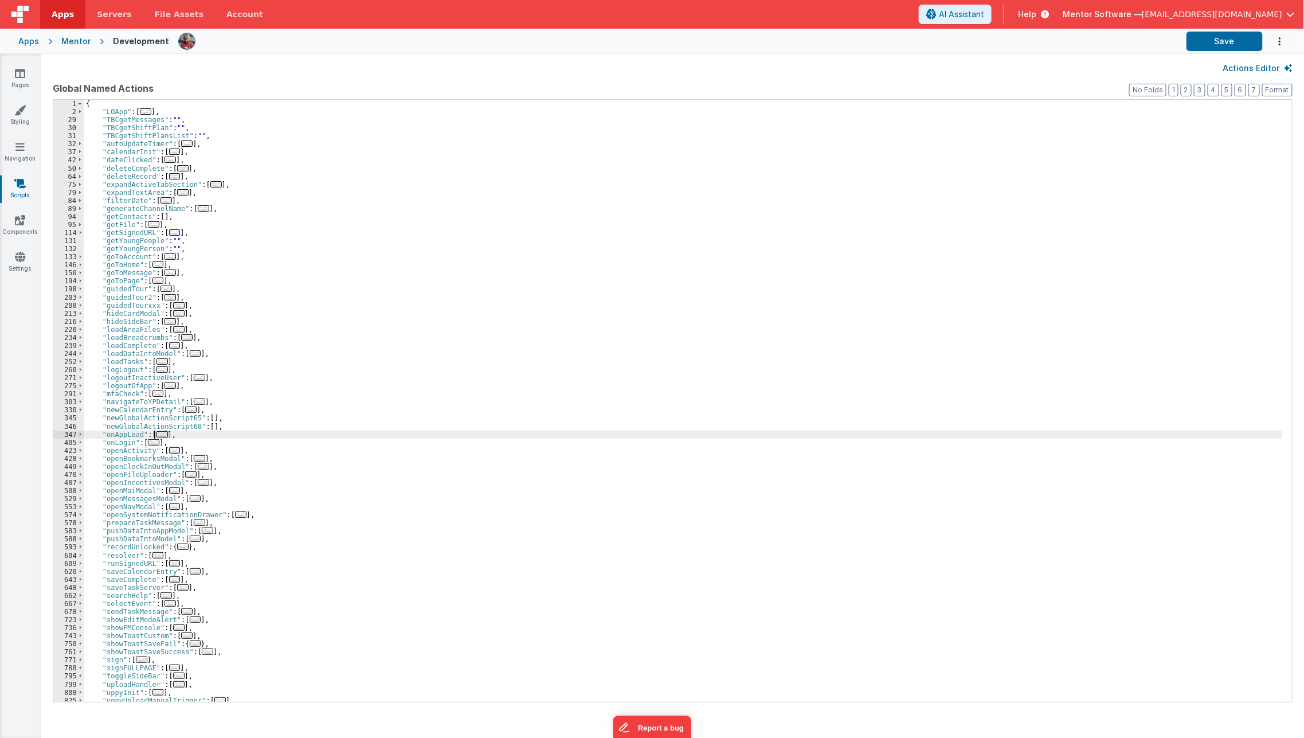
click at [158, 434] on span "..." at bounding box center [161, 434] width 11 height 6
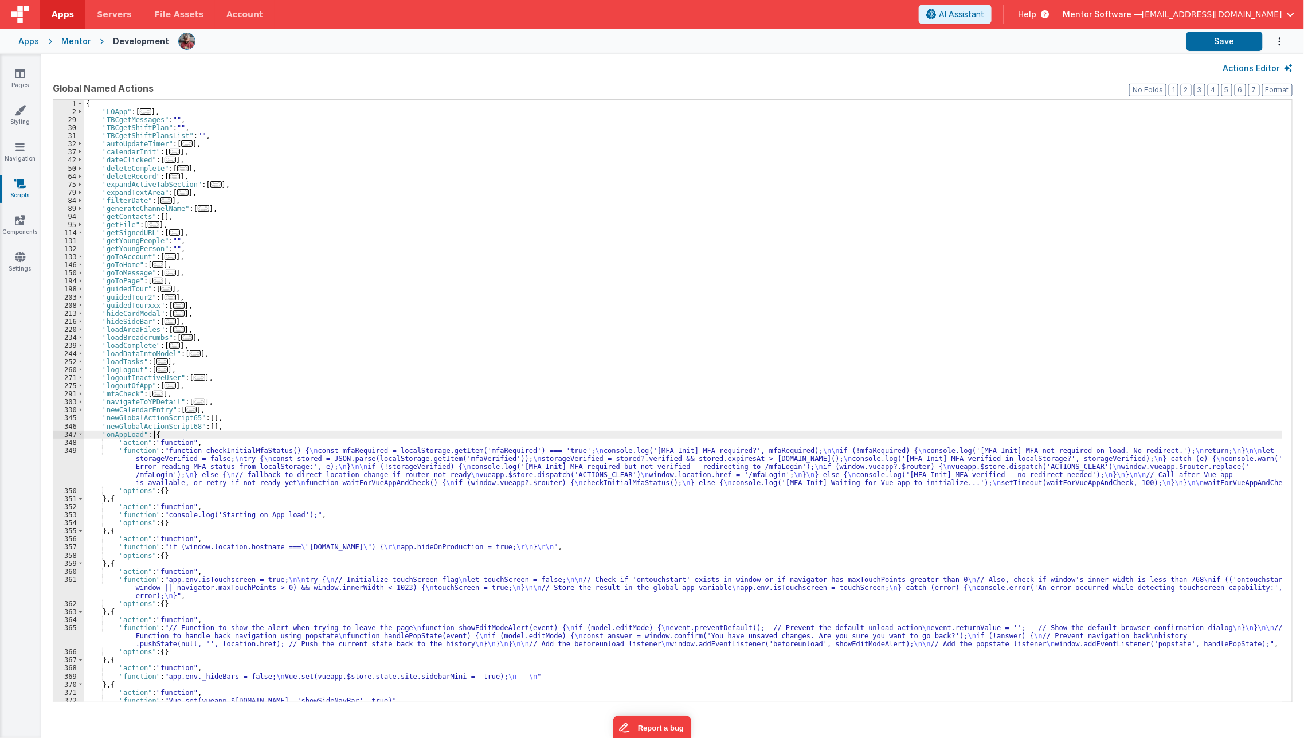
paste textarea
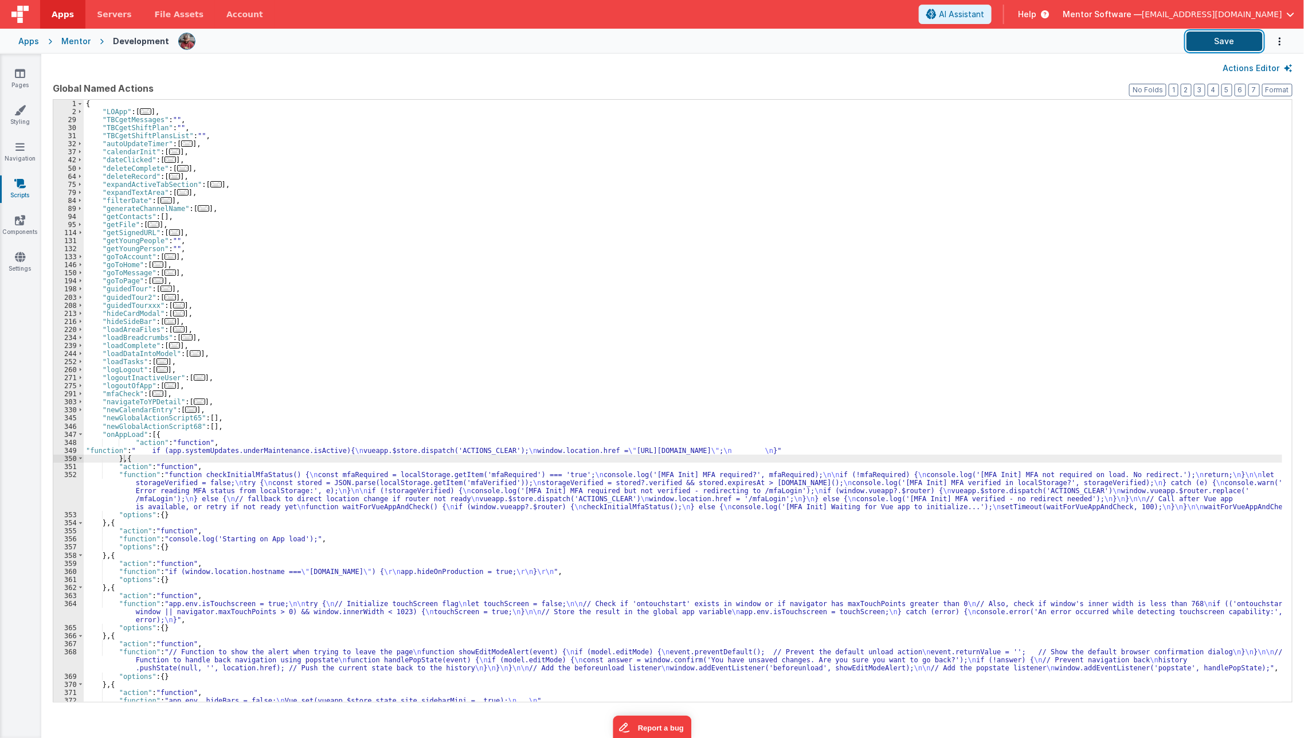
click at [1209, 37] on button "Save" at bounding box center [1225, 41] width 76 height 19
click at [18, 268] on link "Settings" at bounding box center [19, 262] width 41 height 23
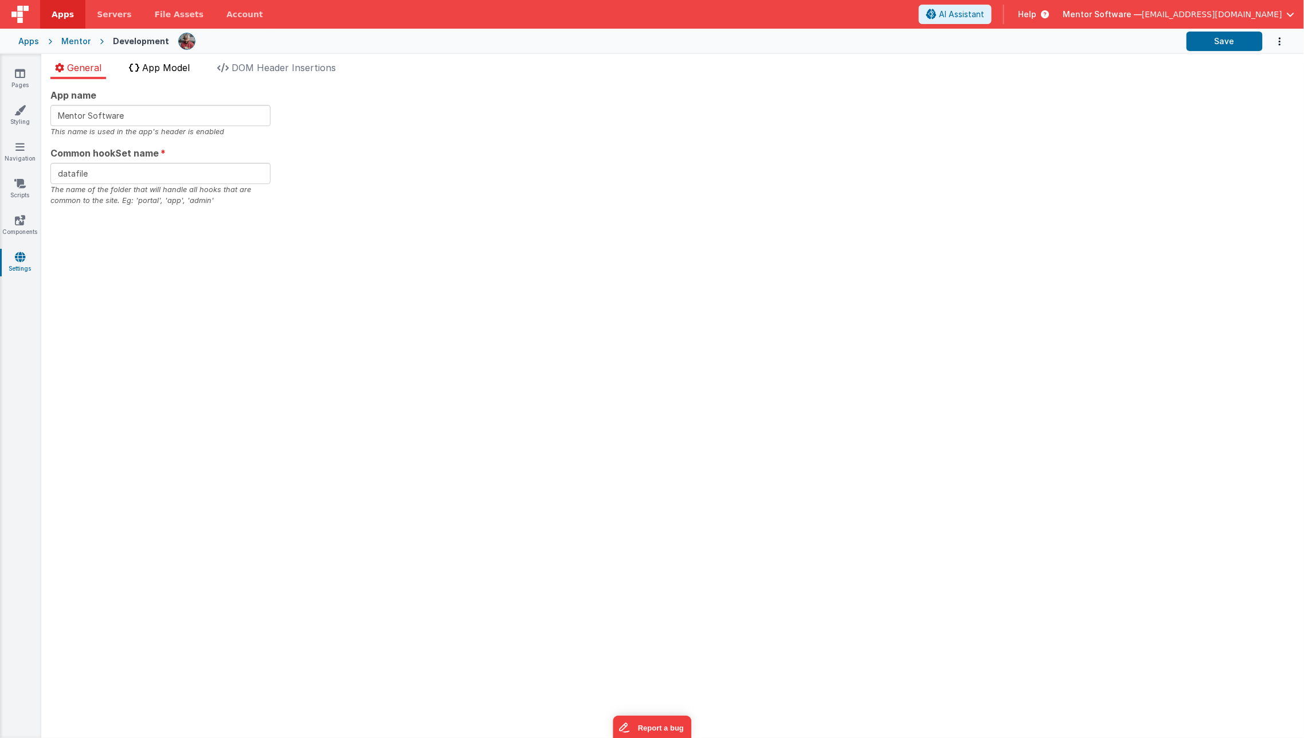
click at [181, 66] on span "App Model" at bounding box center [166, 67] width 48 height 11
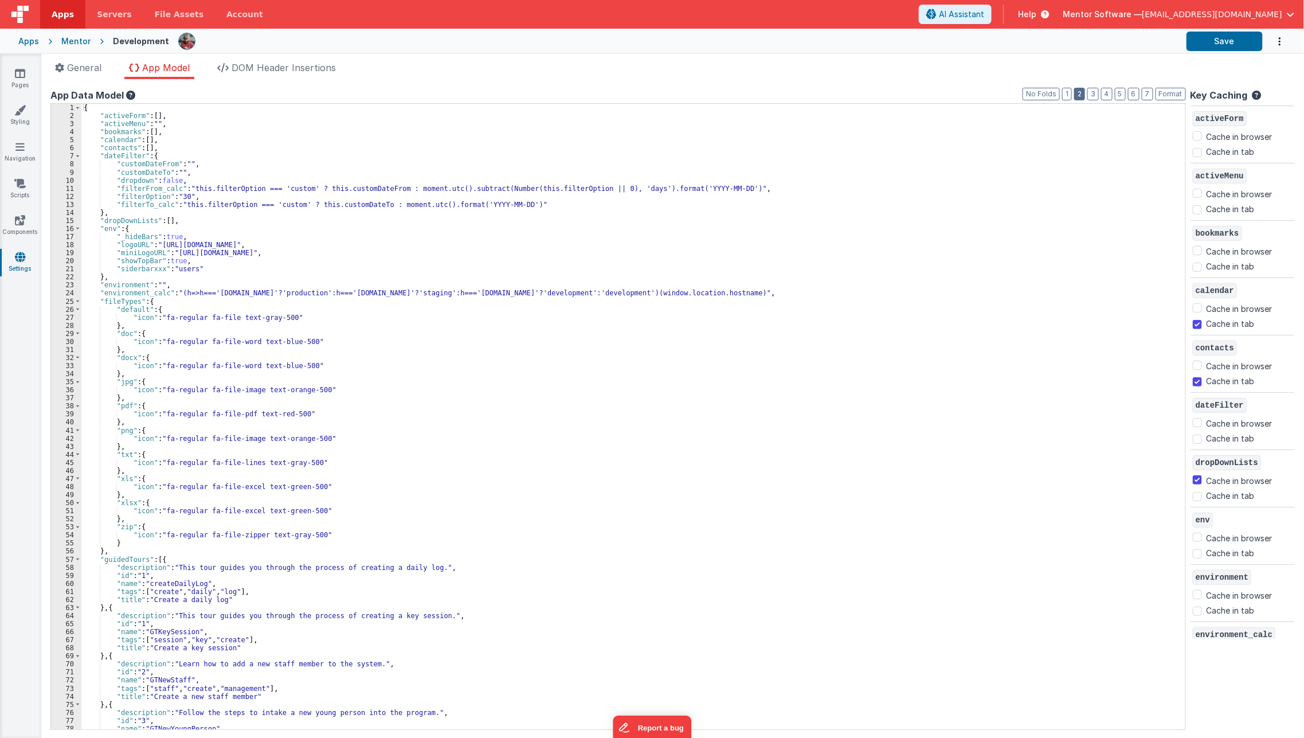
click at [1079, 95] on button "2" at bounding box center [1079, 94] width 11 height 13
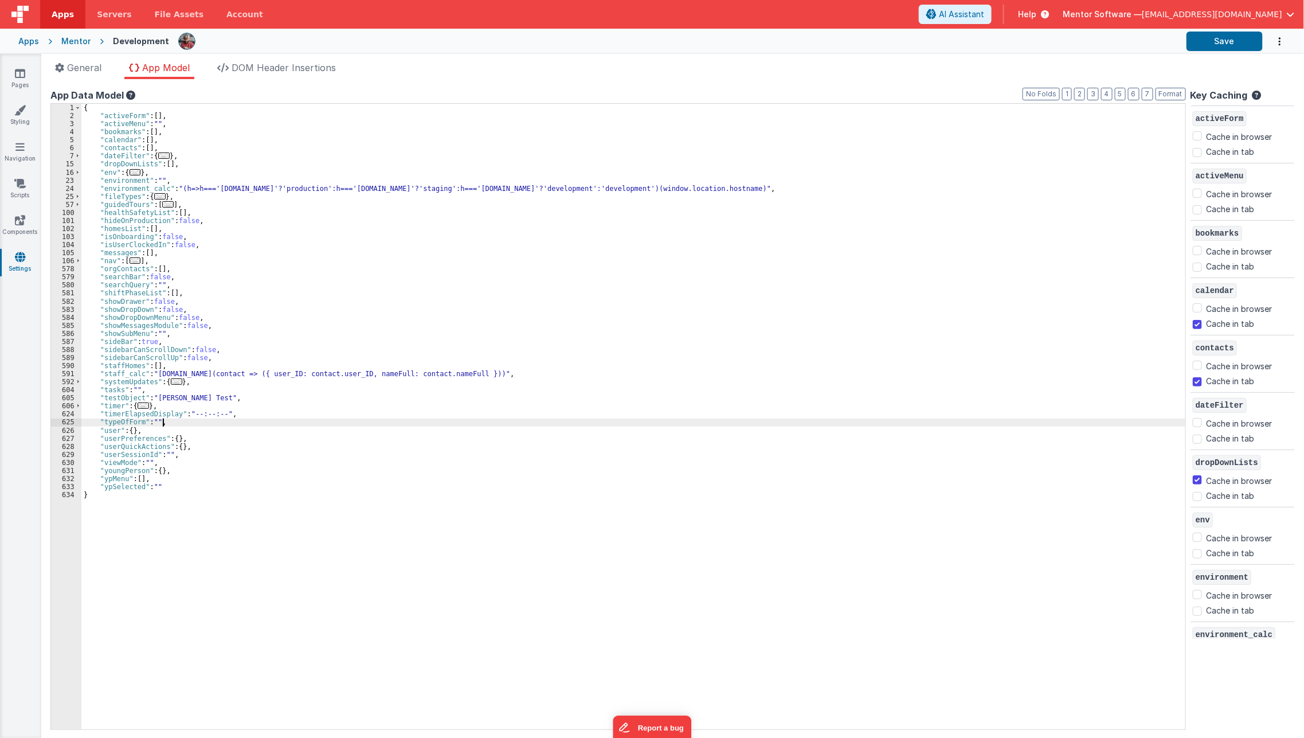
click at [199, 421] on div "{ "activeForm" : [ ] , "activeMenu" : "" , "bookmarks" : [ ] , "calendar" : [ ]…" at bounding box center [633, 424] width 1104 height 641
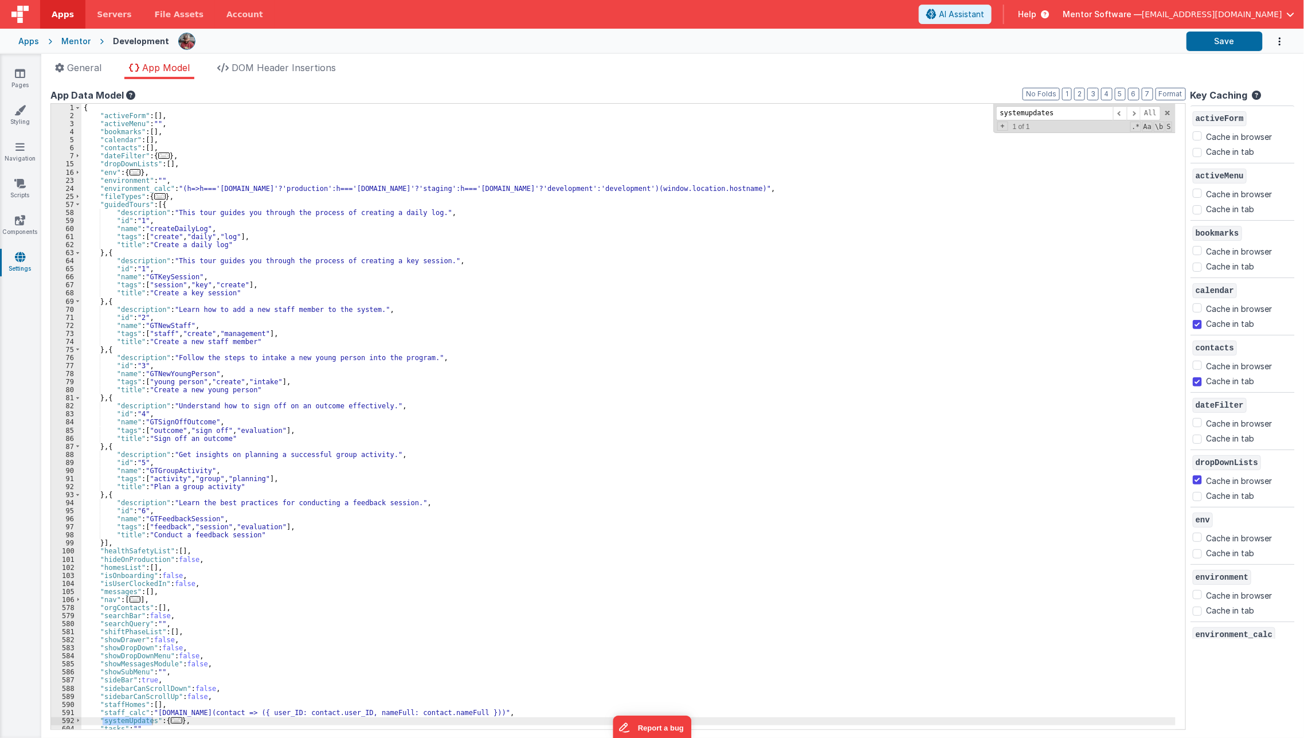
scroll to position [108, 0]
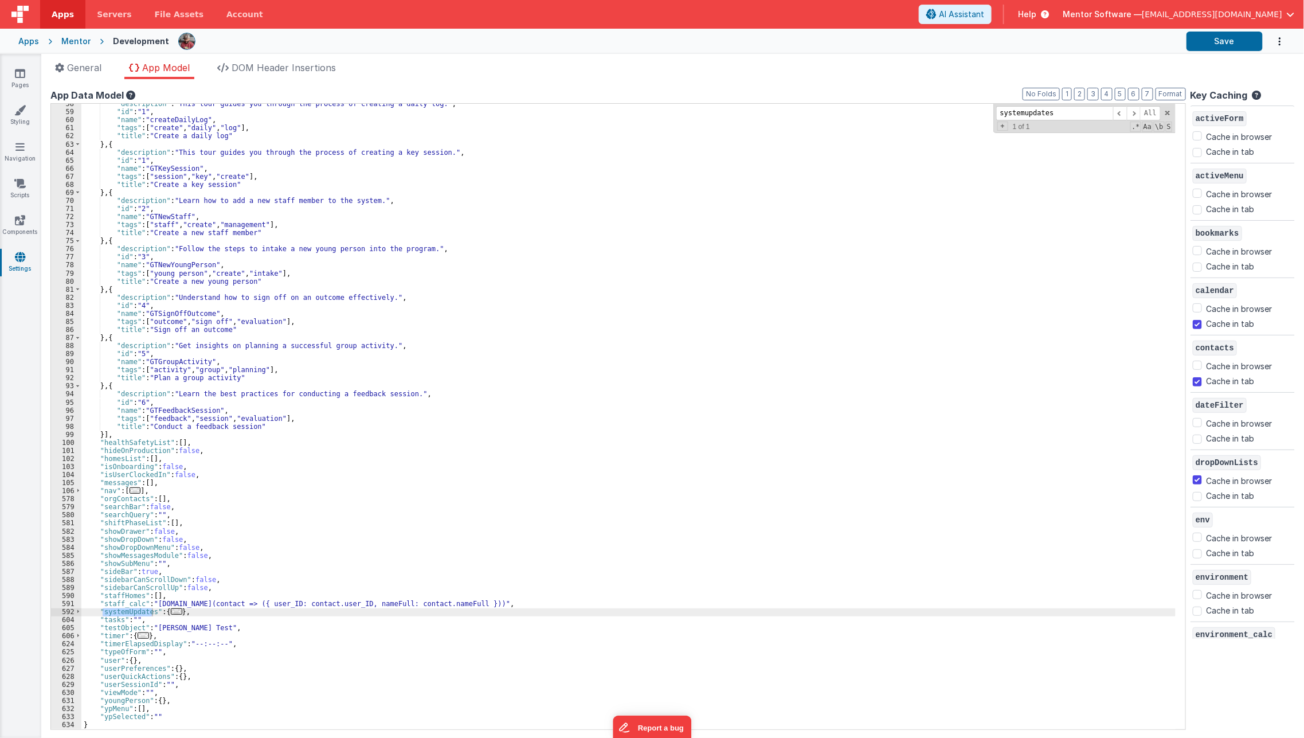
type input "systemupdates"
click at [174, 611] on span "..." at bounding box center [176, 611] width 11 height 6
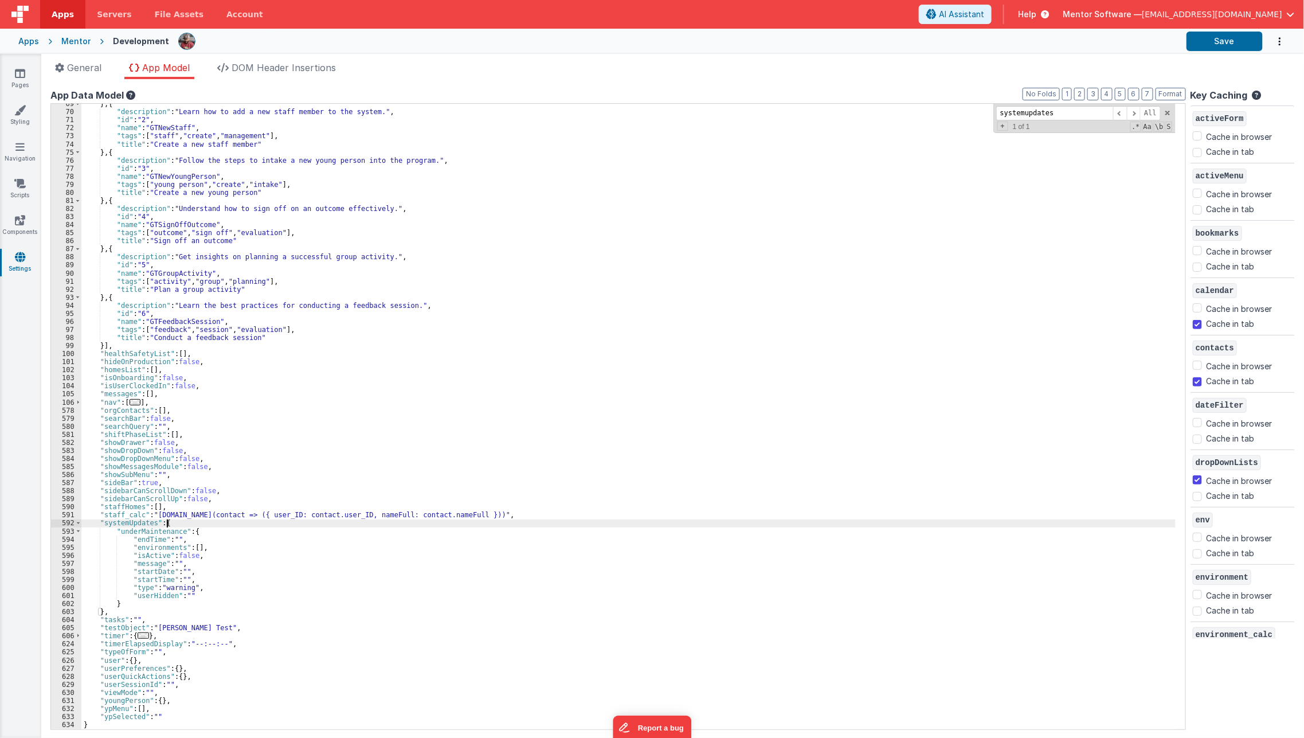
click at [130, 524] on div "} , { "description" : "Learn how to add a new staff member to the system." , "i…" at bounding box center [628, 420] width 1094 height 641
click at [131, 549] on div "} , { "description" : "Learn how to add a new staff member to the system." , "i…" at bounding box center [628, 420] width 1094 height 641
click at [135, 527] on div "} , { "description" : "Learn how to add a new staff member to the system." , "i…" at bounding box center [628, 420] width 1094 height 641
checkbox input "false"
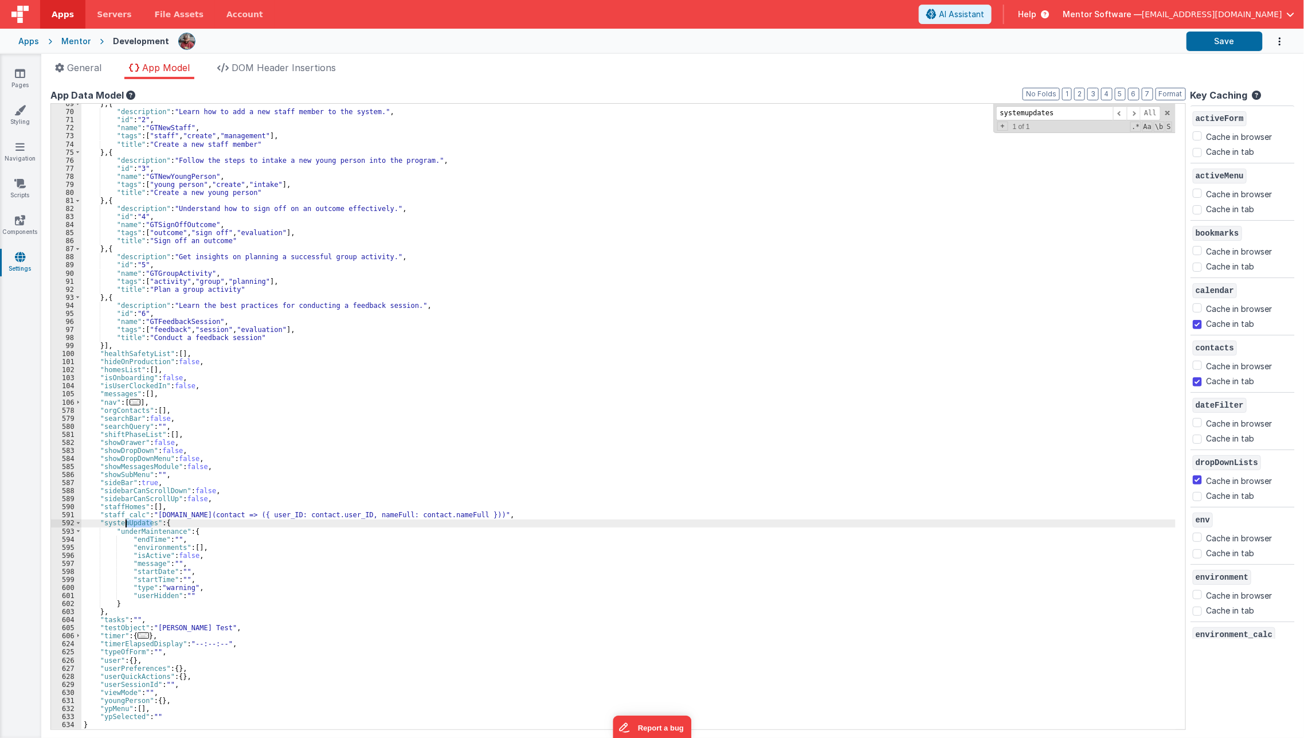
checkbox input "false"
click at [199, 604] on div "} , { "description" : "Learn how to add a new staff member to the system." , "i…" at bounding box center [628, 420] width 1094 height 641
click at [1215, 41] on button "Save" at bounding box center [1225, 41] width 76 height 19
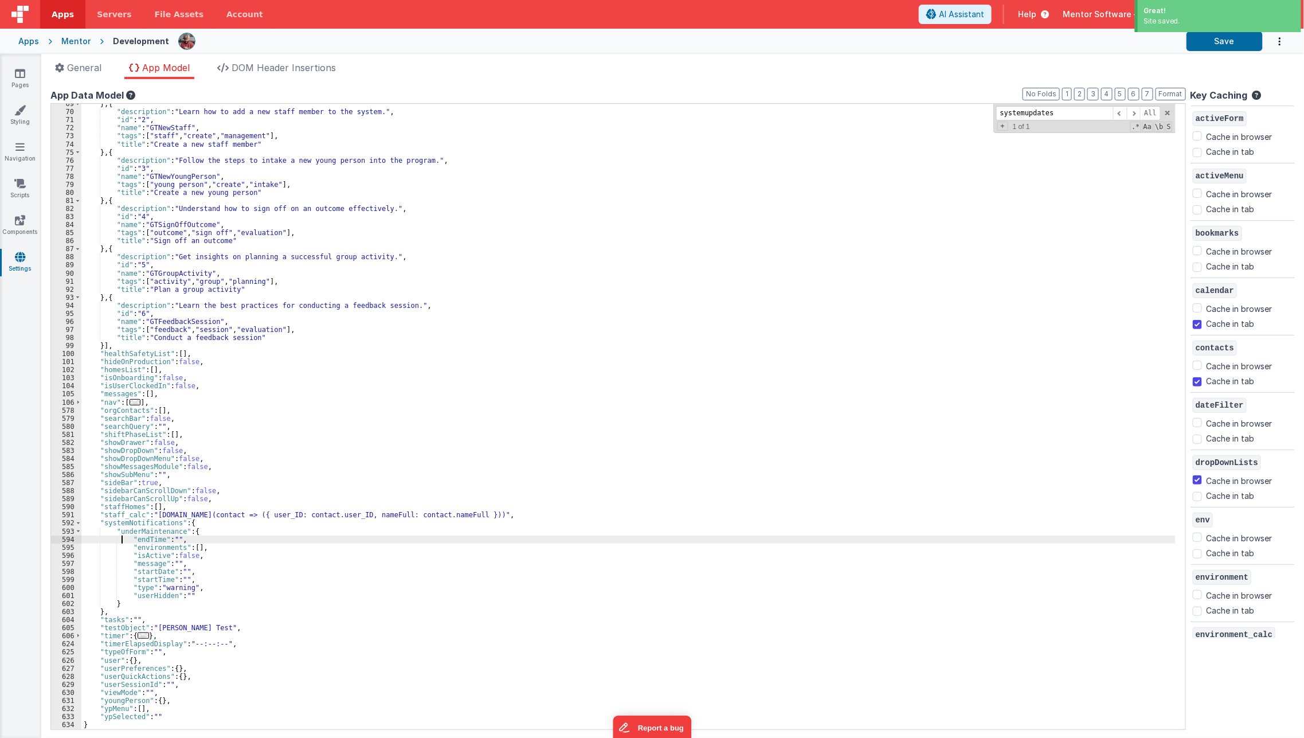
click at [122, 538] on div "} , { "description" : "Learn how to add a new staff member to the system." , "i…" at bounding box center [628, 420] width 1094 height 641
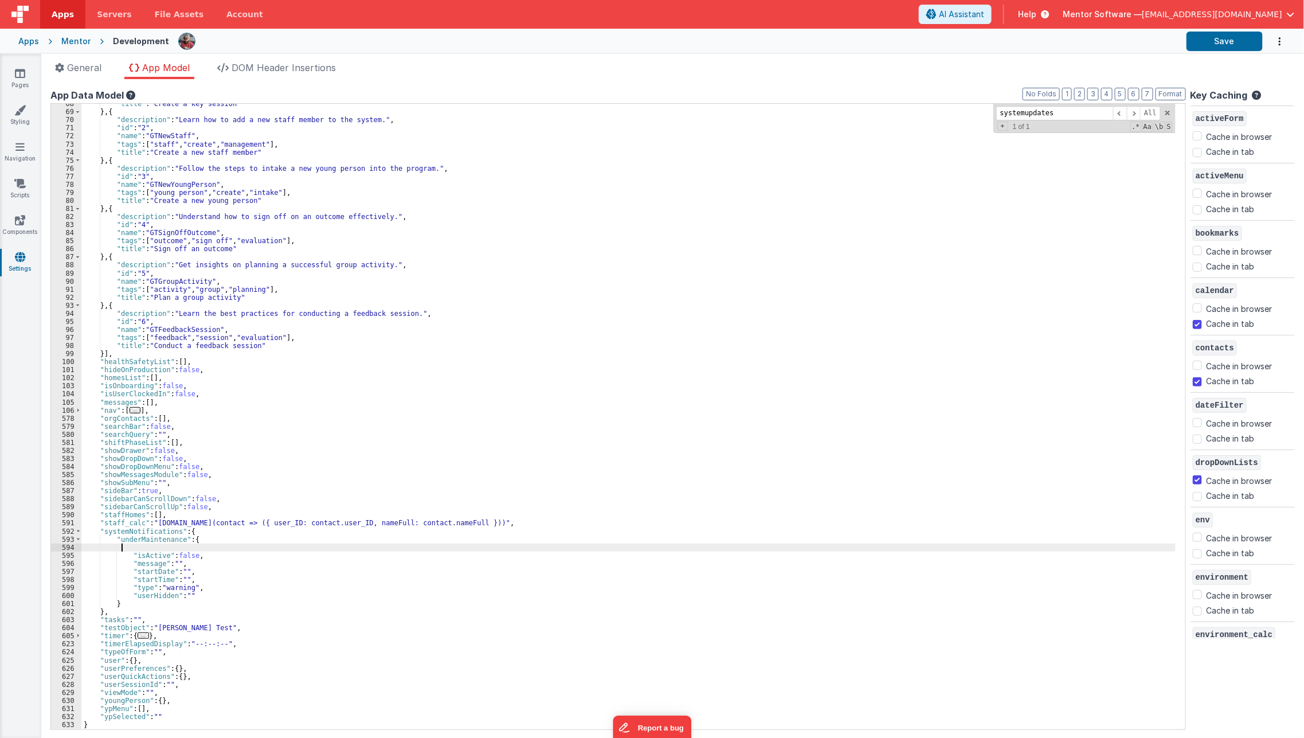
scroll to position [189, 0]
click at [128, 570] on div ""title" : "Create a key session" } , { "description" : "Learn how to add a new …" at bounding box center [628, 420] width 1094 height 641
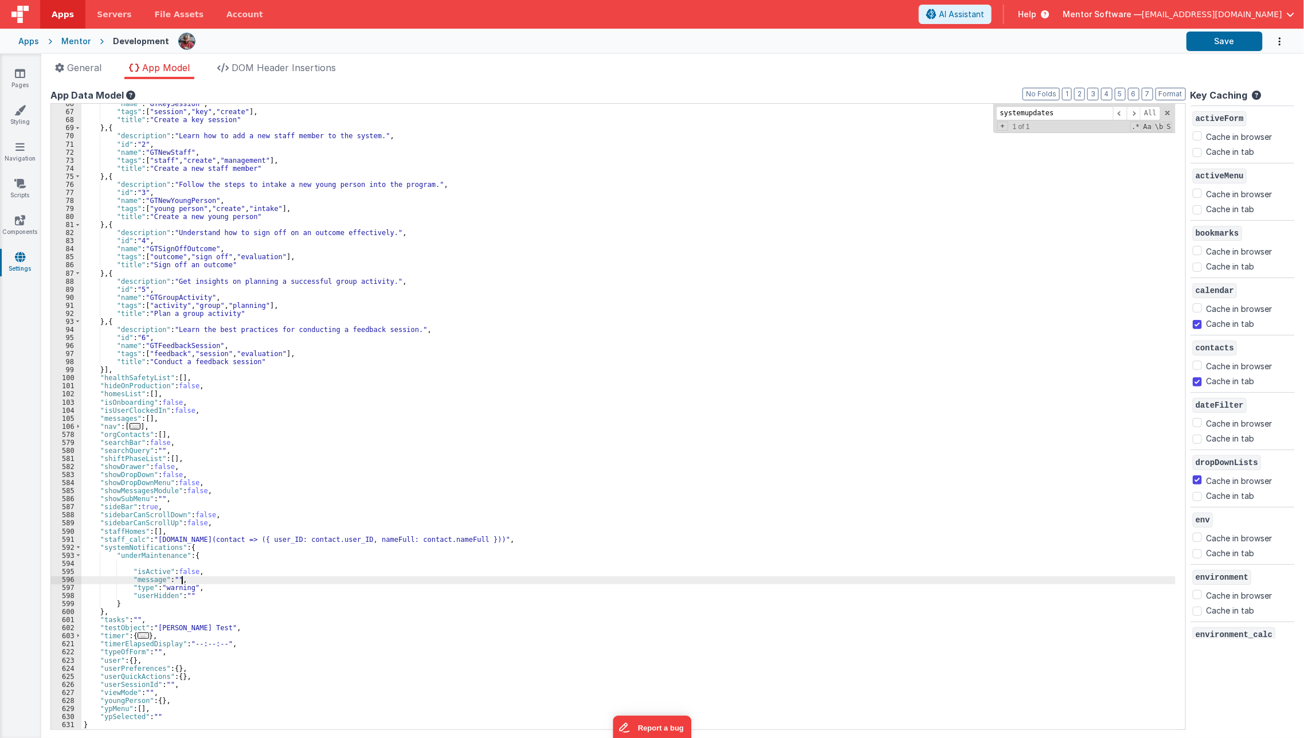
scroll to position [173, 0]
click at [139, 563] on div ""name" : "GTKeySession" , "tags" : [ "session" , "key" , "create" ] , "title" :…" at bounding box center [628, 420] width 1094 height 641
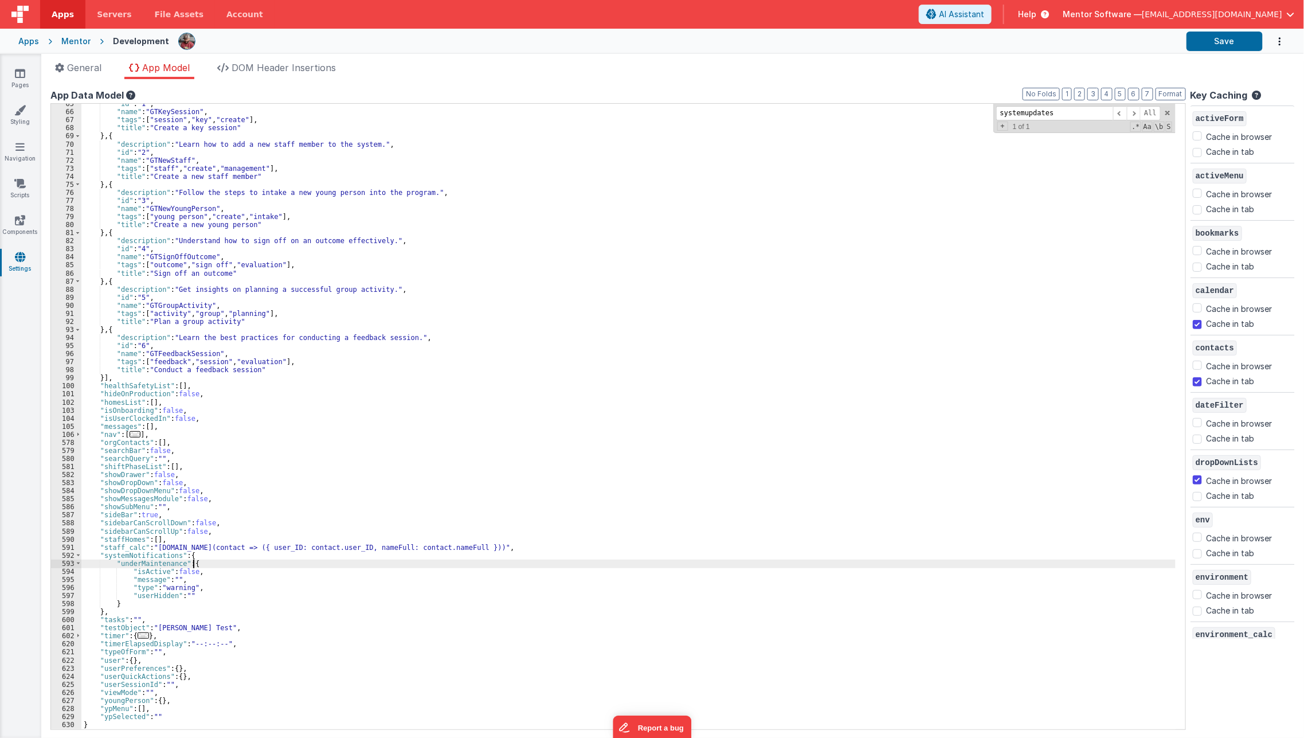
scroll to position [165, 0]
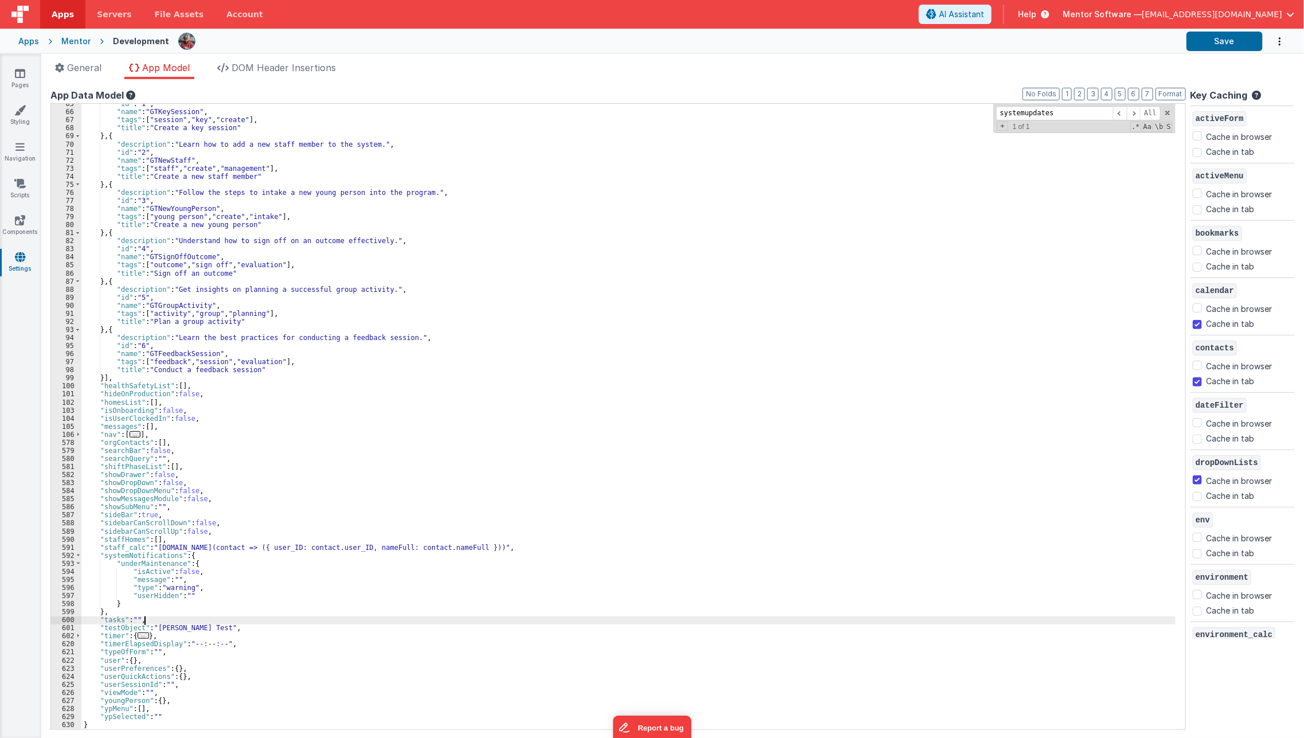
click at [179, 623] on div ""id" : "1" , "name" : "GTKeySession" , "tags" : [ "session" , "key" , "create" …" at bounding box center [628, 420] width 1094 height 641
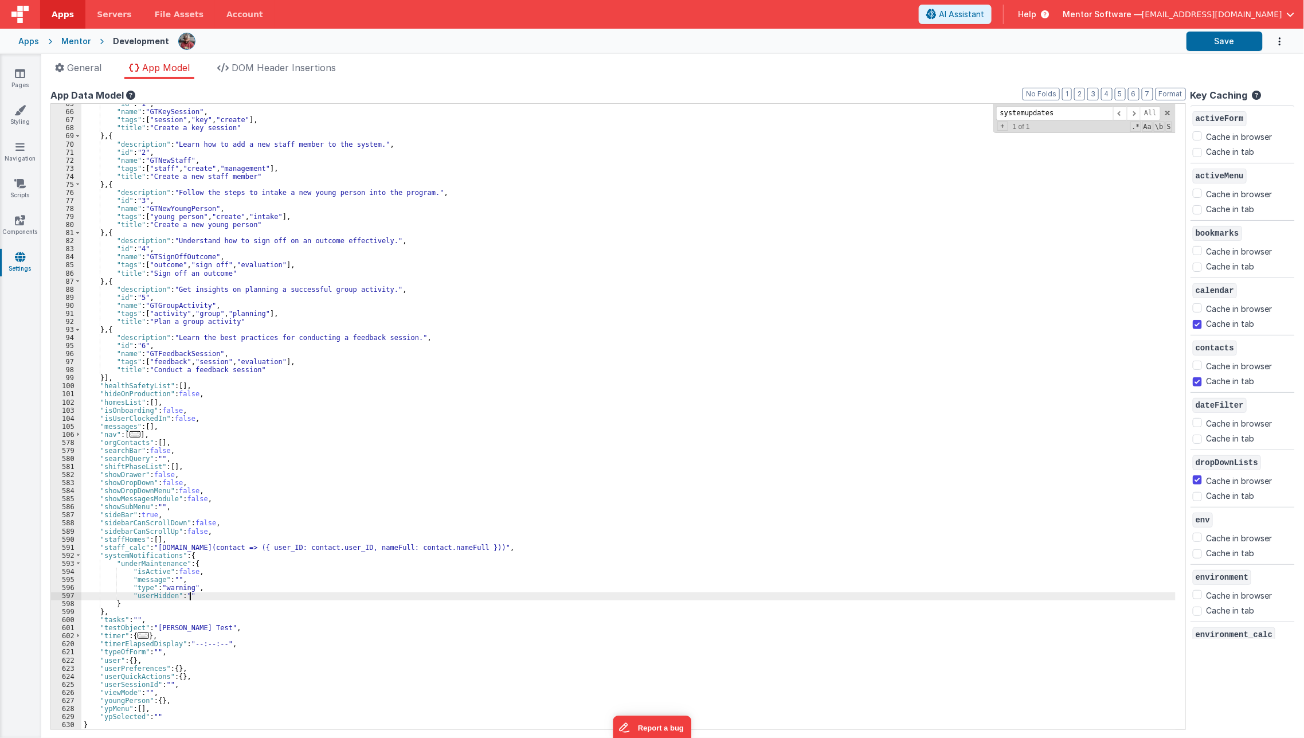
click at [200, 593] on div ""id" : "1" , "name" : "GTKeySession" , "tags" : [ "session" , "key" , "create" …" at bounding box center [628, 420] width 1094 height 641
click at [205, 562] on div ""id" : "1" , "name" : "GTKeySession" , "tags" : [ "session" , "key" , "create" …" at bounding box center [628, 420] width 1094 height 641
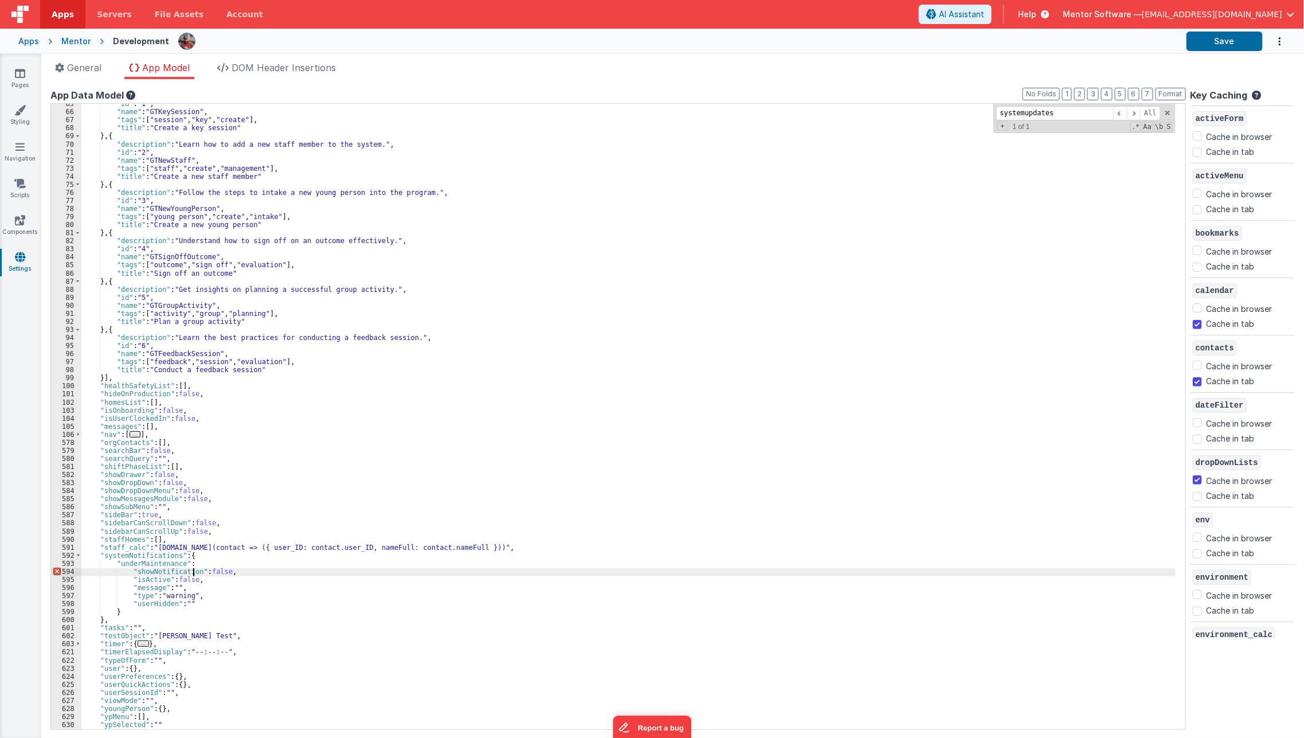
click at [195, 572] on div ""id" : "1" , "name" : "GTKeySession" , "tags" : [ "session" , "key" , "create" …" at bounding box center [628, 420] width 1094 height 641
click at [204, 566] on div ""id" : "1" , "name" : "GTKeySession" , "tags" : [ "session" , "key" , "create" …" at bounding box center [628, 420] width 1094 height 641
click at [1206, 37] on button "Save" at bounding box center [1225, 41] width 76 height 19
click at [185, 582] on div ""id" : "1" , "name" : "GTKeySession" , "tags" : [ "session" , "key" , "create" …" at bounding box center [628, 420] width 1094 height 641
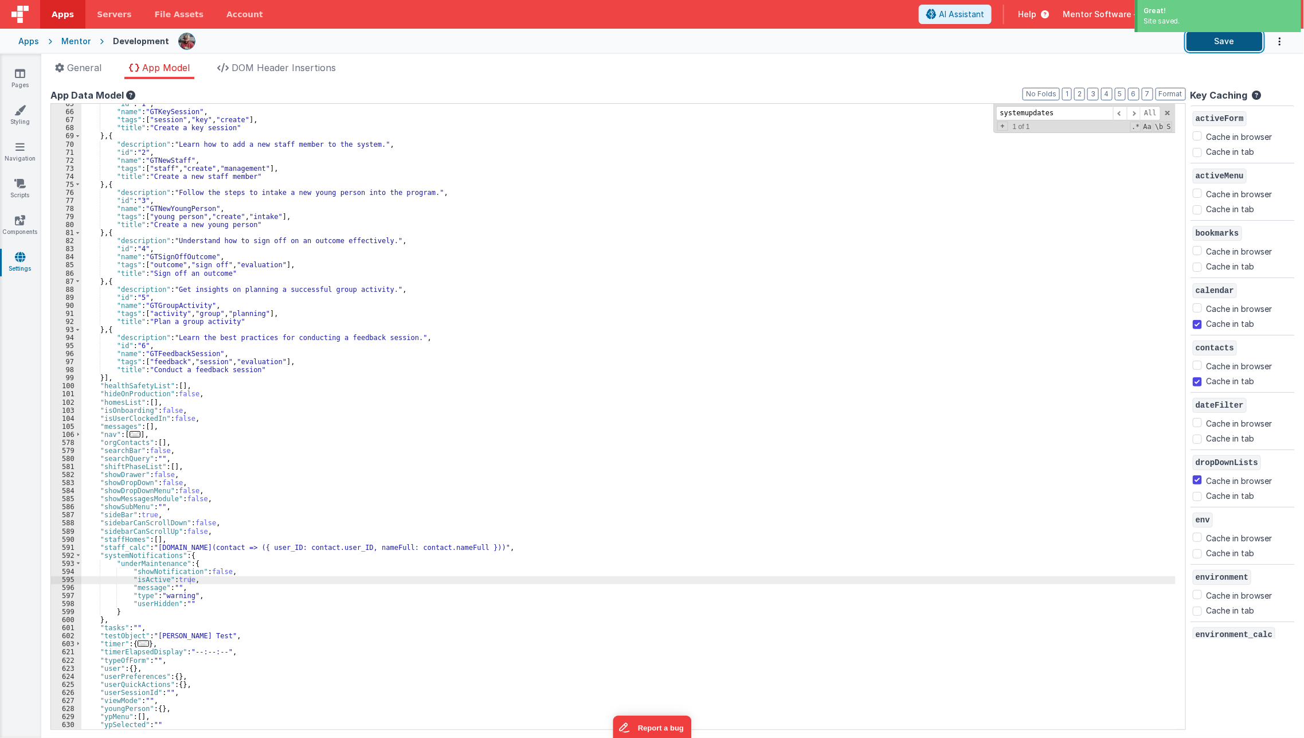
click at [1231, 48] on button "Save" at bounding box center [1225, 41] width 76 height 19
click at [25, 185] on icon at bounding box center [19, 183] width 11 height 11
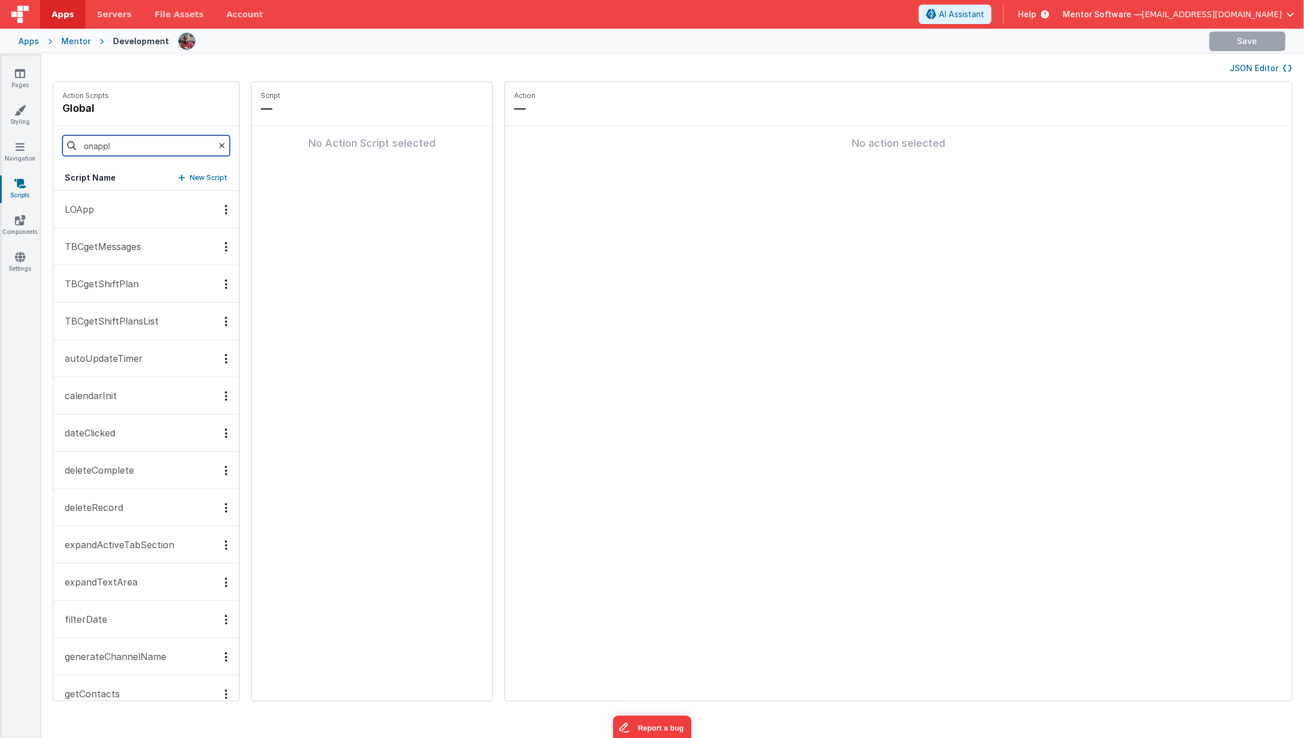
click at [172, 148] on input "onappl" at bounding box center [145, 145] width 167 height 21
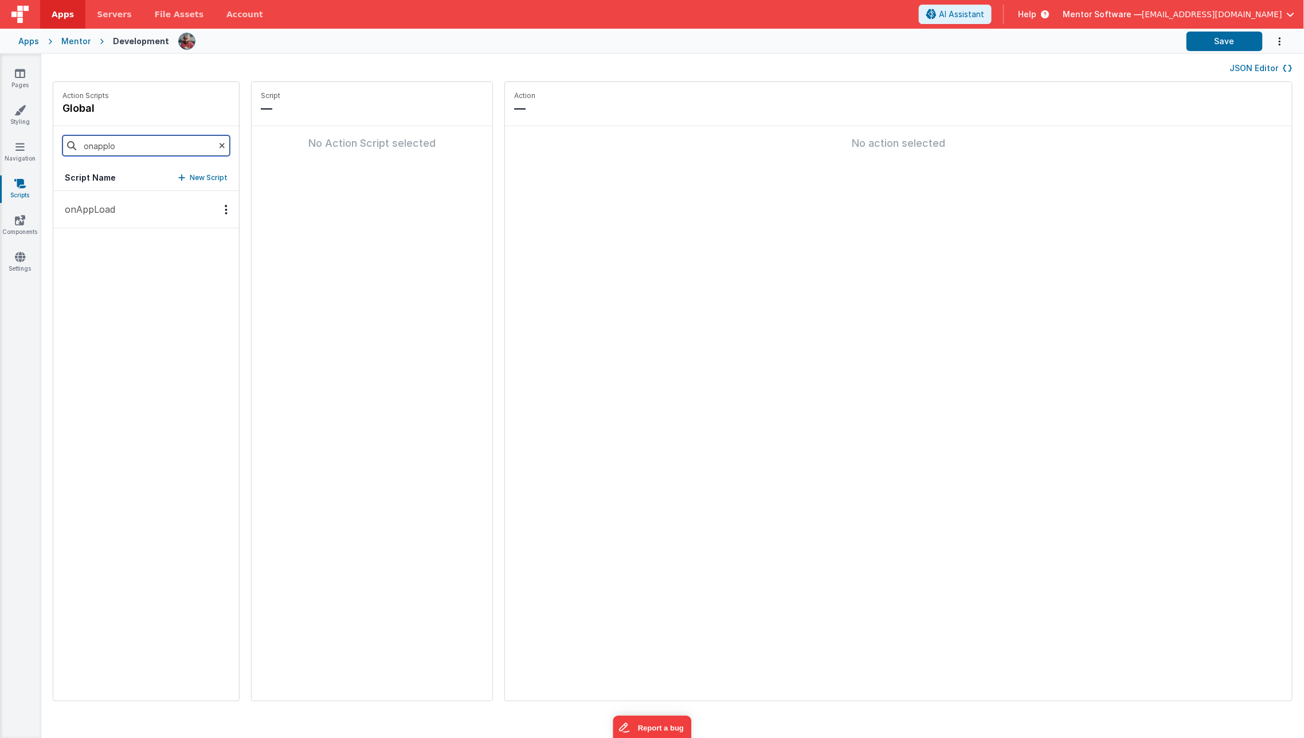
type input "onapplo"
click at [144, 216] on button "onAppLoad" at bounding box center [146, 209] width 186 height 37
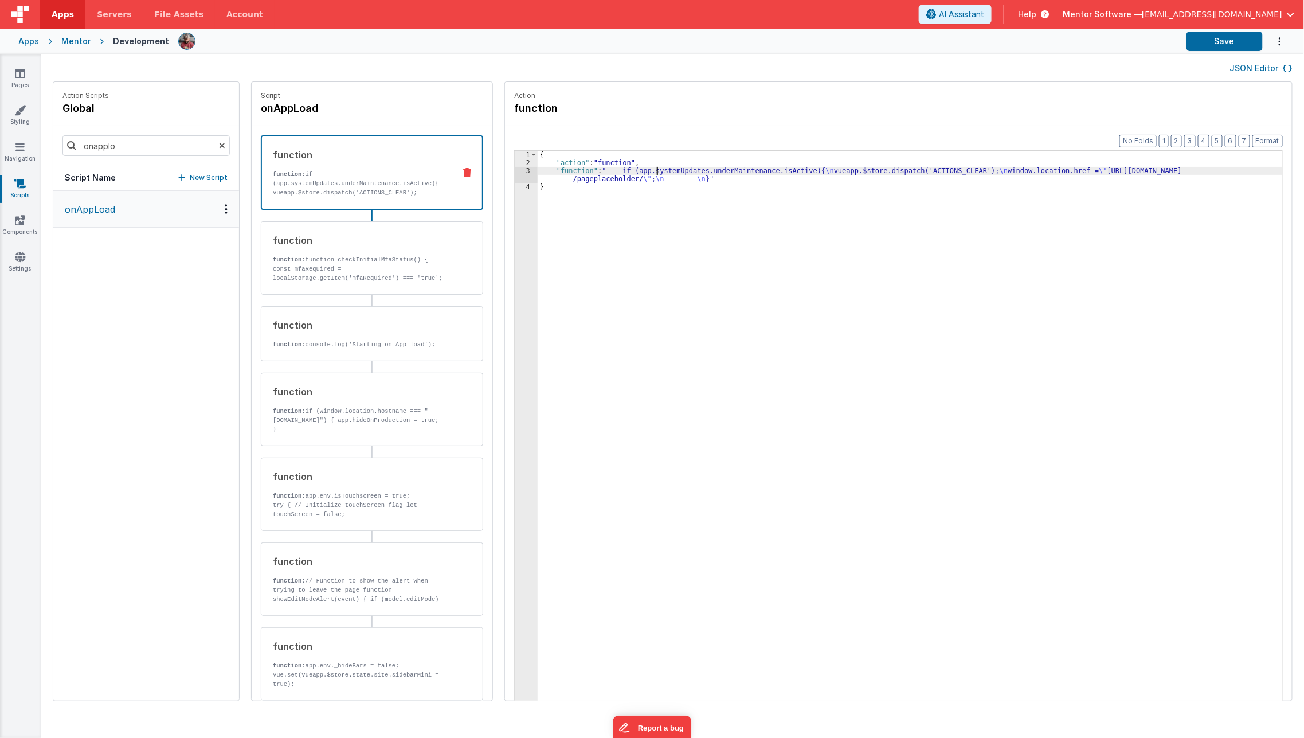
click at [641, 171] on div "{ "action" : "function" , "function" : " if (app.systemUpdates.underMaintenance…" at bounding box center [918, 452] width 761 height 602
click at [515, 174] on div "3" at bounding box center [526, 175] width 23 height 16
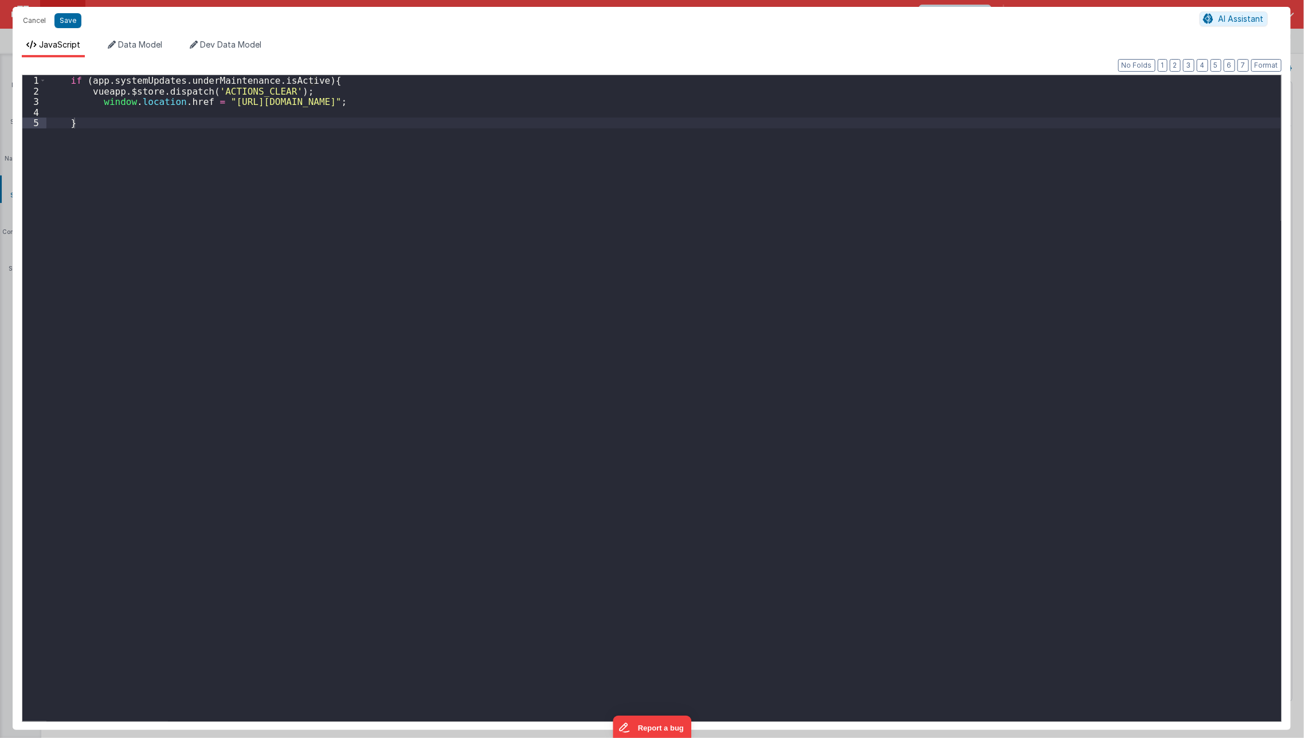
click at [148, 75] on div "1 2 3 4 5 if ( app . systemUpdates . underMaintenance . isActive ) { vueapp . $…" at bounding box center [652, 398] width 1260 height 647
click at [145, 81] on div "if ( app . systemUpdates . underMaintenance . isActive ) { vueapp . $store . di…" at bounding box center [663, 409] width 1235 height 668
click at [71, 14] on button "Save" at bounding box center [67, 20] width 27 height 15
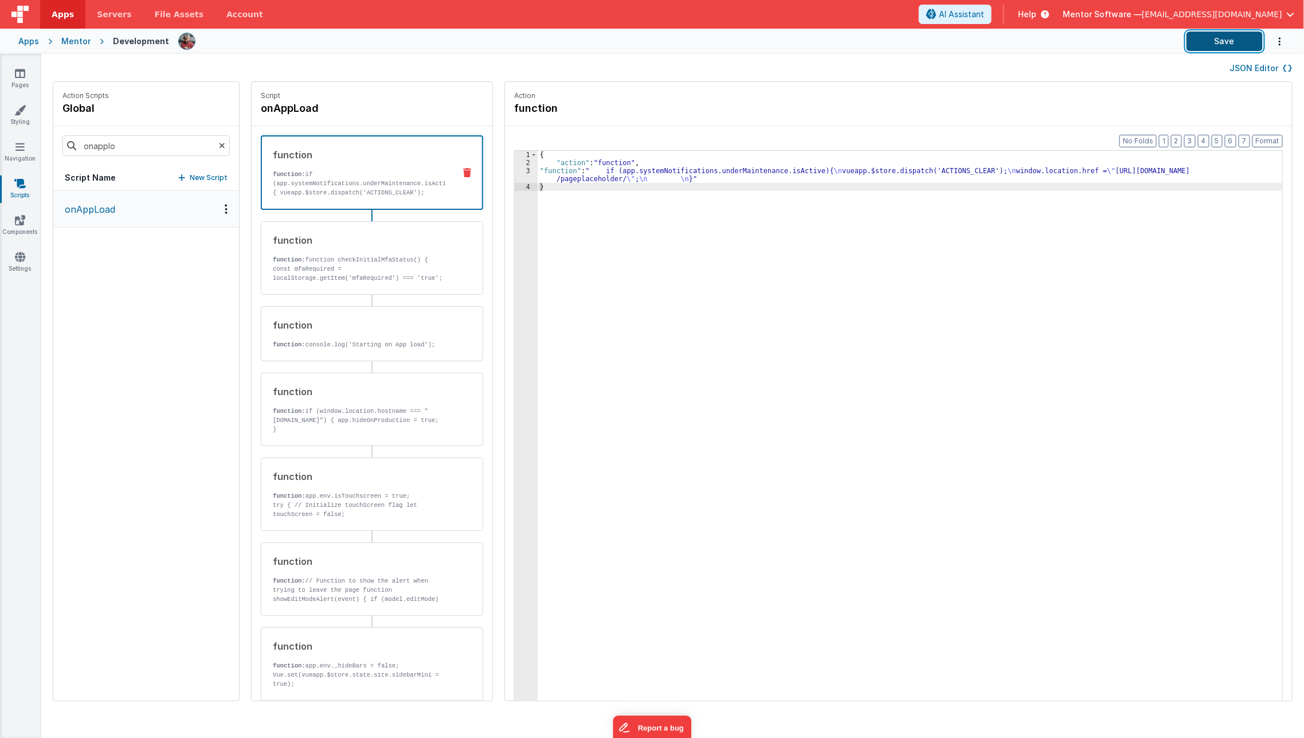
click at [1227, 49] on button "Save" at bounding box center [1225, 41] width 76 height 19
click at [574, 166] on div "{ "action" : "function" , "function" : " if (app.systemNotifications.underMaint…" at bounding box center [918, 452] width 761 height 602
click at [515, 174] on div "3" at bounding box center [526, 175] width 23 height 16
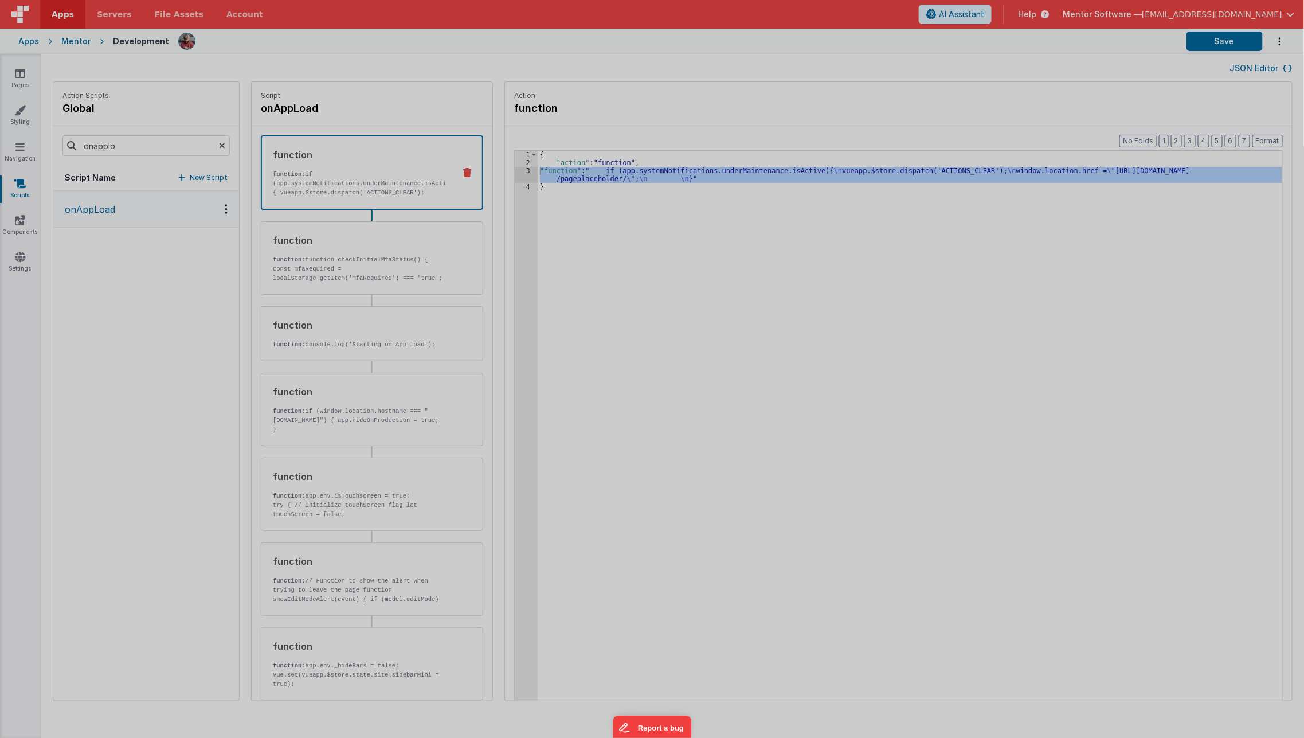
click at [511, 174] on div "Cancel Save AI Assistant JavaScript Data Model Dev Data Model Format 7 6 5 4 3 …" at bounding box center [652, 369] width 1304 height 738
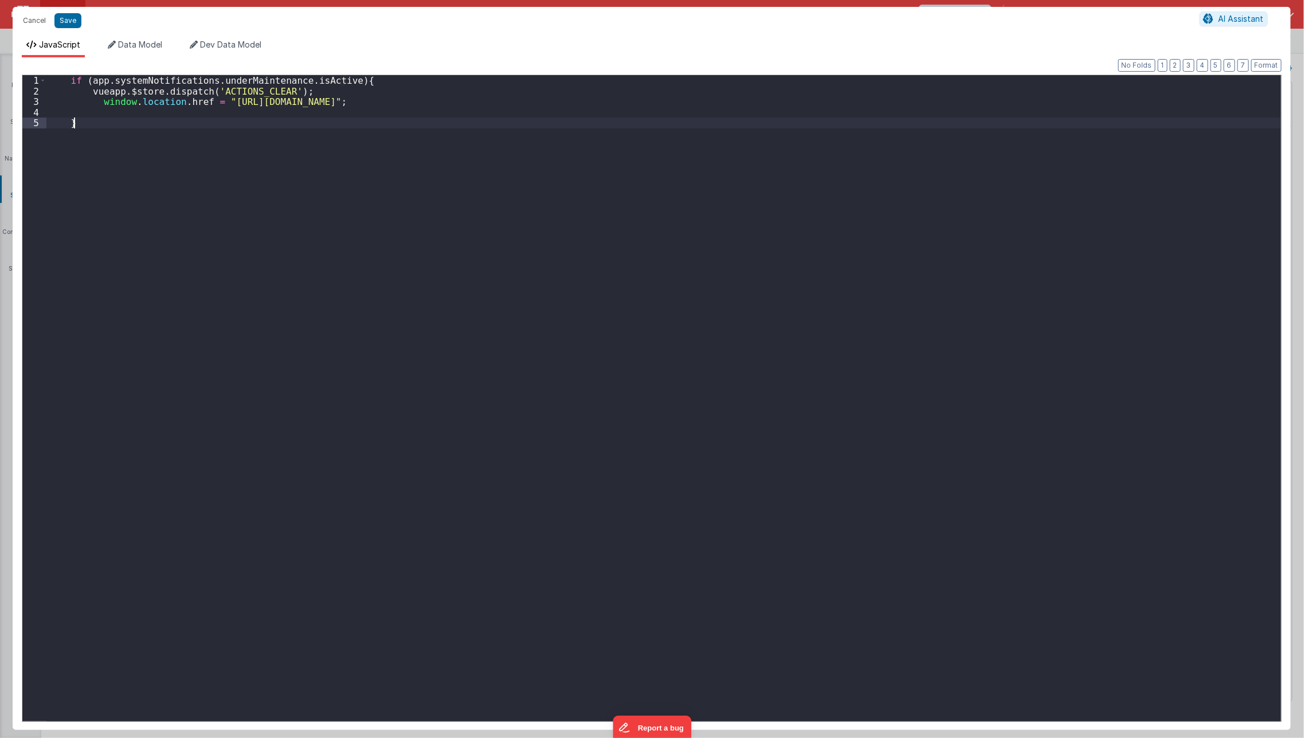
click at [108, 153] on div "if ( app . systemNotifications . underMaintenance . isActive ) { vueapp . $stor…" at bounding box center [663, 409] width 1235 height 668
click at [293, 68] on div "Format 7 6 5 4 3 2 1 No Folds 1 2 3 4 5 if ( app . systemNotifications . underM…" at bounding box center [652, 393] width 1260 height 654
click at [289, 79] on div "if ( app . systemNotifications . underMaintenance . isActive ) { vueapp . $stor…" at bounding box center [663, 409] width 1235 height 668
click at [337, 80] on div "if ( app . systemNotifications . underMaintenance . isActive ) { vueapp . $stor…" at bounding box center [663, 409] width 1235 height 668
click at [76, 24] on button "Save" at bounding box center [67, 20] width 27 height 15
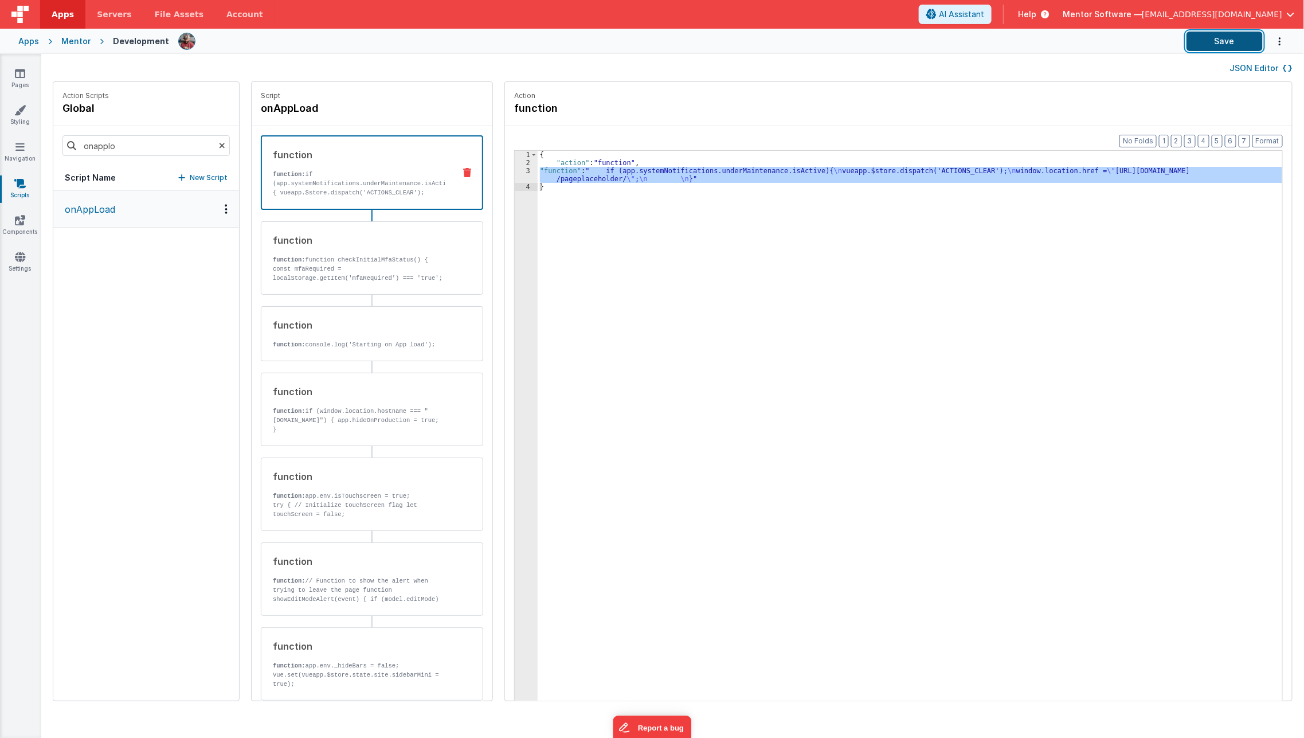
click at [1215, 45] on button "Save" at bounding box center [1225, 41] width 76 height 19
click at [863, 292] on div "{ "action" : "function" , "function" : " if (app.systemNotifications.underMaint…" at bounding box center [918, 452] width 761 height 602
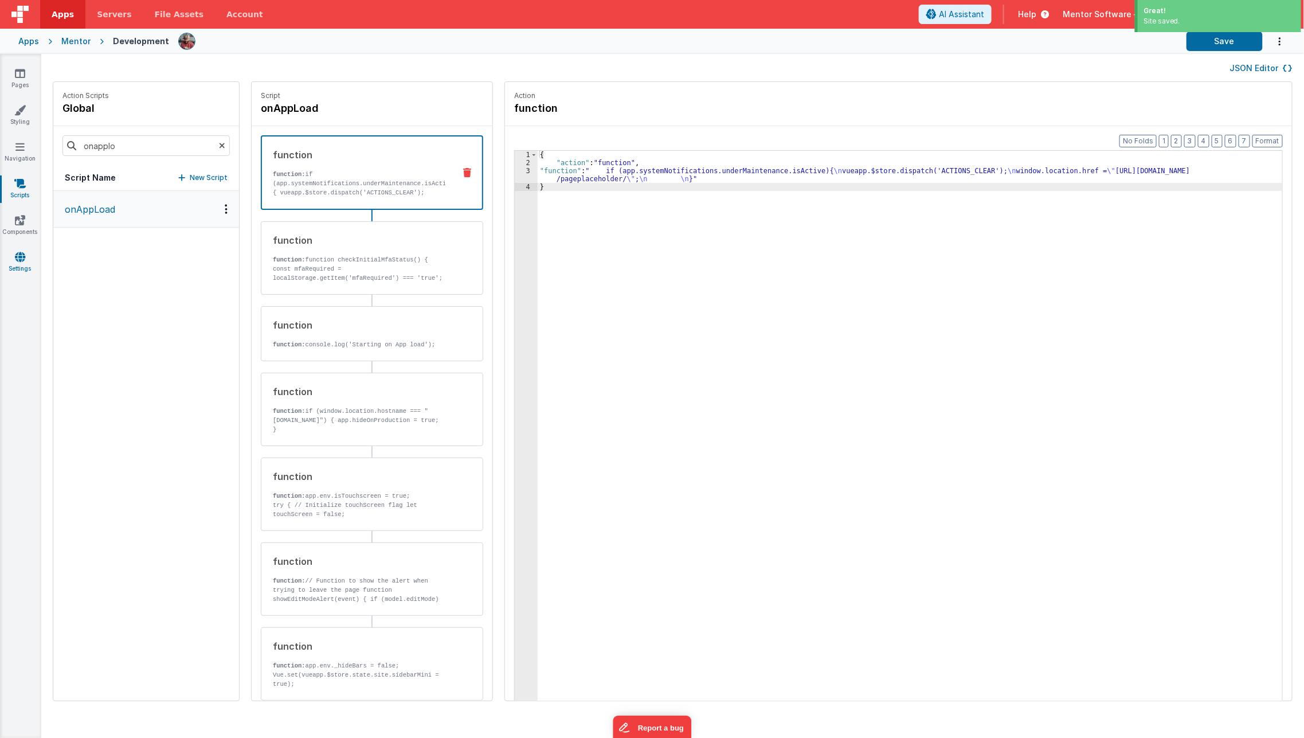
click at [18, 262] on link "Settings" at bounding box center [19, 262] width 41 height 23
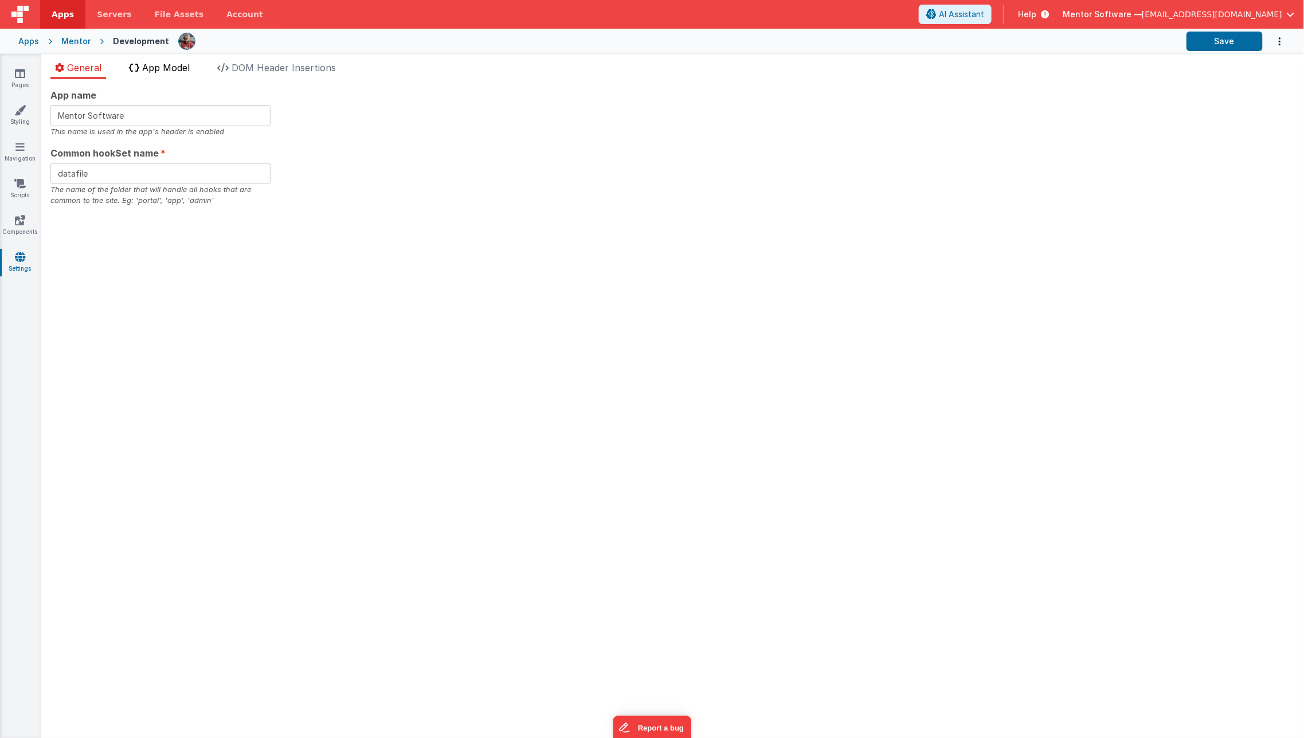
click at [178, 66] on span "App Model" at bounding box center [166, 67] width 48 height 11
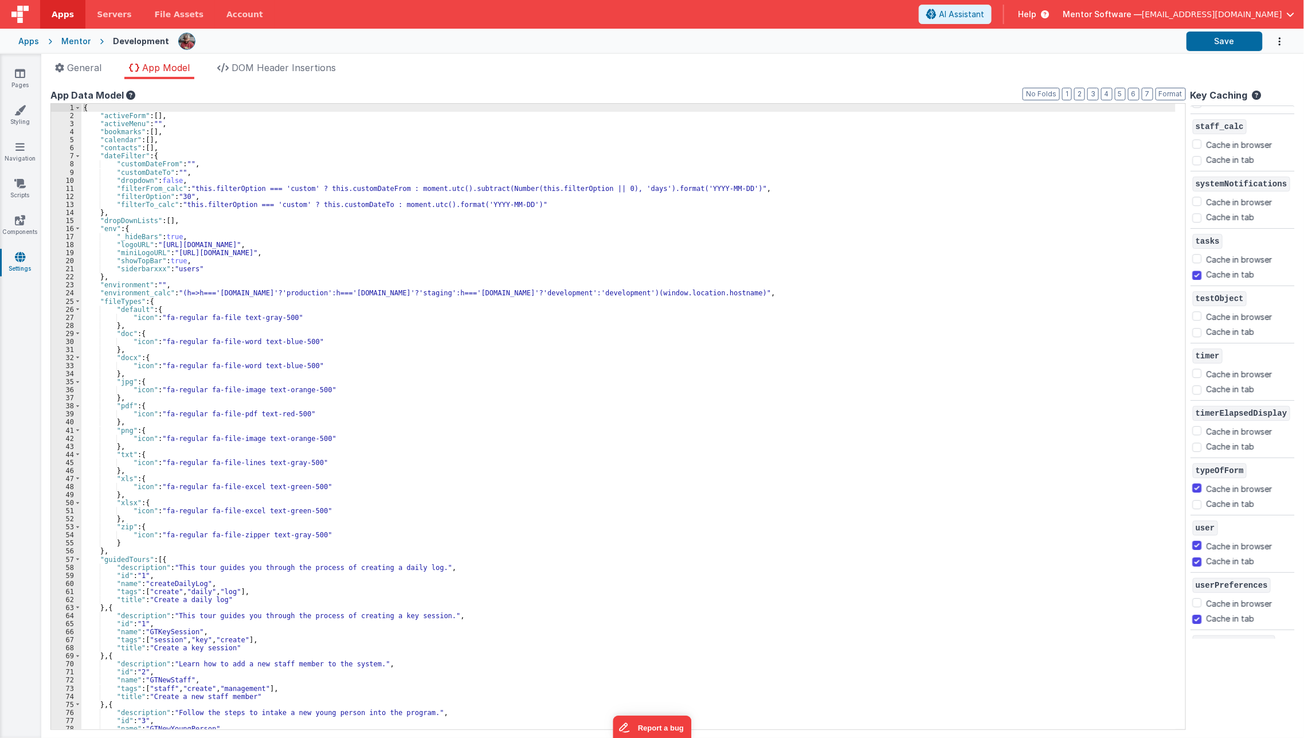
scroll to position [1811, 0]
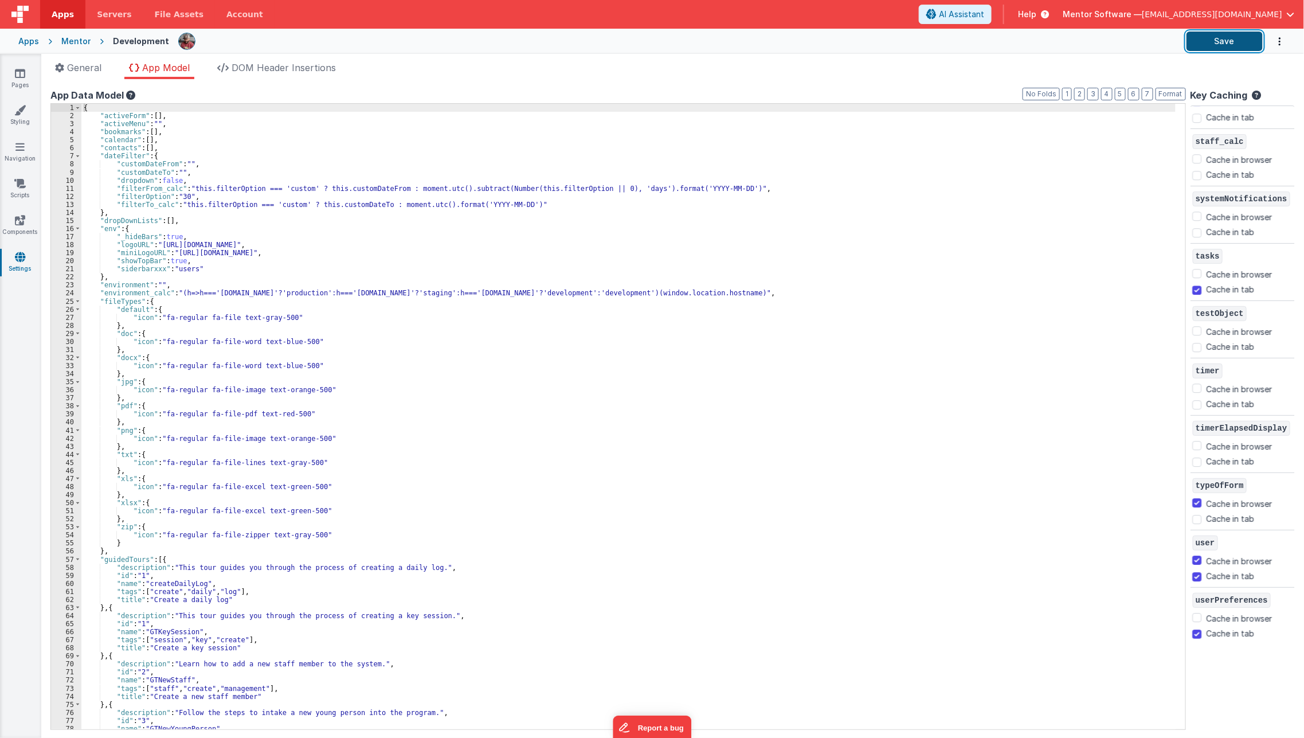
click at [1239, 35] on button "Save" at bounding box center [1225, 41] width 76 height 19
click at [1085, 95] on button "2" at bounding box center [1079, 94] width 11 height 13
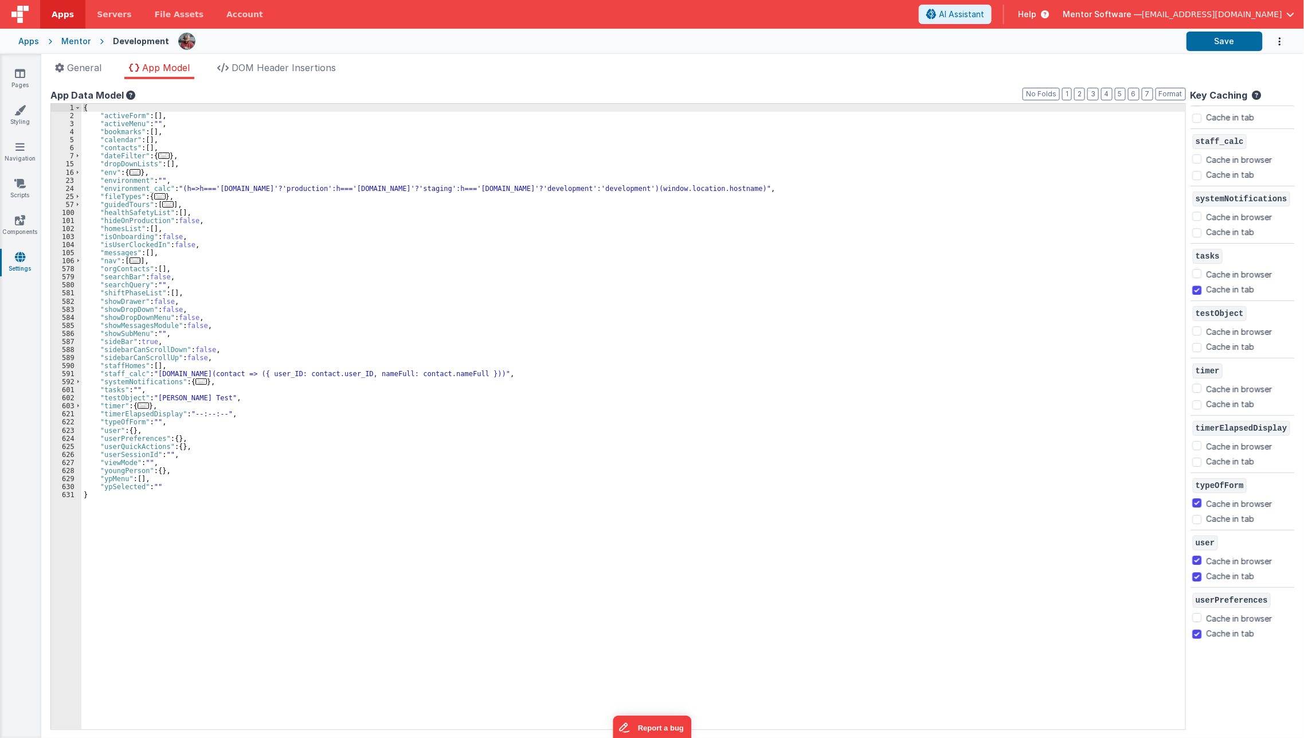
click at [195, 385] on span "..." at bounding box center [200, 381] width 11 height 6
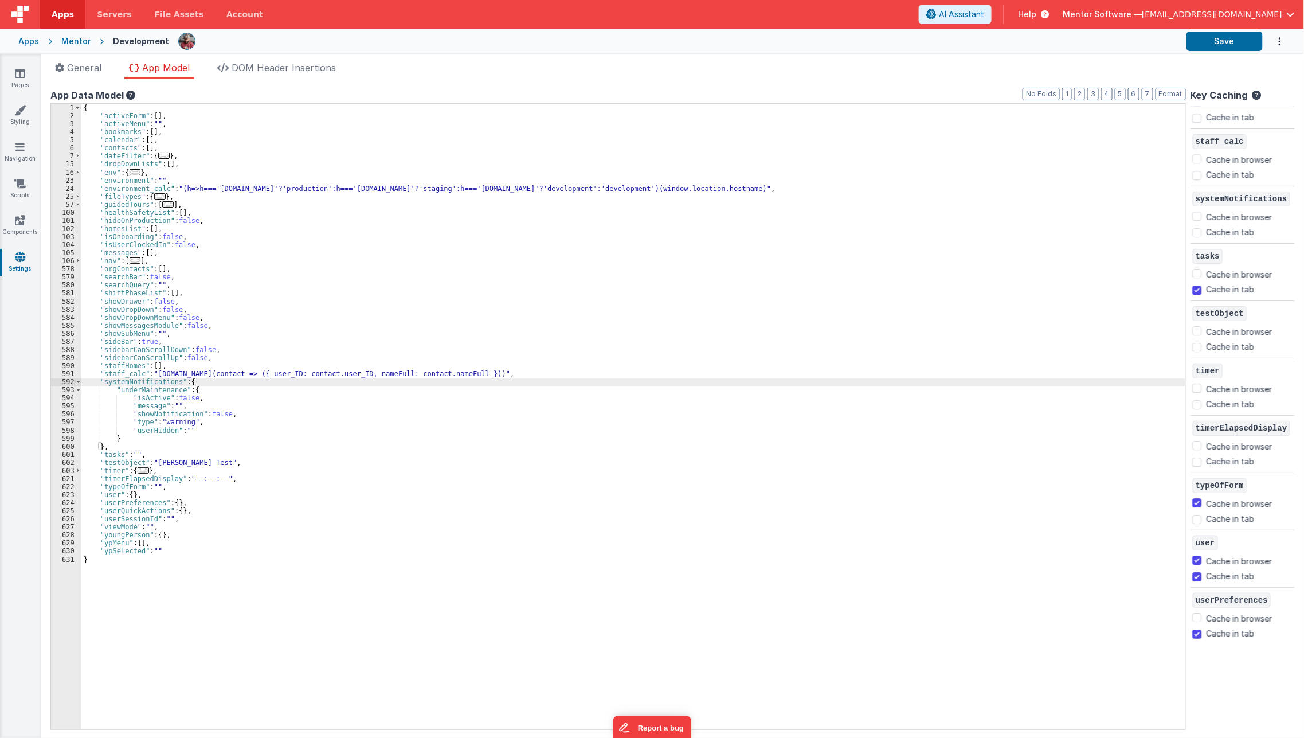
click at [187, 398] on div "{ "activeForm" : [ ] , "activeMenu" : "" , "bookmarks" : [ ] , "calendar" : [ ]…" at bounding box center [633, 424] width 1104 height 641
click at [1242, 37] on button "Save" at bounding box center [1225, 41] width 76 height 19
click at [1200, 212] on input "Cache in browser" at bounding box center [1197, 216] width 9 height 9
checkbox input "true"
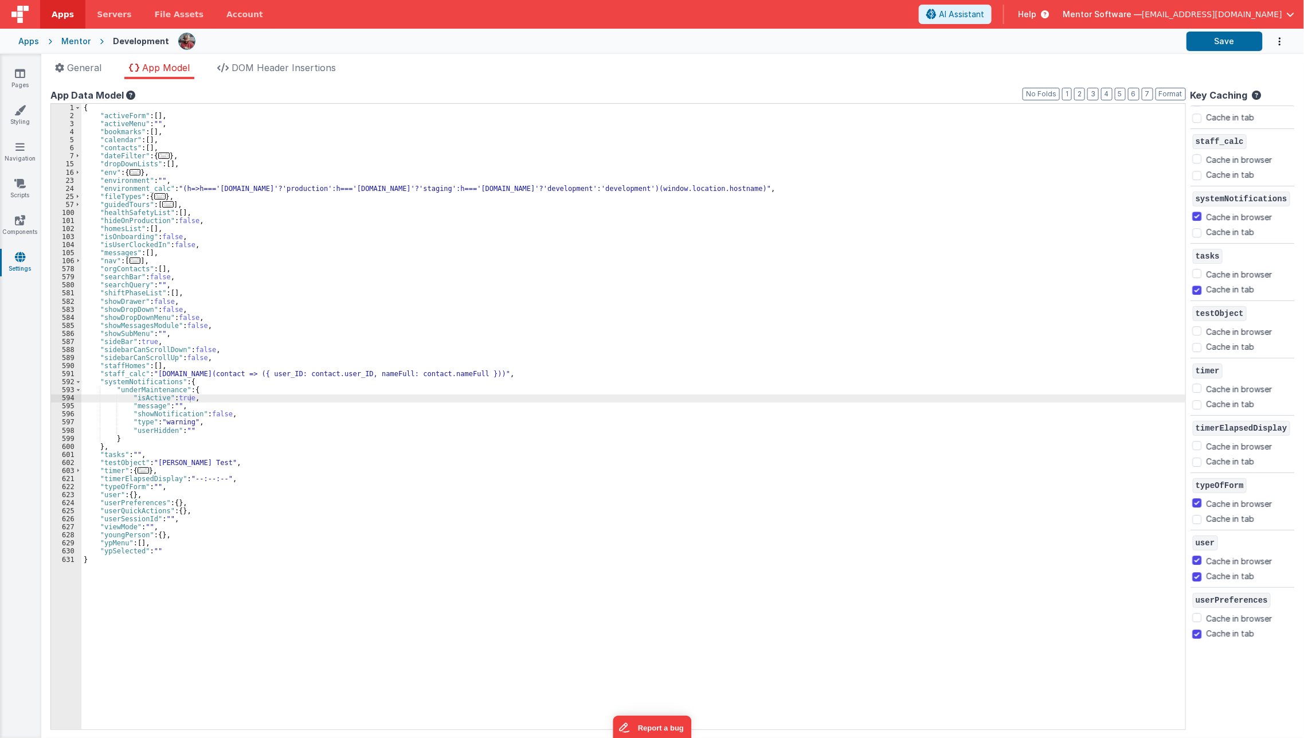
click at [1195, 226] on div at bounding box center [1197, 231] width 9 height 11
click at [1196, 228] on input "Cache in tab" at bounding box center [1197, 232] width 9 height 9
checkbox input "true"
click at [858, 585] on div "{ "activeForm" : [ ] , "activeMenu" : "" , "bookmarks" : [ ] , "calendar" : [ ]…" at bounding box center [633, 424] width 1104 height 641
click at [1223, 34] on button "Save" at bounding box center [1225, 41] width 76 height 19
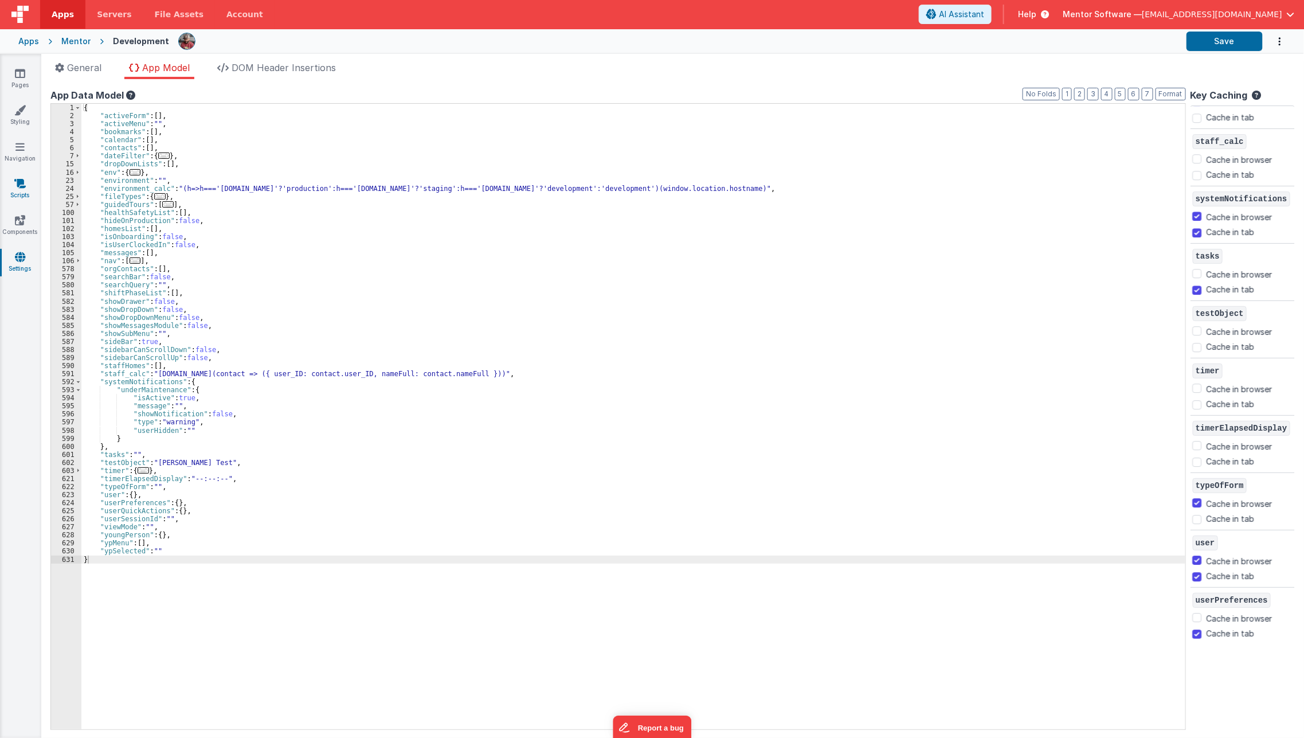
click at [19, 191] on link "Scripts" at bounding box center [19, 189] width 41 height 23
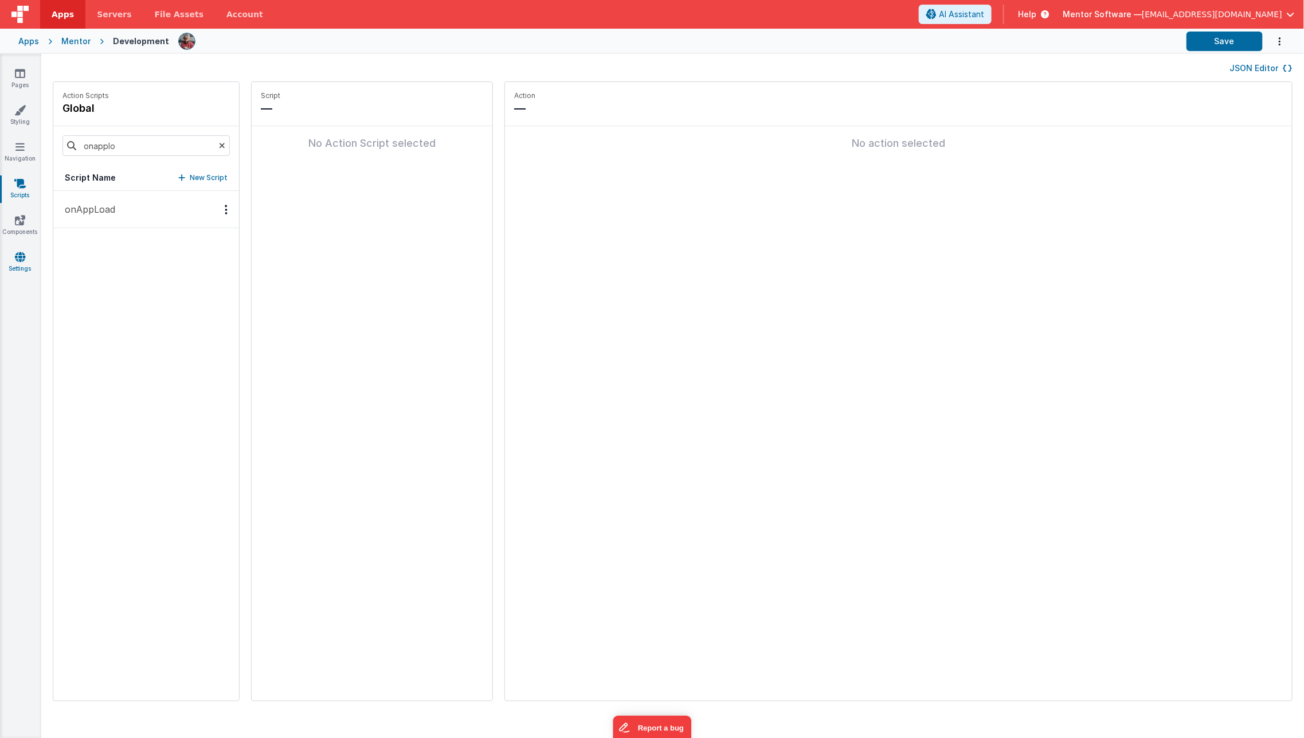
click at [19, 268] on link "Settings" at bounding box center [19, 262] width 41 height 23
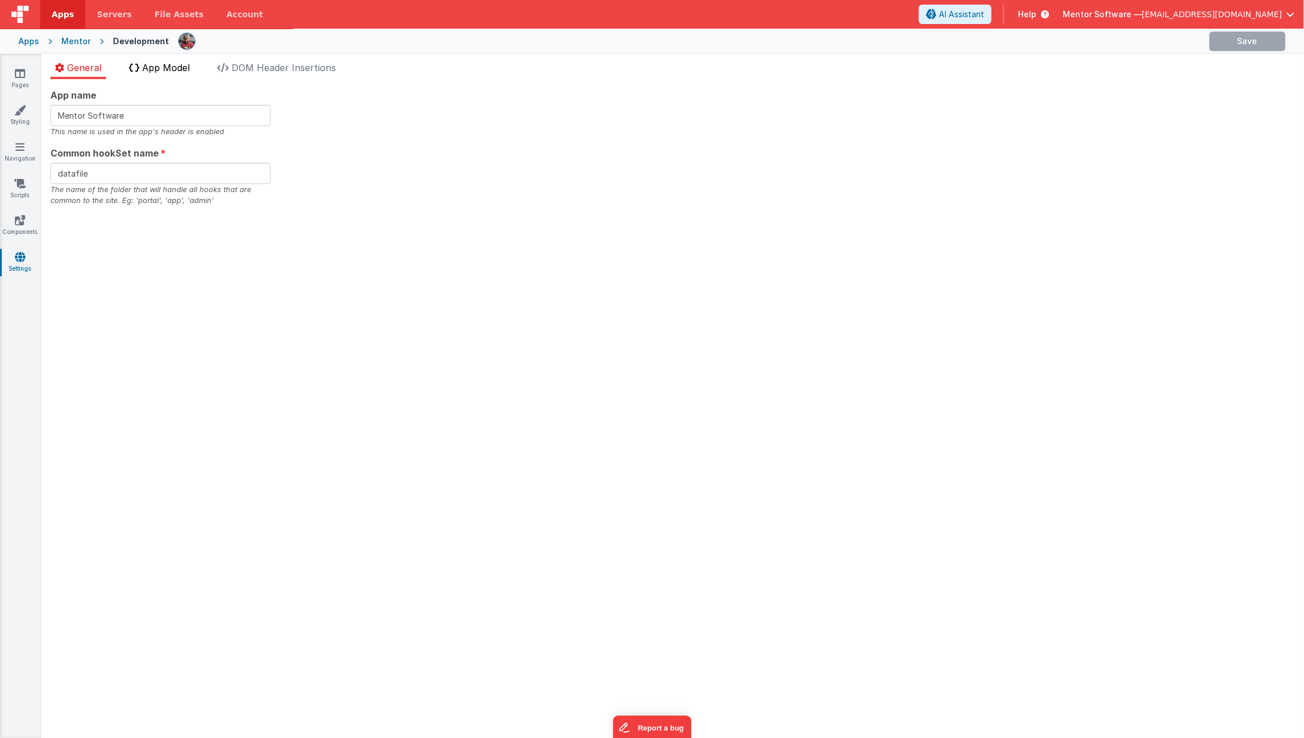
click at [163, 69] on span "App Model" at bounding box center [166, 67] width 48 height 11
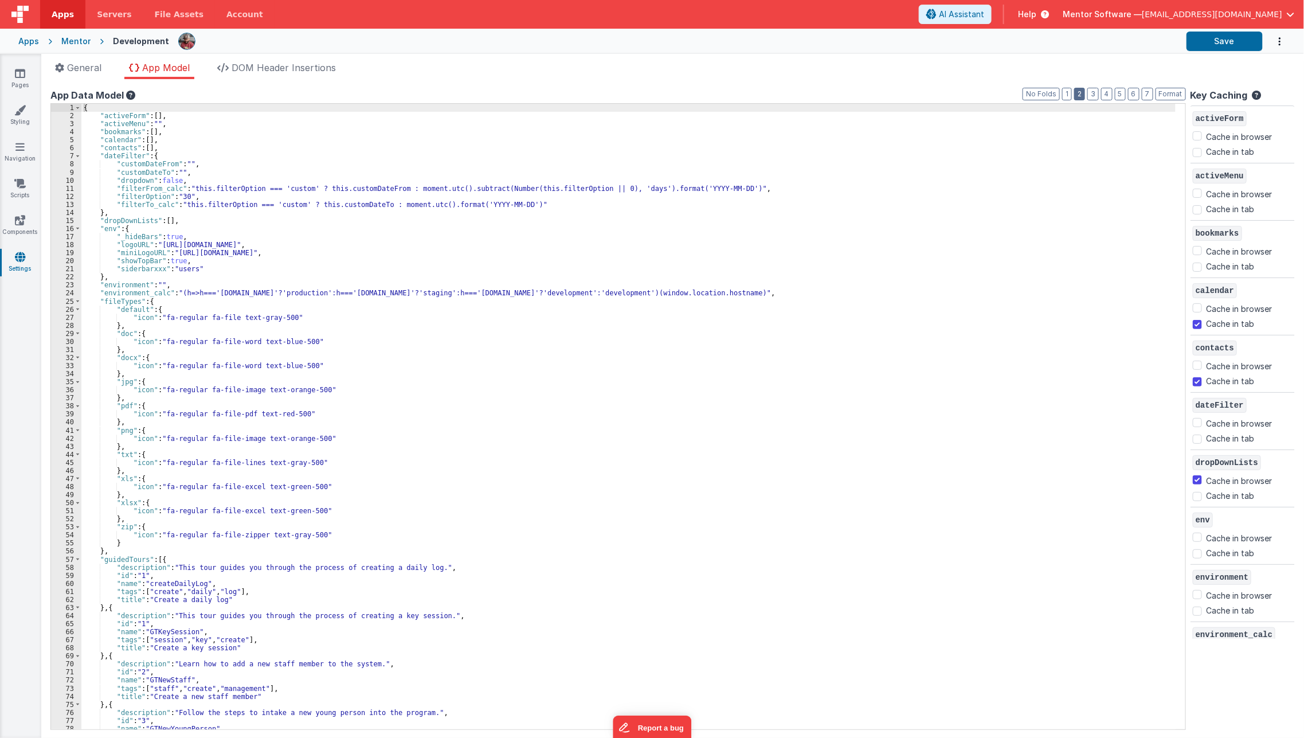
click at [1079, 94] on button "2" at bounding box center [1079, 94] width 11 height 13
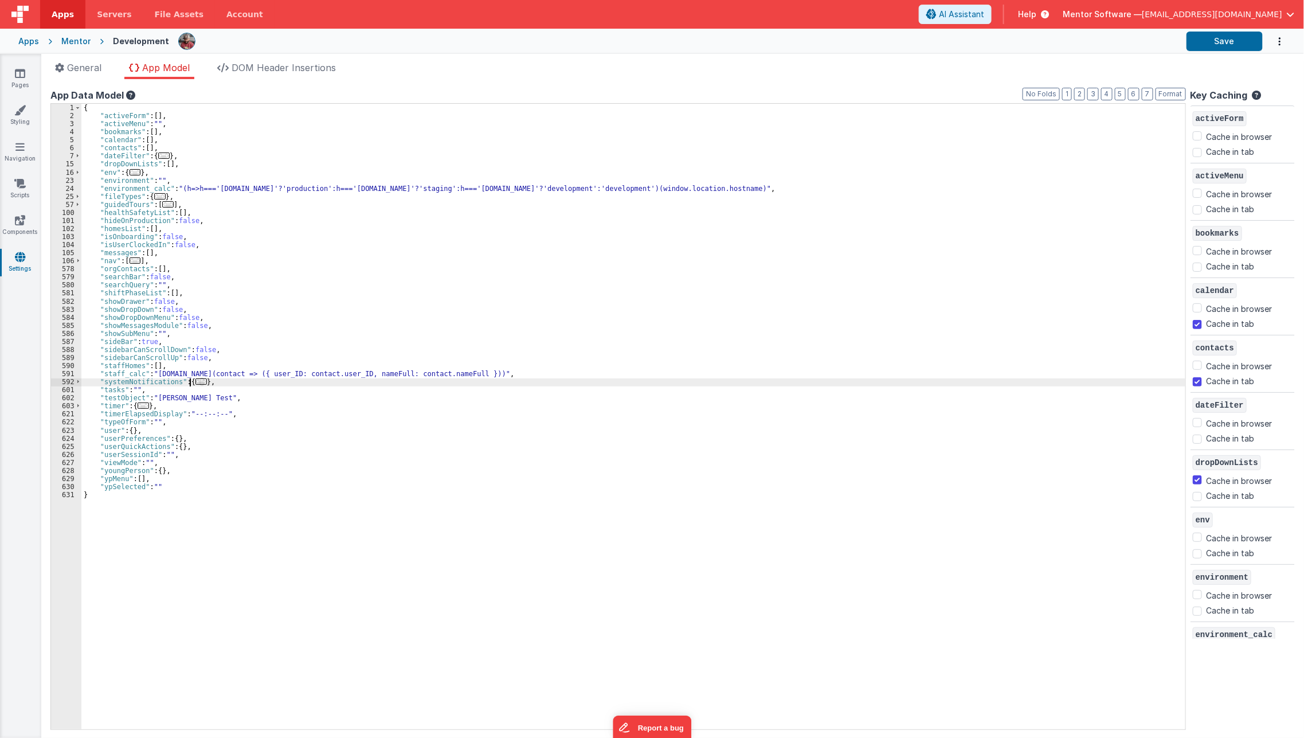
click at [195, 385] on span "..." at bounding box center [200, 381] width 11 height 6
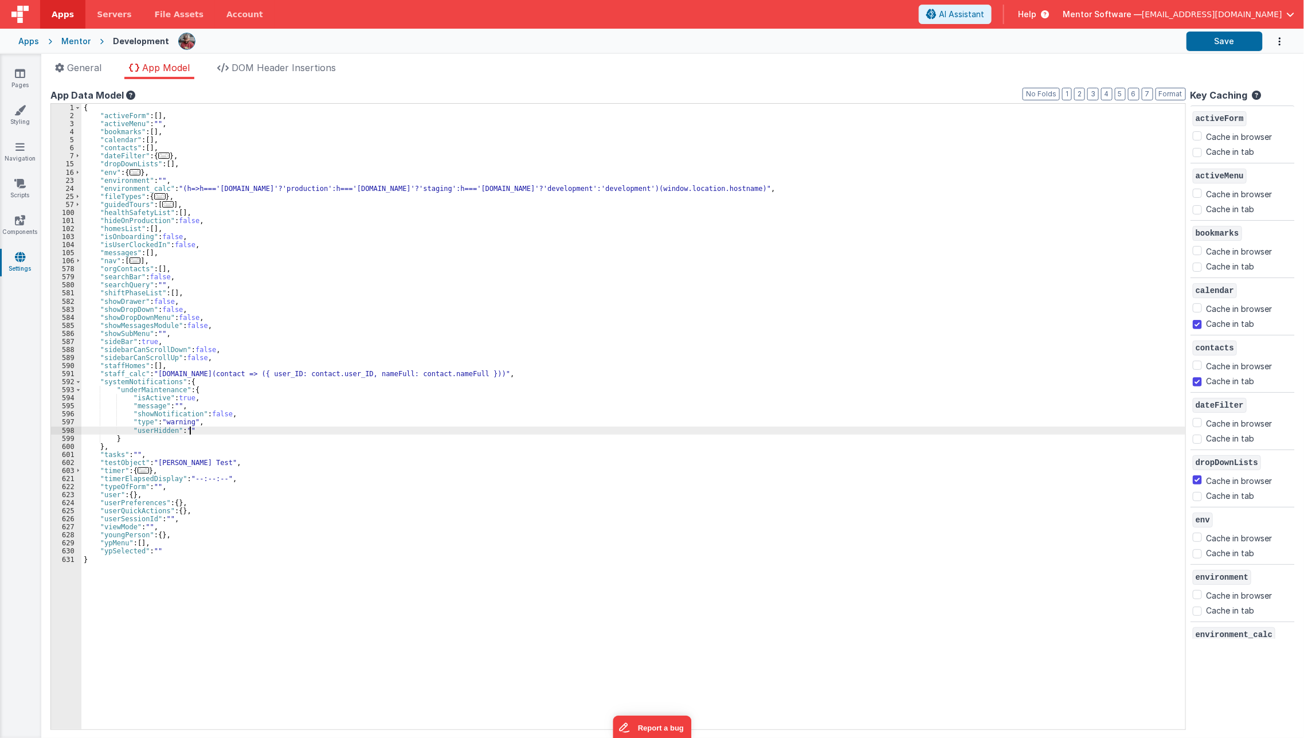
click at [211, 426] on div "{ "activeForm" : [ ] , "activeMenu" : "" , "bookmarks" : [ ] , "calendar" : [ ]…" at bounding box center [633, 424] width 1104 height 641
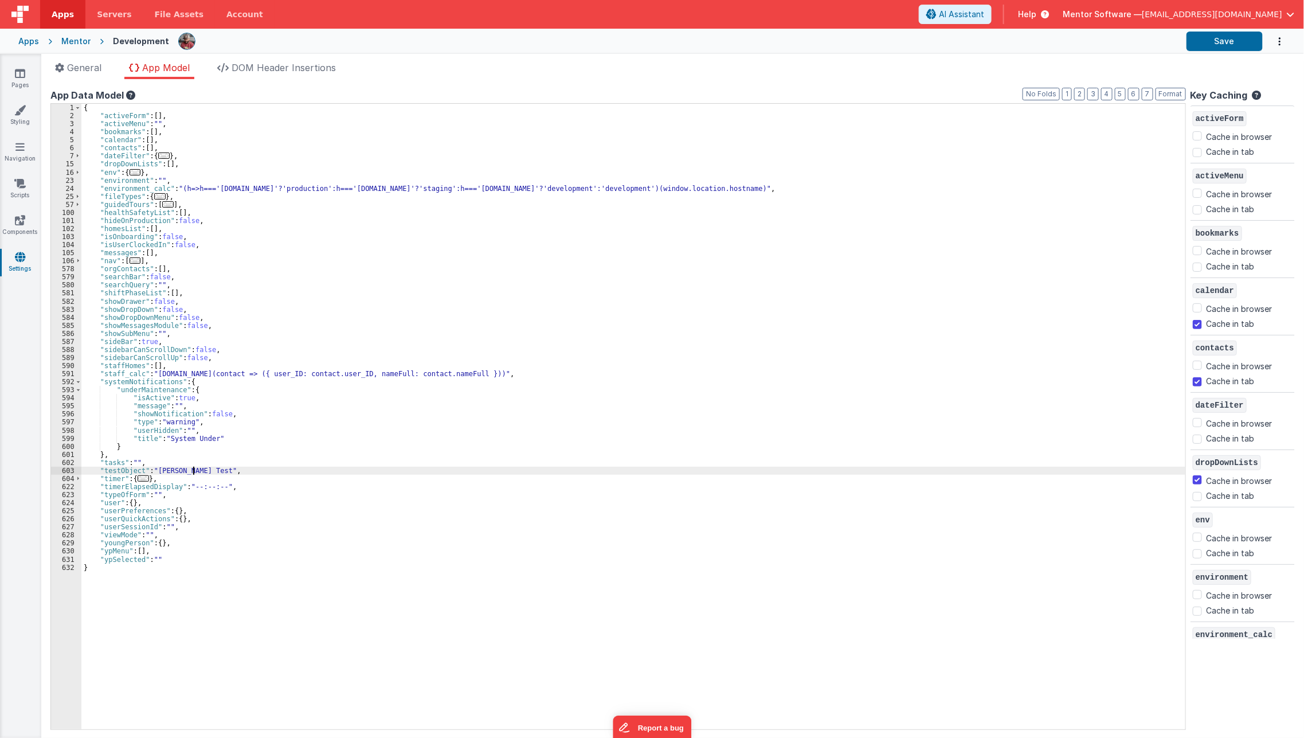
click at [231, 467] on div "{ "activeForm" : [ ] , "activeMenu" : "" , "bookmarks" : [ ] , "calendar" : [ ]…" at bounding box center [633, 424] width 1104 height 641
click at [208, 437] on div "{ "activeForm" : [ ] , "activeMenu" : "" , "bookmarks" : [ ] , "calendar" : [ ]…" at bounding box center [633, 424] width 1104 height 641
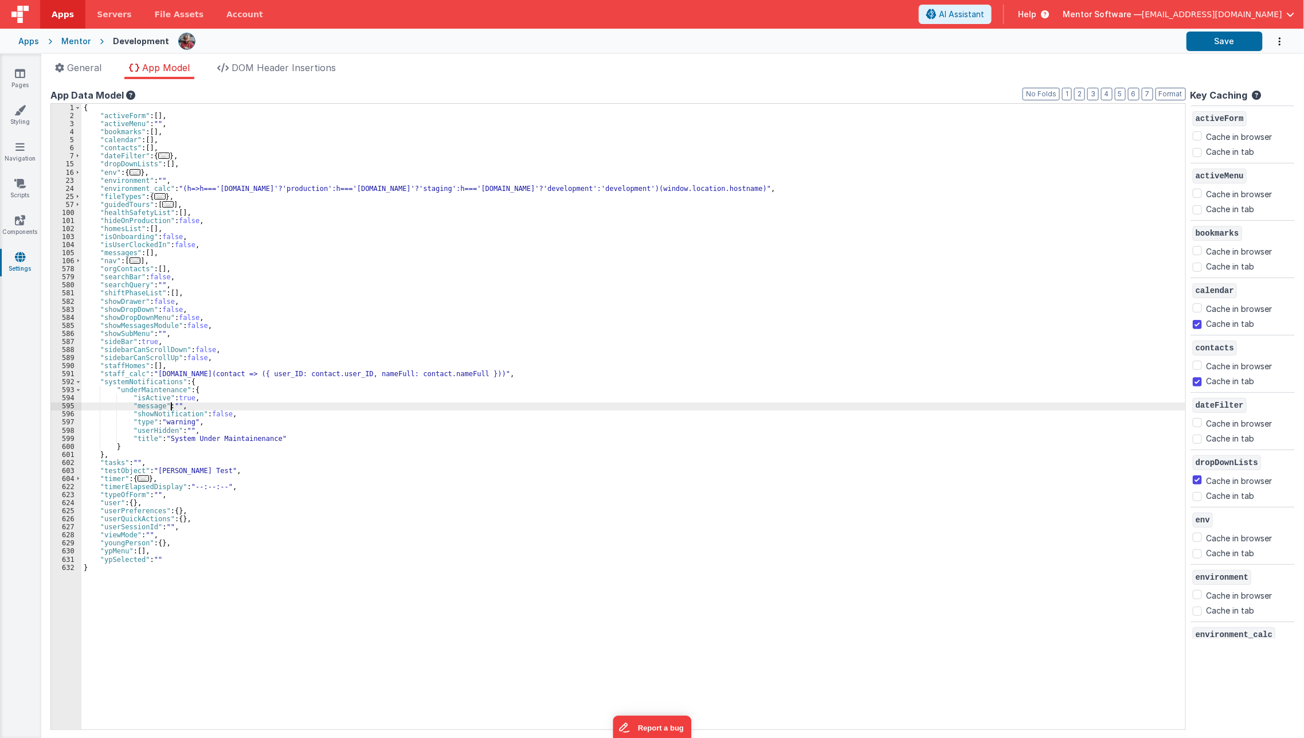
click at [171, 405] on div "{ "activeForm" : [ ] , "activeMenu" : "" , "bookmarks" : [ ] , "calendar" : [ ]…" at bounding box center [633, 424] width 1104 height 641
click at [0, 287] on div "Pages Styling Navigation Scripts Components Settings" at bounding box center [20, 396] width 41 height 684
click at [241, 393] on div "{ "activeForm" : [ ] , "activeMenu" : "" , "bookmarks" : [ ] , "calendar" : [ ]…" at bounding box center [633, 424] width 1104 height 641
click at [292, 400] on div "{ "activeForm" : [ ] , "activeMenu" : "" , "bookmarks" : [ ] , "calendar" : [ ]…" at bounding box center [633, 424] width 1104 height 641
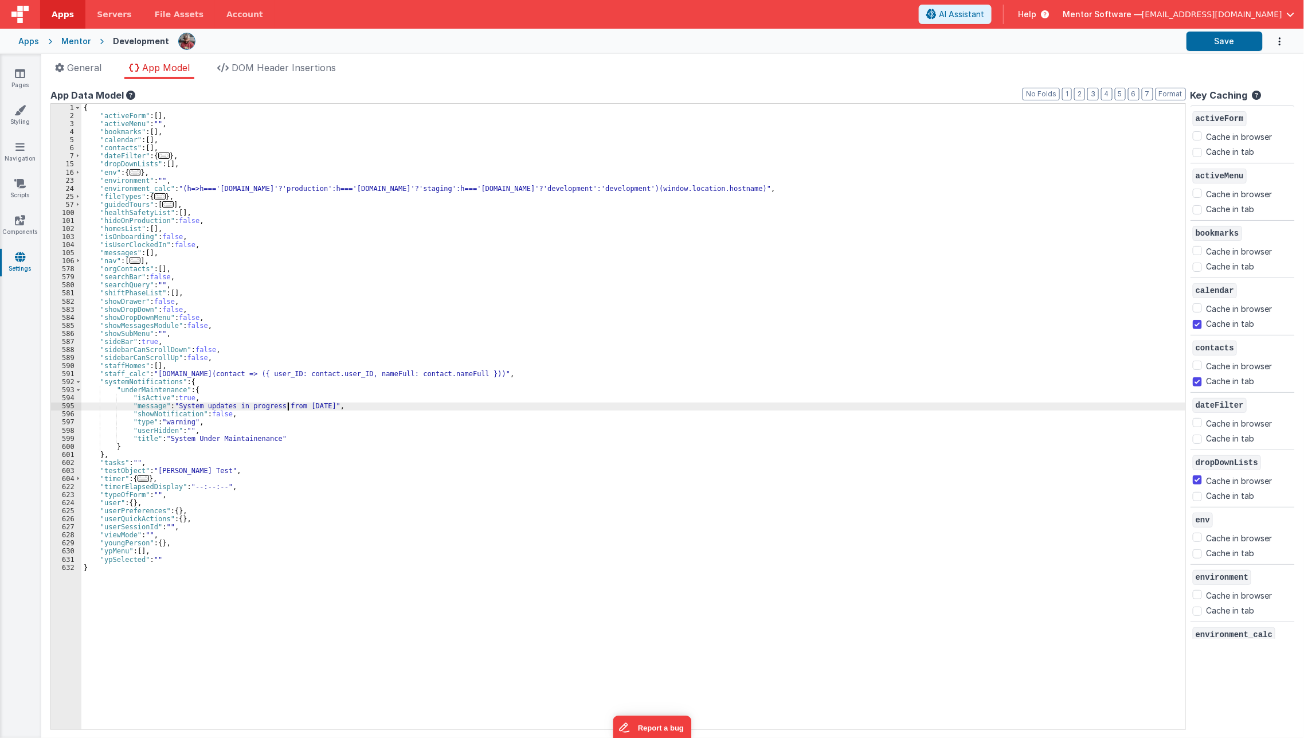
click at [288, 402] on div "{ "activeForm" : [ ] , "activeMenu" : "" , "bookmarks" : [ ] , "calendar" : [ ]…" at bounding box center [633, 424] width 1104 height 641
click at [1252, 40] on button "Save" at bounding box center [1225, 41] width 76 height 19
click at [565, 387] on div "{ "activeForm" : [ ] , "activeMenu" : "" , "bookmarks" : [ ] , "calendar" : [ ]…" at bounding box center [633, 424] width 1104 height 641
click at [262, 453] on div "{ "activeForm" : [ ] , "activeMenu" : "" , "bookmarks" : [ ] , "calendar" : [ ]…" at bounding box center [633, 424] width 1104 height 641
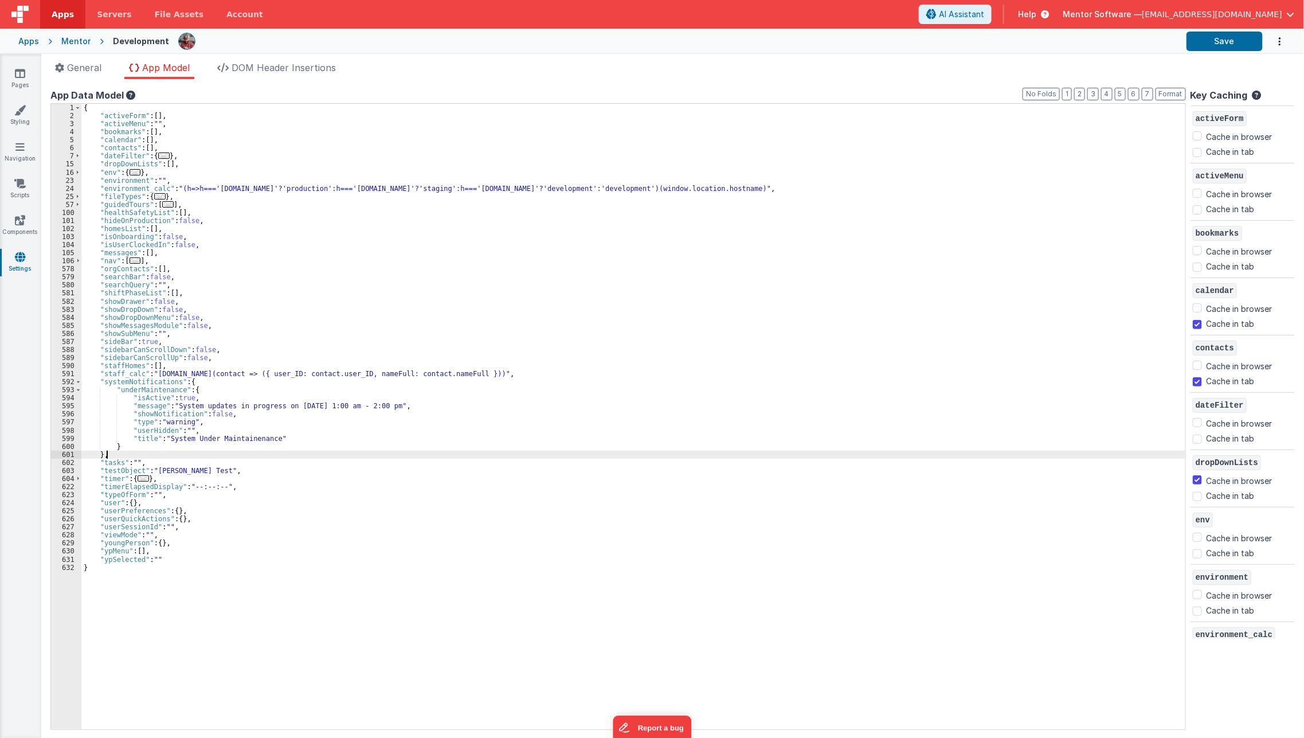
click at [262, 453] on div "{ "activeForm" : [ ] , "activeMenu" : "" , "bookmarks" : [ ] , "calendar" : [ ]…" at bounding box center [633, 424] width 1104 height 641
click at [1204, 42] on button "Save" at bounding box center [1225, 41] width 76 height 19
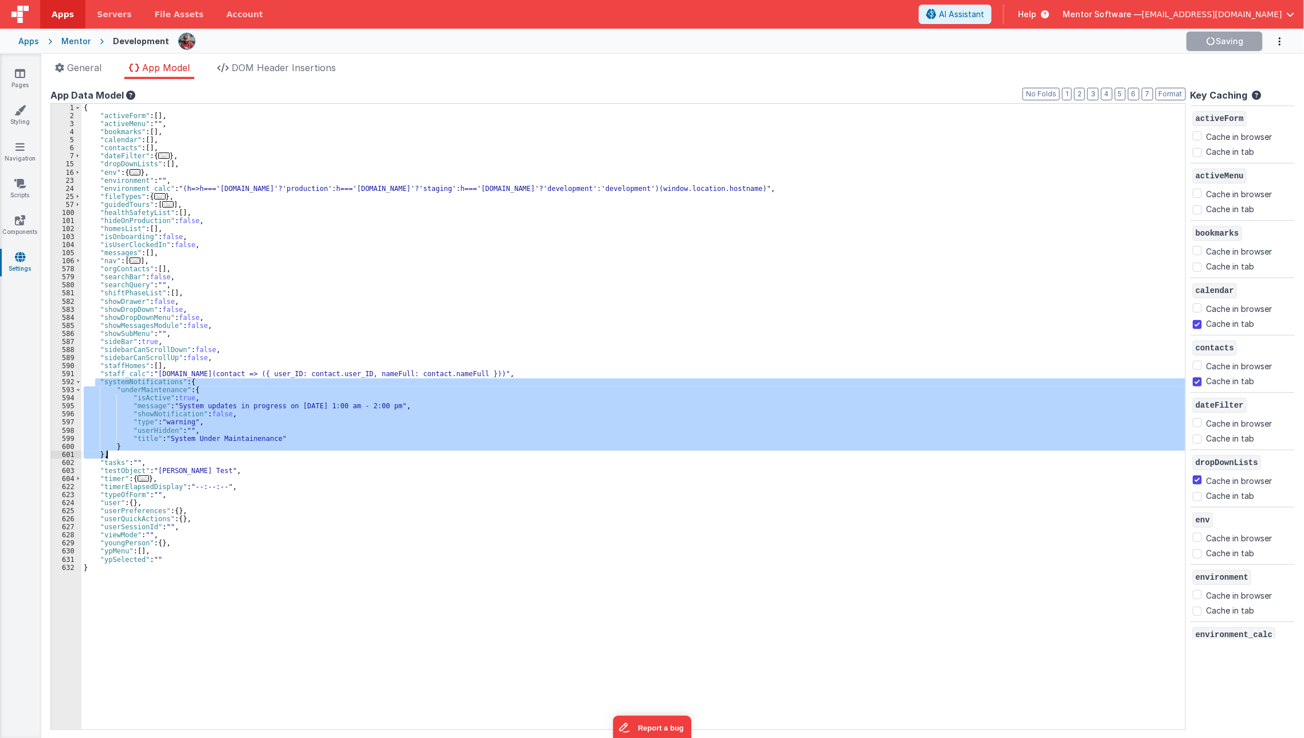
drag, startPoint x: 96, startPoint y: 381, endPoint x: 127, endPoint y: 456, distance: 80.5
click at [127, 456] on div "{ "activeForm" : [ ] , "activeMenu" : "" , "bookmarks" : [ ] , "calendar" : [ ]…" at bounding box center [633, 424] width 1104 height 641
click at [22, 186] on icon at bounding box center [19, 183] width 11 height 11
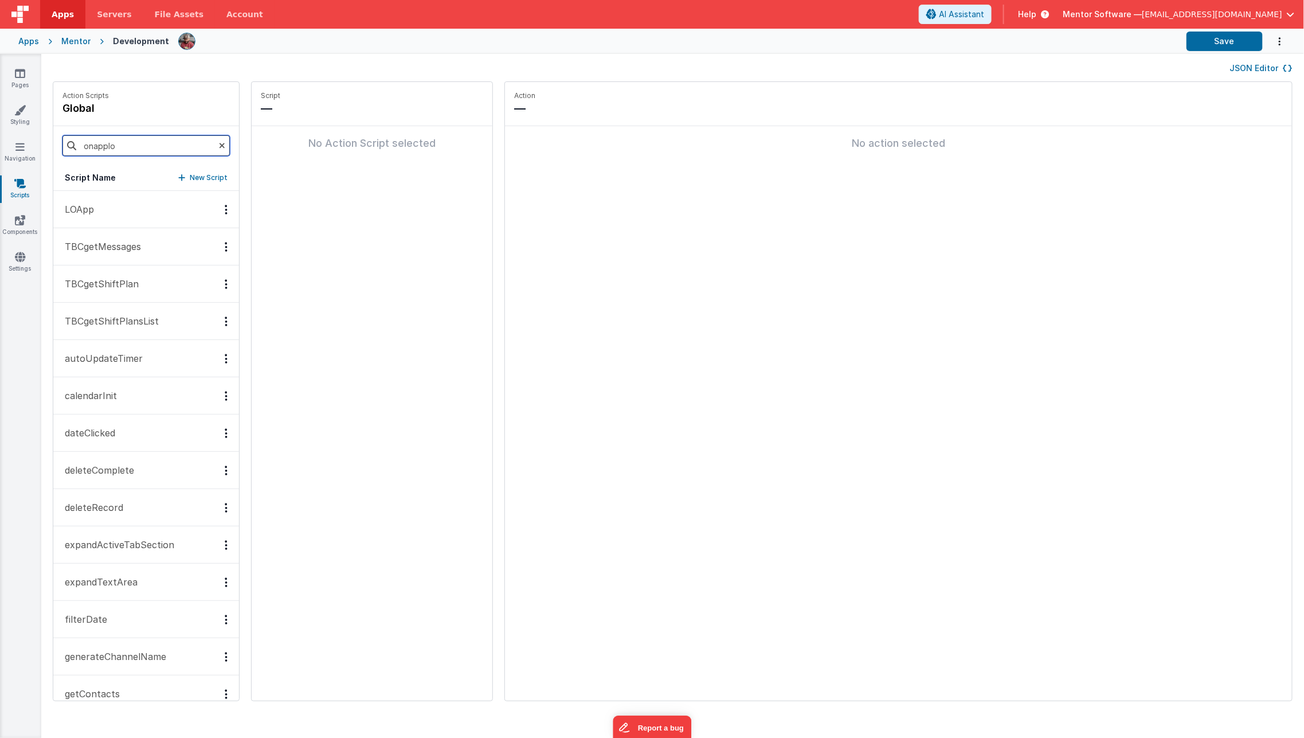
click at [147, 153] on input "onapplo" at bounding box center [145, 145] width 167 height 21
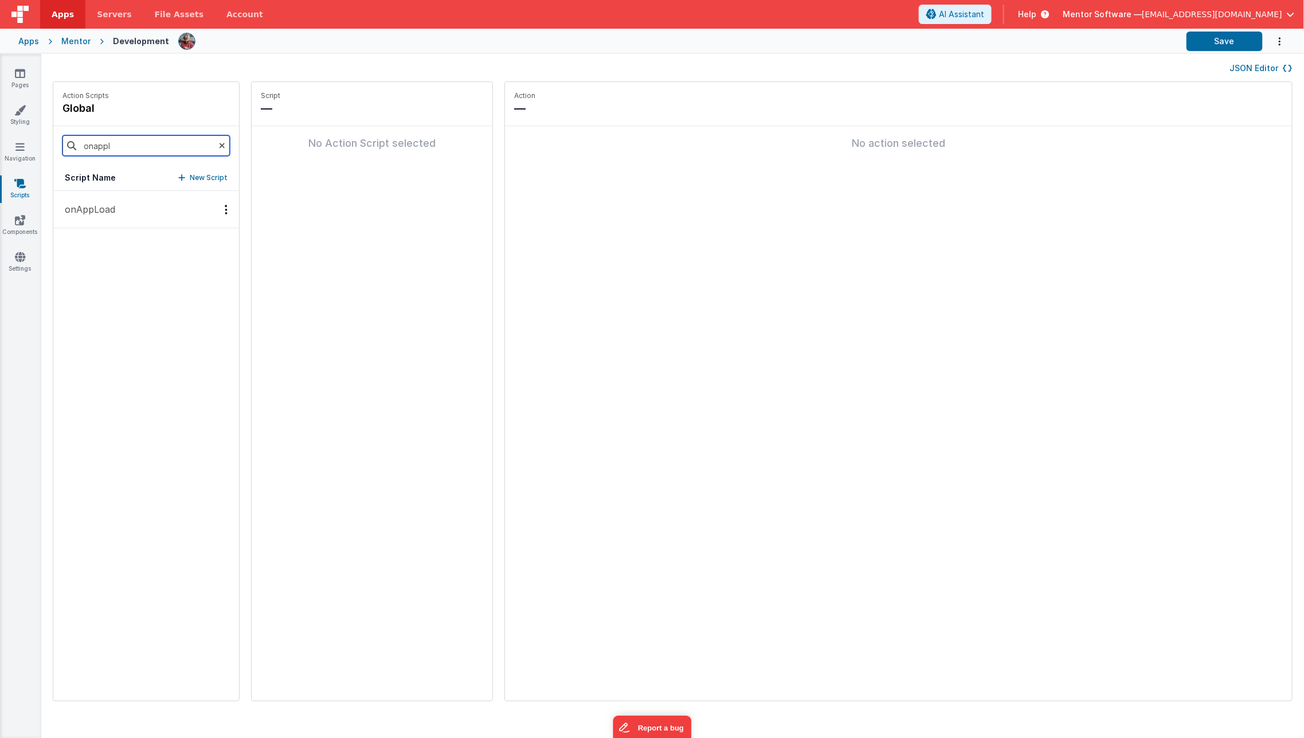
type input "onapplo"
click at [131, 209] on button "onAppLoad" at bounding box center [146, 209] width 186 height 37
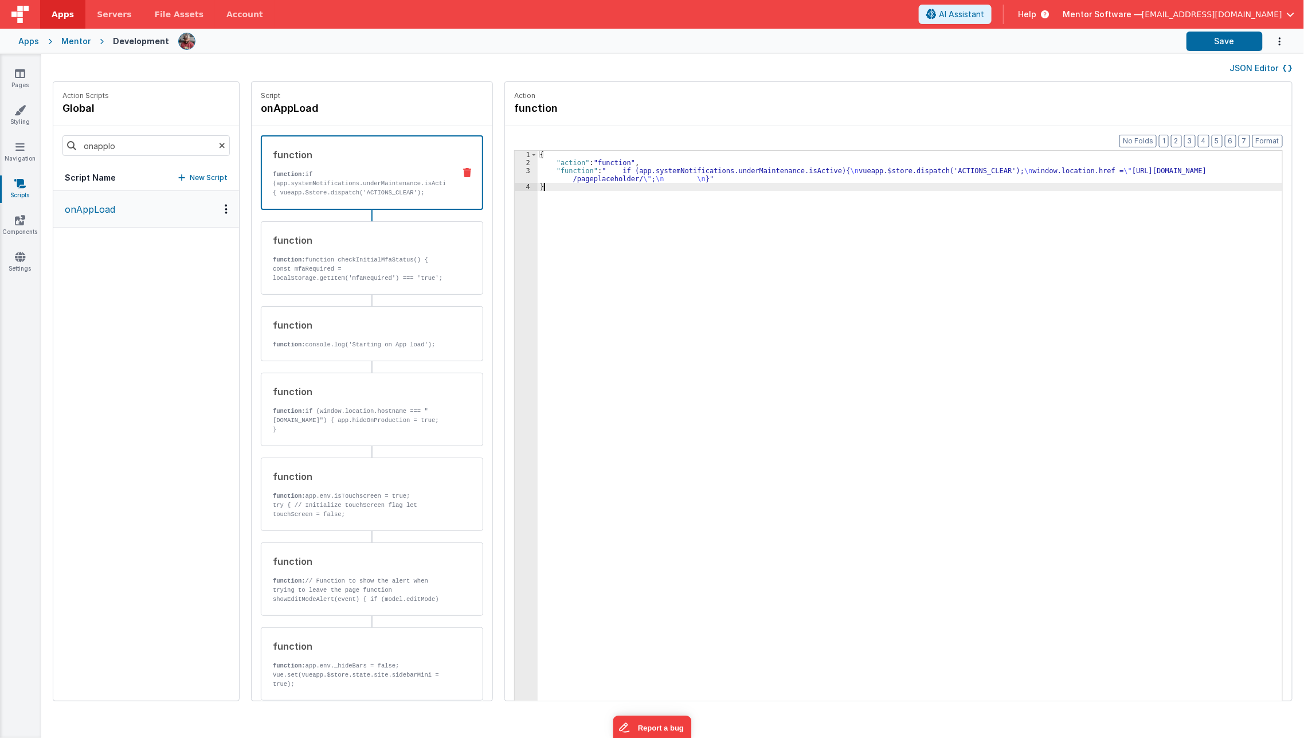
click at [704, 182] on div "{ "action" : "function" , "function" : " if (app.systemNotifications.underMaint…" at bounding box center [918, 452] width 761 height 602
click at [567, 171] on div "{ "action" : "function" , "function" : " if (app.systemNotifications.underMaint…" at bounding box center [918, 452] width 761 height 602
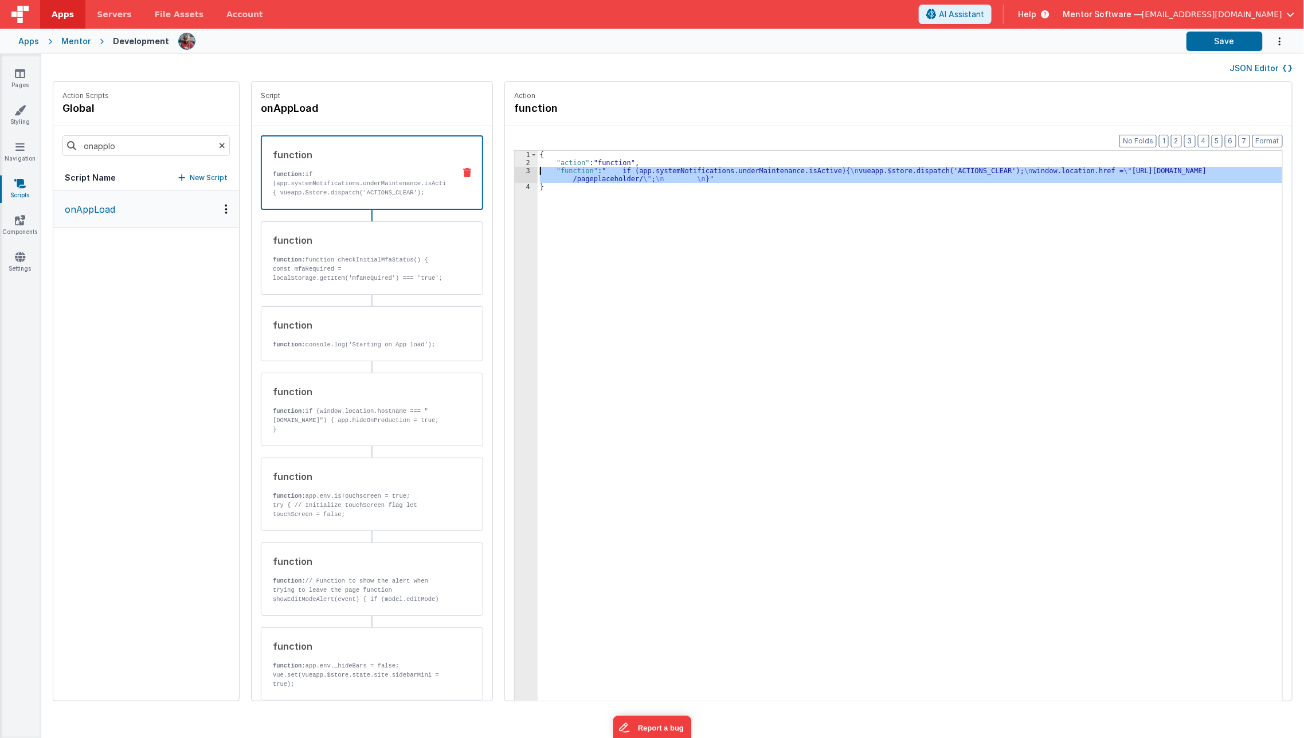
click at [515, 173] on div "3" at bounding box center [526, 175] width 23 height 16
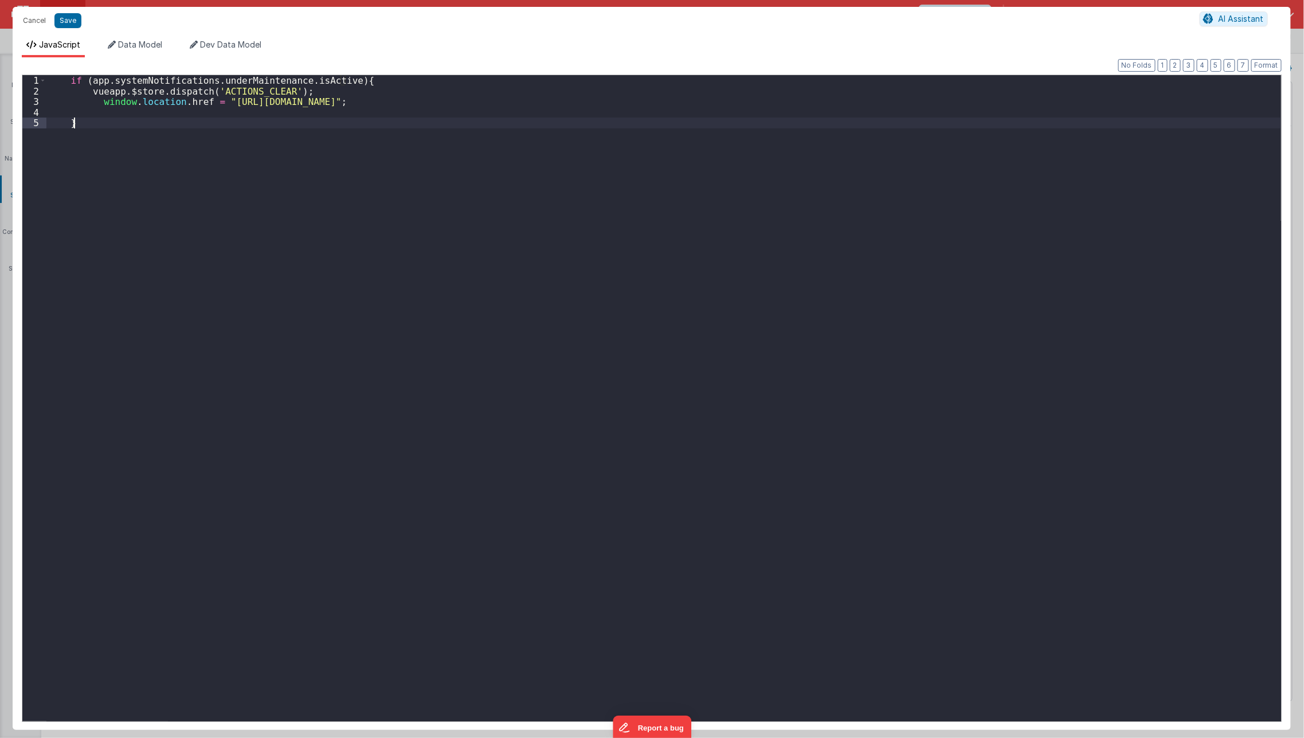
click at [504, 173] on div "if ( app . systemNotifications . underMaintenance . isActive ) { vueapp . $stor…" at bounding box center [663, 409] width 1235 height 668
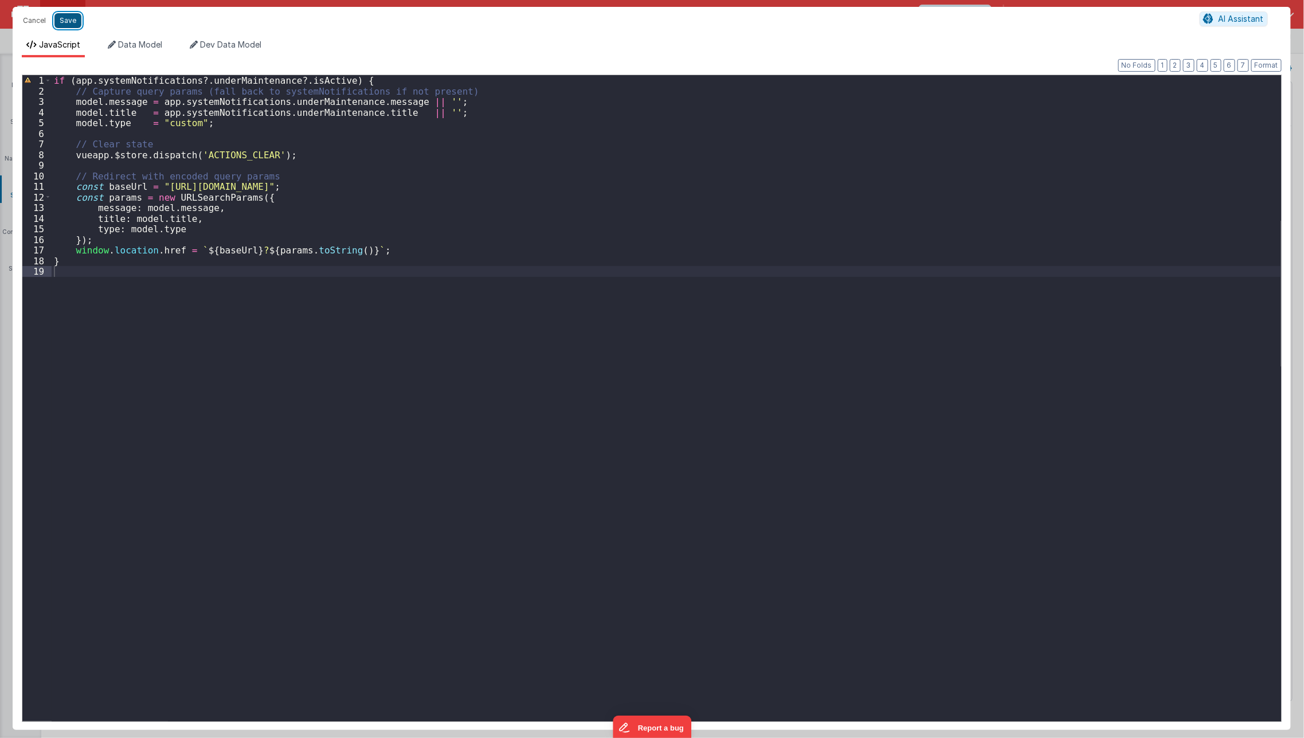
click at [65, 21] on button "Save" at bounding box center [67, 20] width 27 height 15
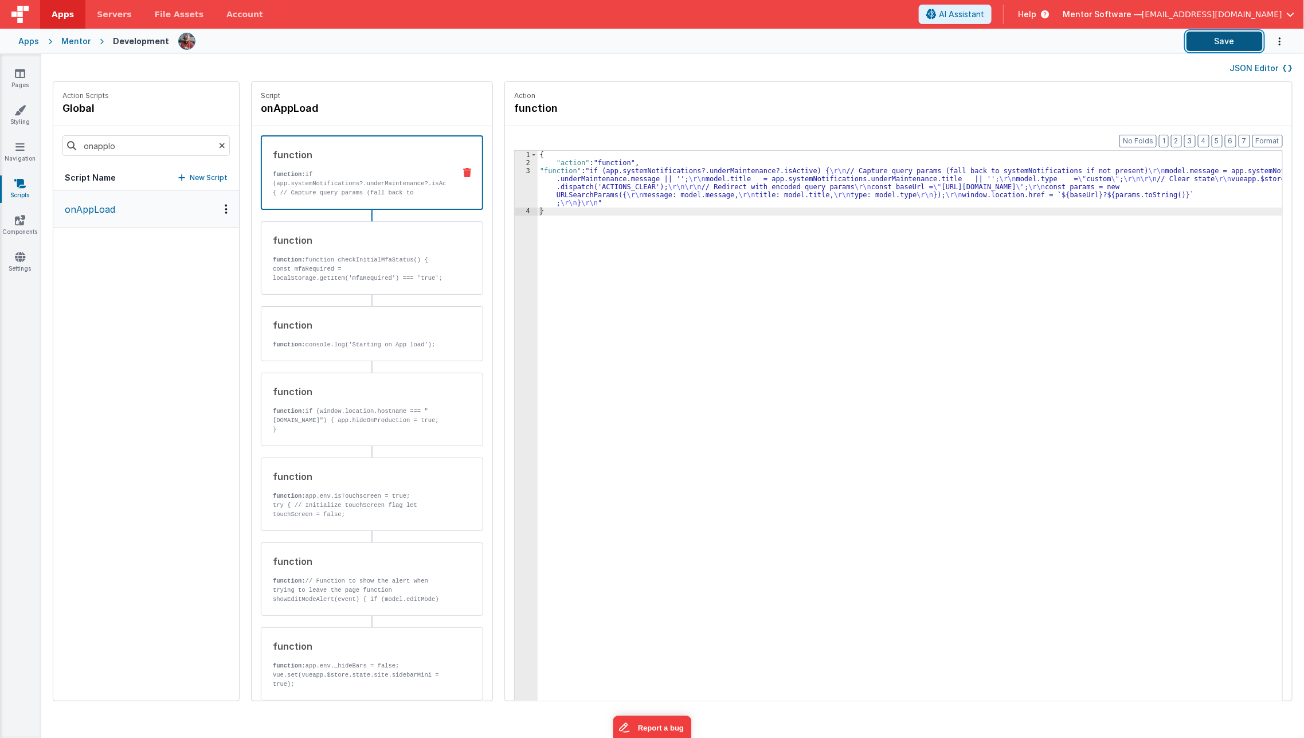
click at [1222, 48] on button "Save" at bounding box center [1225, 41] width 76 height 19
click at [19, 84] on link "Pages" at bounding box center [19, 79] width 41 height 23
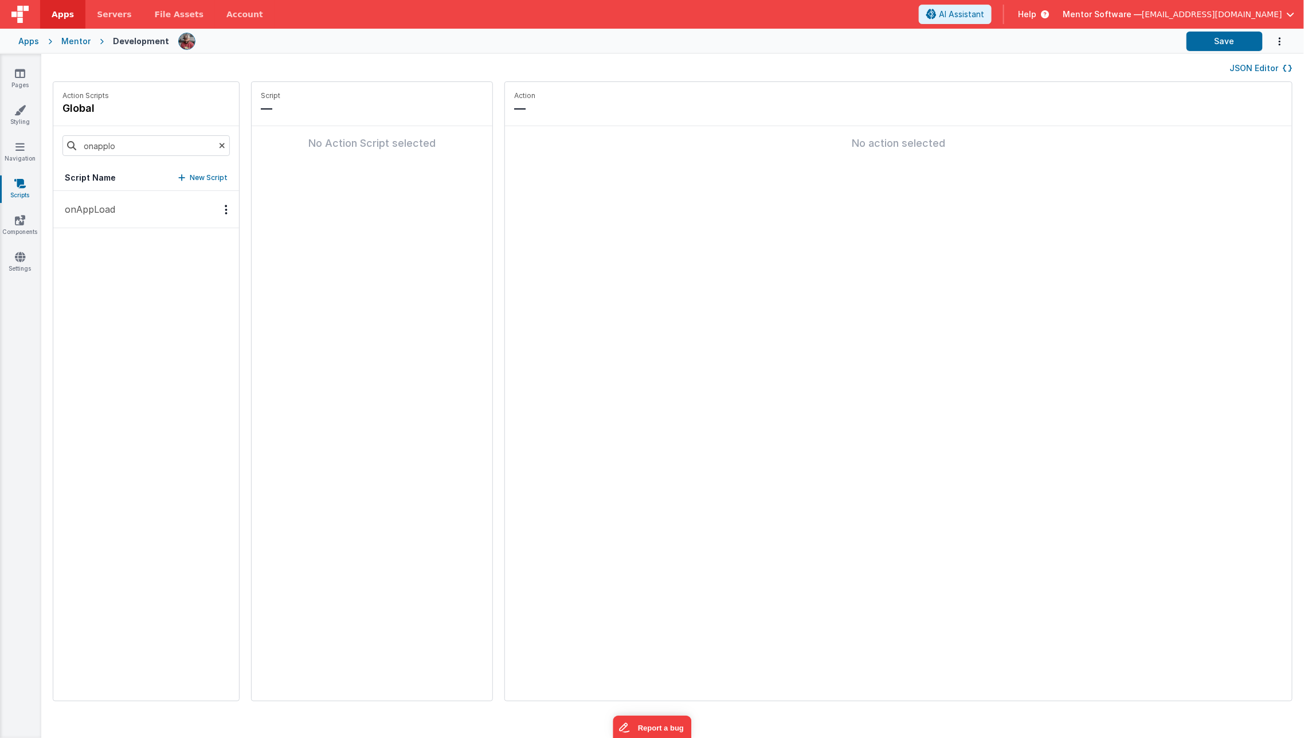
click at [135, 218] on button "onAppLoad" at bounding box center [146, 209] width 186 height 37
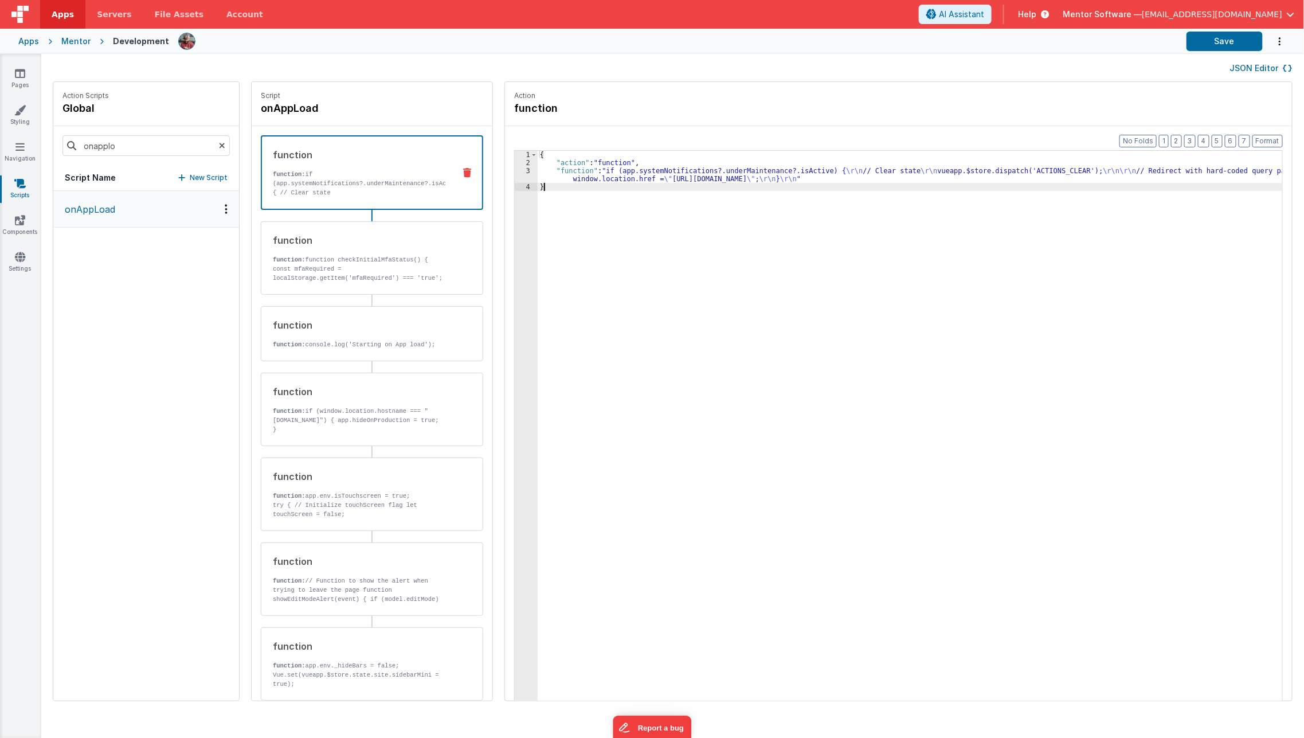
click at [790, 320] on div "{ "action" : "function" , "function" : "if (app.systemNotifications?.underMaint…" at bounding box center [918, 452] width 761 height 602
click at [1191, 41] on button "Save" at bounding box center [1225, 41] width 76 height 19
click at [841, 315] on div "{ "action" : "function" , "function" : "if (app.systemNotifications?.underMaint…" at bounding box center [918, 452] width 761 height 602
click at [15, 222] on icon at bounding box center [20, 219] width 10 height 11
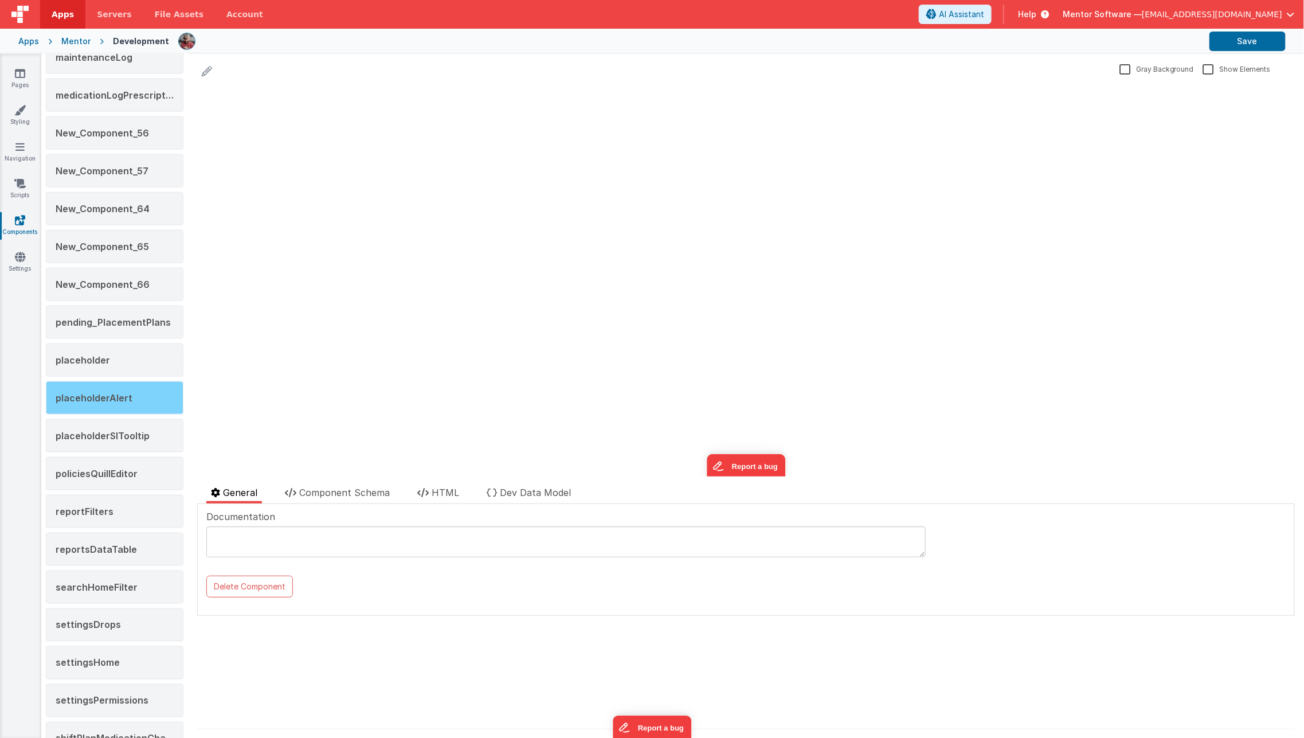
click at [134, 383] on div "placeholderAlert" at bounding box center [115, 397] width 138 height 33
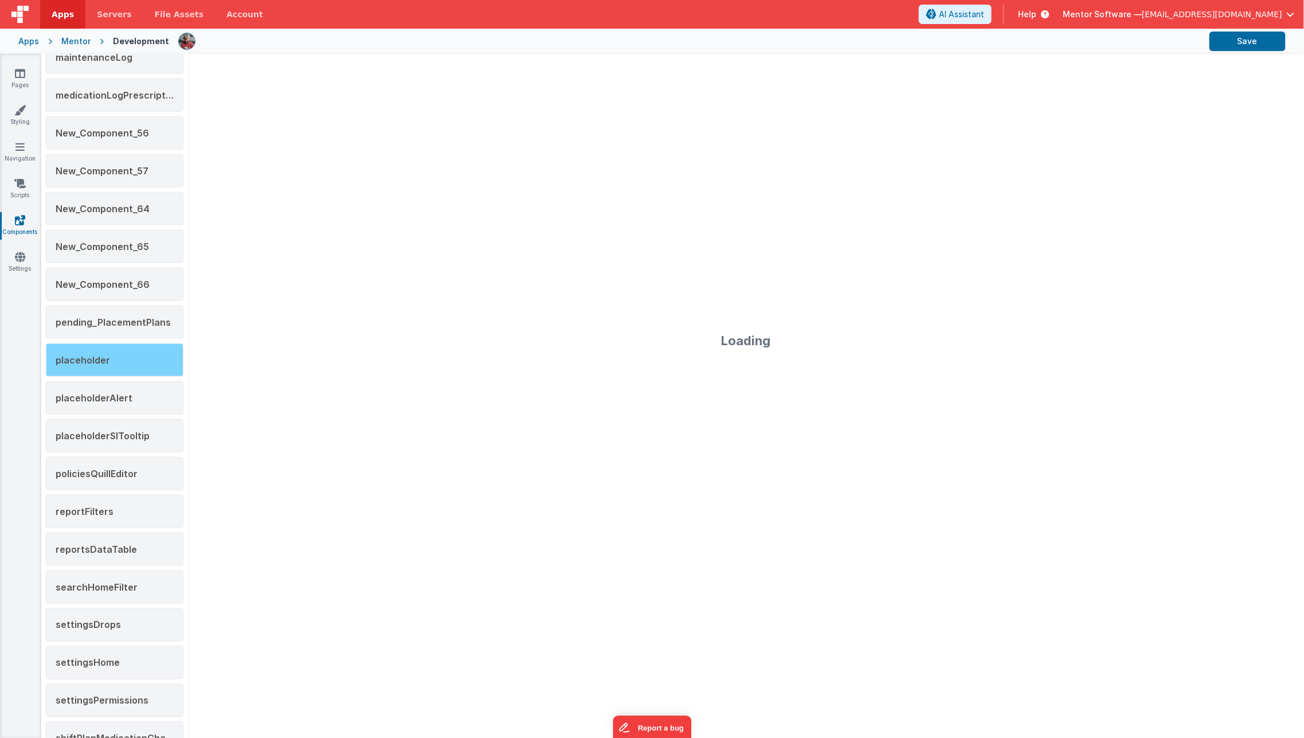
click at [132, 357] on div "placeholder" at bounding box center [115, 359] width 138 height 33
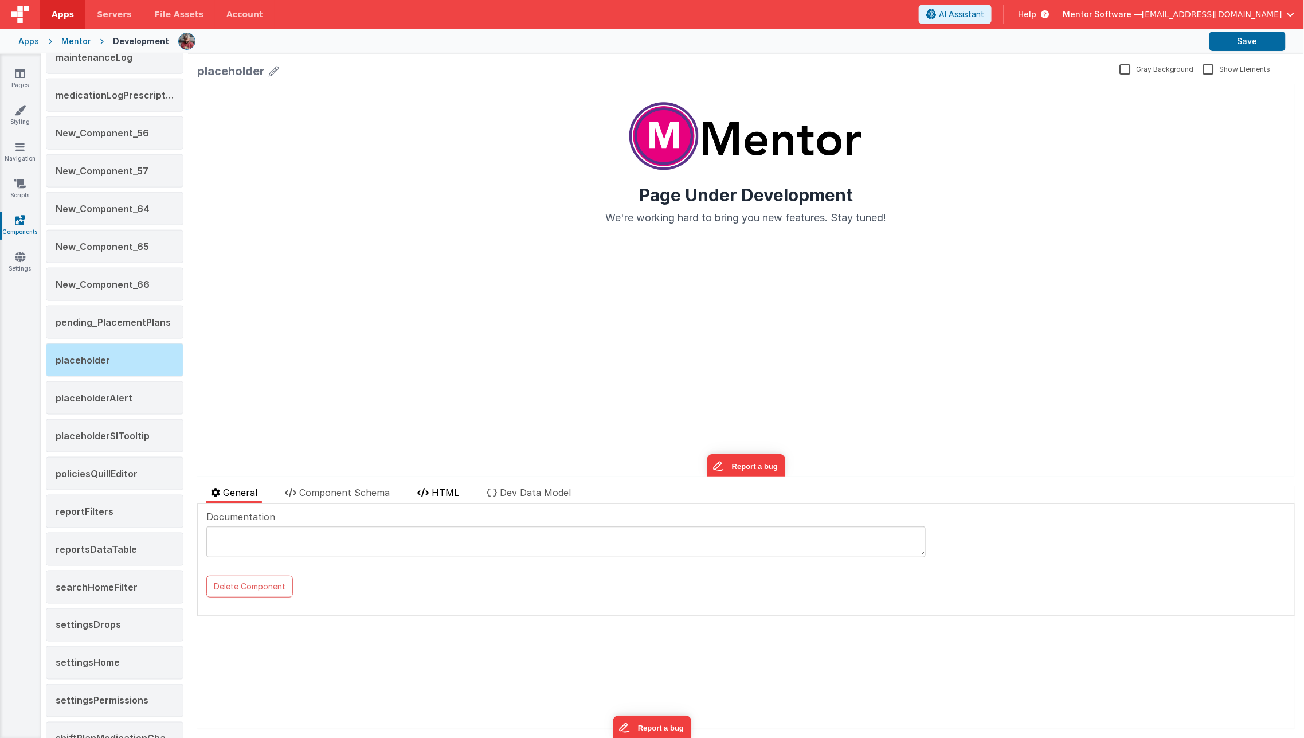
click at [447, 498] on li "HTML" at bounding box center [438, 495] width 51 height 18
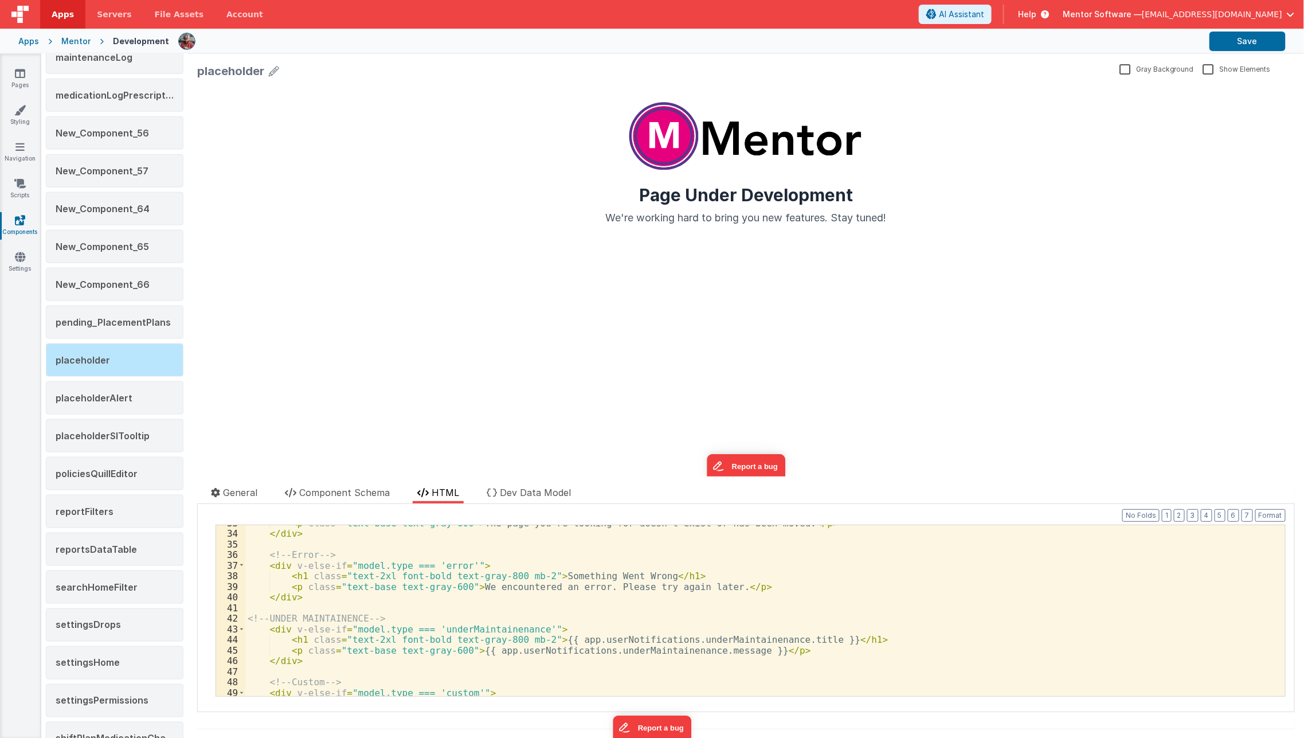
scroll to position [345, 0]
click at [459, 635] on div "< p class = "text-base text-gray-600" > The page you’re looking for doesn’t exi…" at bounding box center [760, 615] width 1030 height 193
click at [28, 179] on link "Scripts" at bounding box center [19, 189] width 41 height 23
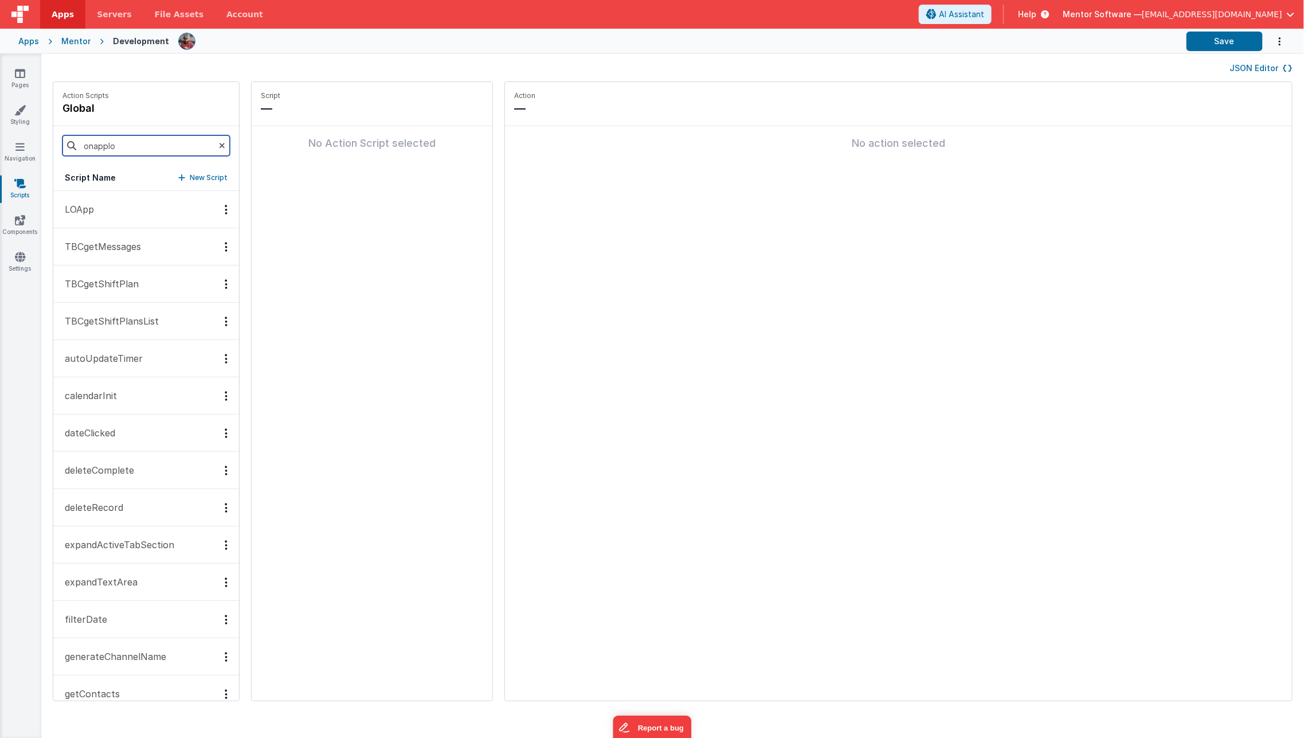
click at [139, 145] on input "onapplo" at bounding box center [145, 145] width 167 height 21
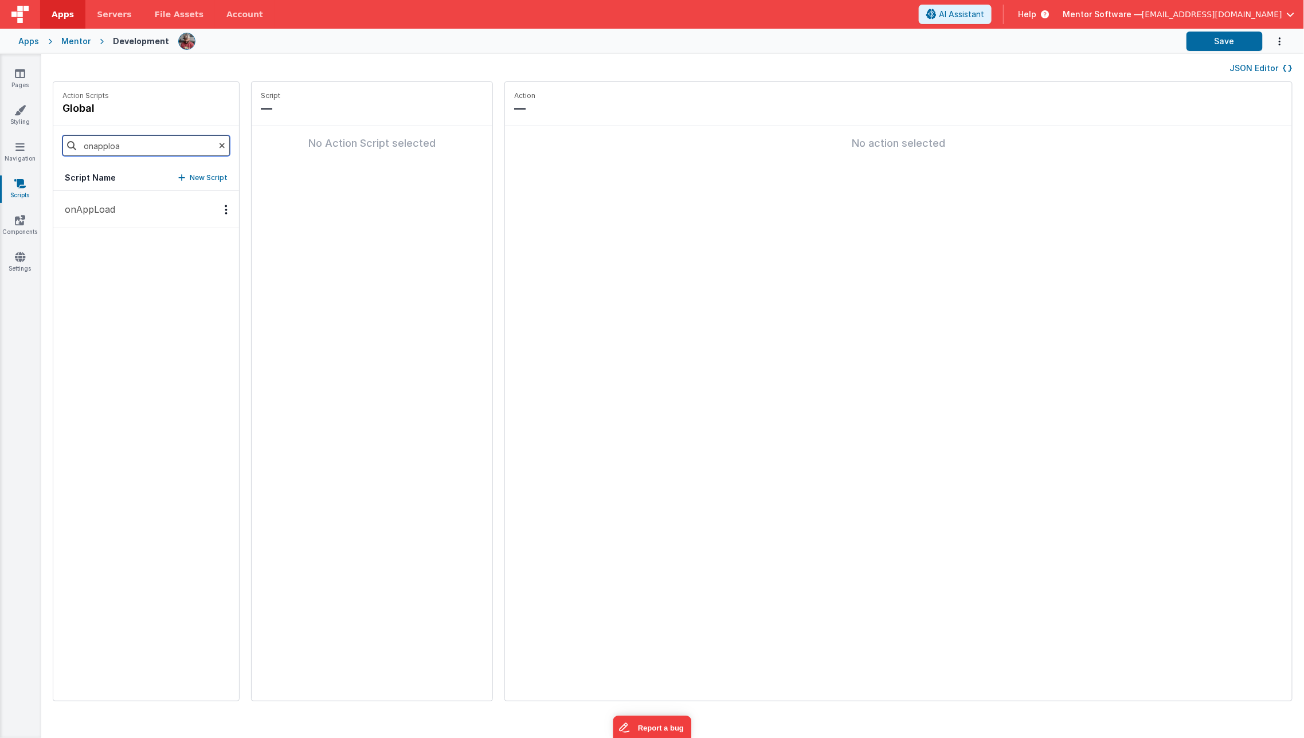
type input "onapploa"
click at [96, 220] on button "onAppLoad" at bounding box center [146, 209] width 186 height 37
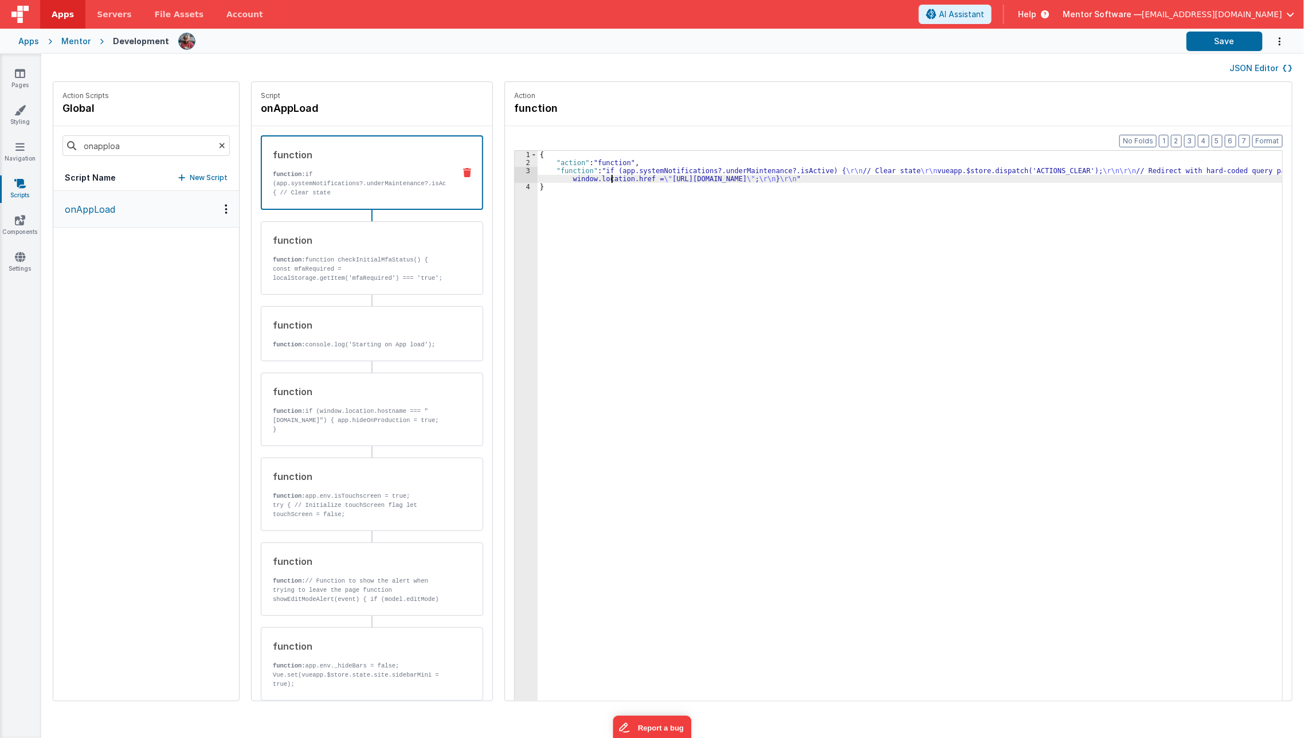
click at [594, 179] on div "{ "action" : "function" , "function" : "if (app.systemNotifications?.underMaint…" at bounding box center [918, 452] width 761 height 602
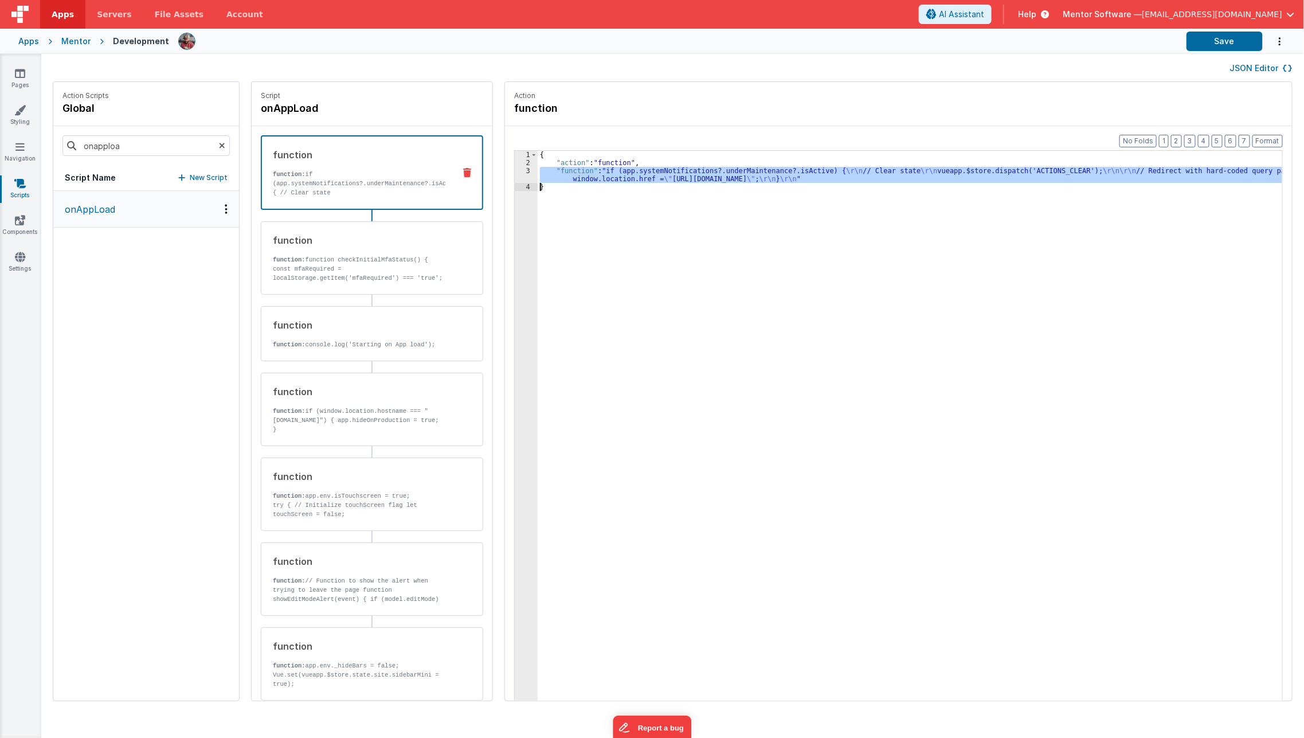
click at [515, 176] on div "3" at bounding box center [526, 175] width 23 height 16
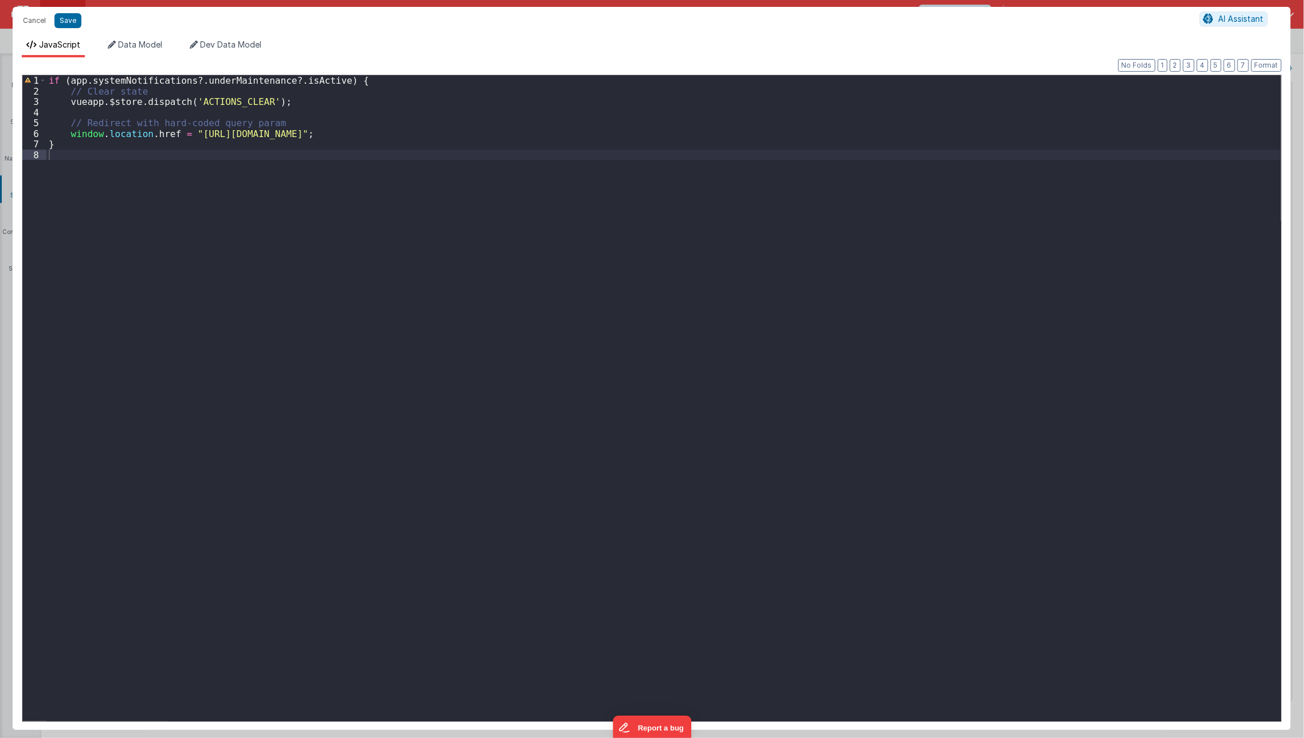
click at [522, 135] on div "if ( app . systemNotifications ?. underMaintenance ?. isActive ) { // Clear sta…" at bounding box center [663, 415] width 1235 height 681
click at [58, 24] on button "Save" at bounding box center [67, 20] width 27 height 15
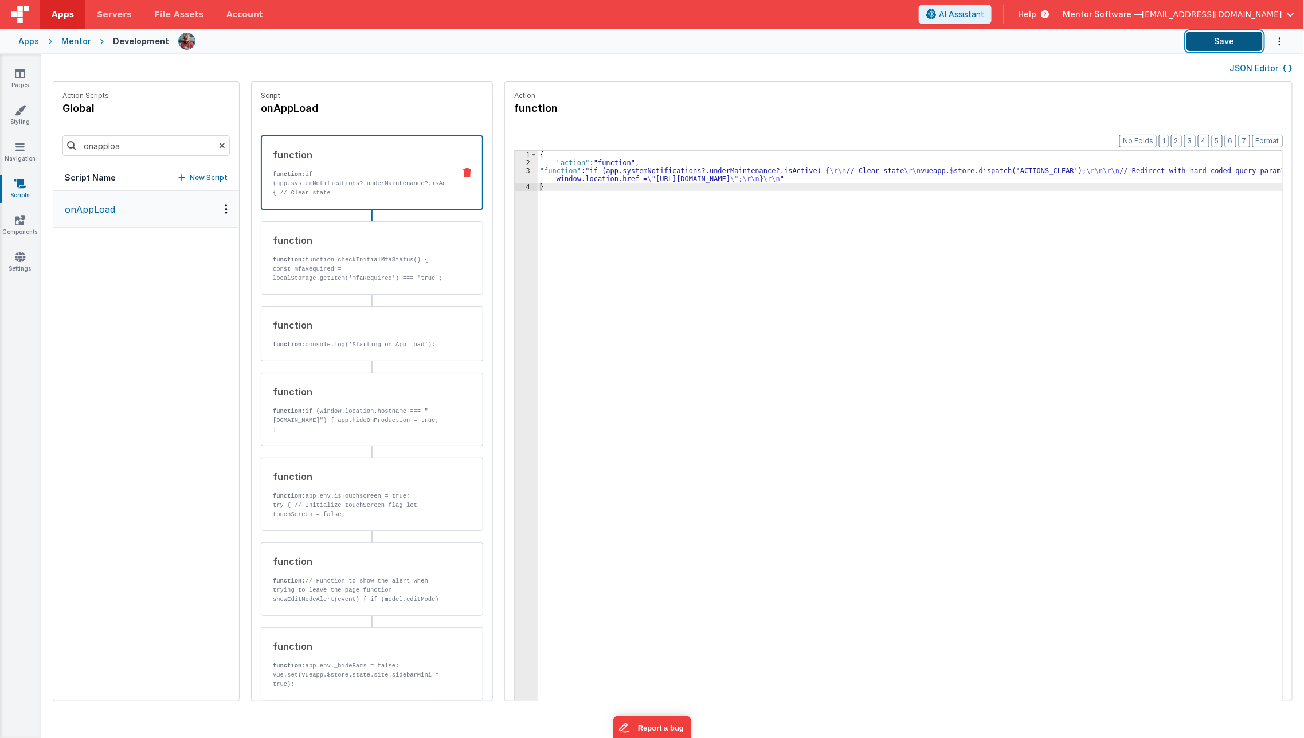
click at [1246, 42] on button "Save" at bounding box center [1225, 41] width 76 height 19
click at [6, 264] on link "Settings" at bounding box center [19, 262] width 41 height 23
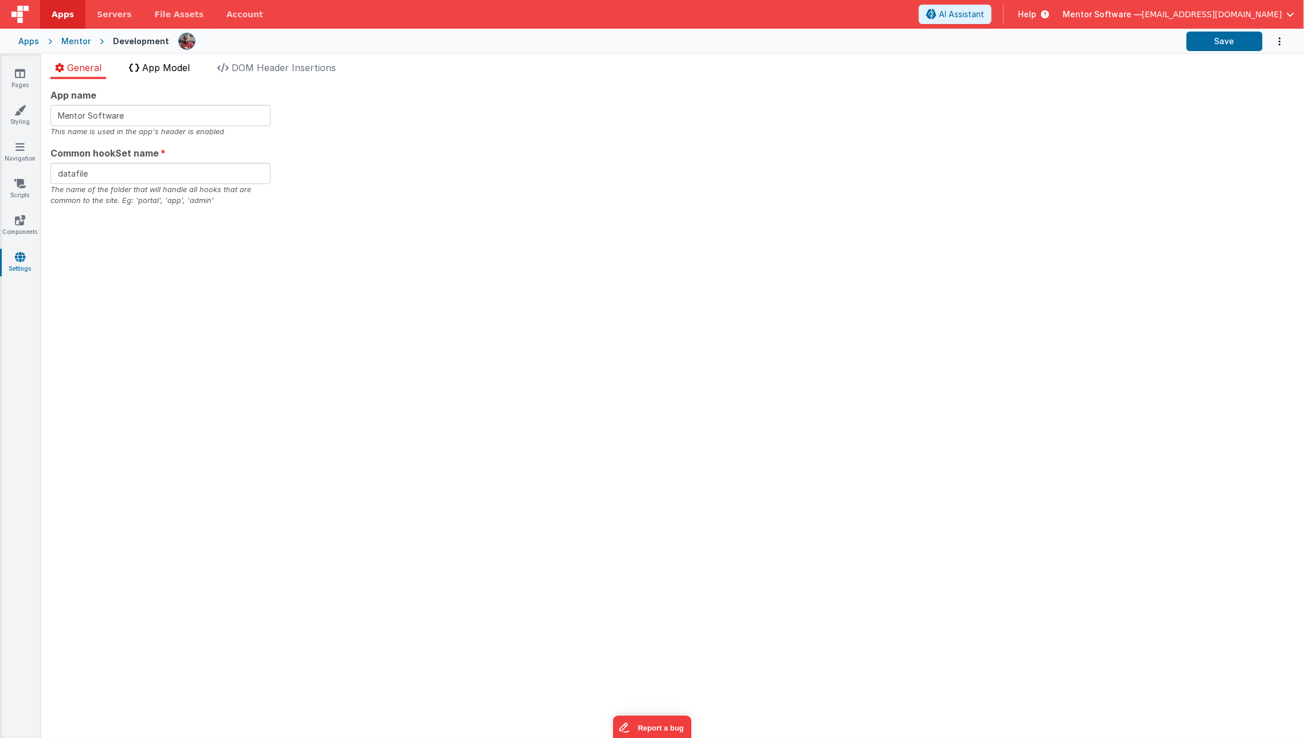
click at [175, 74] on li "App Model" at bounding box center [159, 70] width 70 height 18
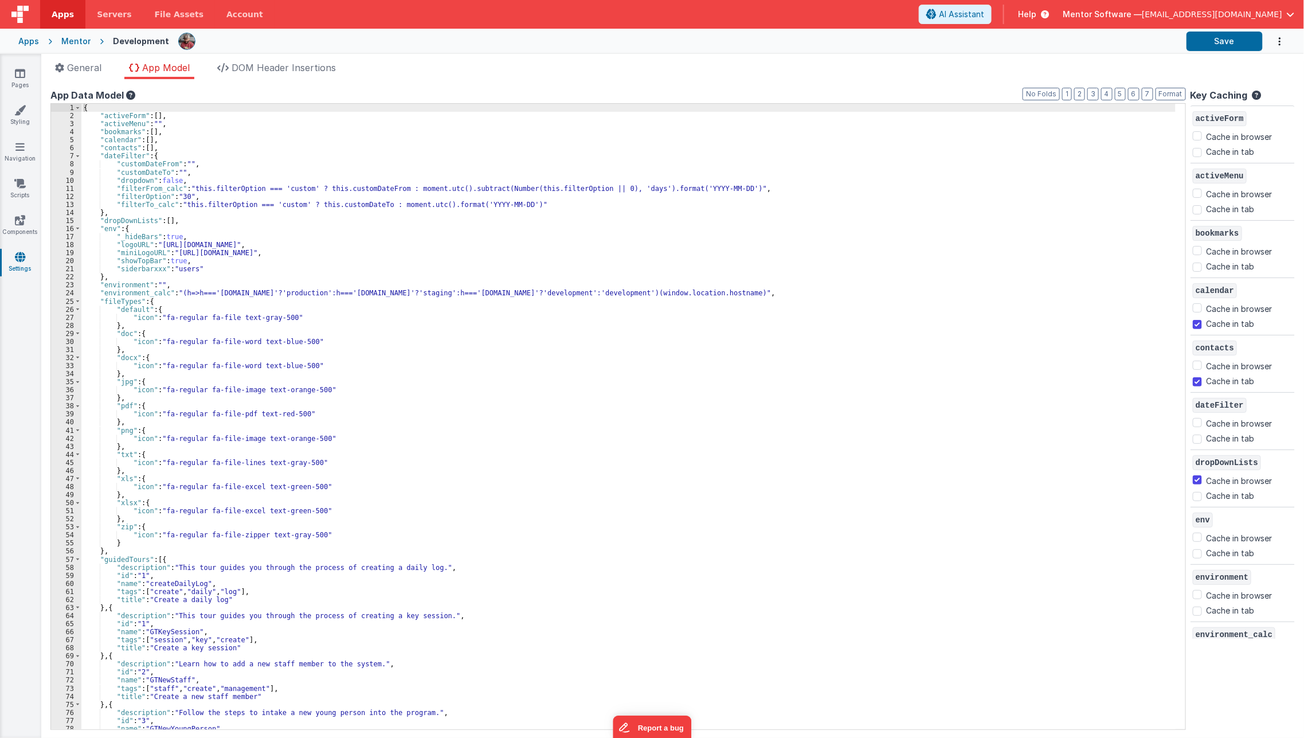
click at [762, 342] on div "{ "activeForm" : [ ] , "activeMenu" : "" , "bookmarks" : [ ] , "calendar" : [ ]…" at bounding box center [628, 424] width 1094 height 641
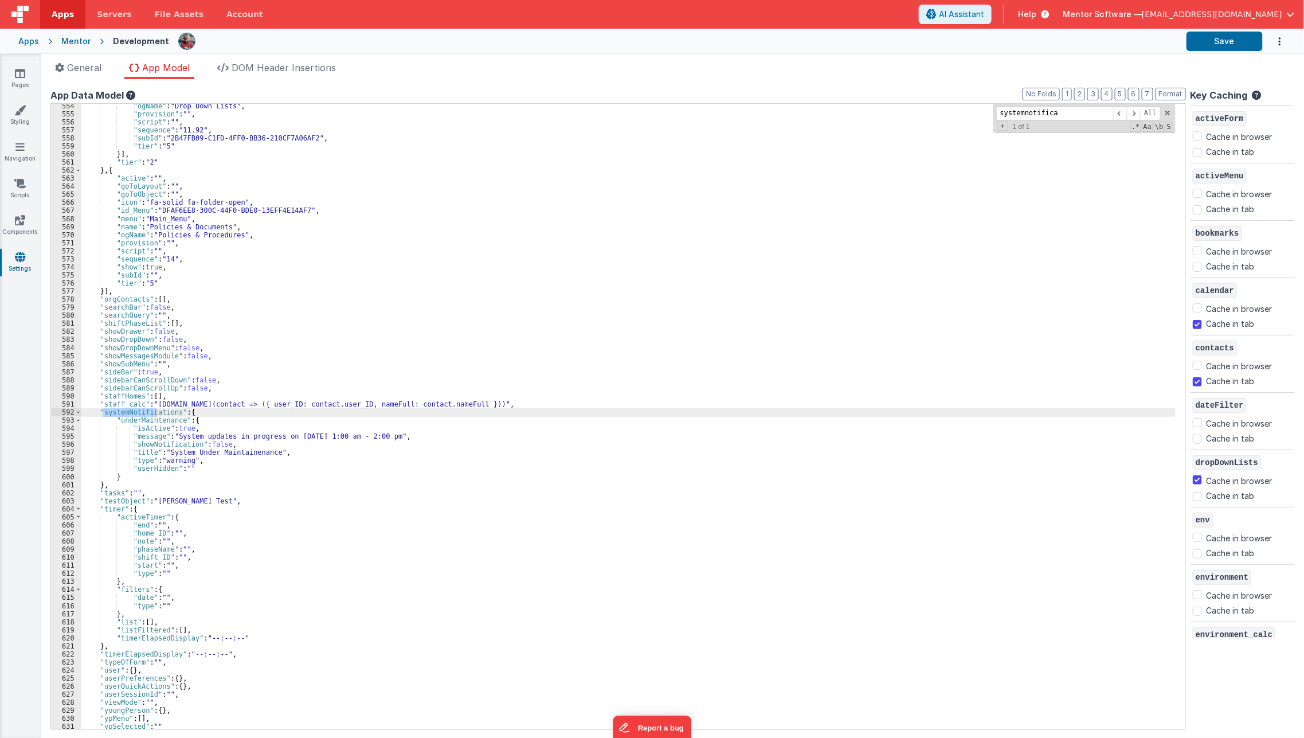
type input "systemnotifica"
click at [183, 429] on div ""ogName" : "Drop Down Lists" , "provision" : "" , "script" : "" , "sequence" : …" at bounding box center [628, 422] width 1094 height 641
click at [1191, 52] on div "Apps Mentor Development Save" at bounding box center [652, 41] width 1304 height 25
click at [1207, 50] on button "Save" at bounding box center [1225, 41] width 76 height 19
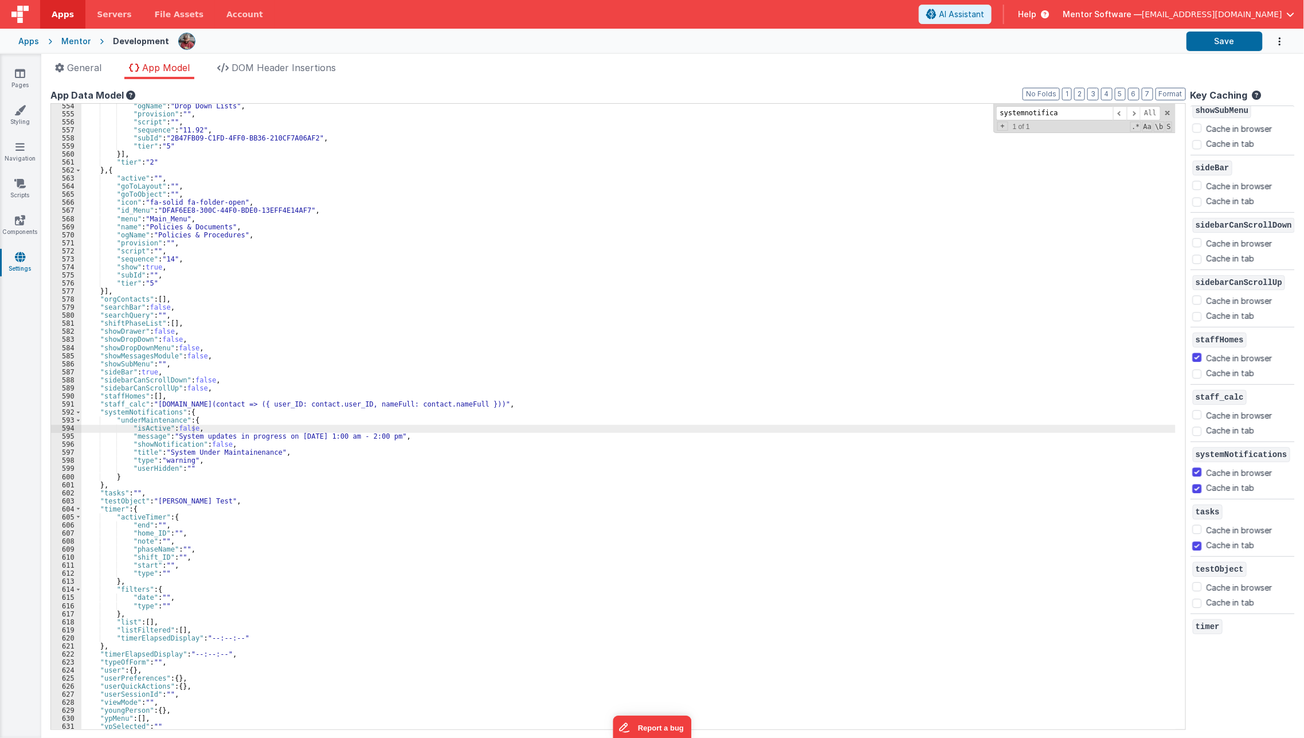
scroll to position [1555, 0]
click at [1198, 468] on input "Cache in browser" at bounding box center [1197, 472] width 9 height 9
checkbox input "false"
click at [1199, 484] on input "Cache in tab" at bounding box center [1197, 488] width 9 height 9
checkbox input "false"
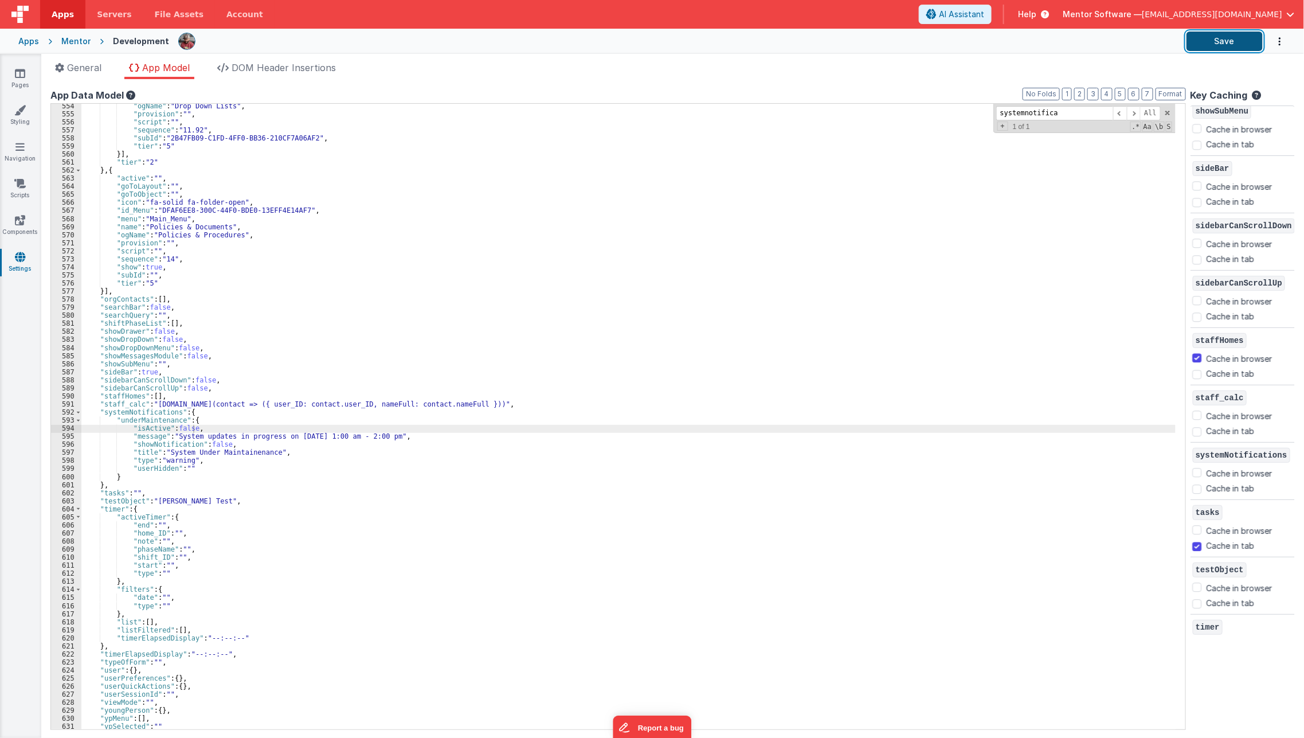
click at [1223, 39] on button "Save" at bounding box center [1225, 41] width 76 height 19
